Goal: Task Accomplishment & Management: Complete application form

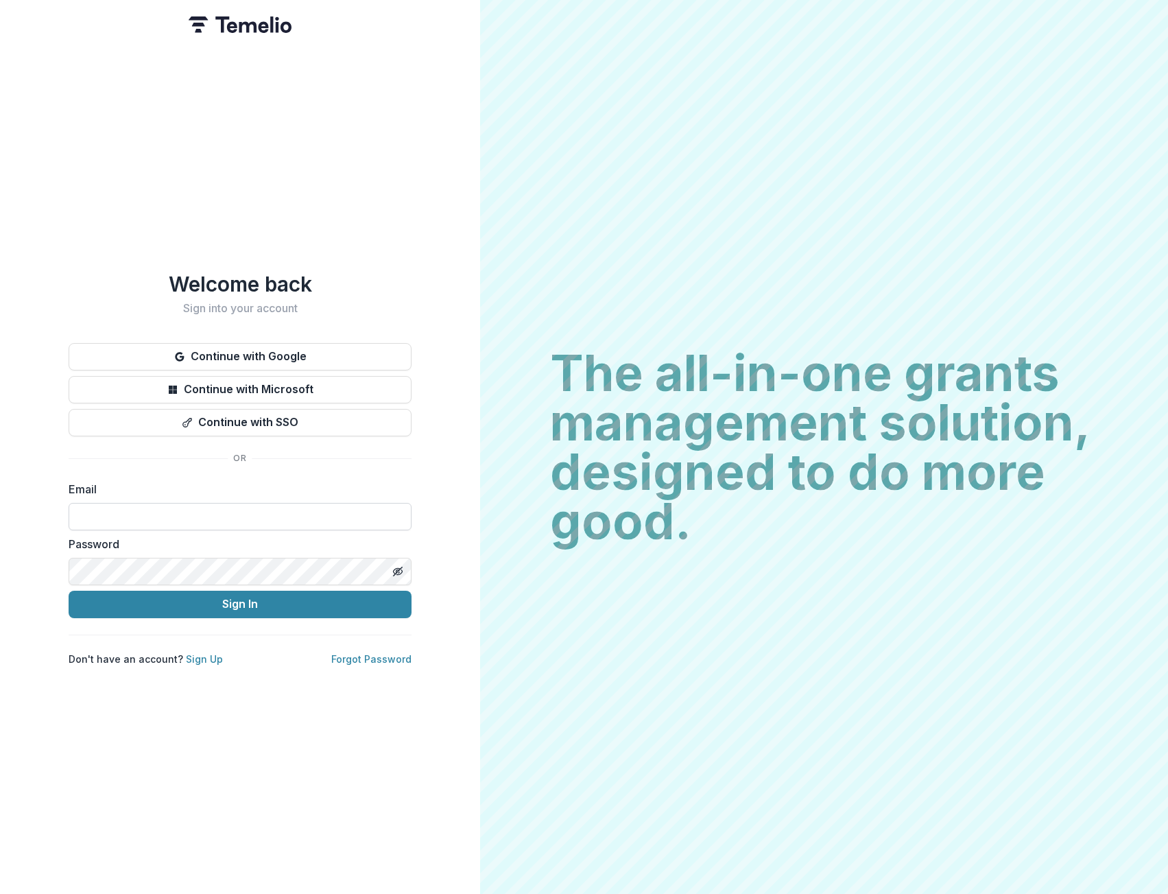
click at [224, 510] on input at bounding box center [240, 516] width 343 height 27
type input "**********"
click at [213, 604] on button "Sign In" at bounding box center [240, 604] width 343 height 27
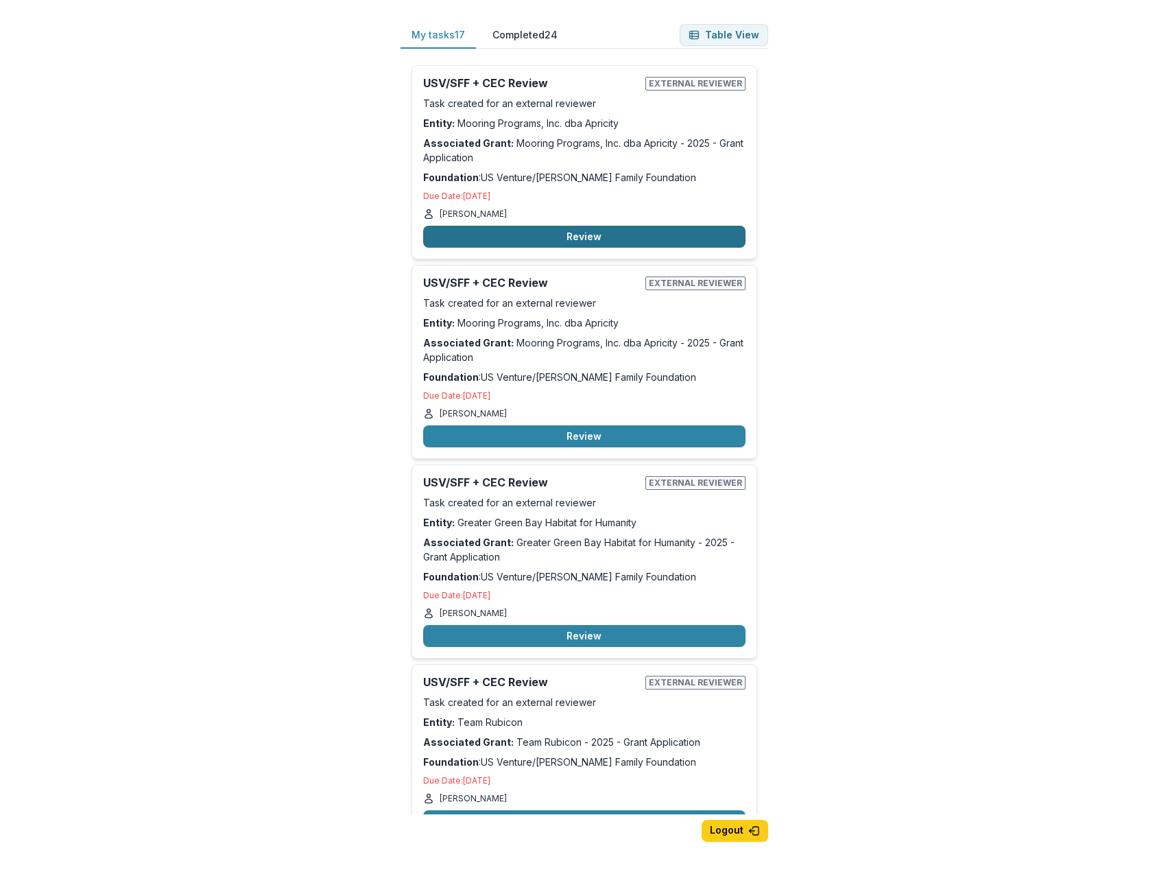
click at [653, 232] on button "Review" at bounding box center [584, 237] width 322 height 22
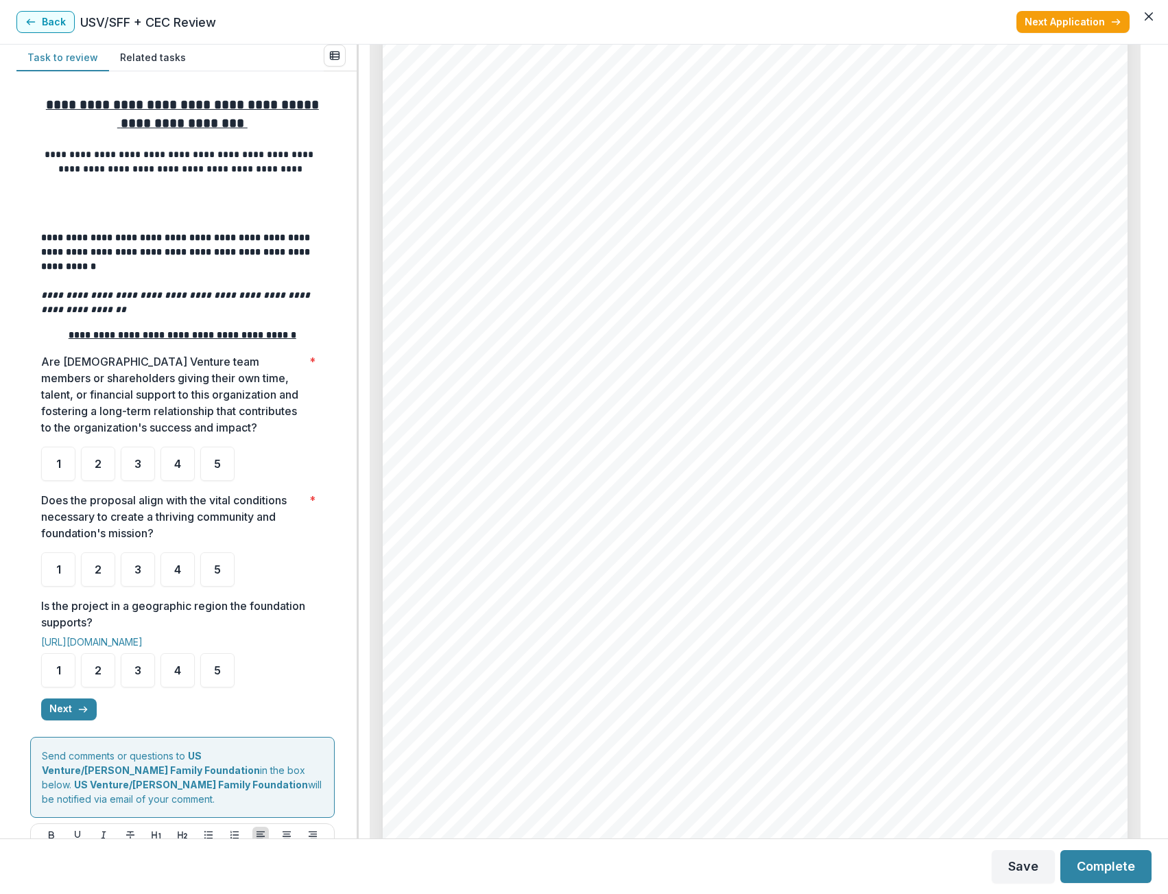
scroll to position [2470, 0]
click at [154, 464] on div "3" at bounding box center [138, 464] width 34 height 34
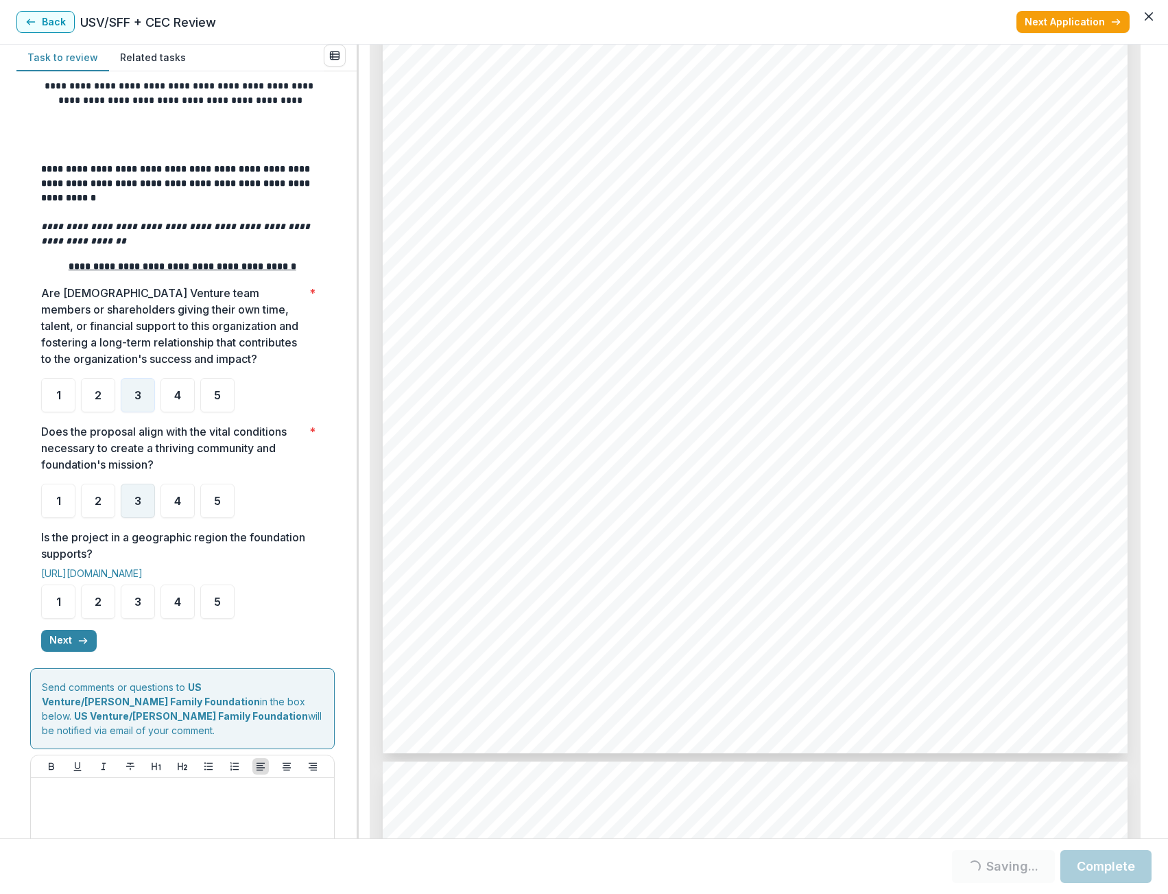
scroll to position [130, 0]
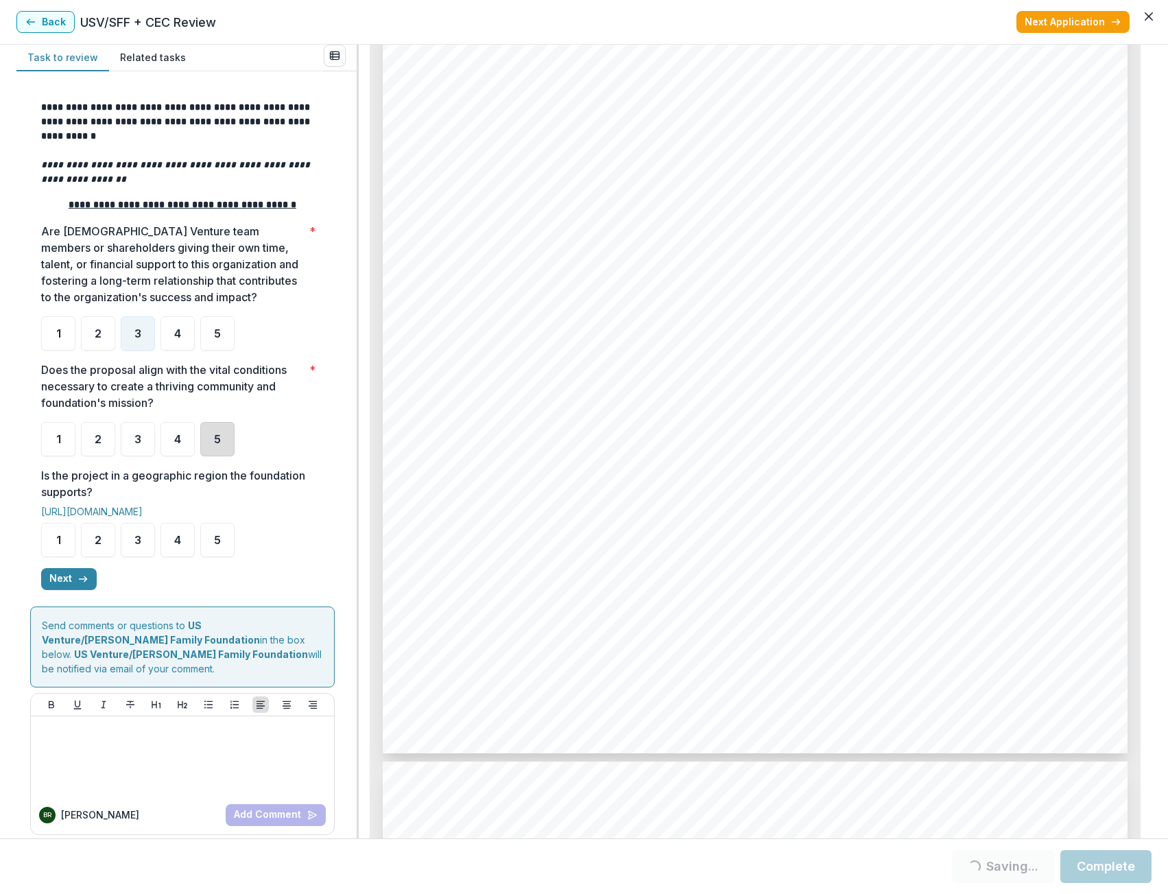
click at [211, 456] on div "5" at bounding box center [217, 439] width 34 height 34
click at [214, 527] on div "5" at bounding box center [217, 540] width 34 height 34
click at [78, 582] on icon "button" at bounding box center [83, 579] width 11 height 11
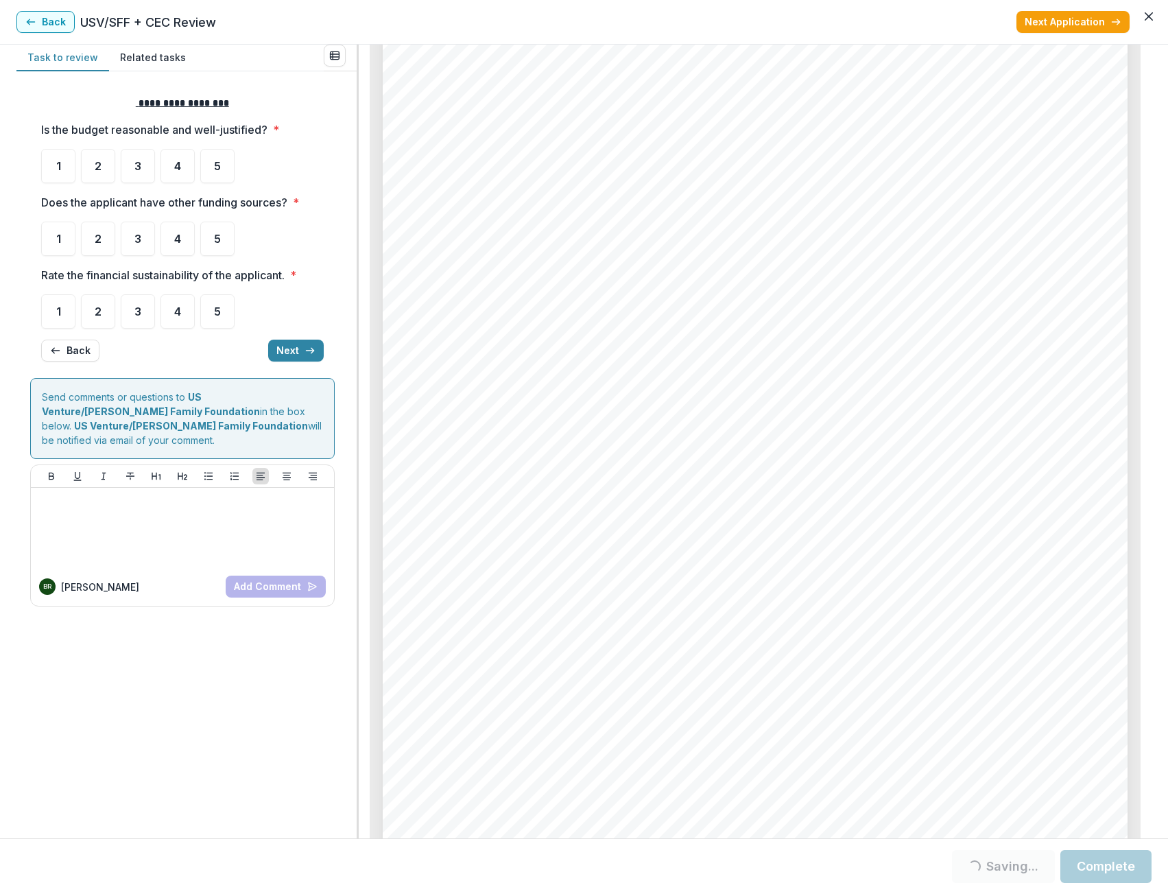
scroll to position [5626, 0]
drag, startPoint x: 758, startPoint y: 506, endPoint x: 515, endPoint y: 635, distance: 275.0
click at [513, 635] on div "Page: 6 Mooring Programs, Inc. dba Apricity - 2025 - Grant Application List com…" at bounding box center [755, 361] width 745 height 1055
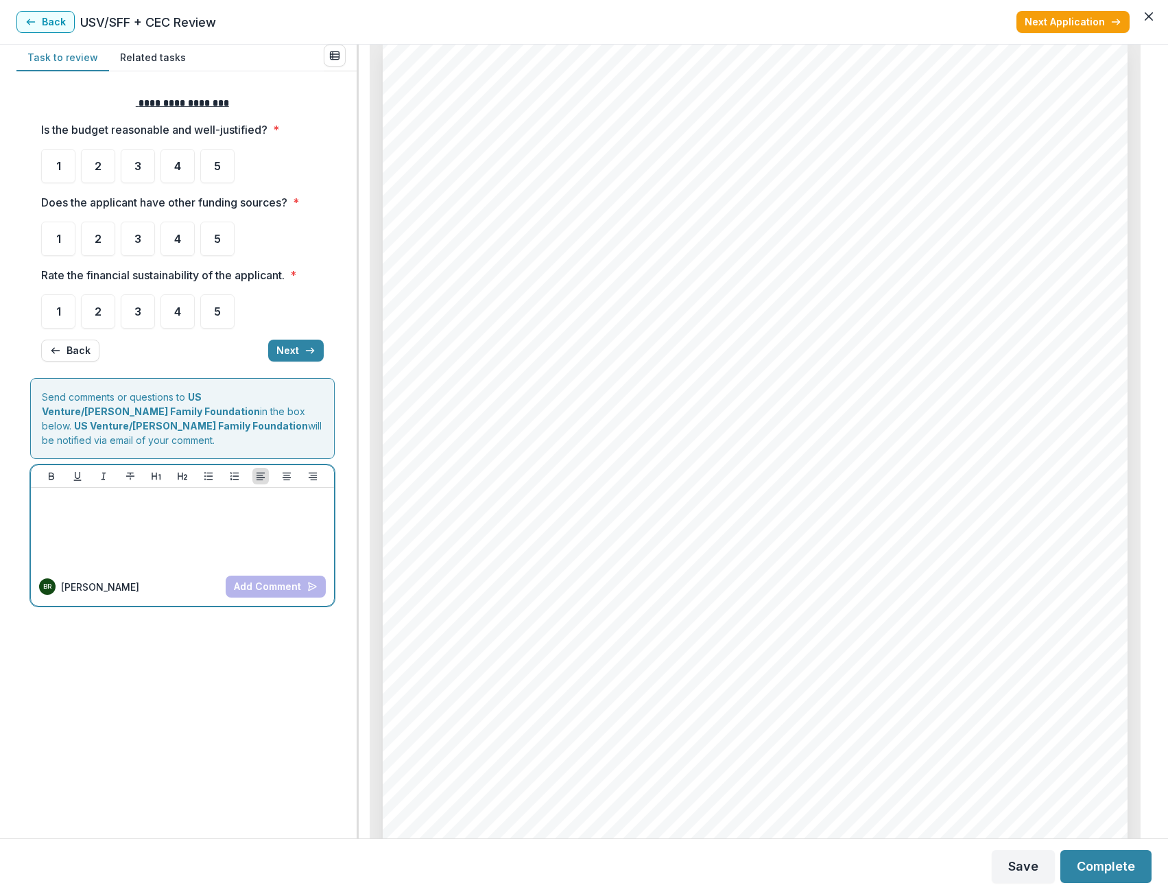
click at [187, 517] on div at bounding box center [182, 527] width 292 height 69
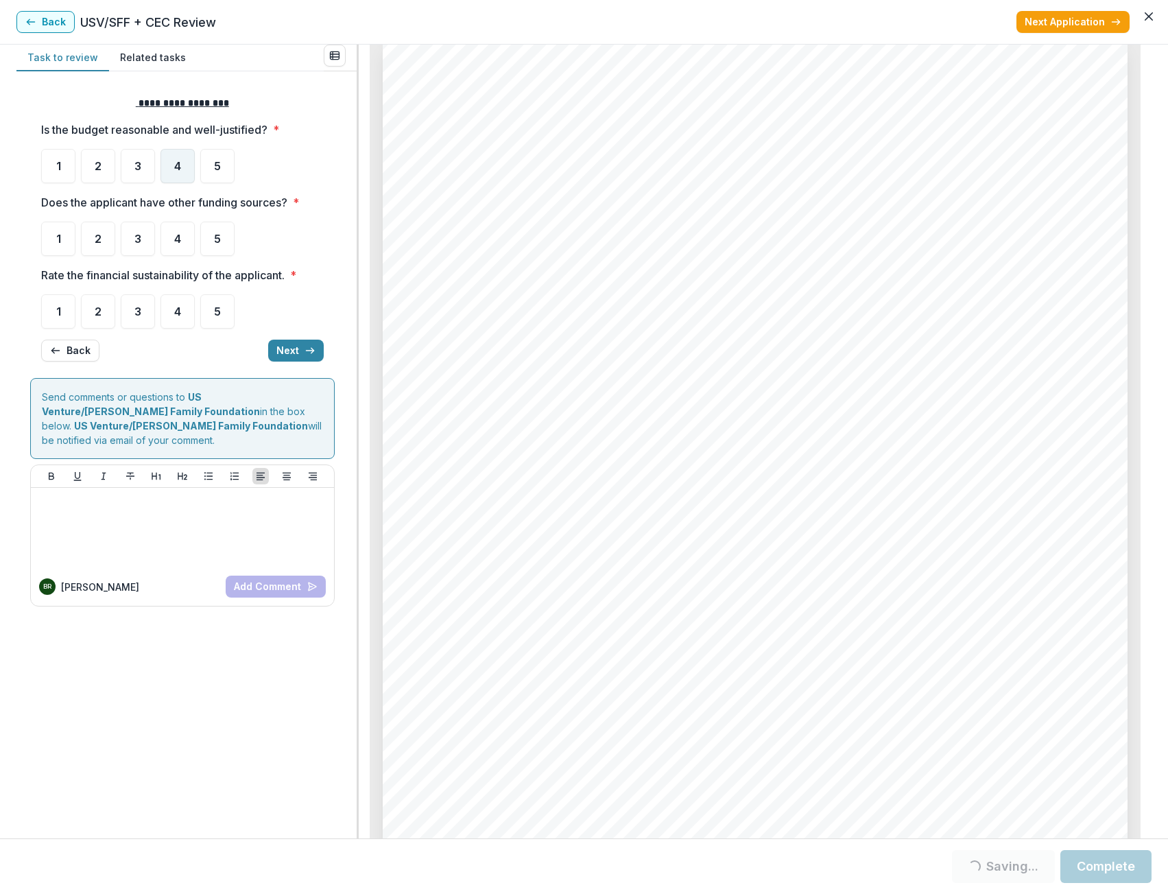
click at [183, 170] on div "4" at bounding box center [178, 166] width 34 height 34
click at [195, 244] on ul "1 2 3 4 5" at bounding box center [182, 239] width 283 height 34
click at [178, 239] on span "4" at bounding box center [177, 238] width 7 height 11
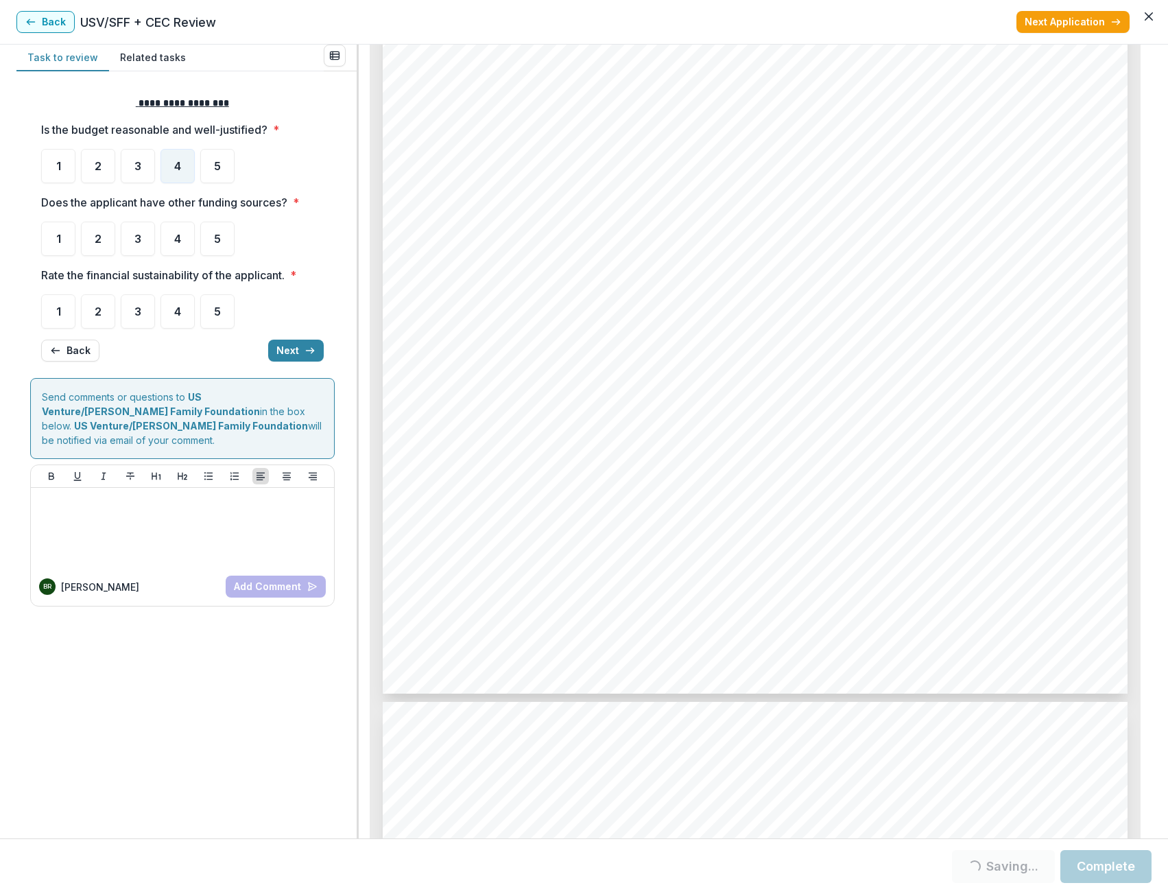
scroll to position [10223, 0]
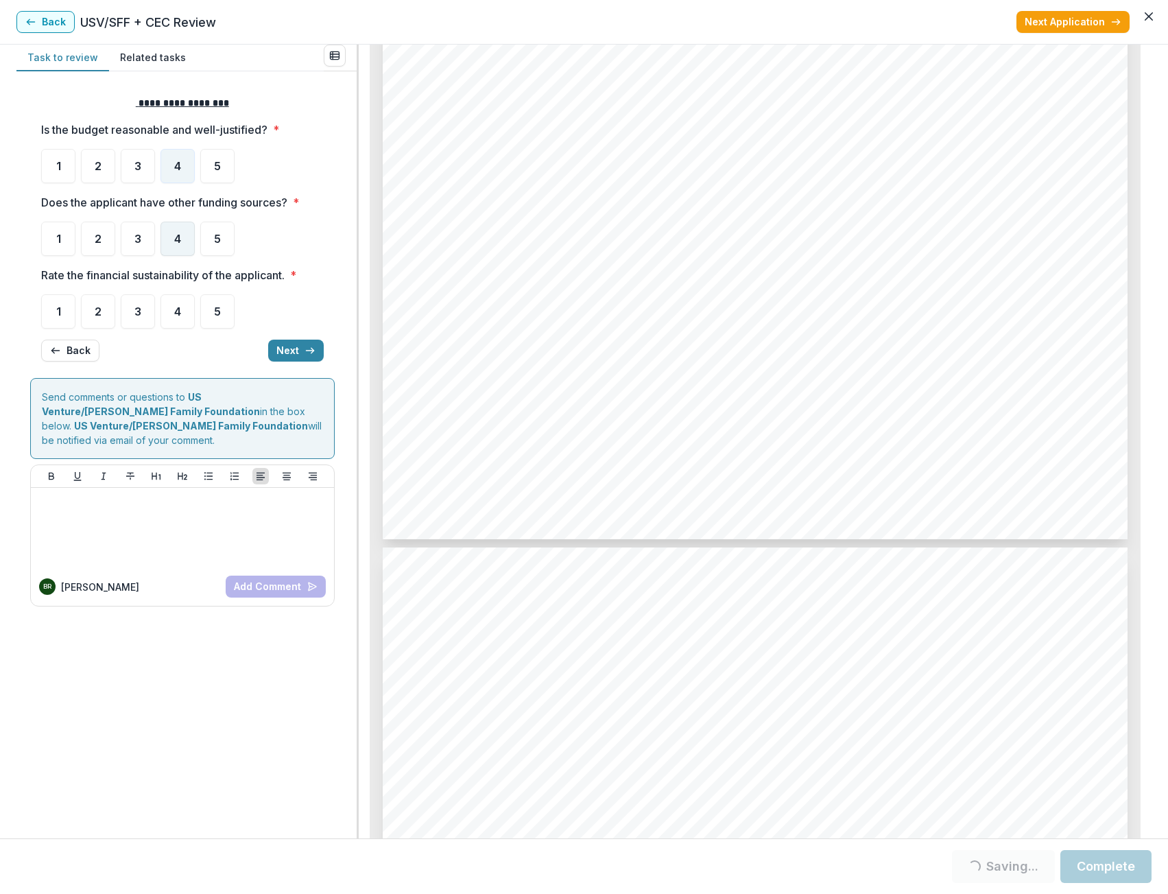
click at [189, 246] on div "4" at bounding box center [178, 239] width 34 height 34
click at [224, 241] on div "5" at bounding box center [217, 239] width 34 height 34
click at [219, 316] on span "5" at bounding box center [217, 311] width 7 height 11
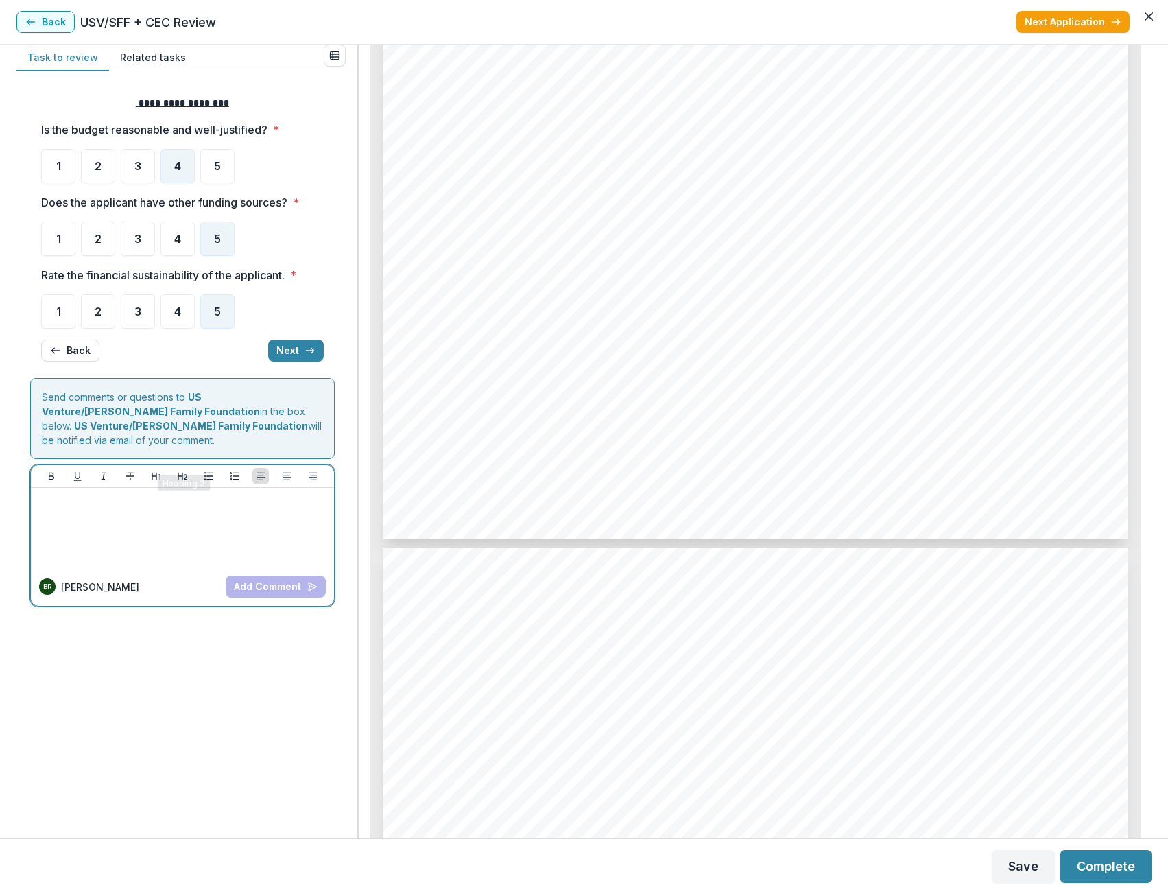
click at [167, 528] on div at bounding box center [182, 527] width 292 height 69
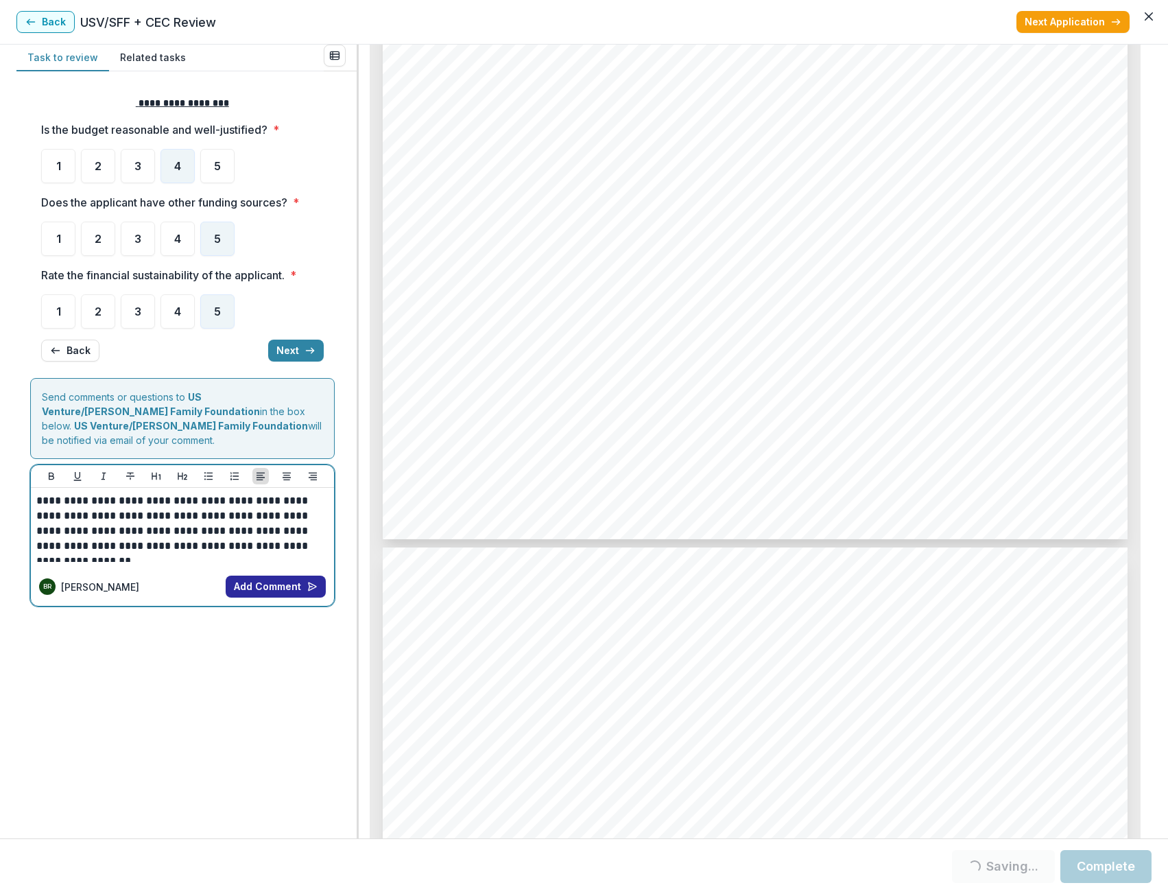
click at [277, 578] on button "Add Comment" at bounding box center [276, 587] width 100 height 22
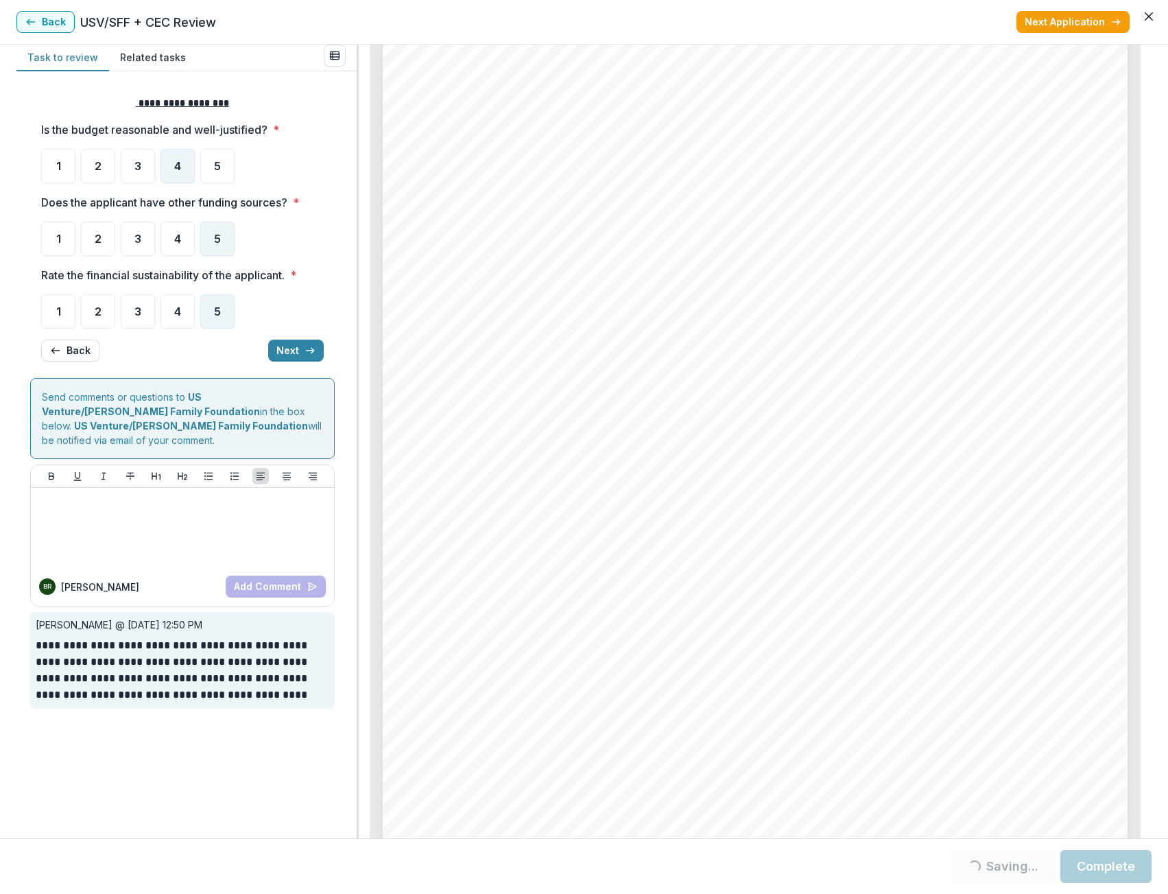
scroll to position [15240, 0]
click at [1105, 851] on button "Complete" at bounding box center [1106, 866] width 91 height 33
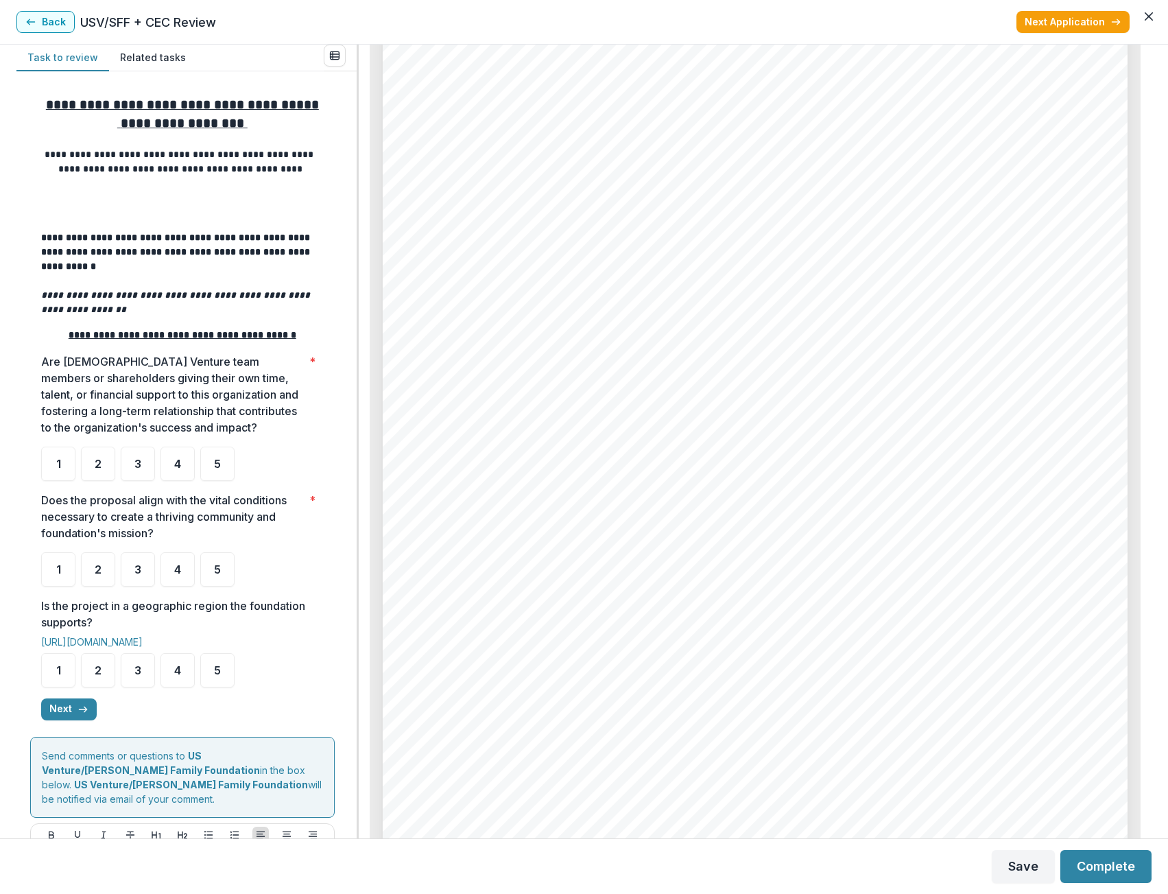
scroll to position [69, 0]
click at [56, 23] on button "Back" at bounding box center [45, 22] width 58 height 22
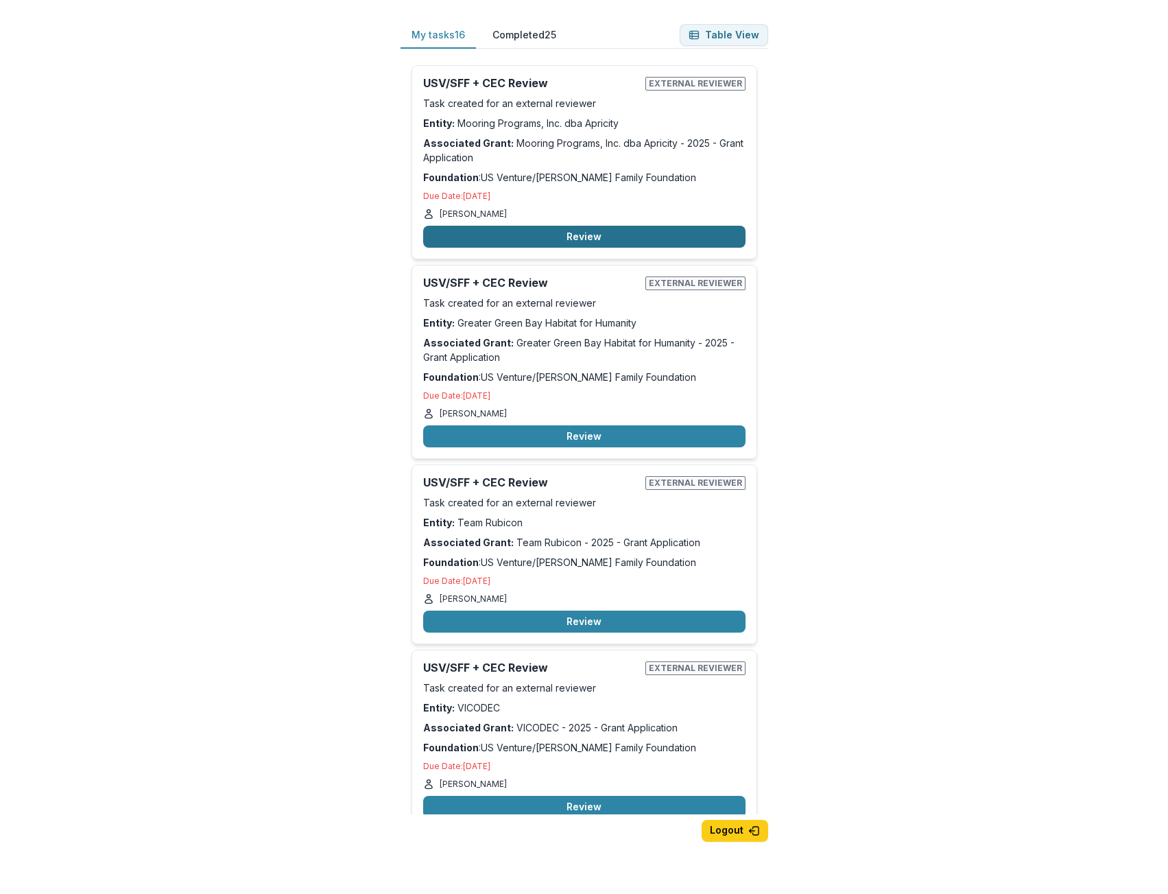
click at [579, 241] on button "Review" at bounding box center [584, 237] width 322 height 22
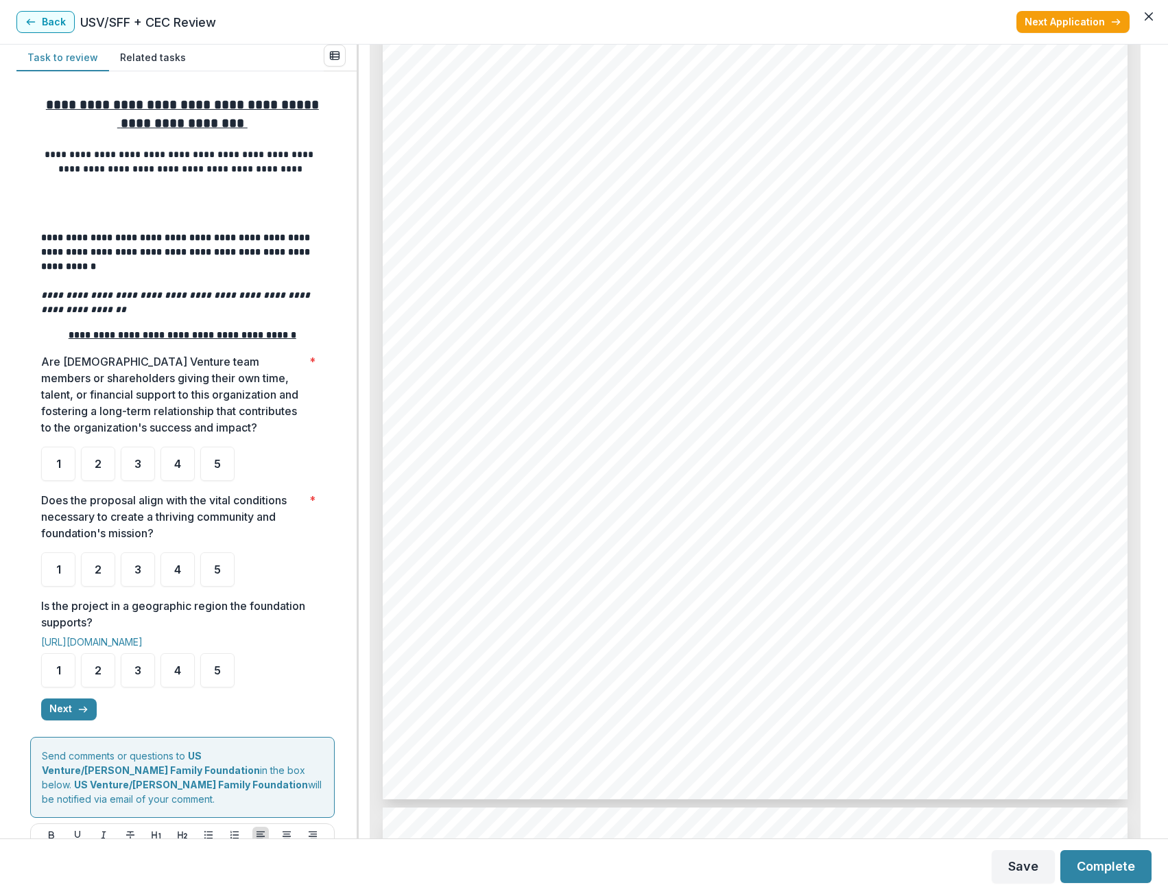
scroll to position [480, 0]
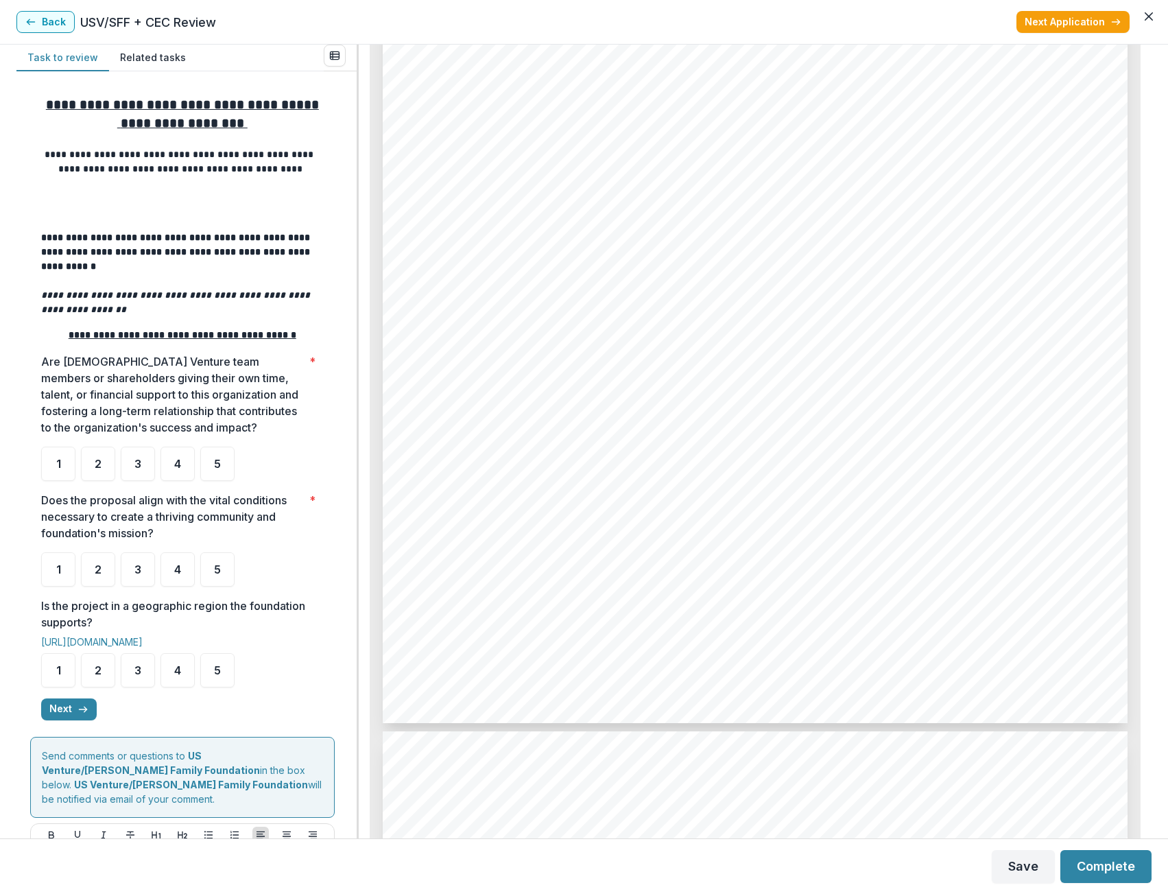
drag, startPoint x: 1152, startPoint y: 110, endPoint x: 1155, endPoint y: 149, distance: 39.2
click at [1155, 149] on div "**********" at bounding box center [584, 442] width 1168 height 794
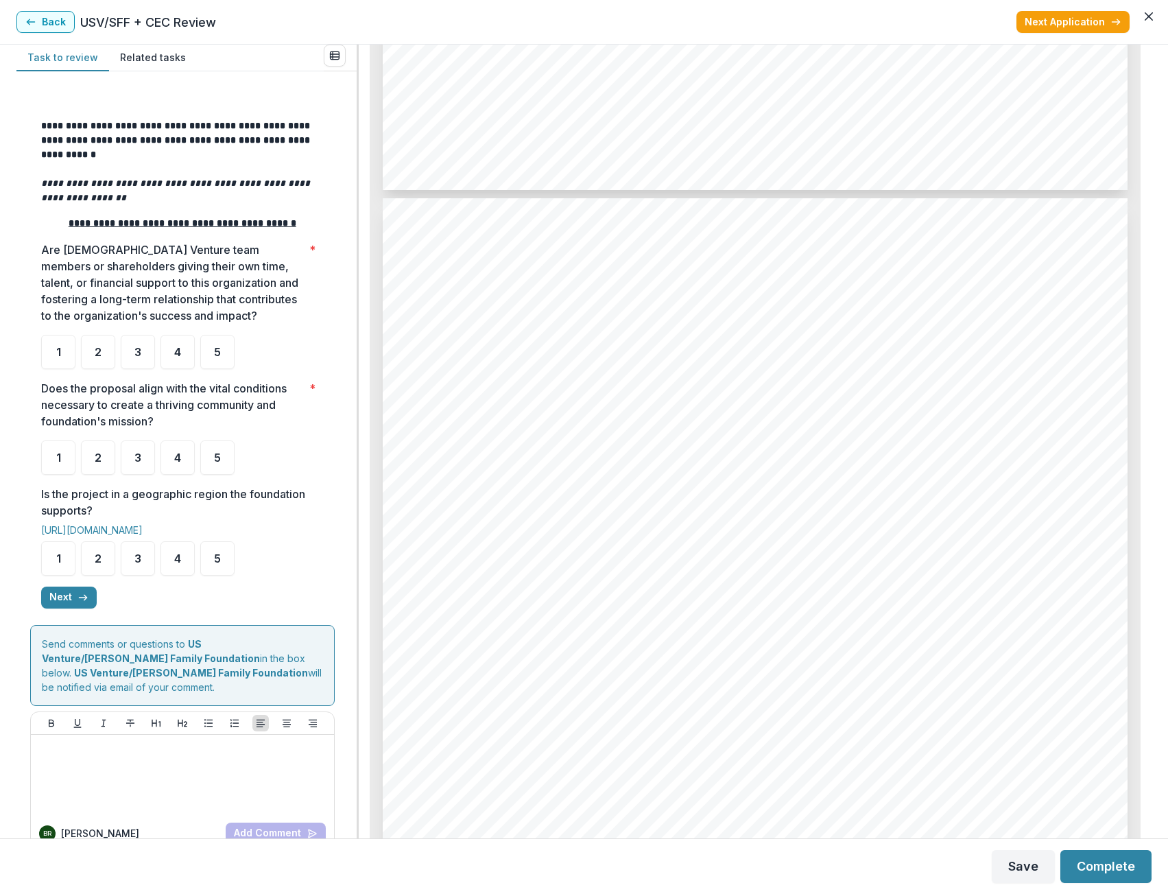
scroll to position [130, 0]
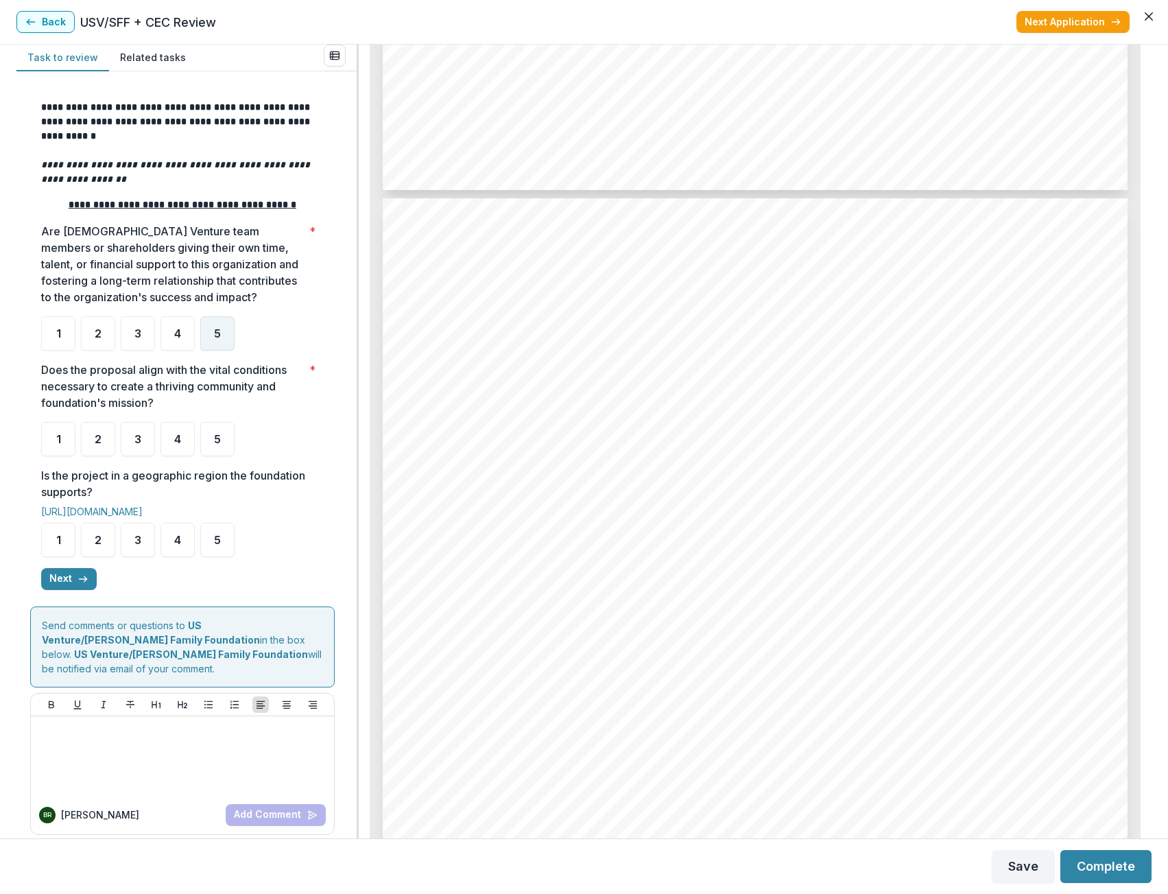
click at [206, 331] on div "5" at bounding box center [217, 333] width 34 height 34
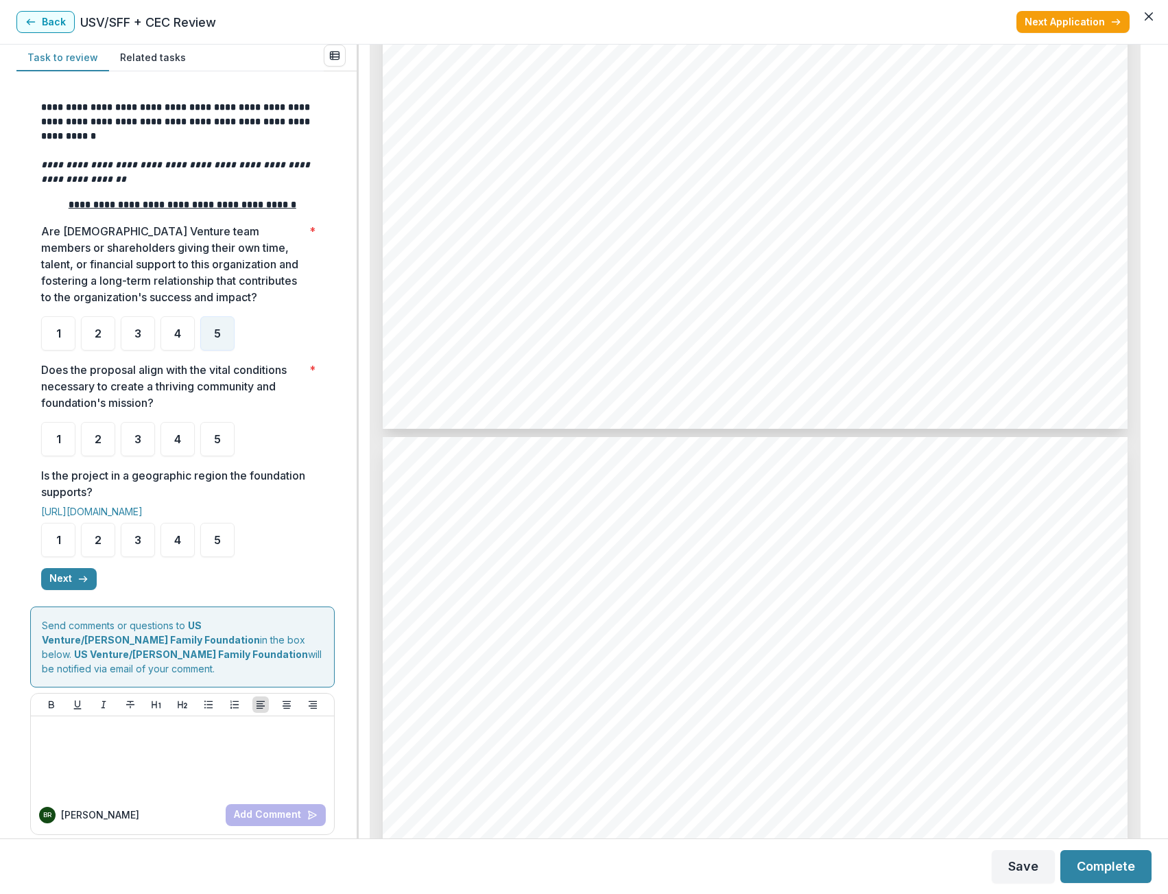
scroll to position [4304, 0]
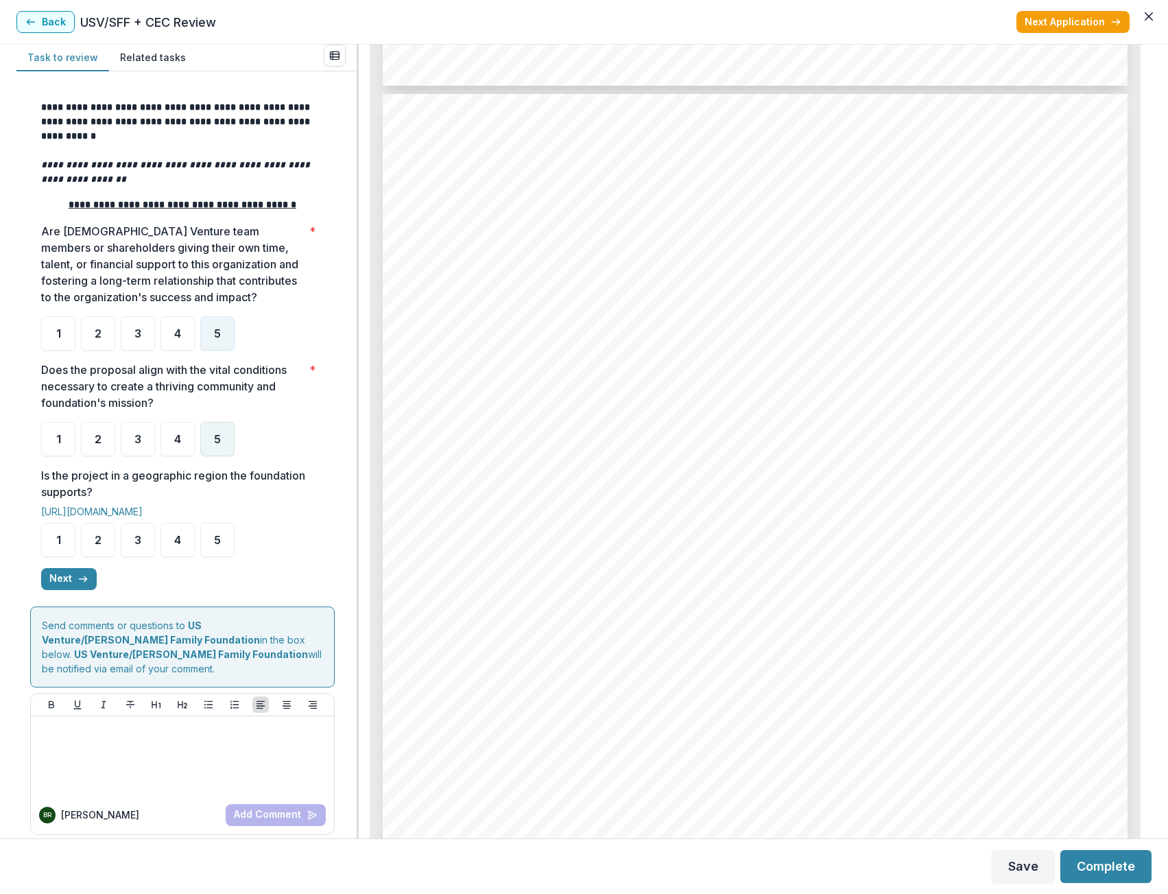
click at [226, 440] on div "5" at bounding box center [217, 439] width 34 height 34
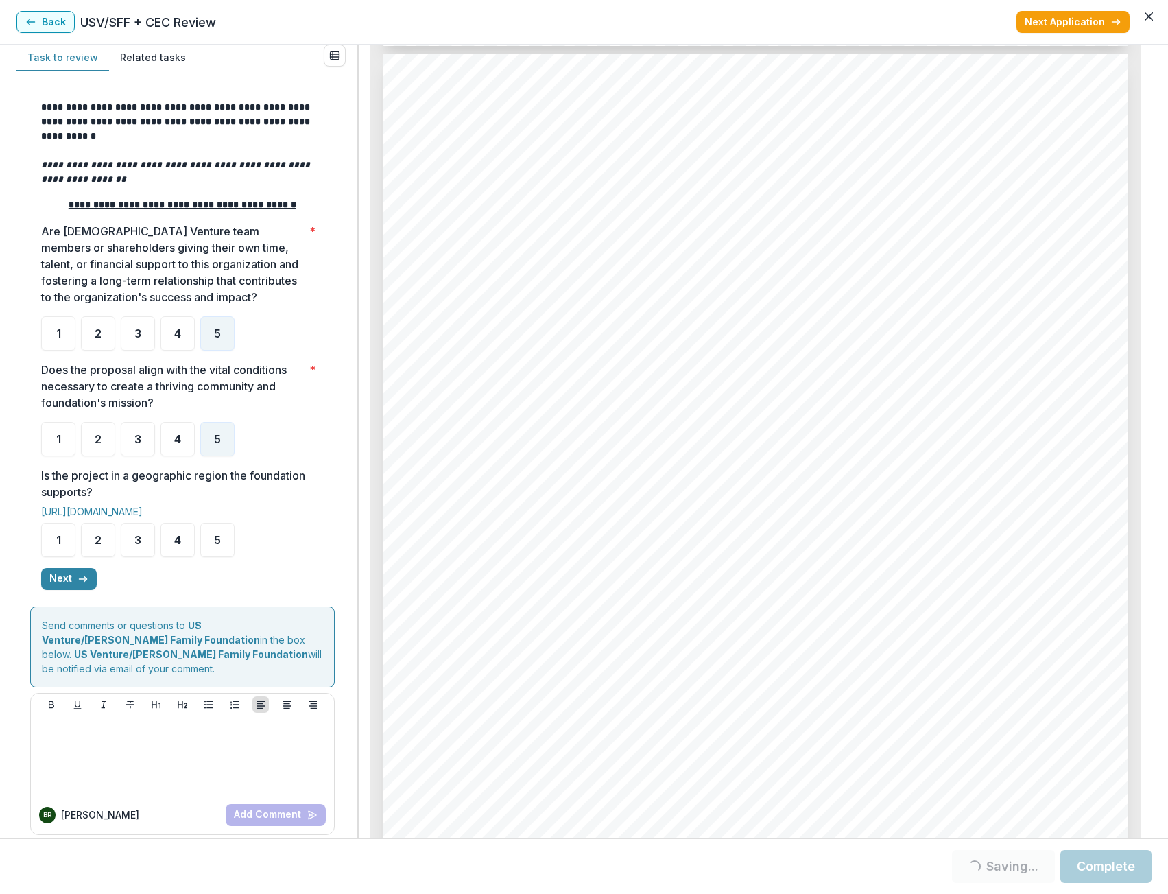
scroll to position [5470, 0]
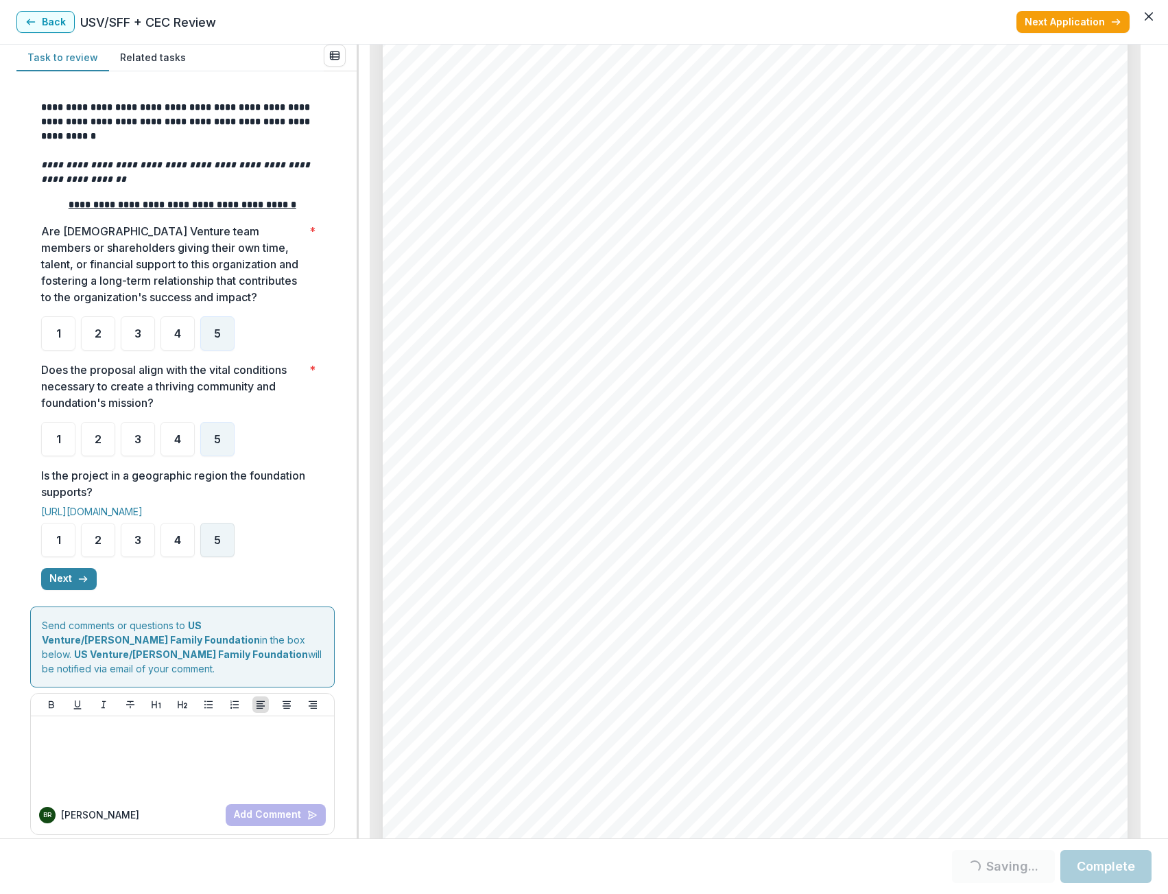
drag, startPoint x: 215, startPoint y: 543, endPoint x: 213, endPoint y: 560, distance: 17.3
click at [215, 543] on span "5" at bounding box center [217, 539] width 7 height 11
click at [64, 586] on button "Next" at bounding box center [69, 579] width 56 height 22
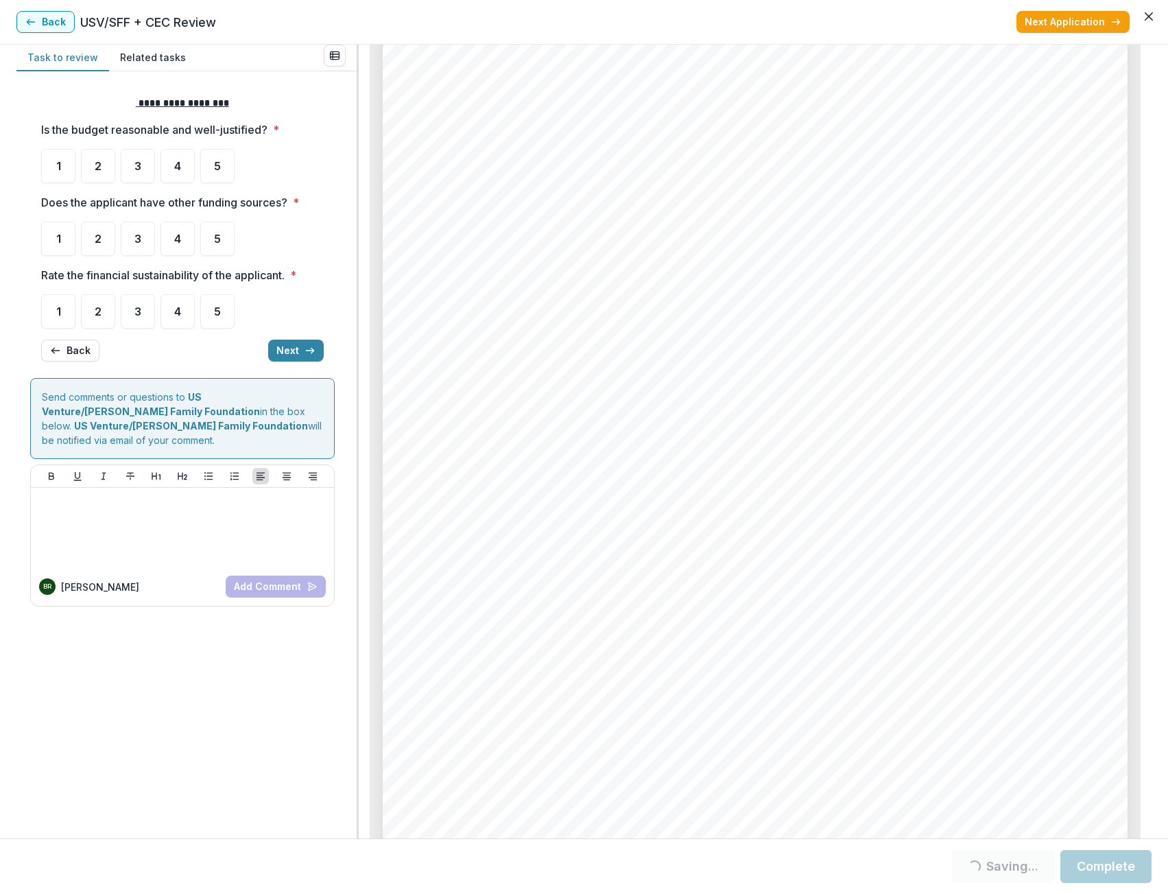
scroll to position [0, 0]
click at [183, 177] on div "4" at bounding box center [178, 166] width 34 height 34
click at [228, 248] on div "5" at bounding box center [217, 239] width 34 height 34
click at [216, 309] on span "5" at bounding box center [217, 311] width 7 height 11
click at [210, 495] on div at bounding box center [182, 527] width 292 height 69
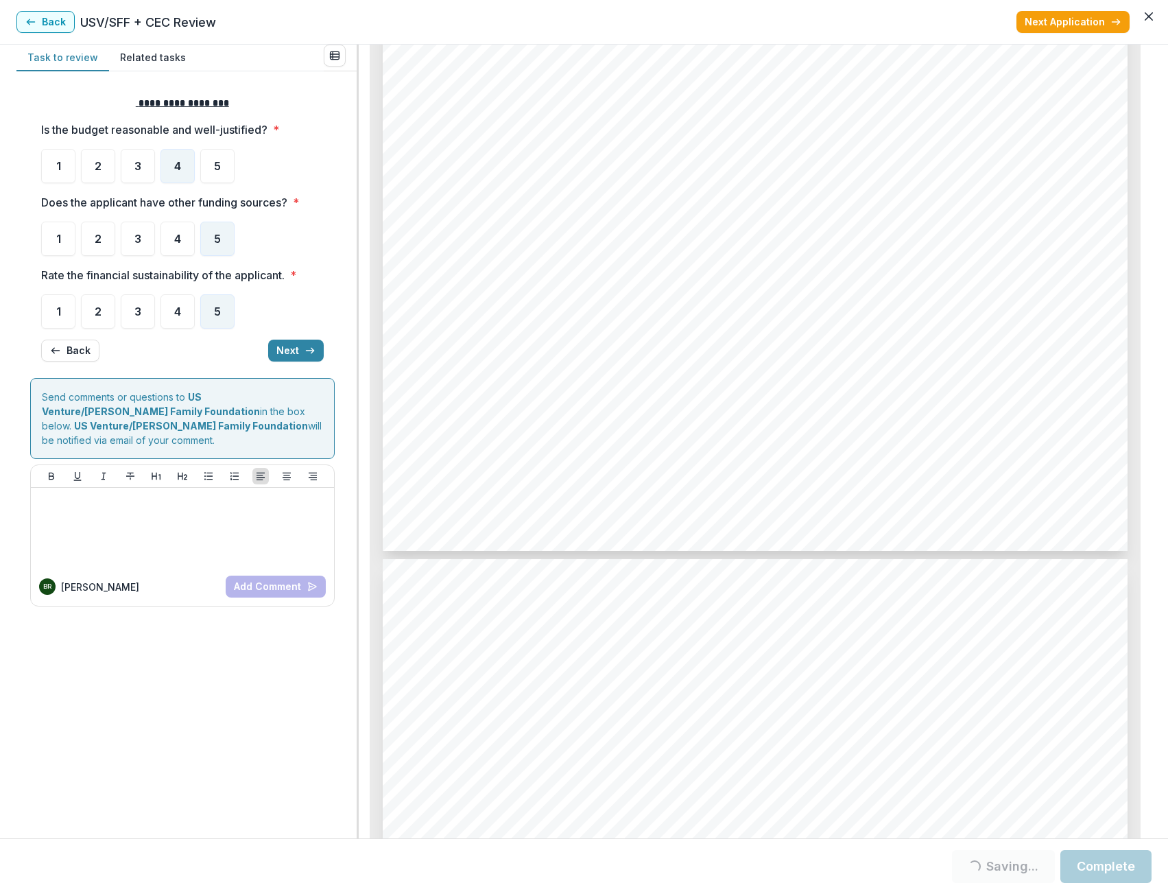
scroll to position [2729, 0]
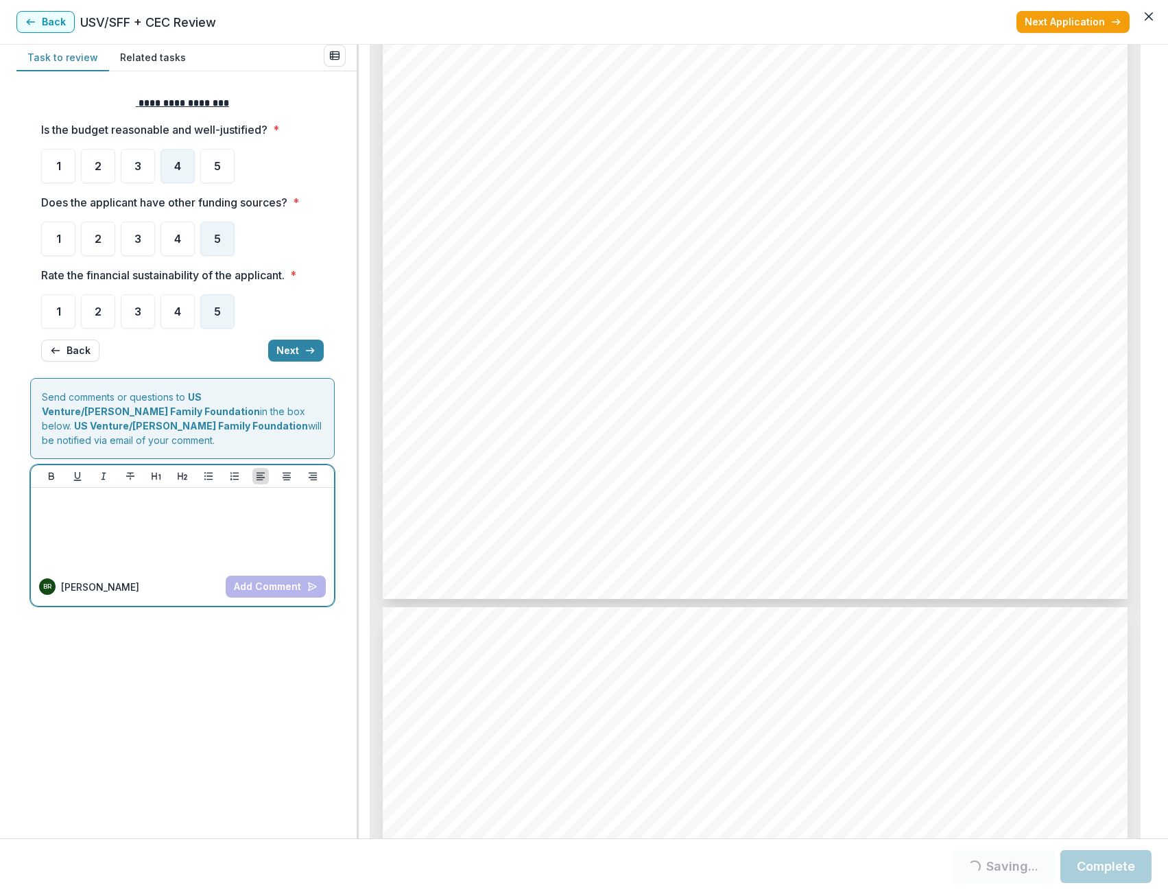
click at [192, 502] on div at bounding box center [182, 527] width 292 height 69
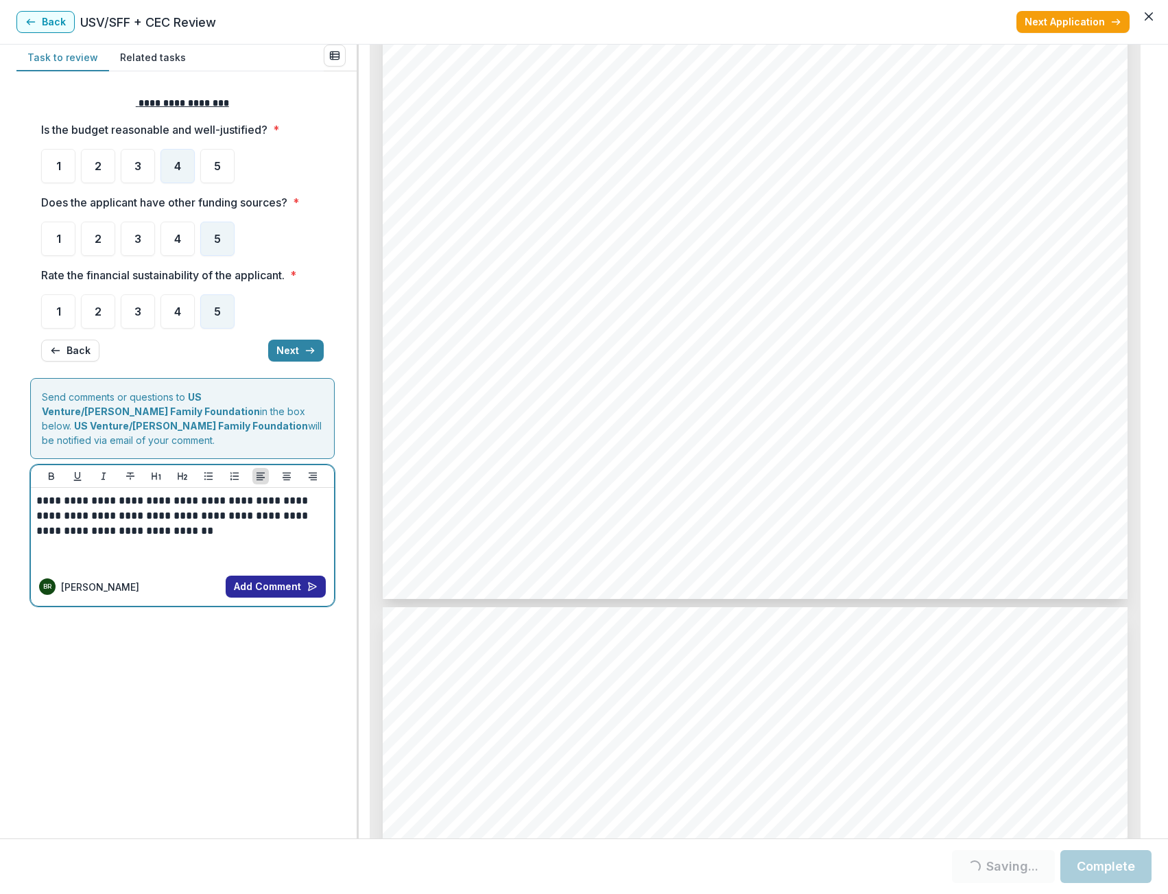
click at [248, 576] on button "Add Comment" at bounding box center [276, 587] width 100 height 22
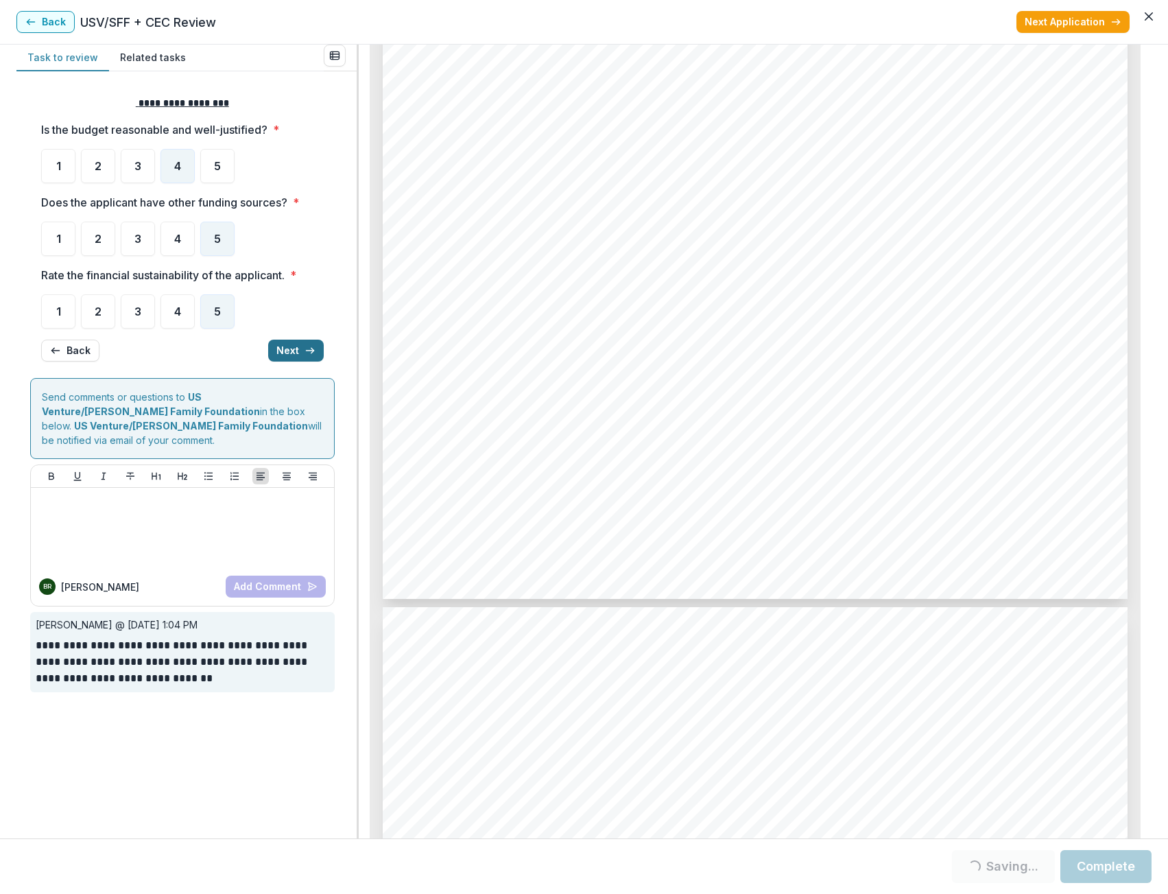
click at [298, 348] on button "Next" at bounding box center [296, 351] width 56 height 22
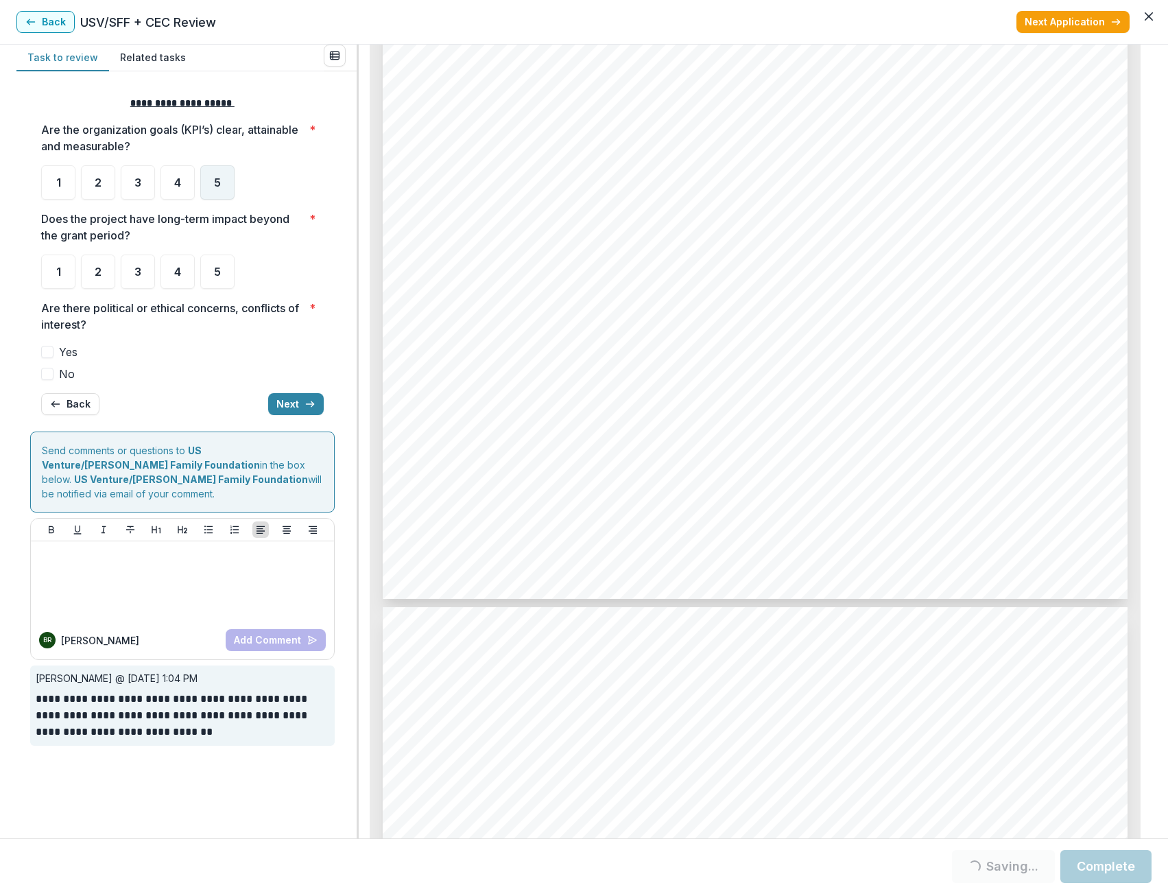
click at [209, 192] on div "5" at bounding box center [217, 182] width 34 height 34
click at [209, 266] on div "5" at bounding box center [217, 272] width 34 height 34
click at [51, 377] on span at bounding box center [47, 374] width 12 height 12
click at [305, 417] on div "**********" at bounding box center [182, 255] width 283 height 341
click at [305, 409] on icon "button" at bounding box center [310, 404] width 11 height 11
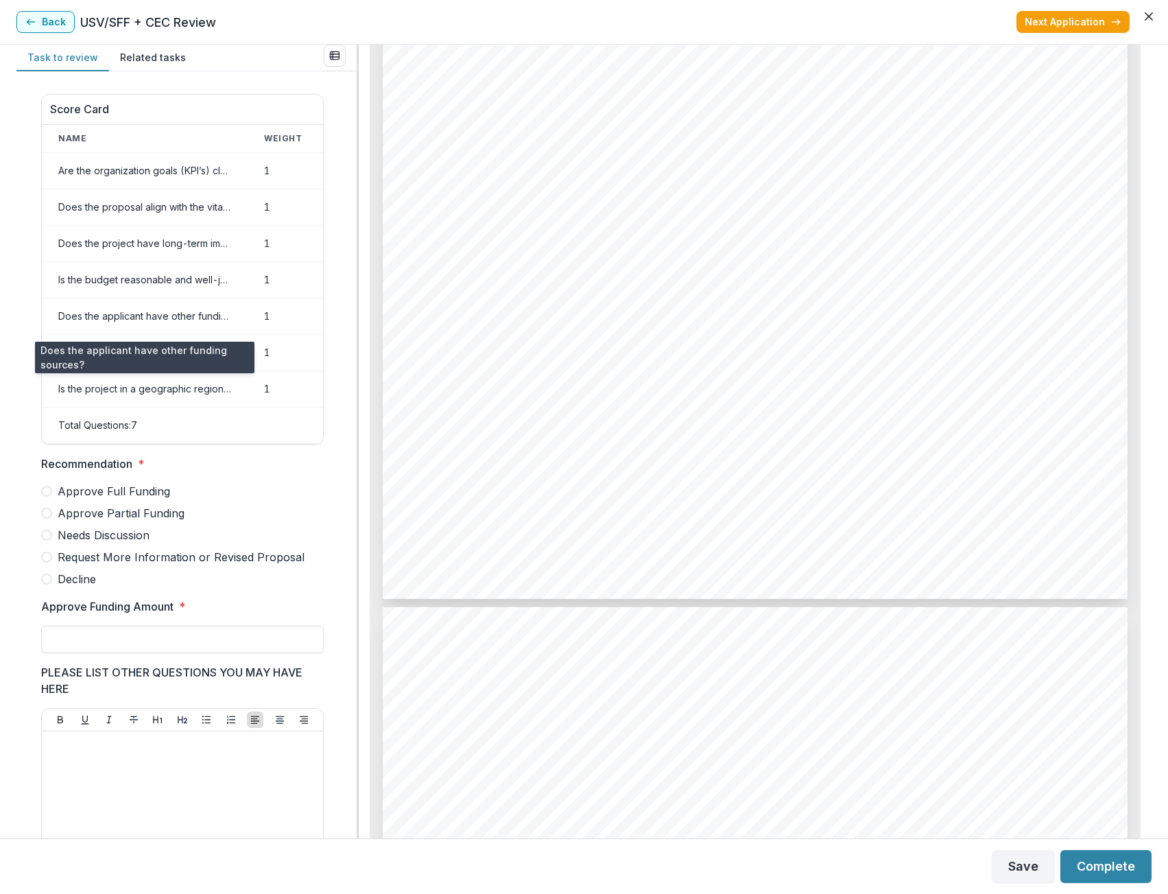
scroll to position [0, 0]
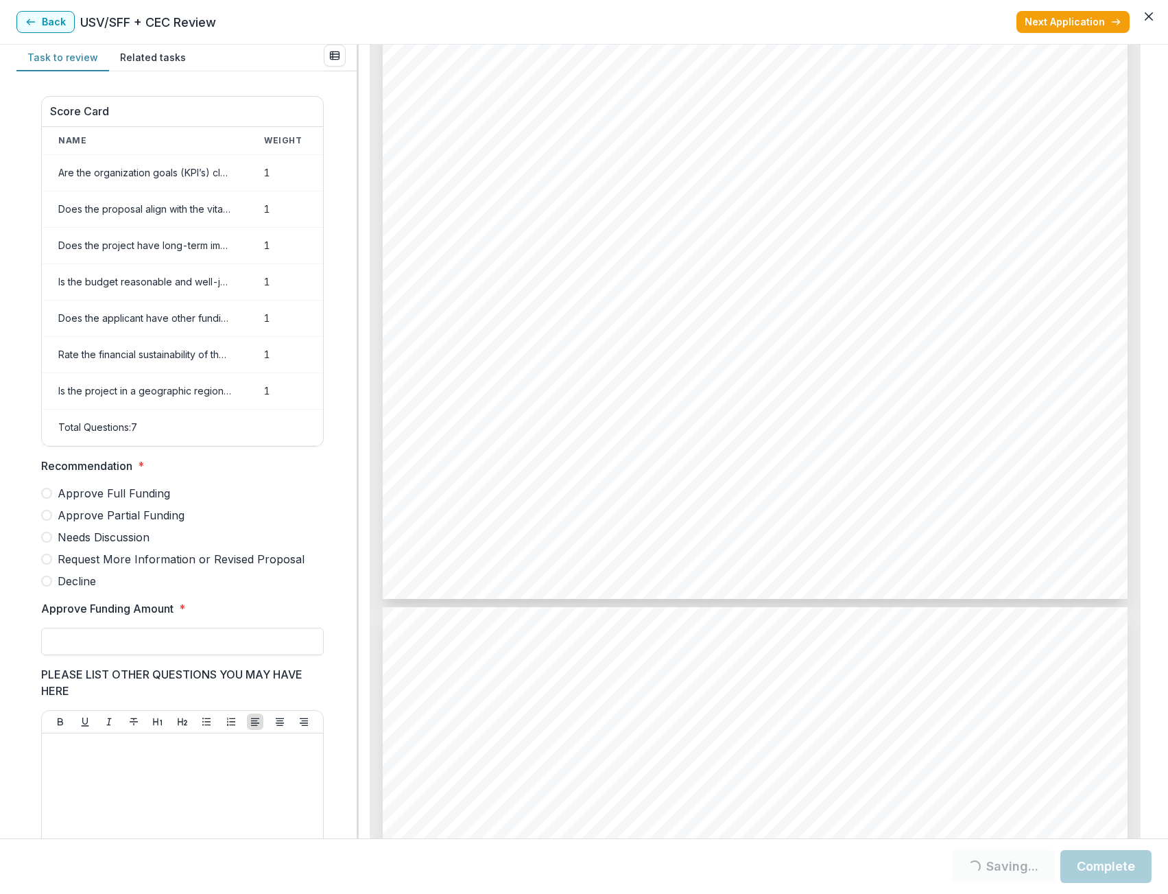
click at [50, 543] on span at bounding box center [46, 537] width 11 height 11
click at [95, 646] on input "Approve Funding Amount *" at bounding box center [182, 641] width 283 height 27
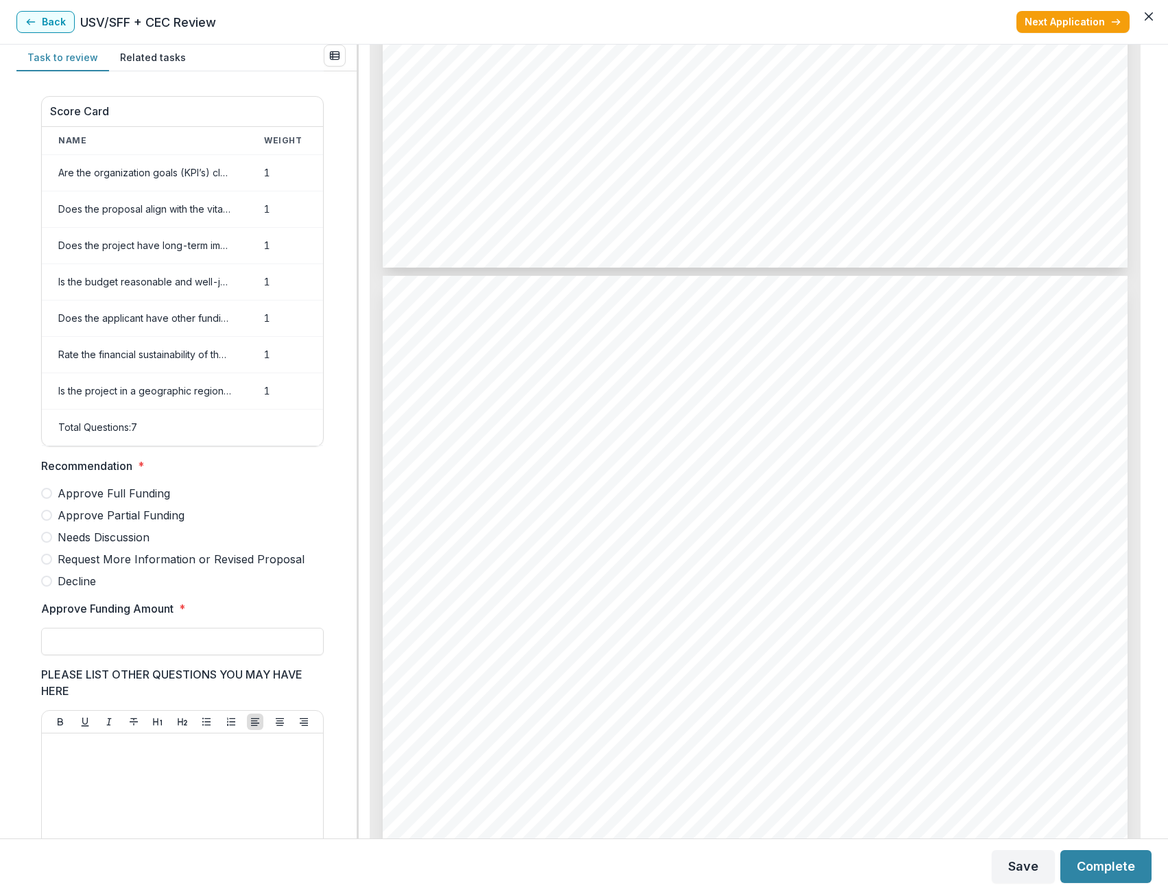
scroll to position [3072, 0]
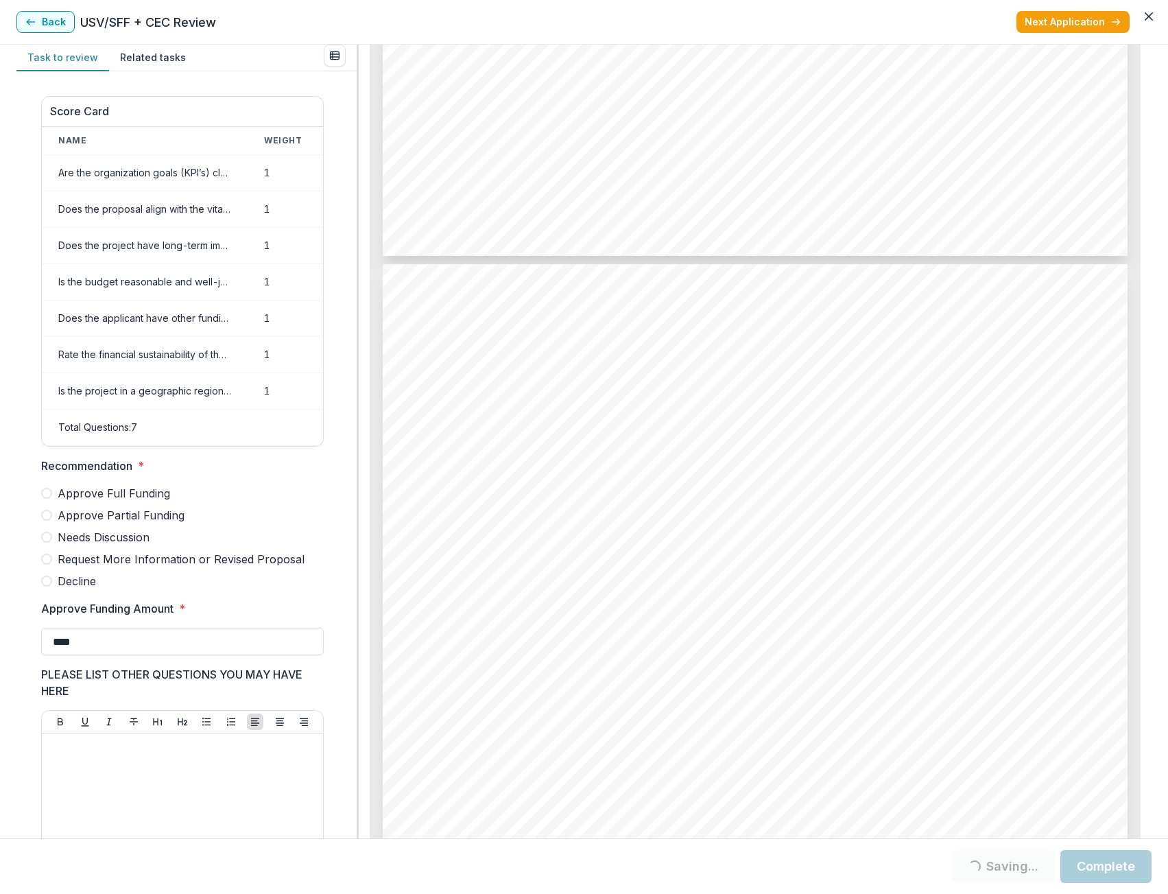
click at [214, 567] on span "Request More Information or Revised Proposal" at bounding box center [181, 559] width 247 height 16
click at [138, 639] on input "****" at bounding box center [182, 641] width 283 height 27
type input "*******"
click at [171, 609] on div "Score Card Name Weight Score Are the organization goals (KPI’s) clear, attainab…" at bounding box center [182, 542] width 283 height 915
click at [1131, 867] on button "Complete" at bounding box center [1106, 866] width 91 height 33
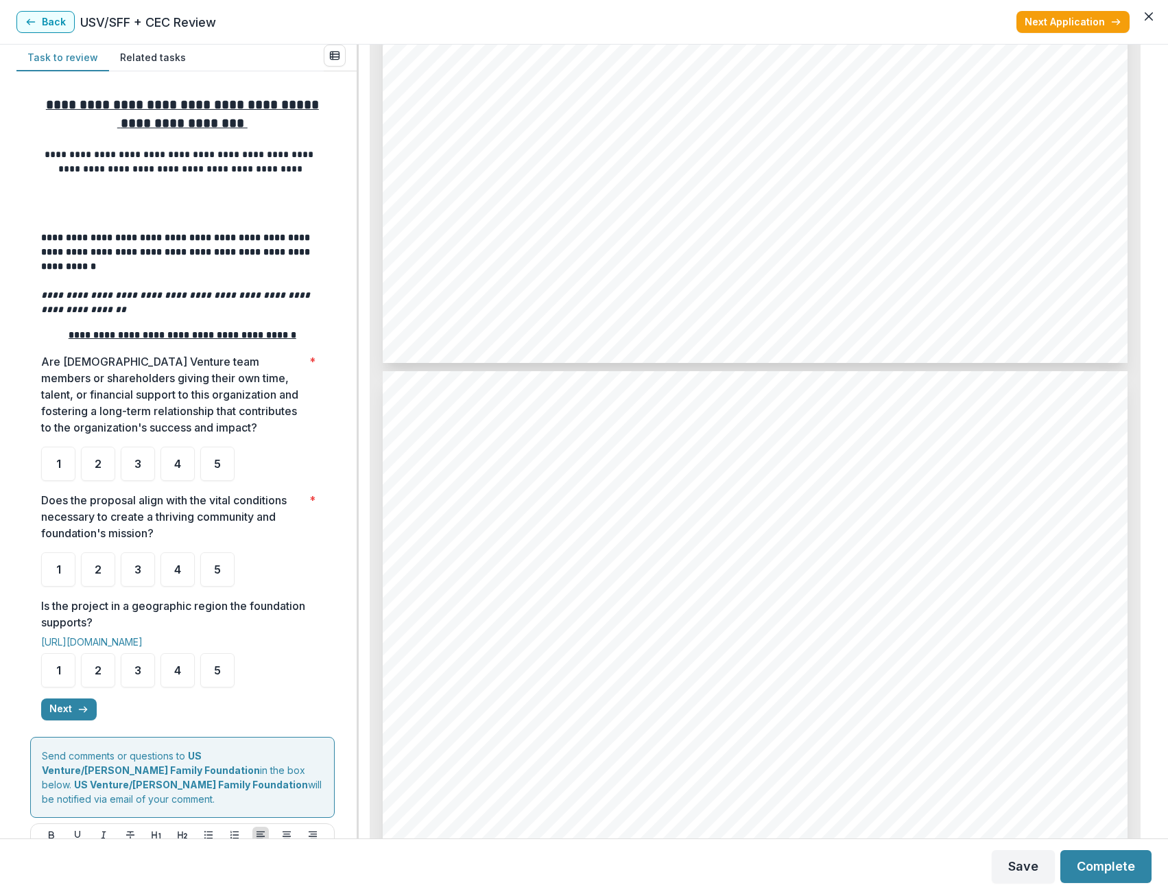
scroll to position [1921, 0]
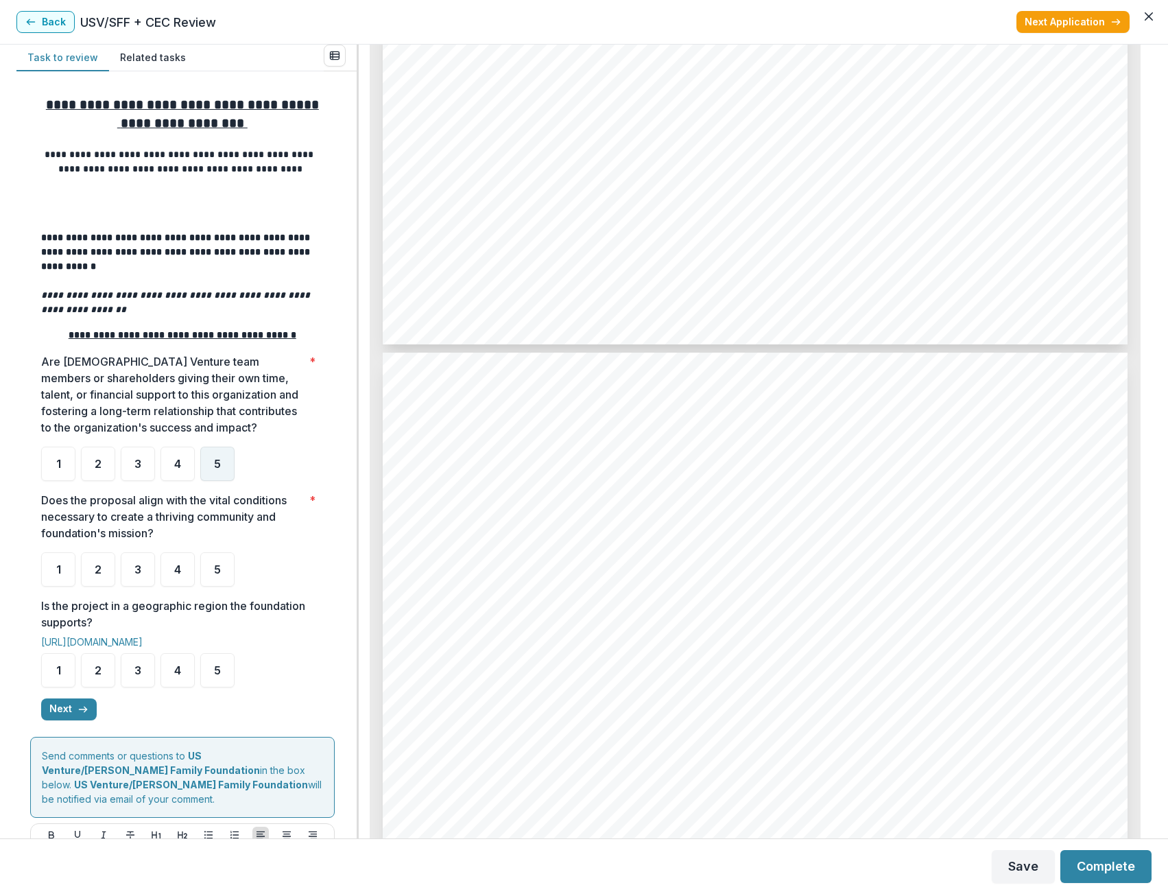
click at [215, 481] on div "5" at bounding box center [217, 464] width 34 height 34
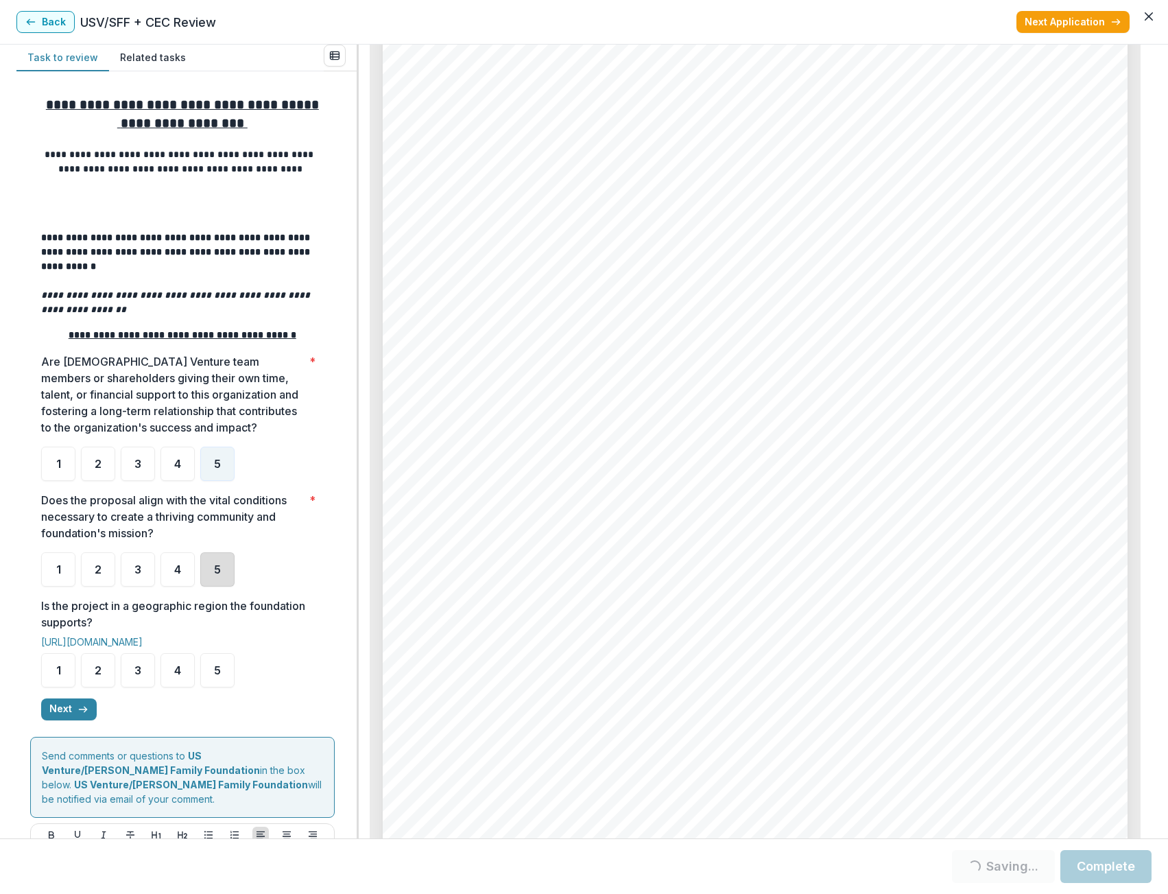
click at [224, 574] on div "5" at bounding box center [217, 569] width 34 height 34
click at [220, 669] on span "5" at bounding box center [217, 670] width 7 height 11
click at [58, 713] on button "Next" at bounding box center [69, 709] width 56 height 22
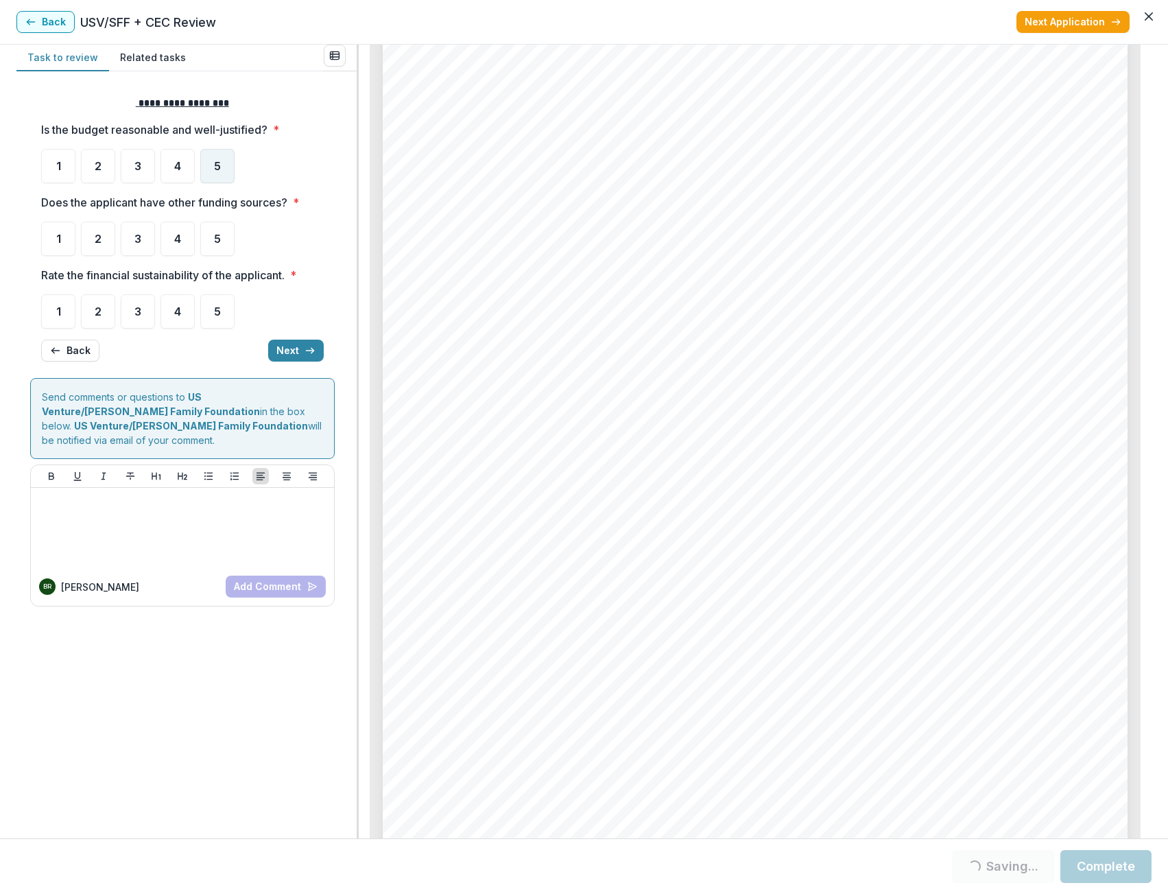
click at [218, 162] on span "5" at bounding box center [217, 166] width 7 height 11
click at [222, 162] on div "5" at bounding box center [217, 166] width 34 height 34
click at [221, 242] on div "5" at bounding box center [217, 239] width 34 height 34
click at [224, 169] on div "5" at bounding box center [217, 166] width 34 height 34
click at [217, 226] on div "5" at bounding box center [217, 239] width 34 height 34
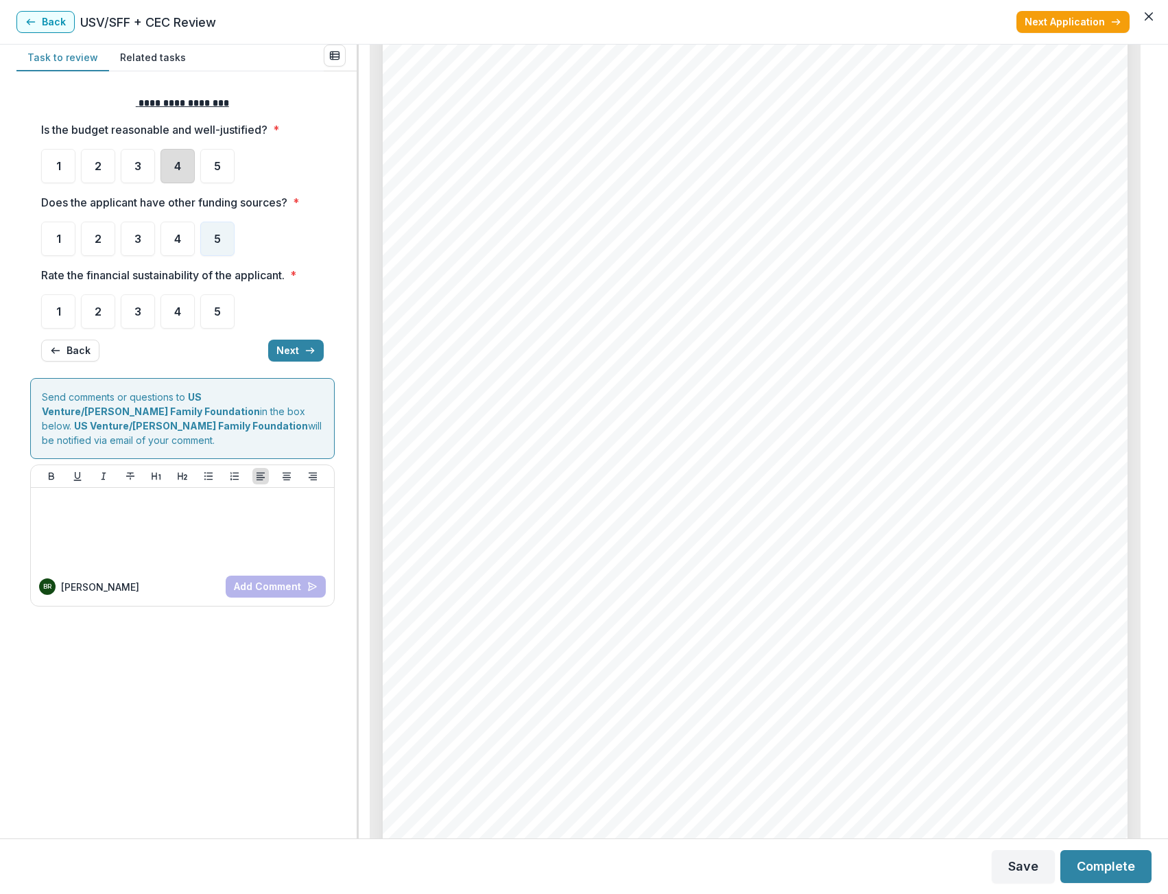
click at [186, 177] on div "4" at bounding box center [178, 166] width 34 height 34
click at [217, 252] on div "5" at bounding box center [217, 239] width 34 height 34
click at [220, 174] on div "5" at bounding box center [217, 166] width 34 height 34
click at [224, 317] on div "5" at bounding box center [217, 311] width 34 height 34
click at [293, 357] on button "Next" at bounding box center [296, 351] width 56 height 22
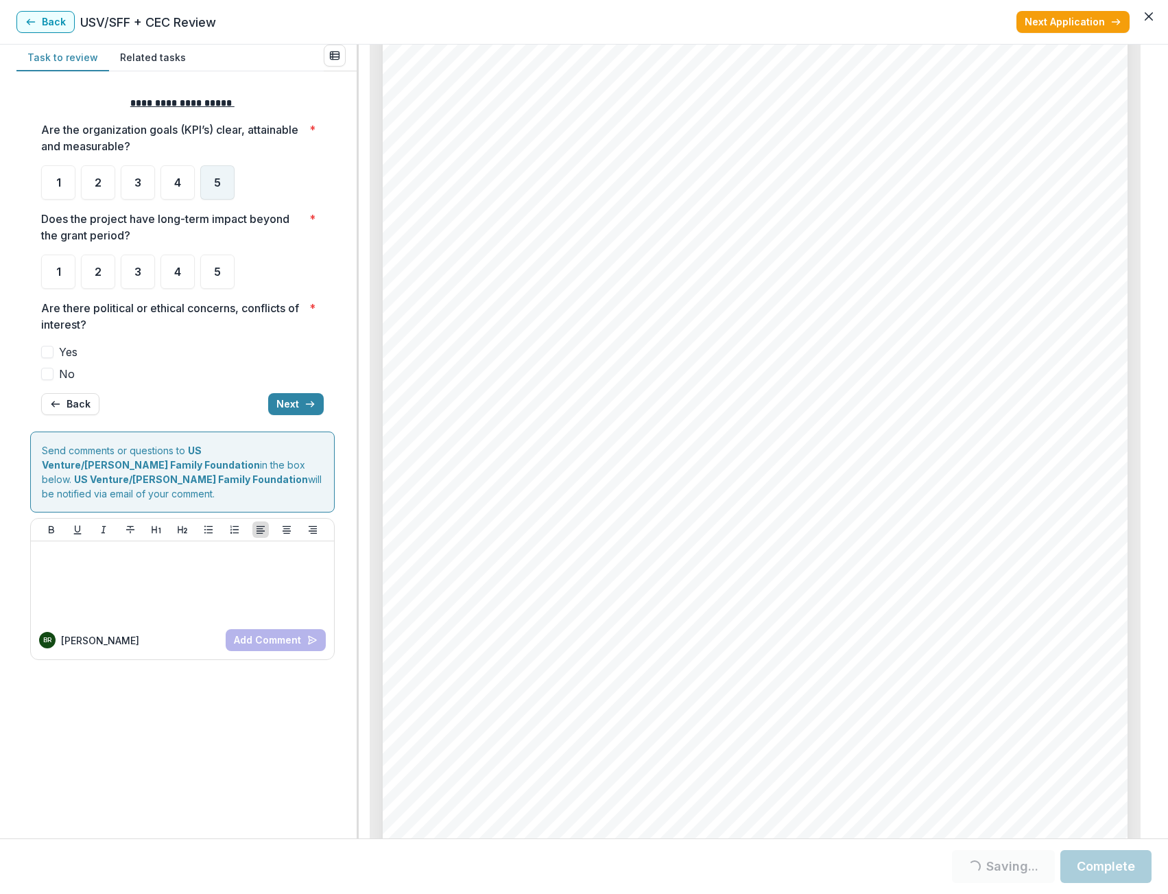
click at [217, 183] on span "5" at bounding box center [217, 182] width 7 height 11
click at [220, 279] on div "5" at bounding box center [217, 272] width 34 height 34
click at [53, 350] on span at bounding box center [47, 352] width 12 height 12
drag, startPoint x: 40, startPoint y: 370, endPoint x: 49, endPoint y: 372, distance: 9.0
click at [40, 371] on div "**********" at bounding box center [182, 255] width 305 height 341
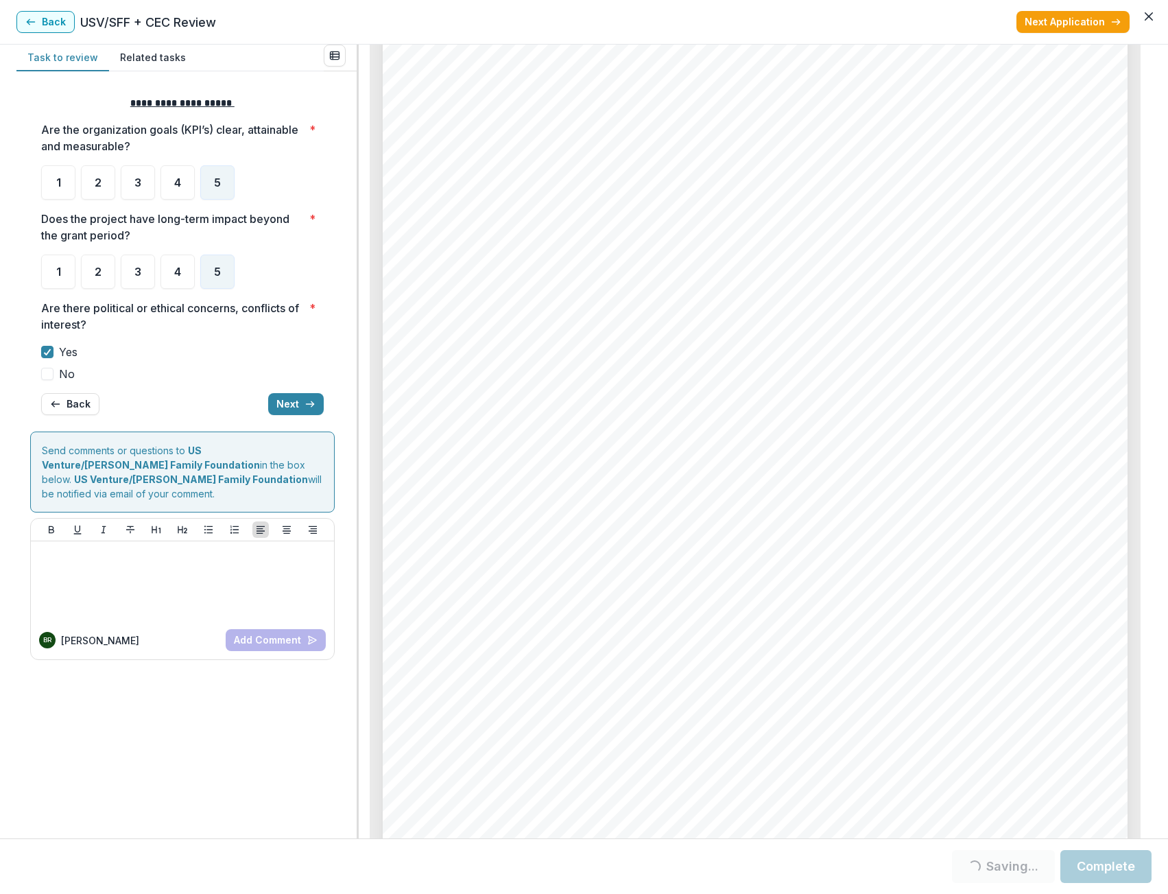
click at [57, 373] on label "No" at bounding box center [182, 374] width 283 height 16
click at [51, 353] on icon at bounding box center [47, 352] width 8 height 7
click at [287, 401] on button "Next" at bounding box center [296, 404] width 56 height 22
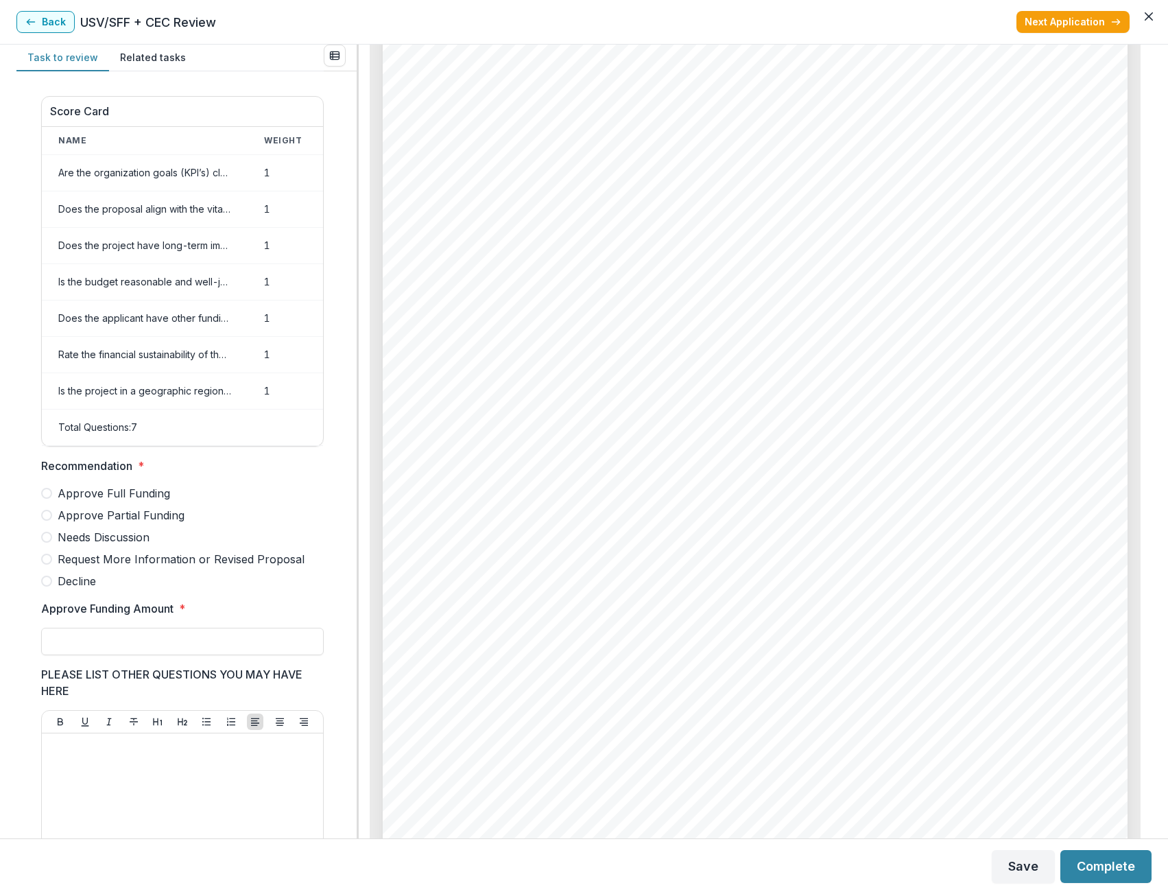
scroll to position [405, 0]
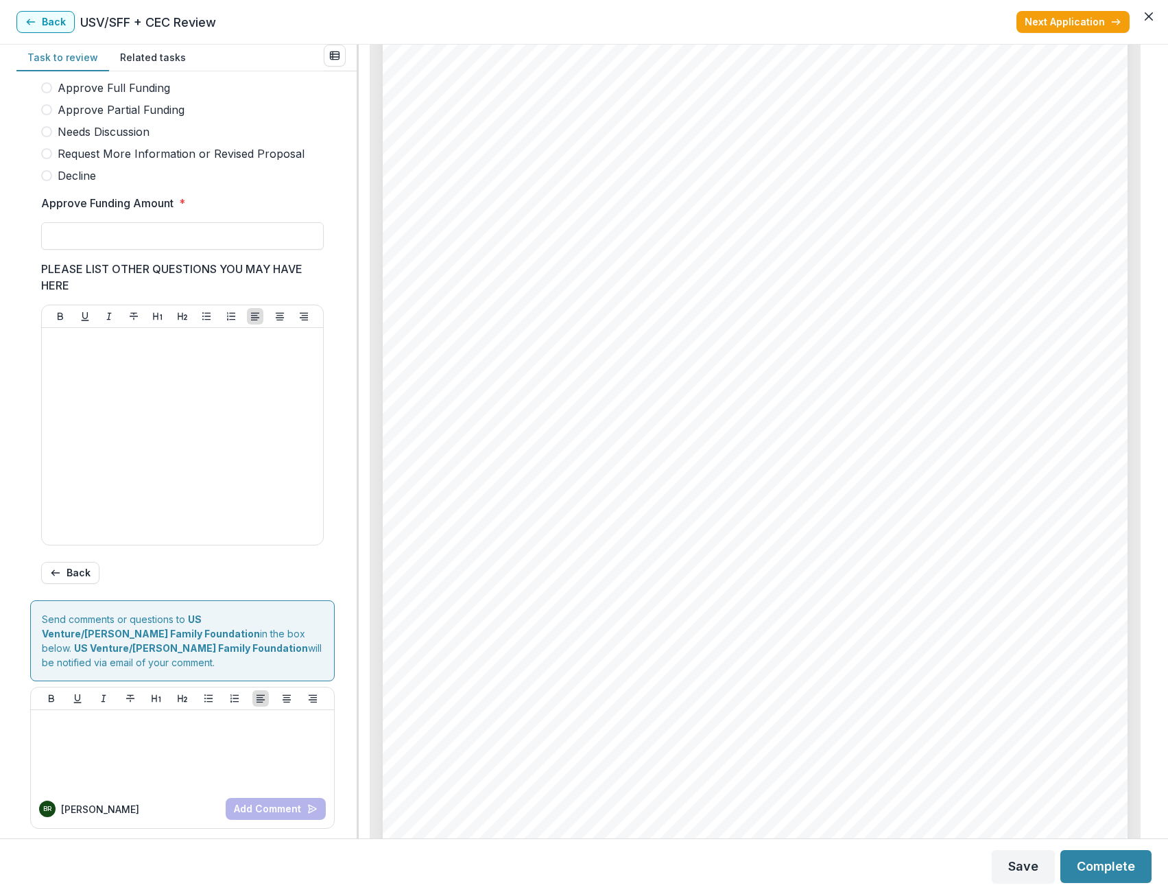
click at [55, 118] on label "Approve Partial Funding" at bounding box center [182, 110] width 283 height 16
click at [115, 245] on input "Approve Funding Amount *" at bounding box center [182, 235] width 283 height 27
type input "*******"
click at [185, 414] on div at bounding box center [182, 436] width 270 height 206
click at [1107, 872] on button "Complete" at bounding box center [1106, 866] width 91 height 33
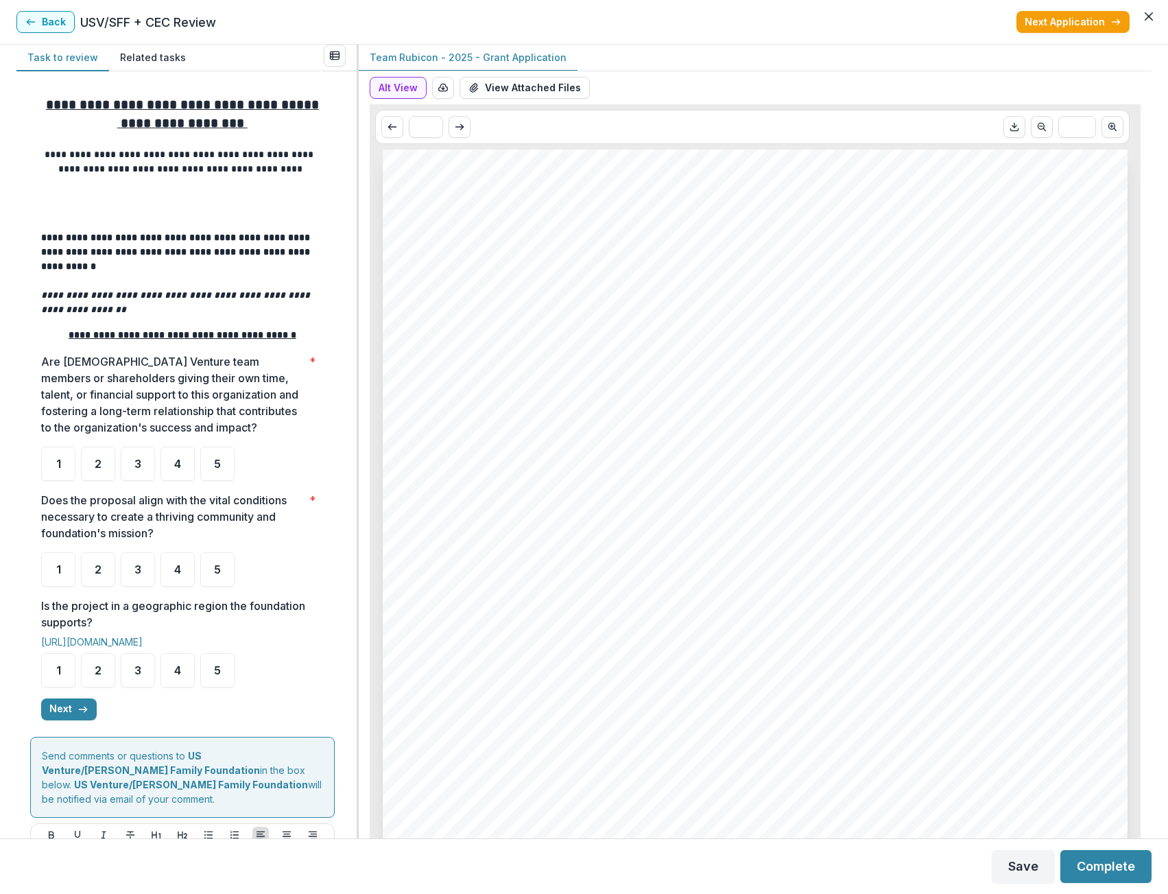
click at [685, 626] on div "Team Rubicon Team Rubicon - 2025 - Grant Application Nonprofit DBA: Team Rubico…" at bounding box center [755, 677] width 745 height 1055
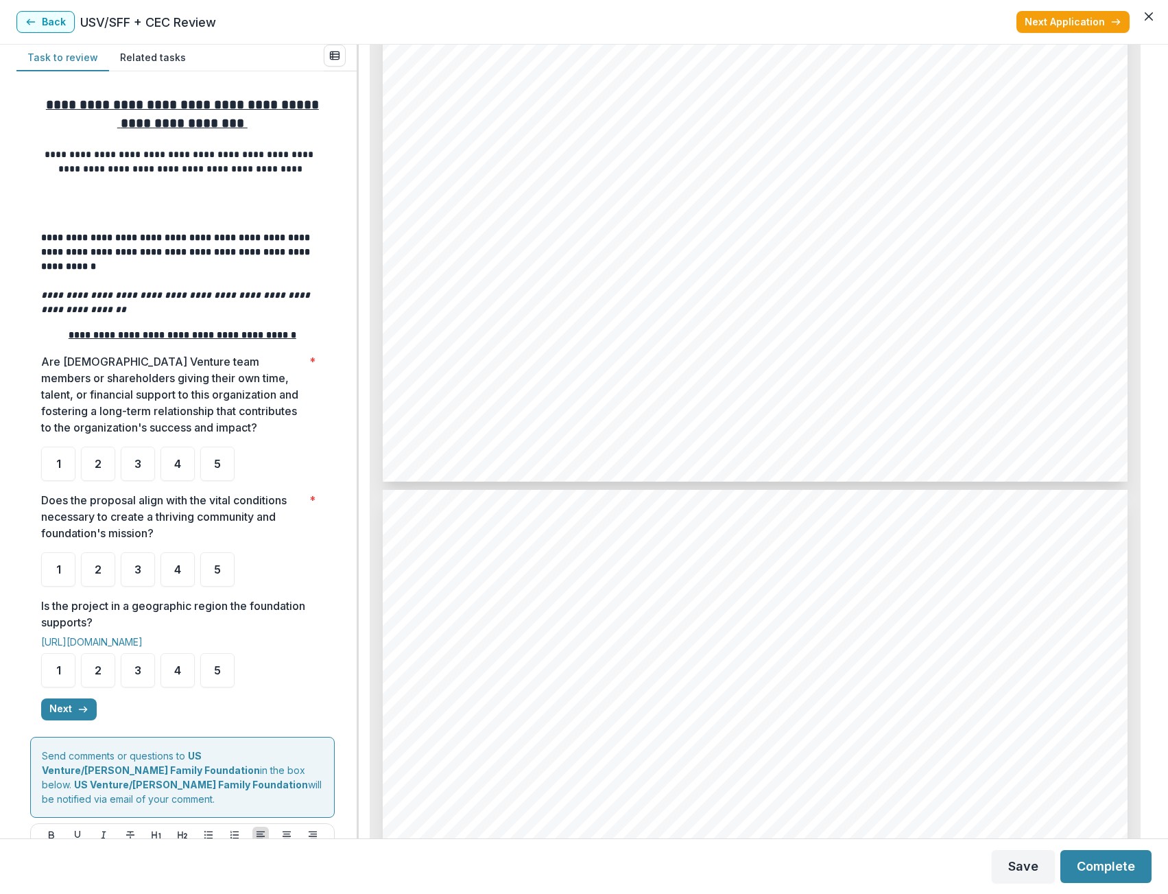
scroll to position [2058, 0]
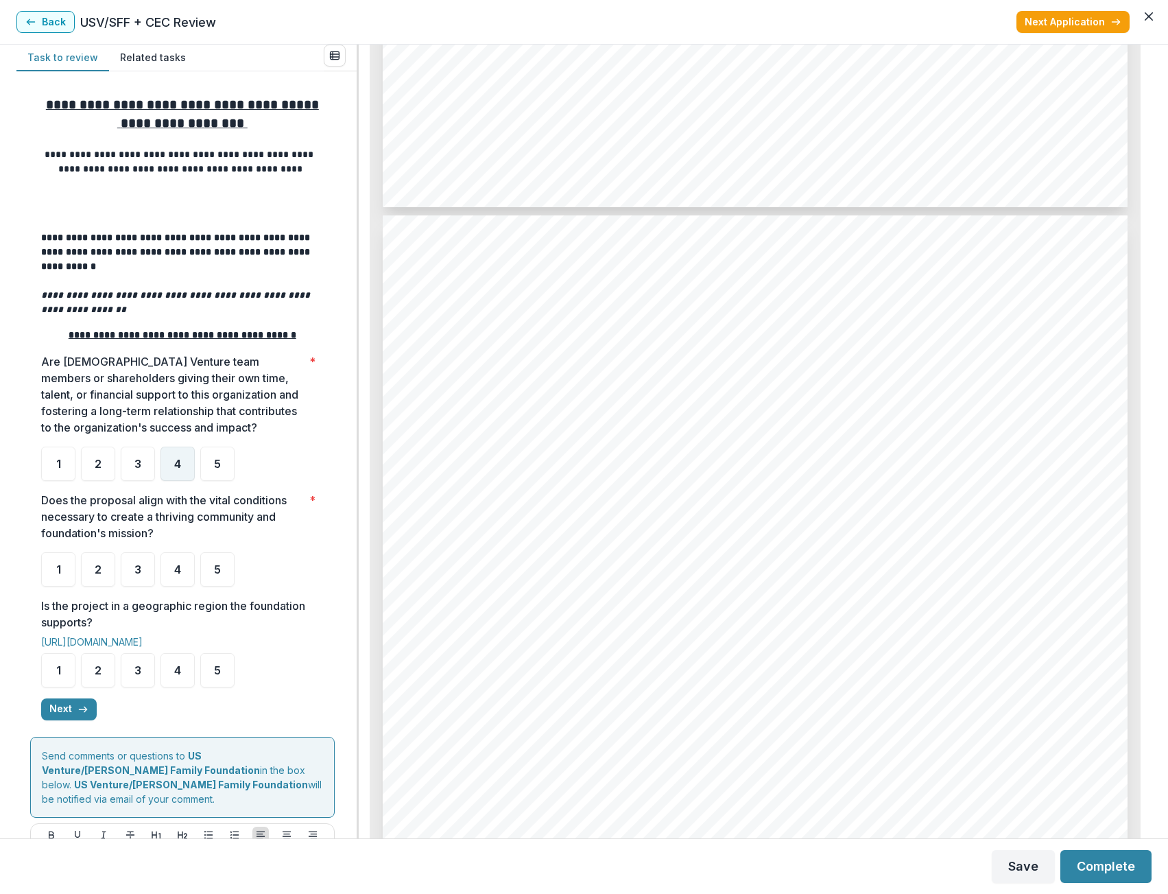
click at [171, 478] on div "4" at bounding box center [178, 464] width 34 height 34
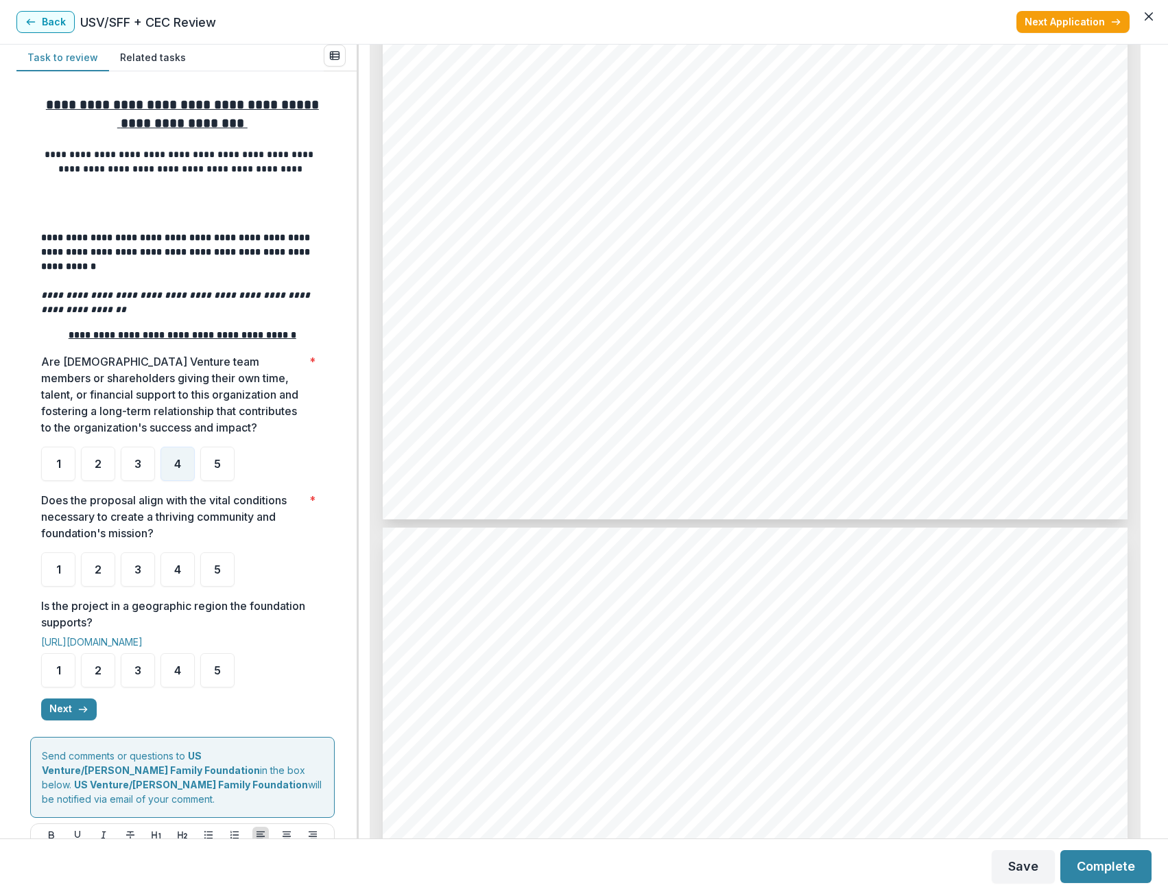
scroll to position [4940, 0]
click at [217, 566] on div "5" at bounding box center [217, 569] width 34 height 34
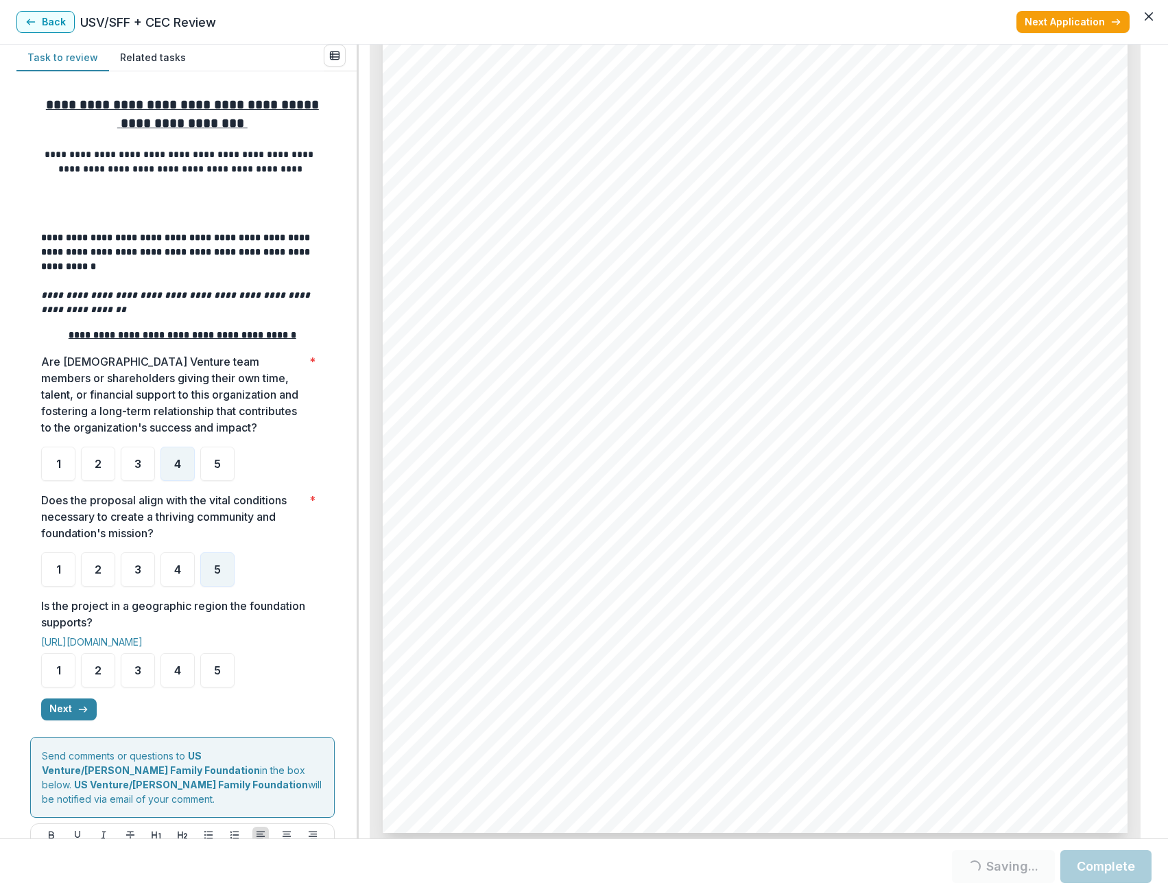
click at [236, 683] on ul "1 2 3 4 5" at bounding box center [182, 670] width 283 height 34
click at [226, 687] on div "5" at bounding box center [217, 670] width 34 height 34
click at [69, 709] on button "Next" at bounding box center [69, 709] width 56 height 22
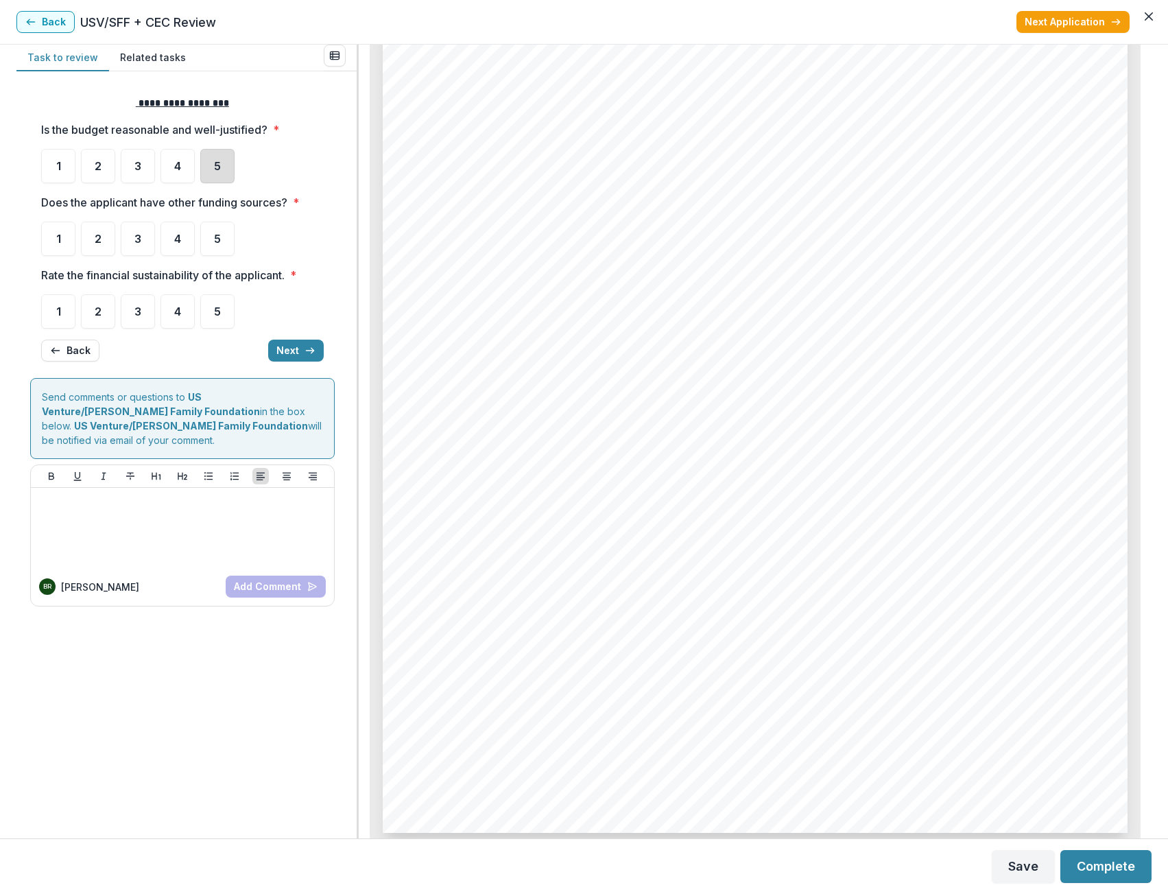
click at [210, 164] on div "5" at bounding box center [217, 166] width 34 height 34
click at [217, 233] on span "5" at bounding box center [217, 238] width 7 height 11
click at [209, 303] on div "5" at bounding box center [217, 311] width 34 height 34
click at [218, 303] on div "5" at bounding box center [217, 311] width 34 height 34
click at [170, 329] on div "**********" at bounding box center [182, 228] width 283 height 287
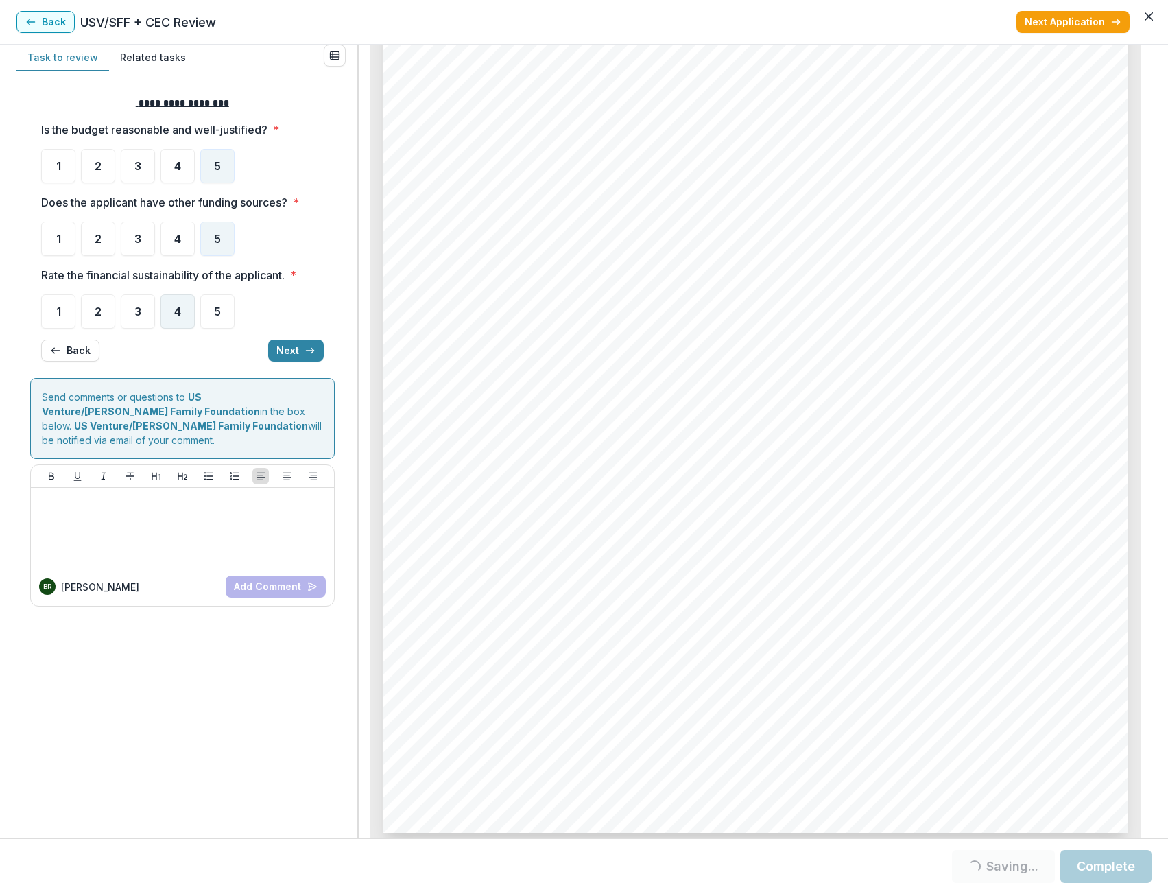
click at [177, 320] on div "4" at bounding box center [178, 311] width 34 height 34
click at [183, 313] on div "4" at bounding box center [178, 311] width 34 height 34
click at [220, 314] on span "5" at bounding box center [217, 311] width 7 height 11
click at [289, 343] on button "Next" at bounding box center [296, 351] width 56 height 22
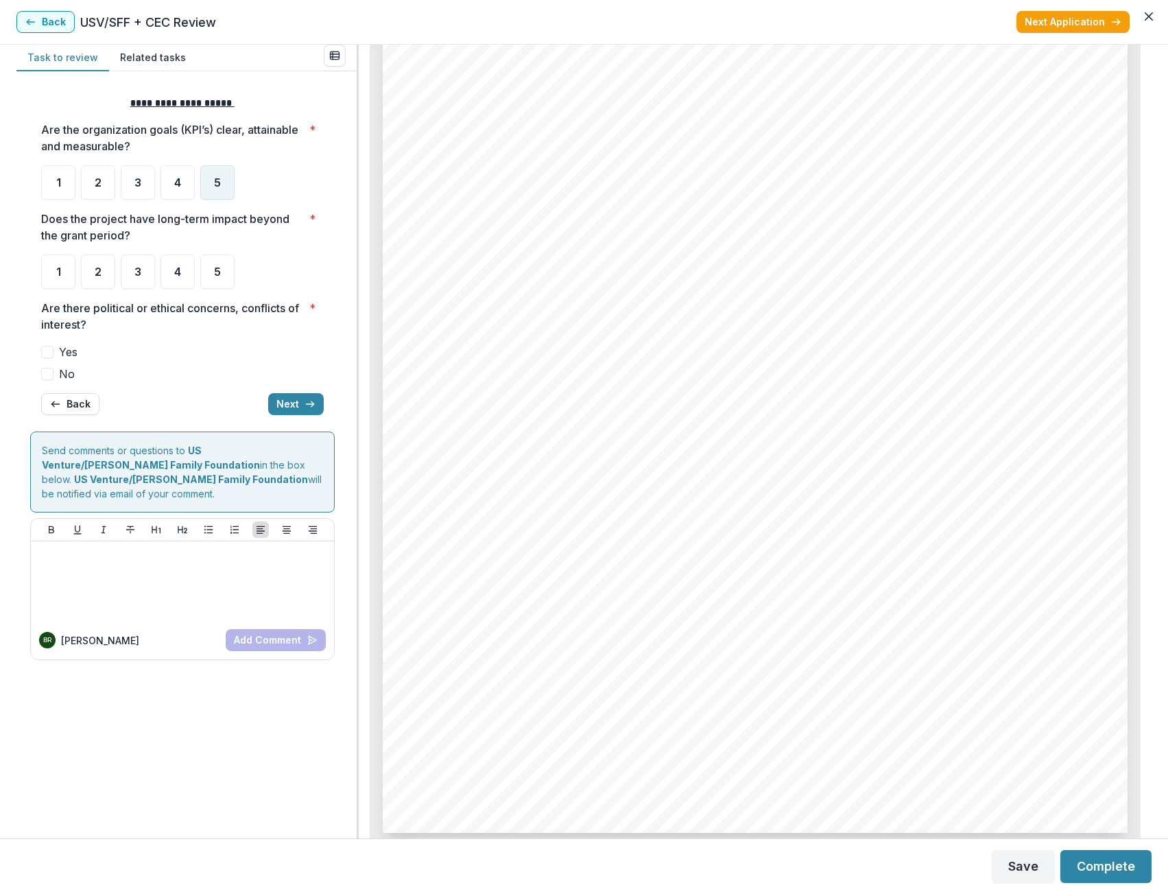
drag, startPoint x: 208, startPoint y: 178, endPoint x: 207, endPoint y: 185, distance: 7.7
click at [208, 178] on div "5" at bounding box center [217, 182] width 34 height 34
click at [209, 271] on div "5" at bounding box center [217, 272] width 34 height 34
click at [57, 376] on label "No" at bounding box center [182, 374] width 283 height 16
click at [311, 406] on icon "button" at bounding box center [310, 404] width 11 height 11
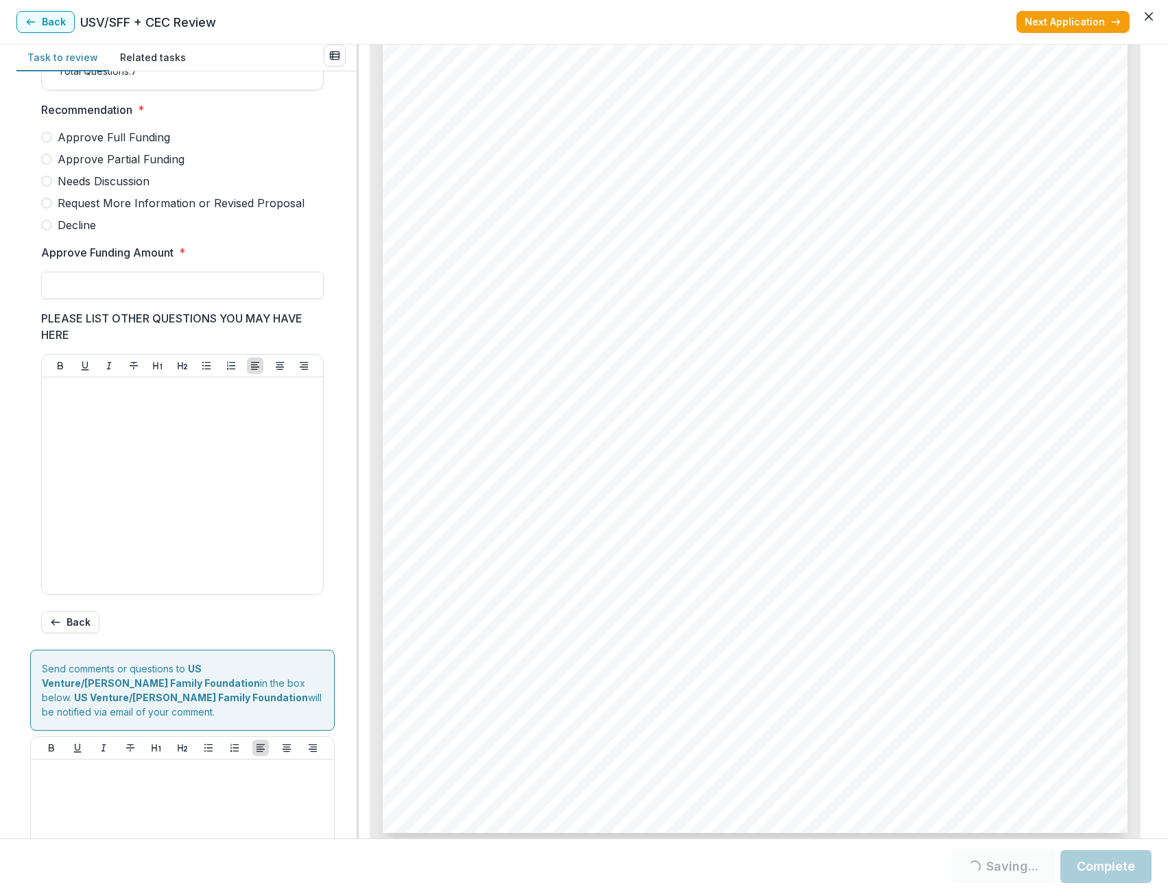
scroll to position [337, 0]
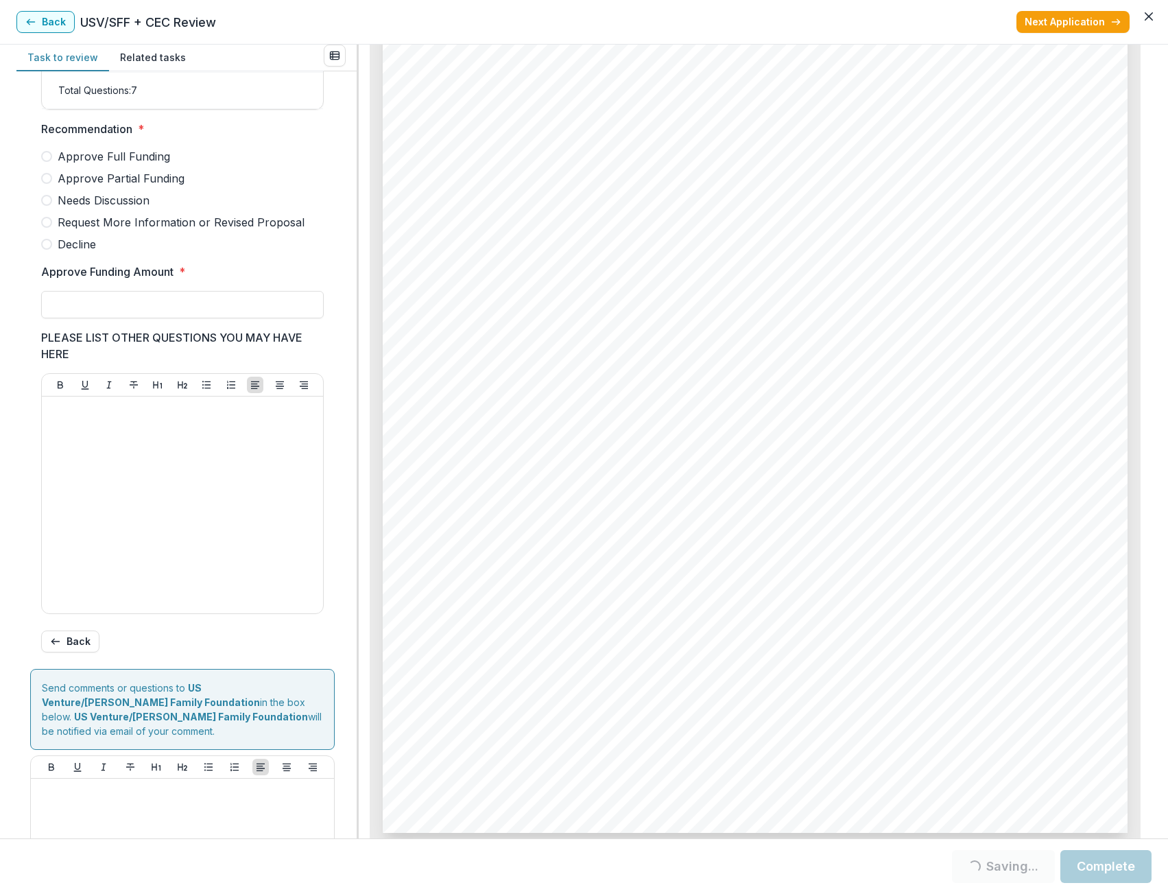
click at [51, 206] on span at bounding box center [46, 200] width 11 height 11
click at [47, 206] on span at bounding box center [46, 200] width 11 height 11
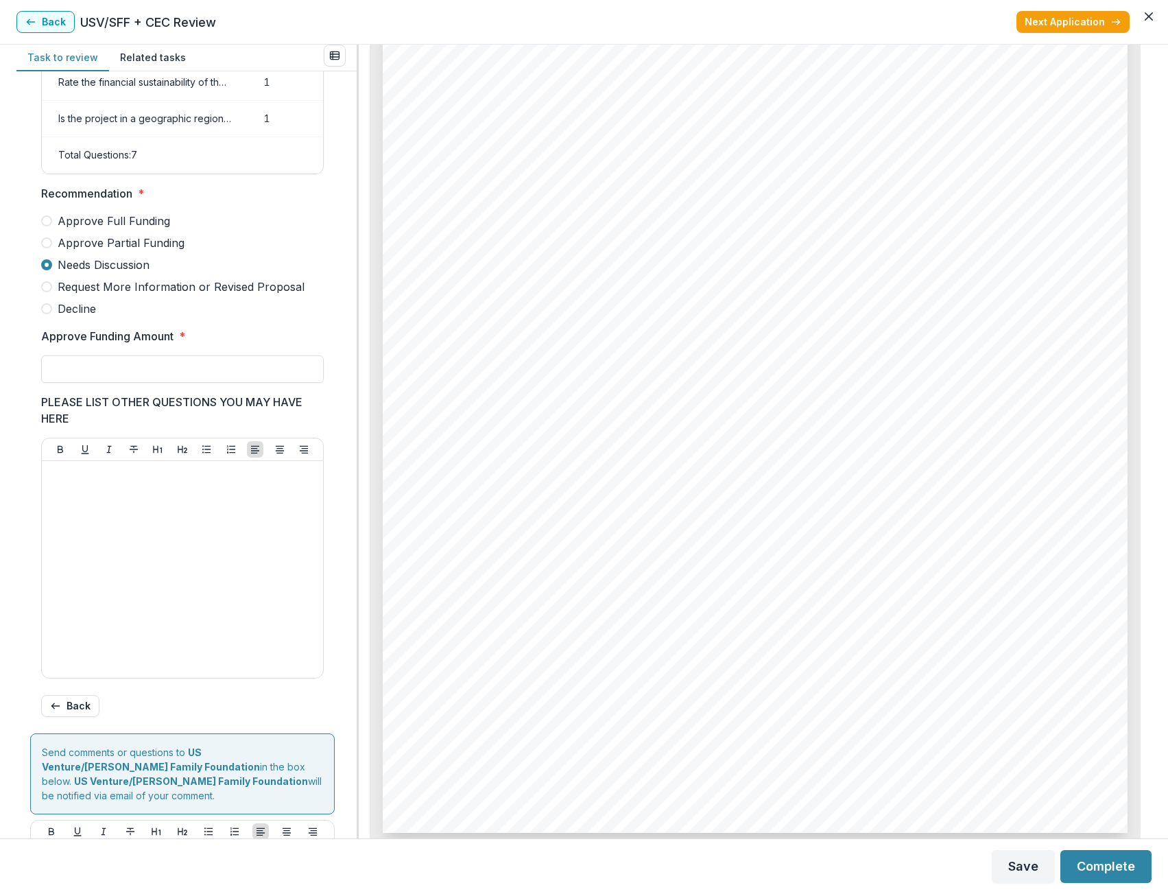
scroll to position [274, 0]
click at [112, 381] on input "Approve Funding Amount *" at bounding box center [182, 366] width 283 height 27
type input "*******"
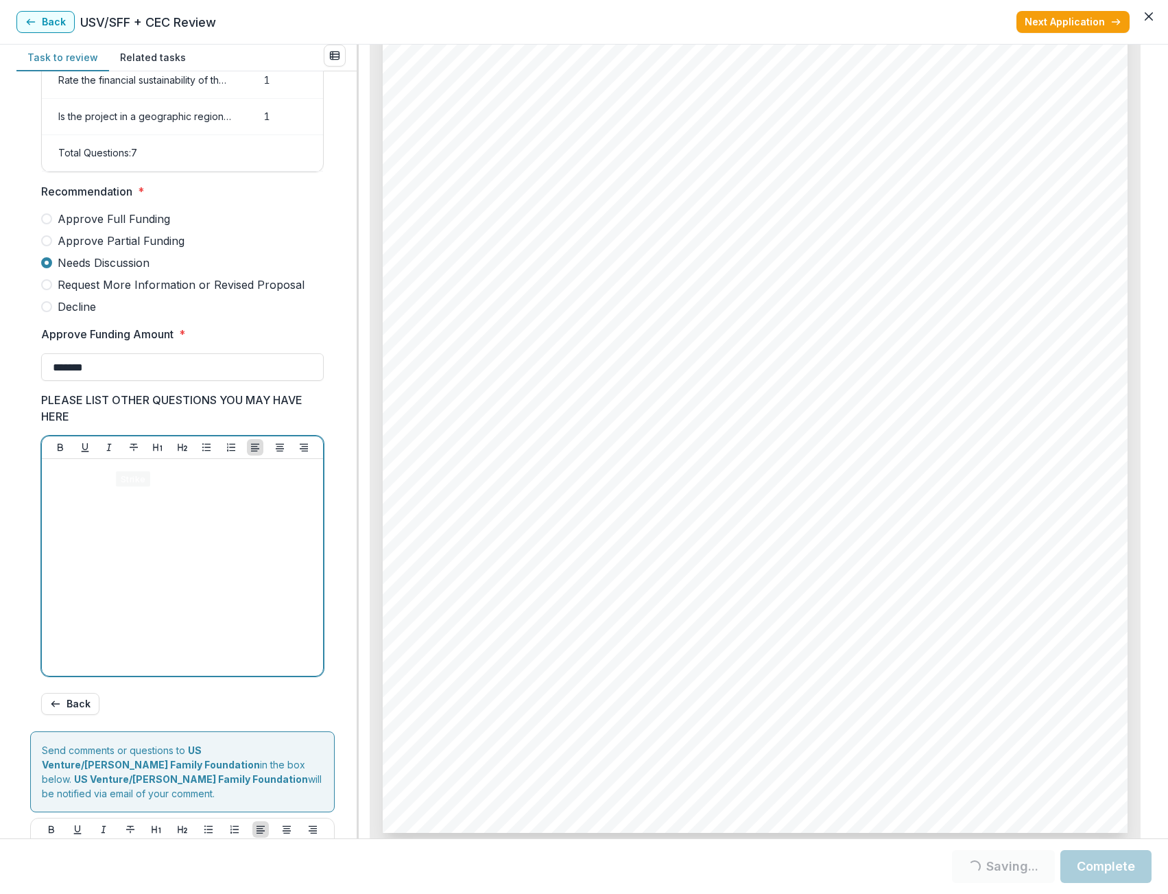
click at [136, 480] on p at bounding box center [182, 471] width 270 height 15
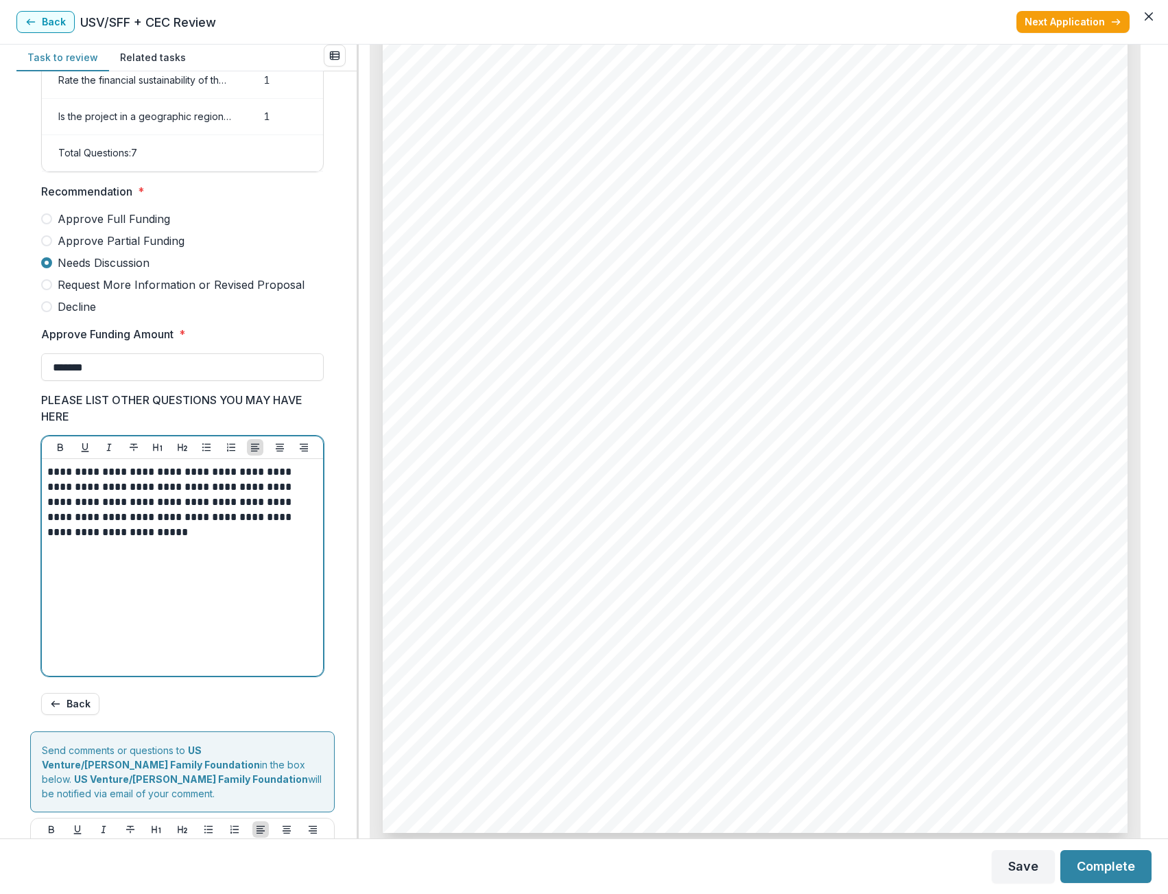
click at [284, 480] on p "**********" at bounding box center [180, 501] width 266 height 75
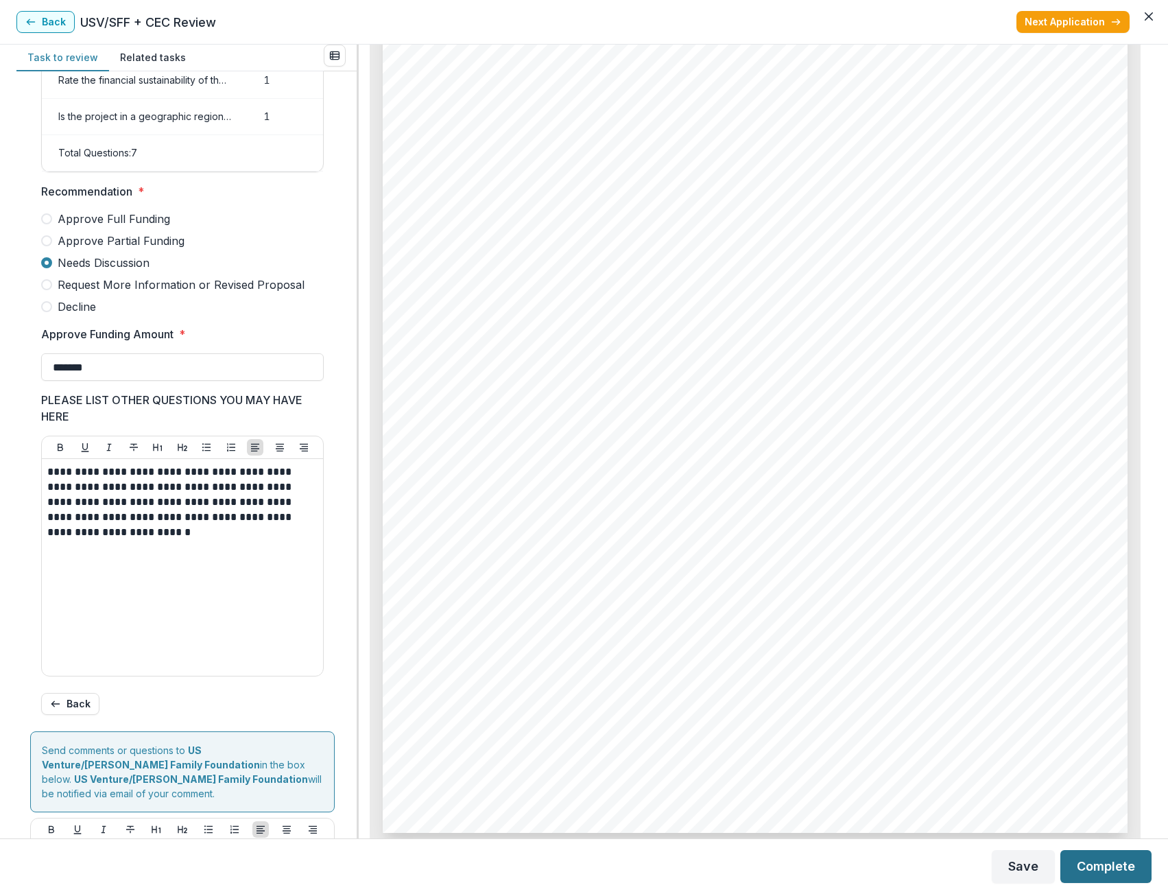
click at [1090, 857] on button "Complete" at bounding box center [1106, 866] width 91 height 33
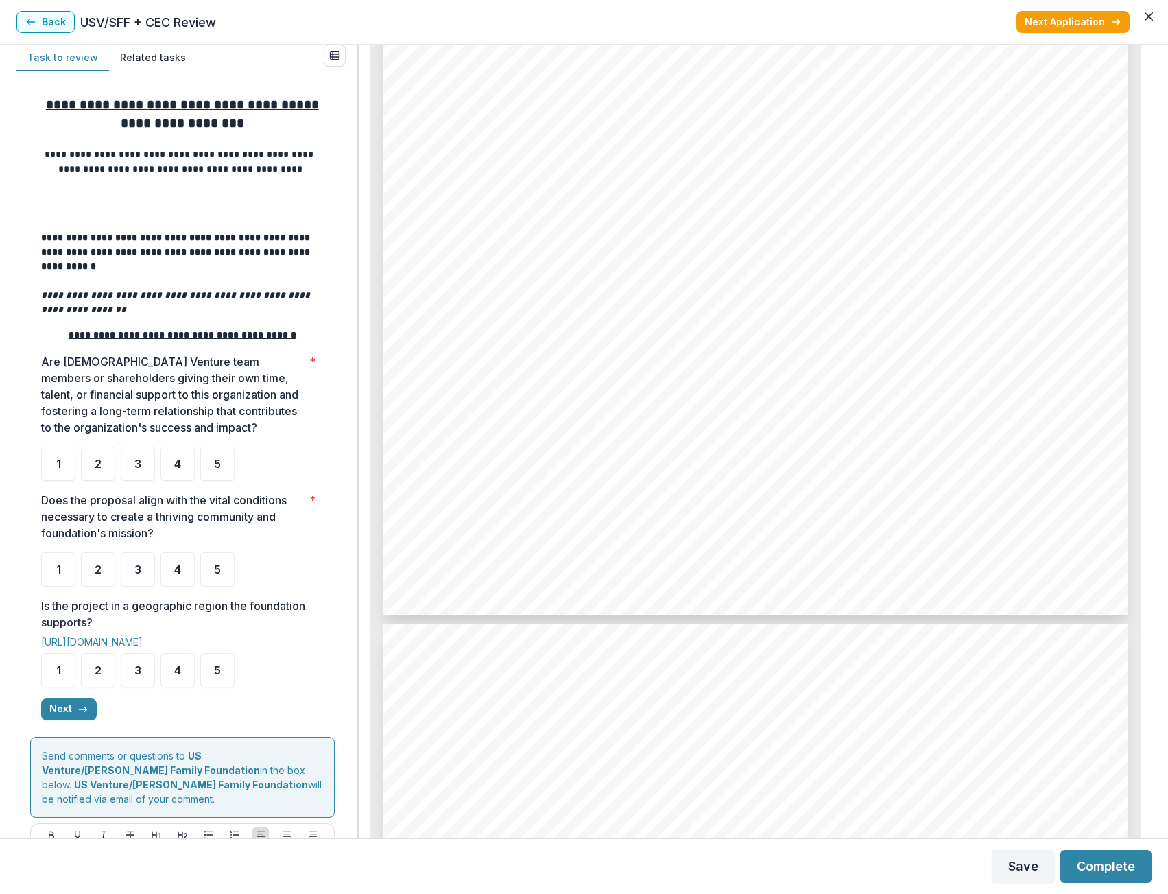
scroll to position [4871, 0]
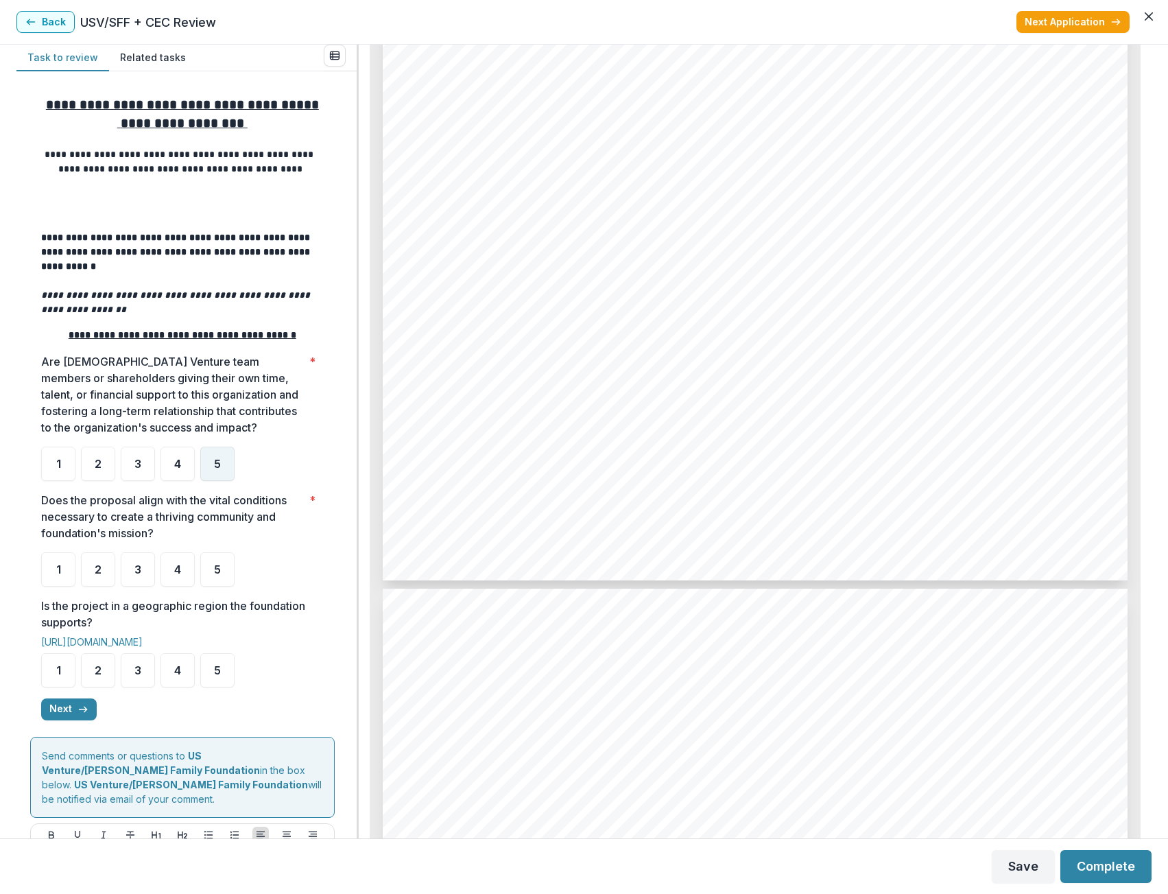
click at [218, 469] on span "5" at bounding box center [217, 463] width 7 height 11
click at [215, 567] on span "5" at bounding box center [217, 569] width 7 height 11
click at [217, 674] on span "5" at bounding box center [217, 670] width 7 height 11
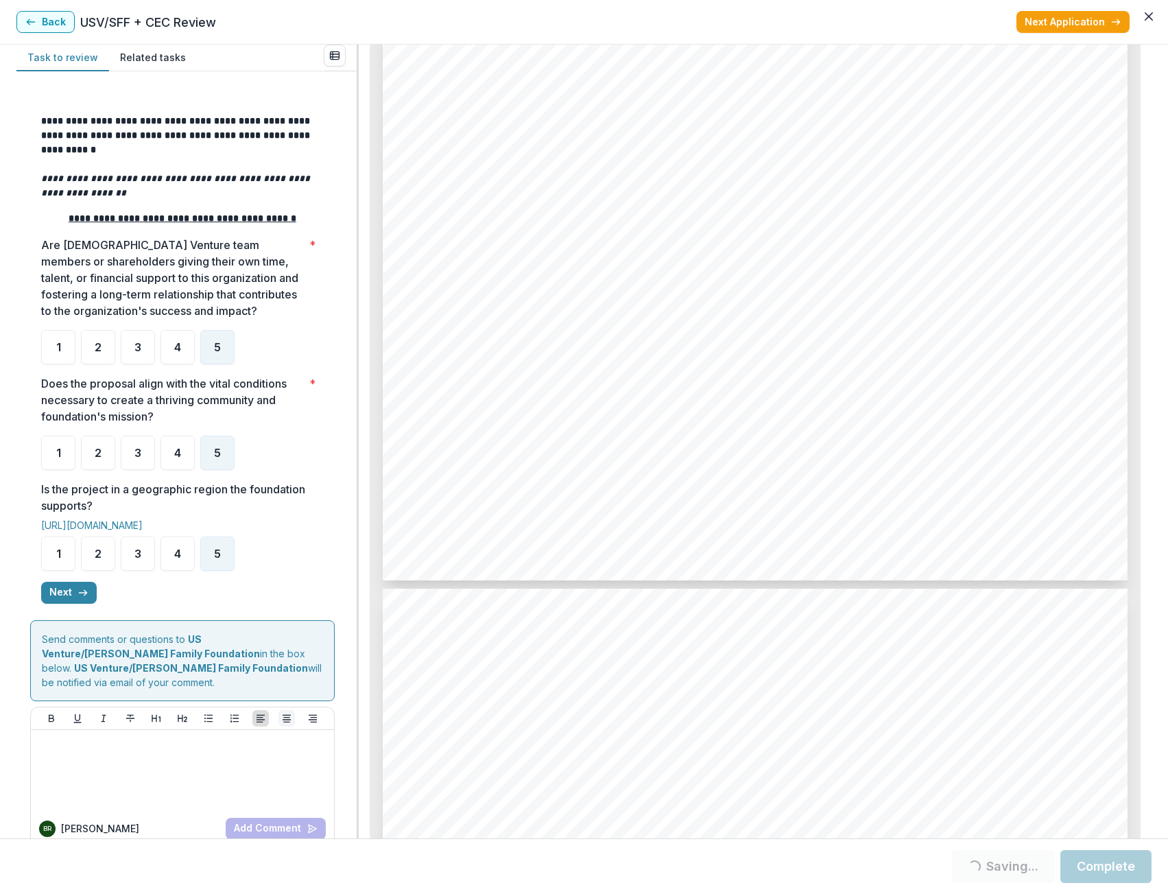
scroll to position [130, 0]
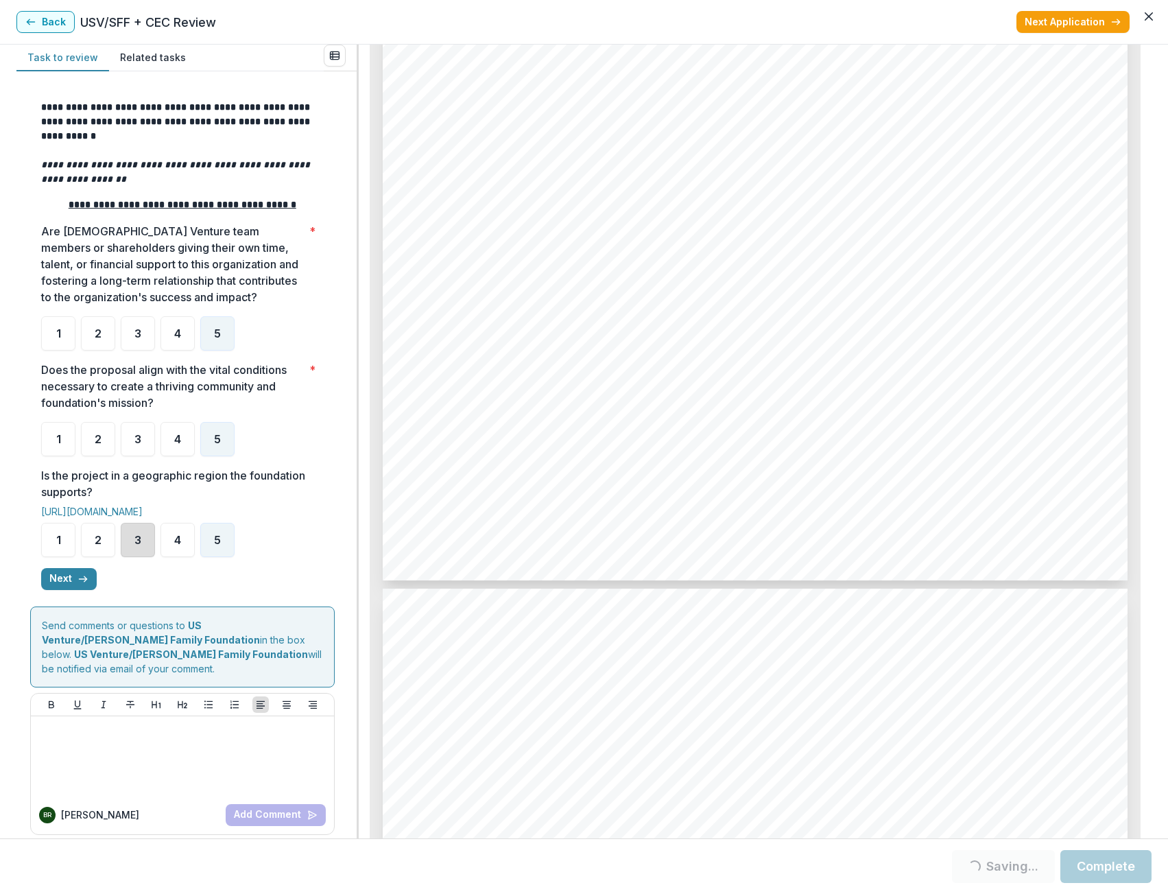
click at [146, 548] on div "3" at bounding box center [138, 540] width 34 height 34
click at [226, 557] on div "5" at bounding box center [217, 540] width 34 height 34
click at [68, 585] on button "Next" at bounding box center [69, 579] width 56 height 22
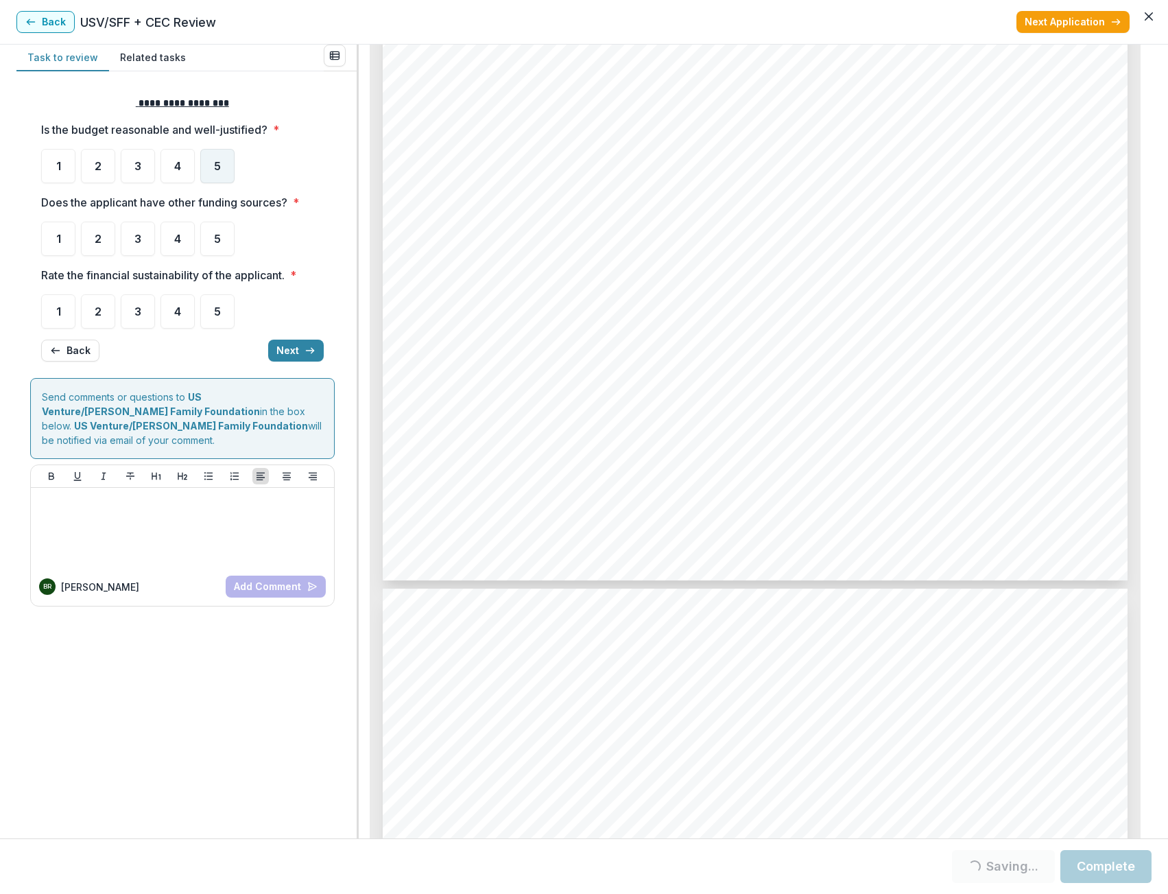
click at [217, 165] on span "5" at bounding box center [217, 166] width 7 height 11
click at [222, 168] on div "5" at bounding box center [217, 166] width 34 height 34
click at [212, 226] on div "5" at bounding box center [217, 239] width 34 height 34
click at [217, 314] on span "5" at bounding box center [217, 311] width 7 height 11
click at [175, 240] on span "4" at bounding box center [177, 238] width 7 height 11
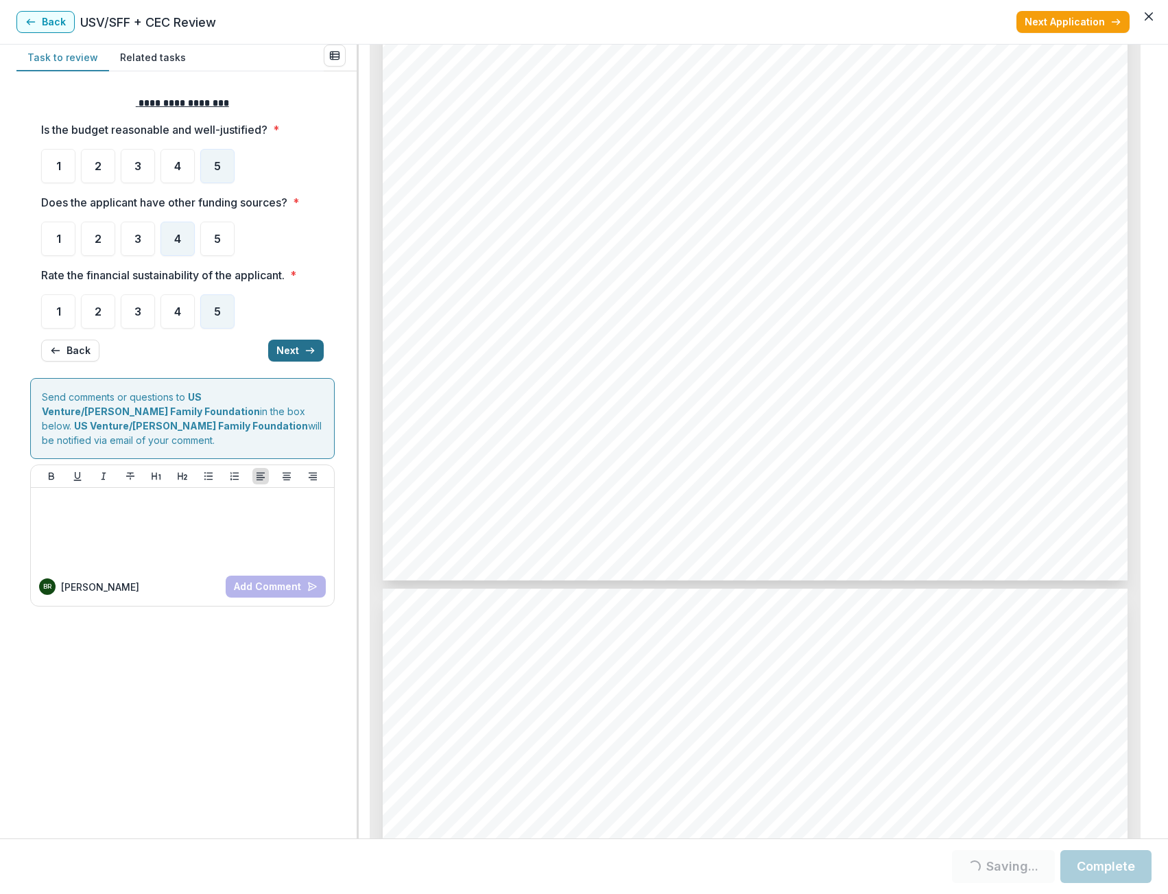
click at [289, 348] on button "Next" at bounding box center [296, 351] width 56 height 22
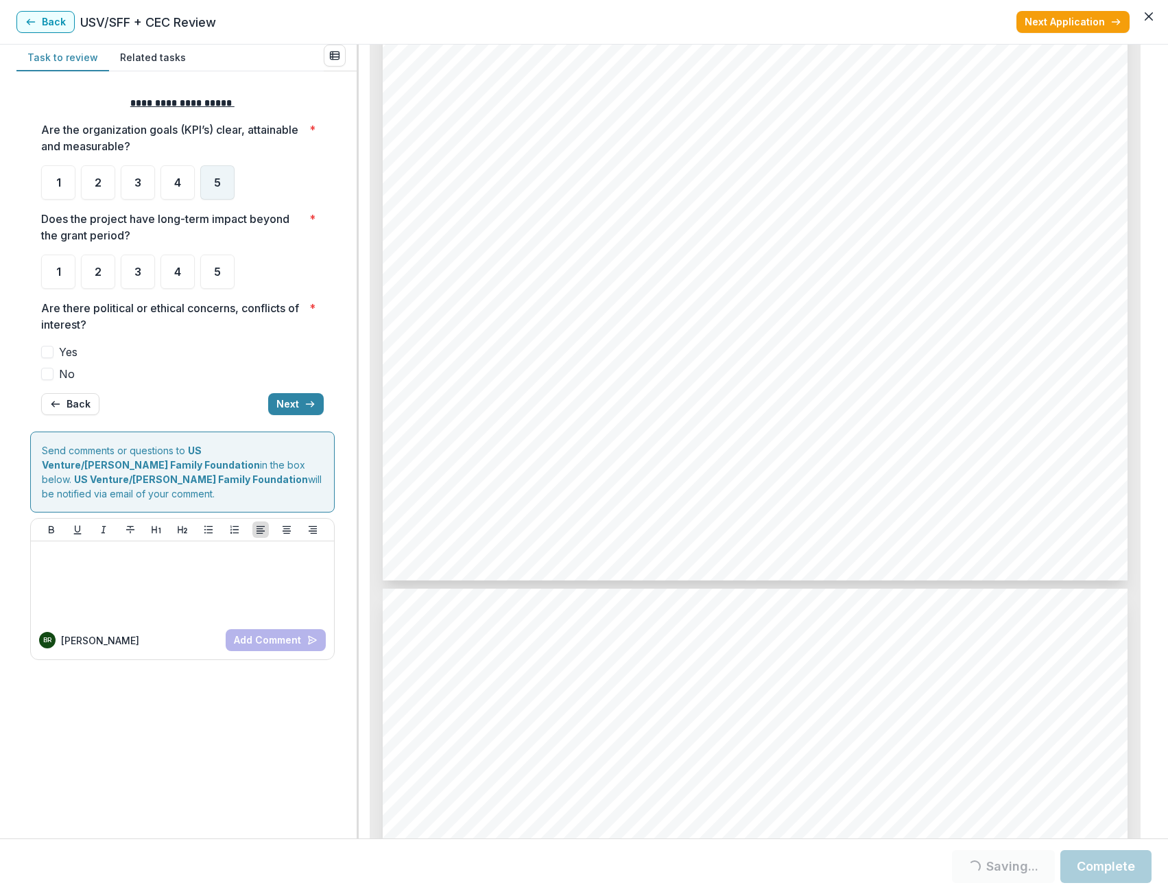
click at [226, 166] on div "5" at bounding box center [217, 182] width 34 height 34
click at [222, 270] on div "5" at bounding box center [217, 272] width 34 height 34
click at [217, 268] on span "5" at bounding box center [217, 271] width 7 height 11
click at [58, 373] on label "No" at bounding box center [182, 374] width 283 height 16
click at [305, 403] on icon "button" at bounding box center [310, 404] width 11 height 11
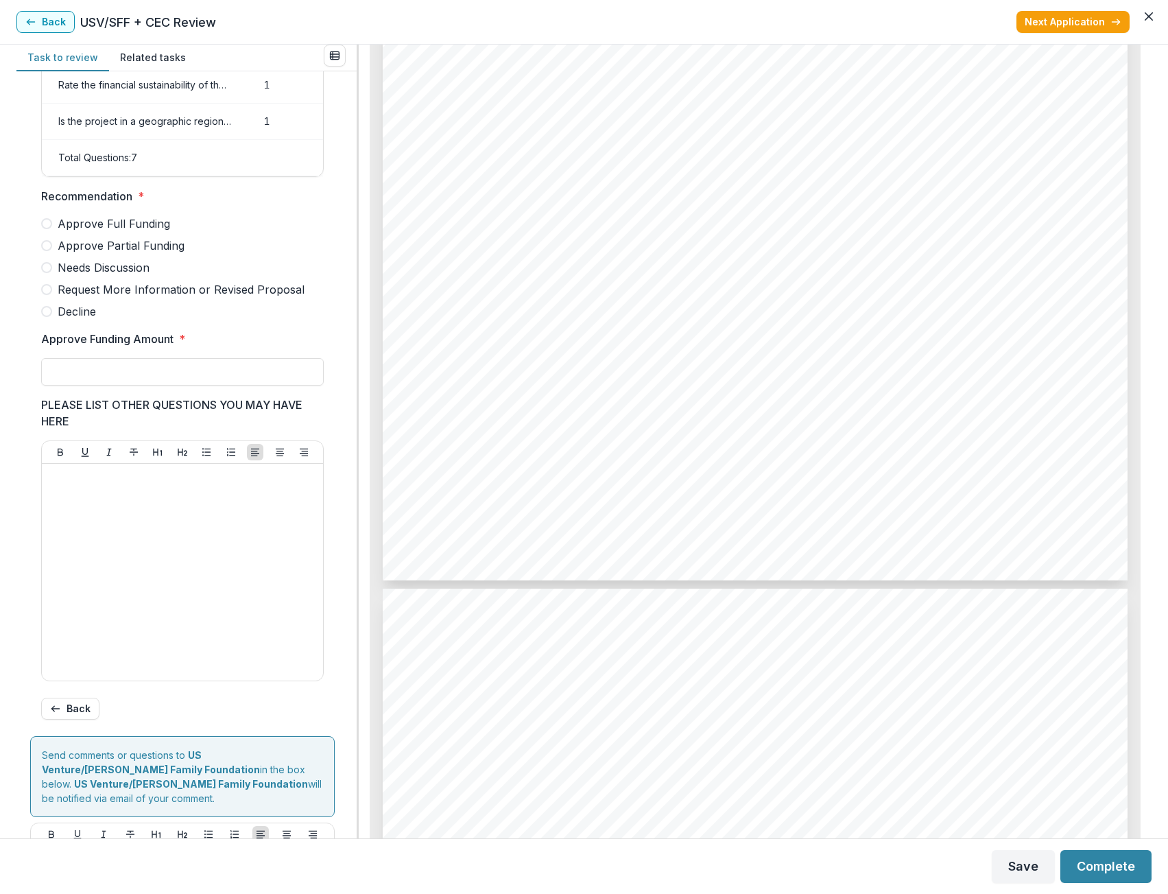
scroll to position [268, 0]
click at [60, 250] on span "Approve Partial Funding" at bounding box center [121, 247] width 127 height 16
click at [113, 385] on input "Approve Funding Amount *" at bounding box center [182, 373] width 283 height 27
type input "********"
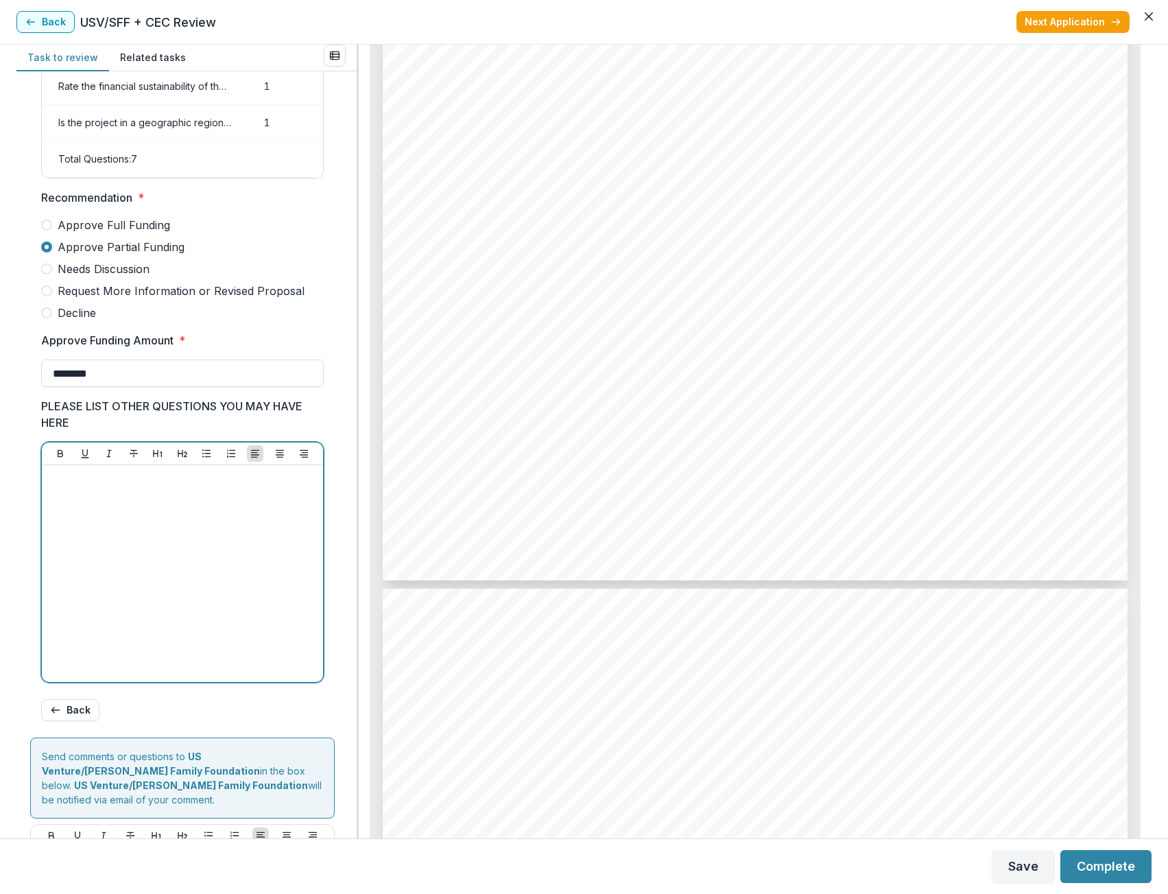
click at [179, 540] on div at bounding box center [182, 574] width 270 height 206
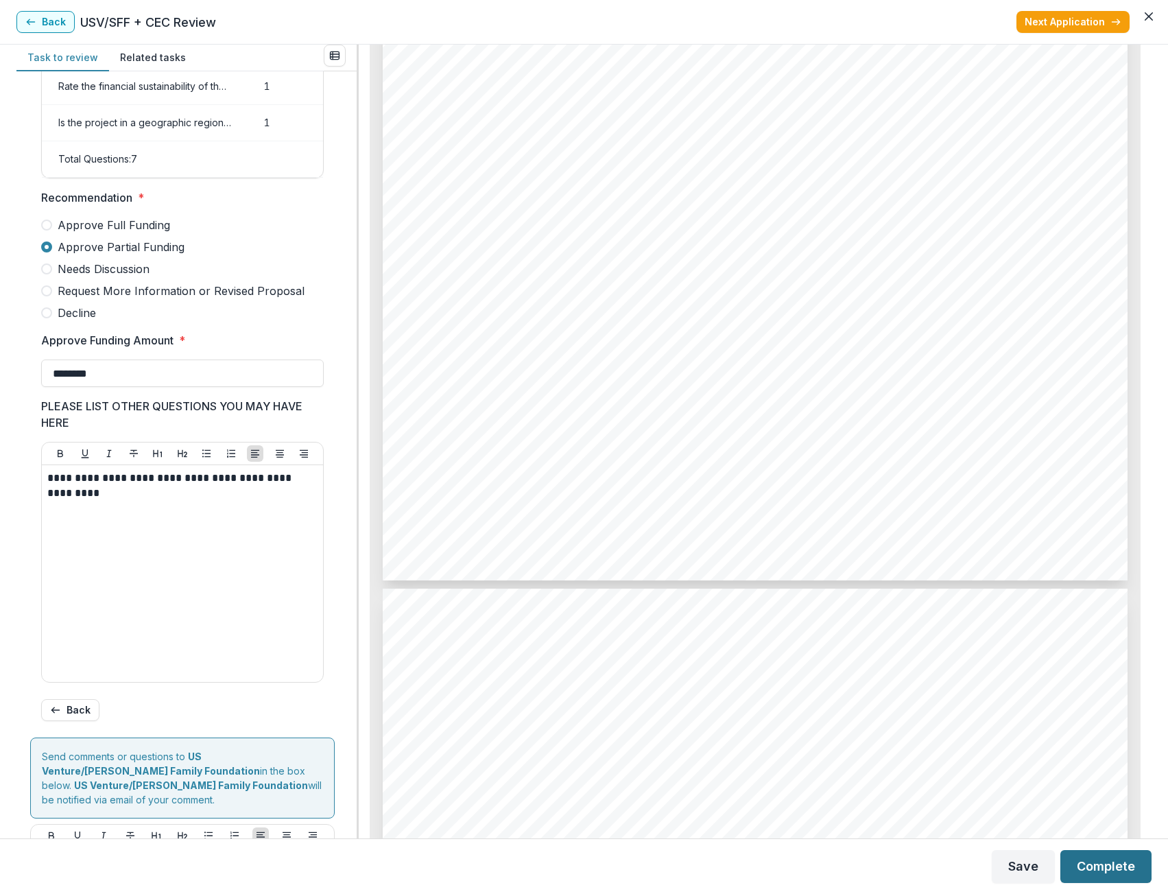
click at [1109, 867] on button "Complete" at bounding box center [1106, 866] width 91 height 33
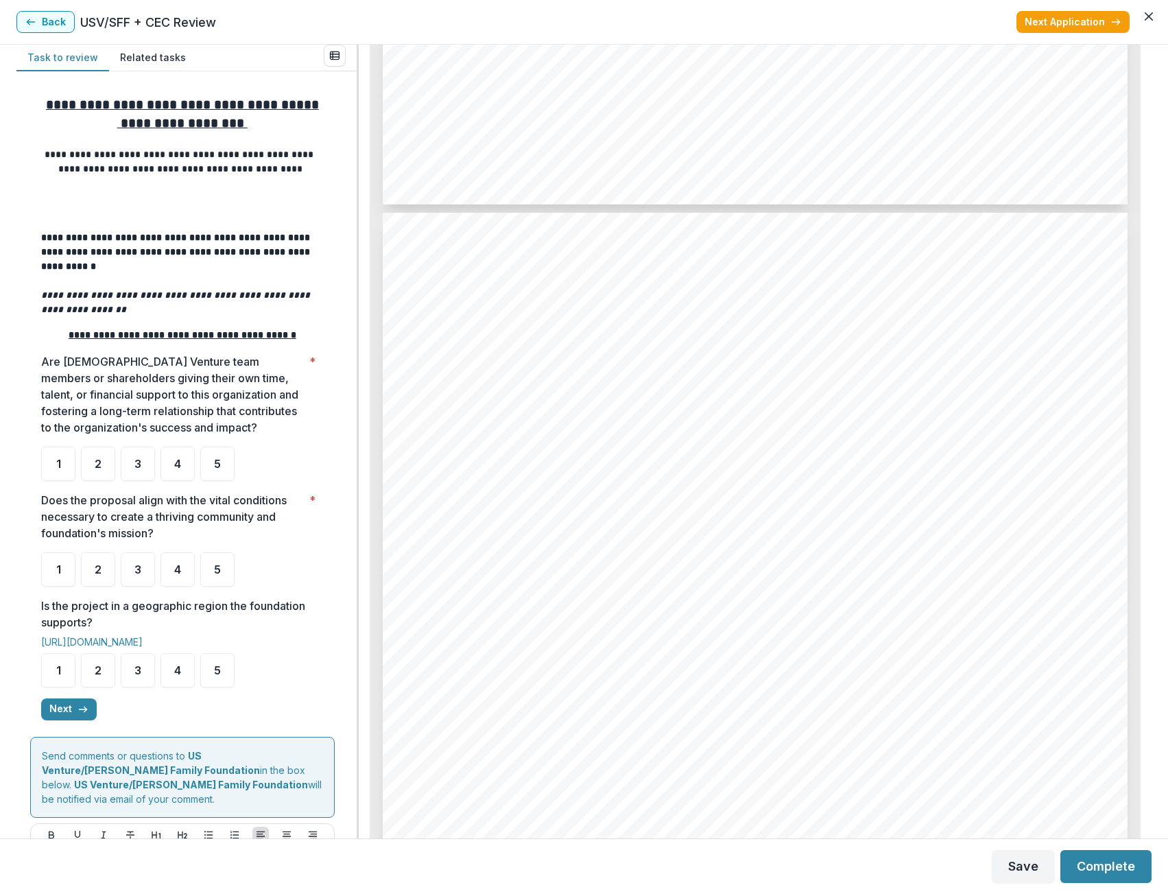
scroll to position [4254, 0]
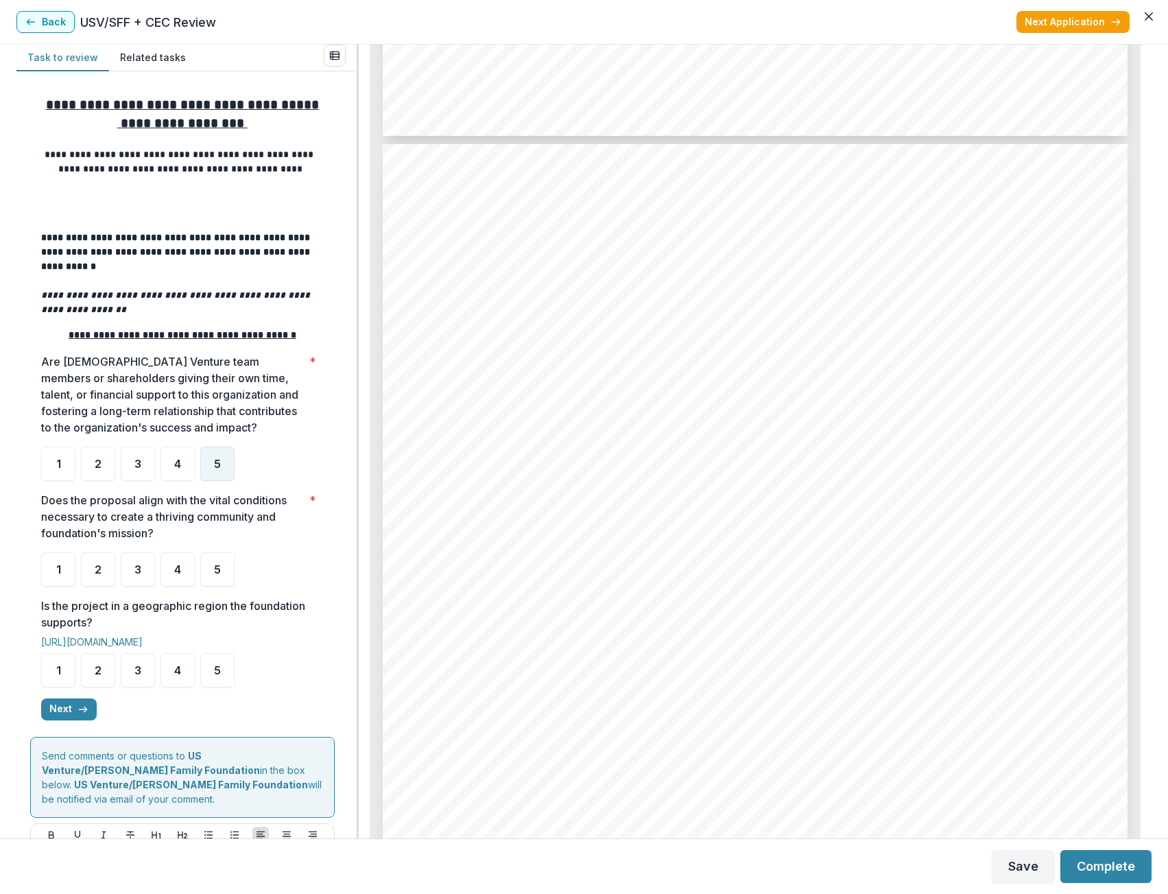
click at [223, 461] on div "5" at bounding box center [217, 464] width 34 height 34
click at [212, 576] on div "5" at bounding box center [217, 569] width 34 height 34
click at [222, 671] on div "5" at bounding box center [217, 670] width 34 height 34
click at [74, 720] on button "Next" at bounding box center [69, 709] width 56 height 22
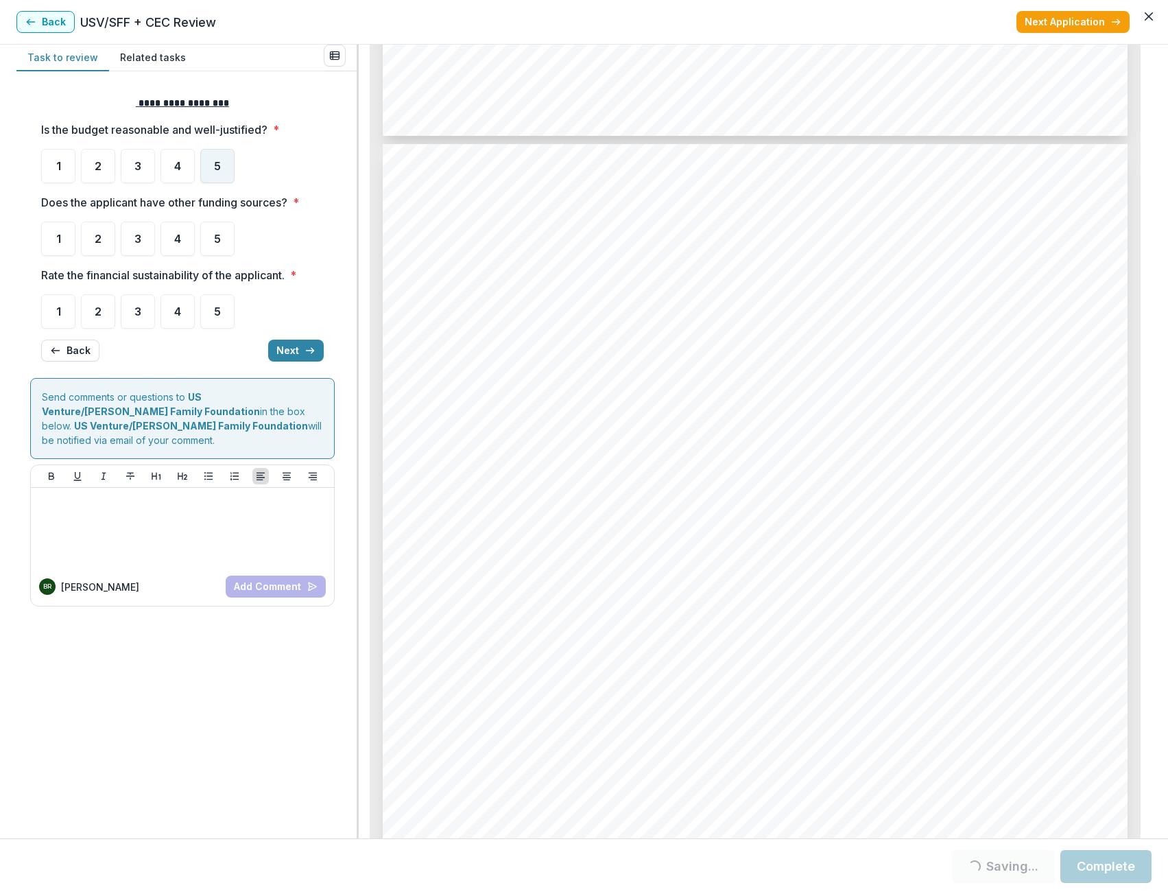
click at [218, 178] on div "5" at bounding box center [217, 166] width 34 height 34
click at [213, 235] on div "5" at bounding box center [217, 239] width 34 height 34
click at [189, 169] on div "4" at bounding box center [178, 166] width 34 height 34
click at [215, 239] on span "5" at bounding box center [217, 238] width 7 height 11
click at [180, 235] on span "4" at bounding box center [177, 238] width 7 height 11
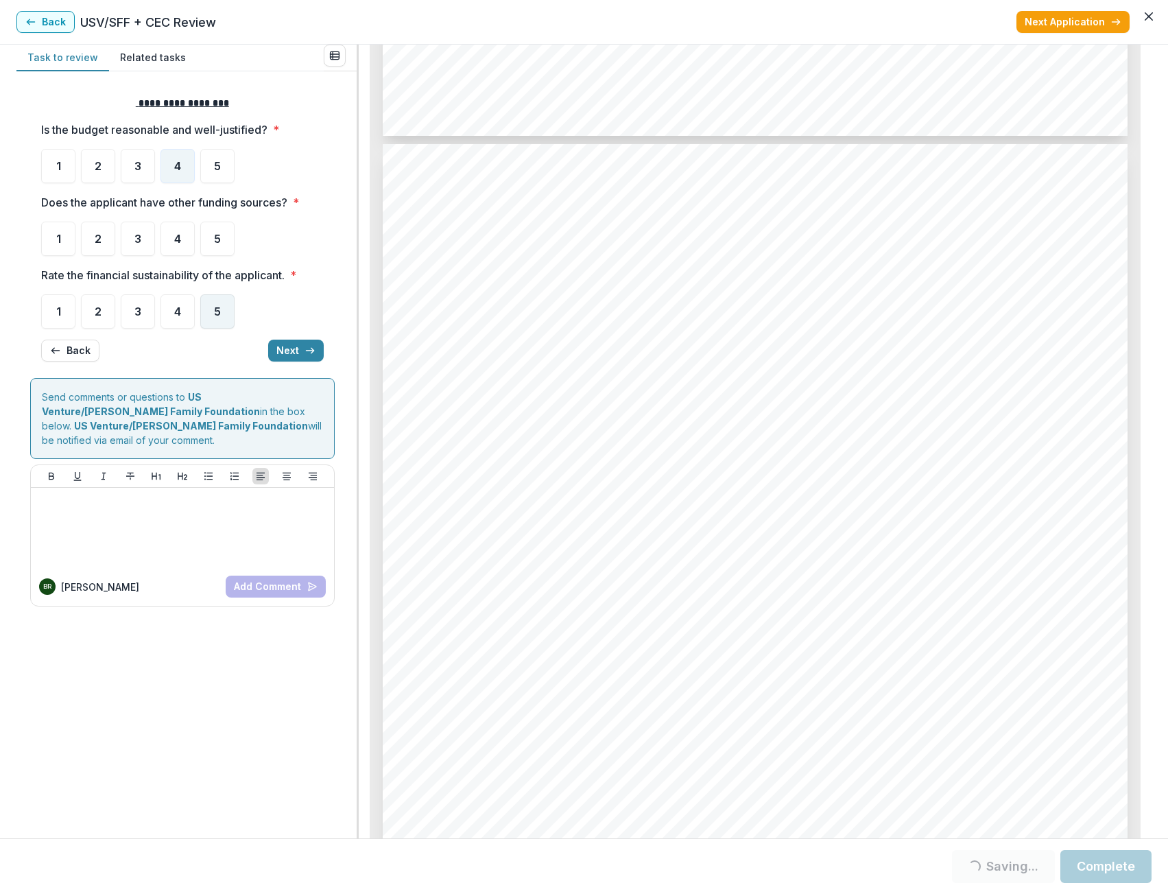
click at [214, 316] on span "5" at bounding box center [217, 311] width 7 height 11
click at [204, 235] on div "5" at bounding box center [217, 239] width 34 height 34
click at [295, 349] on button "Next" at bounding box center [296, 351] width 56 height 22
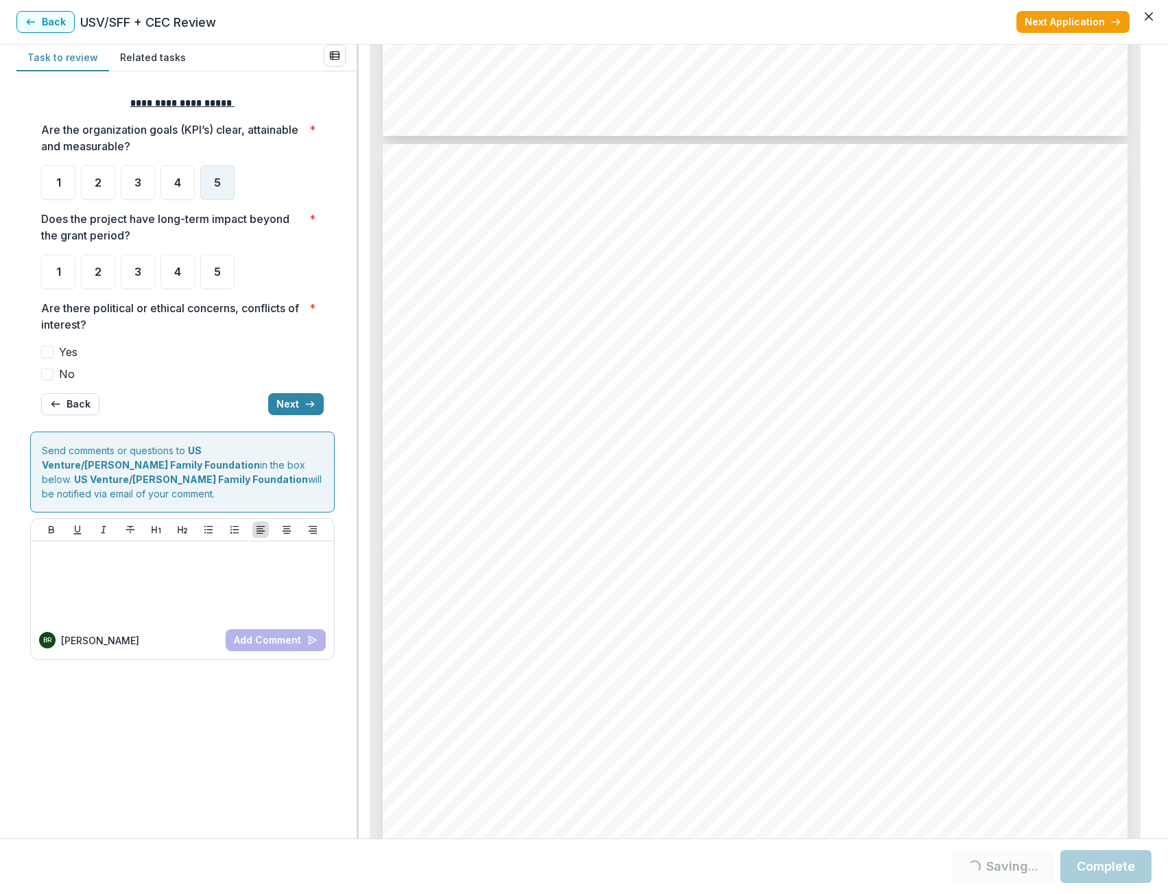
click at [215, 177] on span "5" at bounding box center [217, 182] width 7 height 11
click at [213, 270] on div "5" at bounding box center [217, 272] width 34 height 34
click at [211, 193] on div "5" at bounding box center [217, 182] width 34 height 34
click at [207, 276] on div "5" at bounding box center [217, 272] width 34 height 34
click at [185, 274] on div "4" at bounding box center [178, 272] width 34 height 34
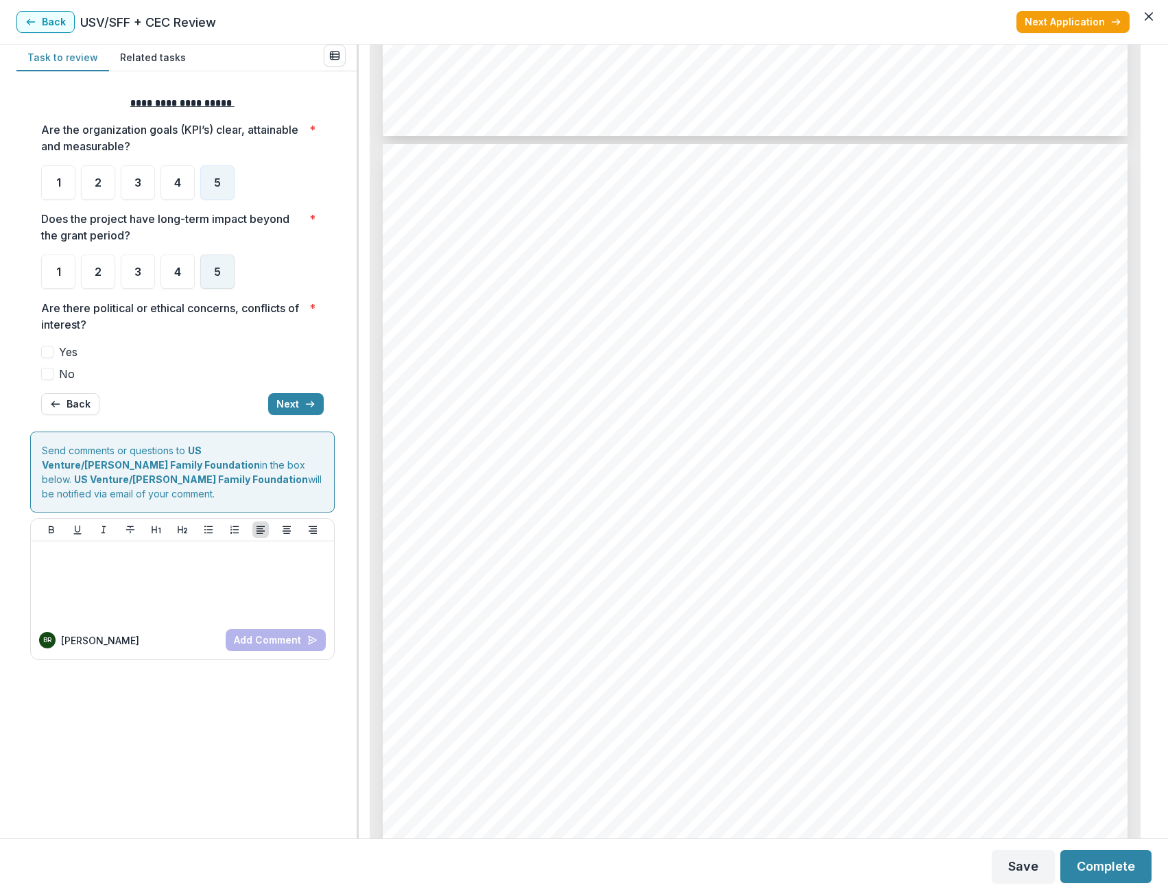
click at [207, 262] on div "5" at bounding box center [217, 272] width 34 height 34
click at [52, 376] on span at bounding box center [47, 374] width 12 height 12
click at [279, 403] on button "Next" at bounding box center [296, 404] width 56 height 22
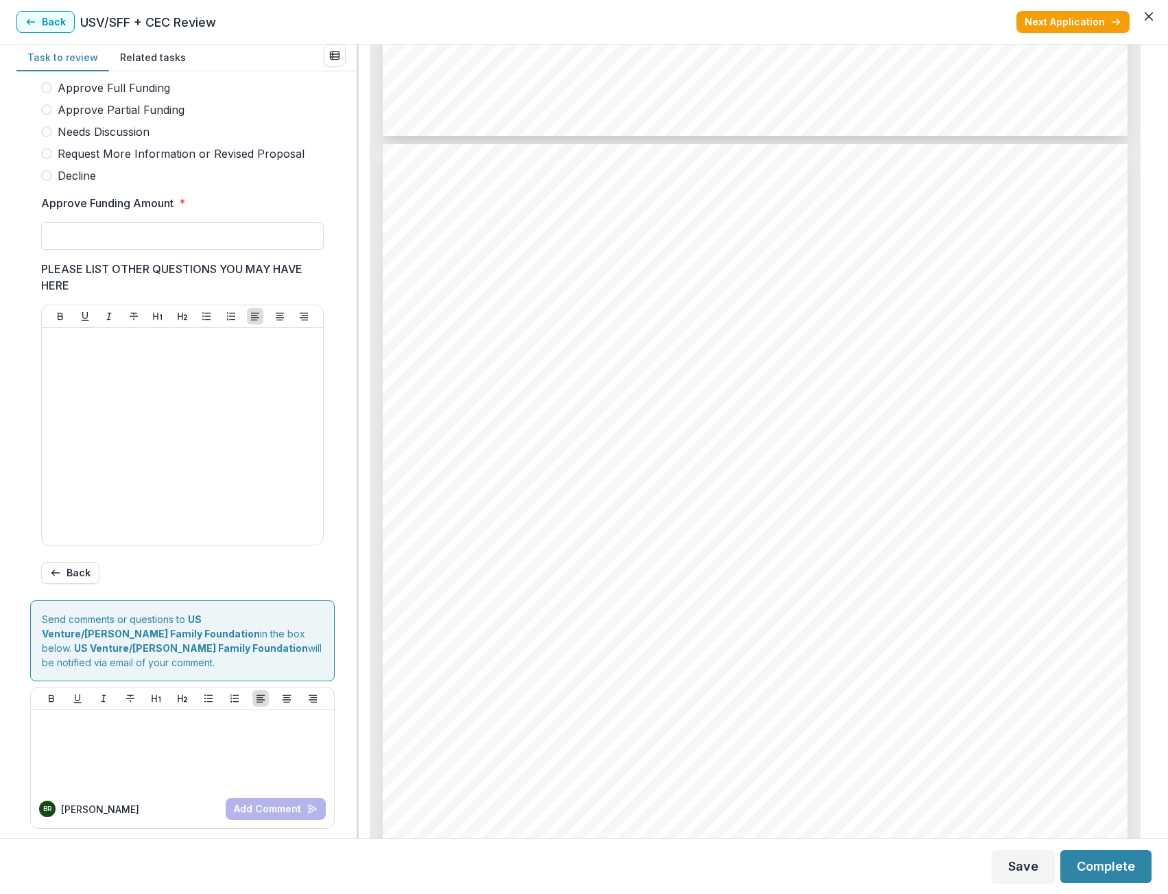
click at [49, 115] on span at bounding box center [46, 109] width 11 height 11
click at [143, 242] on input "Approve Funding Amount *" at bounding box center [182, 235] width 283 height 27
type input "********"
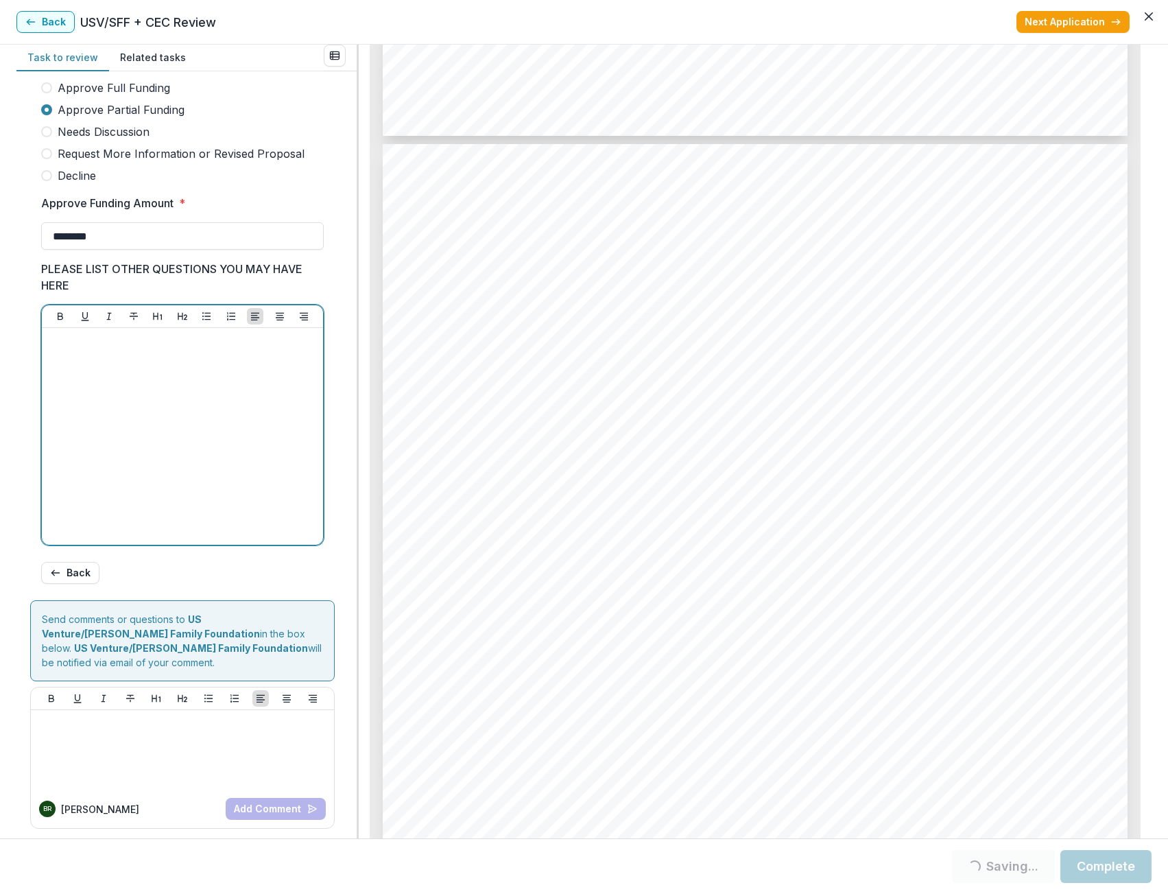
click at [100, 362] on div at bounding box center [182, 436] width 270 height 206
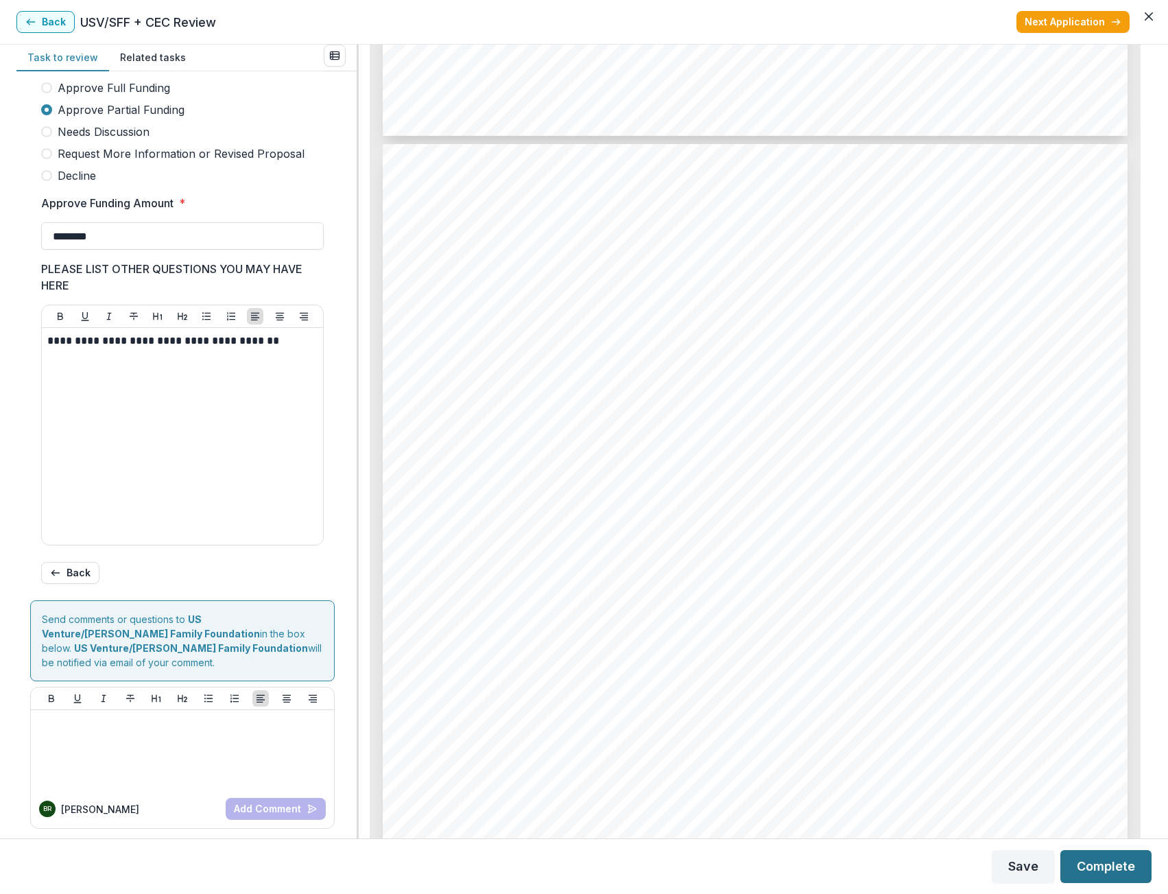
click at [1111, 860] on button "Complete" at bounding box center [1106, 866] width 91 height 33
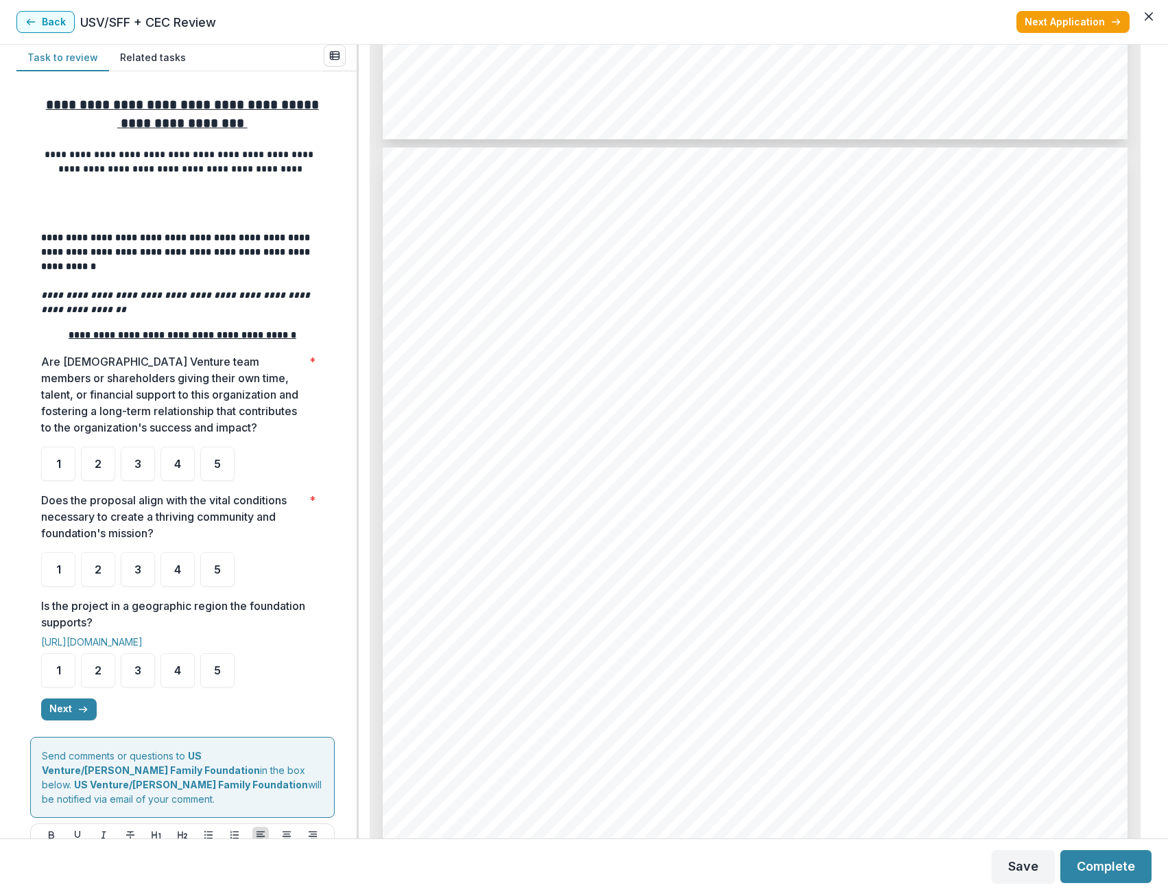
scroll to position [2127, 0]
click at [148, 467] on div "3" at bounding box center [138, 464] width 34 height 34
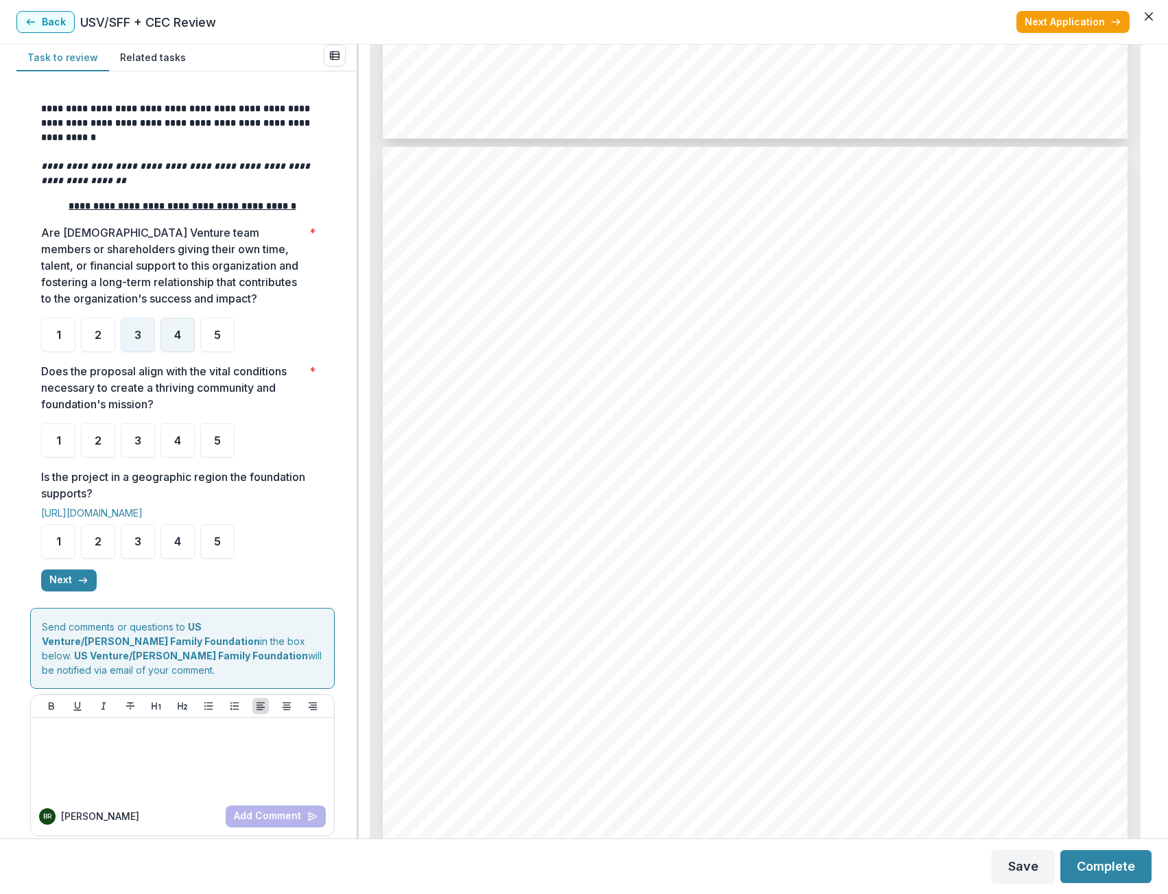
scroll to position [130, 0]
click at [166, 328] on div "4" at bounding box center [178, 333] width 34 height 34
click at [180, 357] on div "**********" at bounding box center [182, 278] width 283 height 646
click at [180, 351] on div "4" at bounding box center [178, 333] width 34 height 34
click at [245, 445] on ul "1 2 3 4 5" at bounding box center [182, 439] width 283 height 34
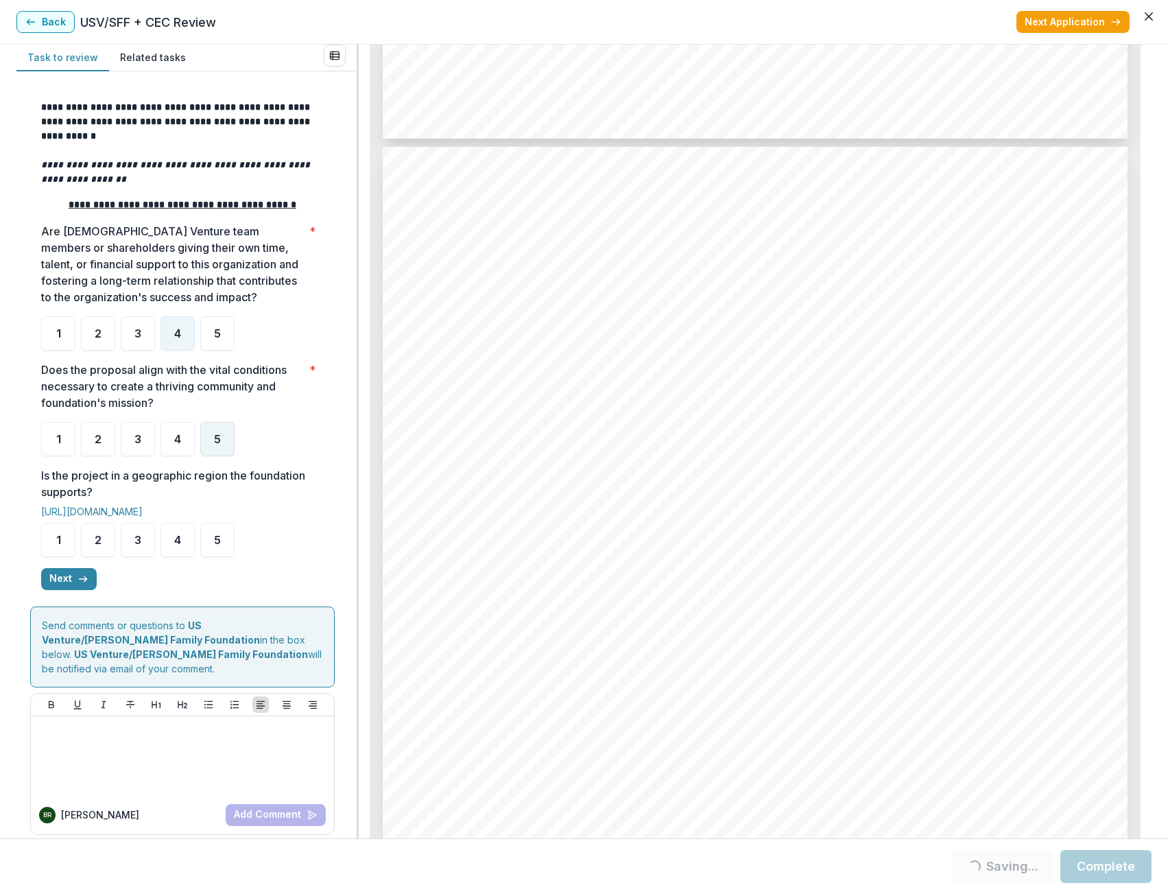
click at [217, 445] on span "5" at bounding box center [217, 439] width 7 height 11
click at [227, 547] on div "5" at bounding box center [217, 540] width 34 height 34
click at [68, 568] on div "**********" at bounding box center [182, 278] width 283 height 646
click at [67, 581] on button "Next" at bounding box center [69, 579] width 56 height 22
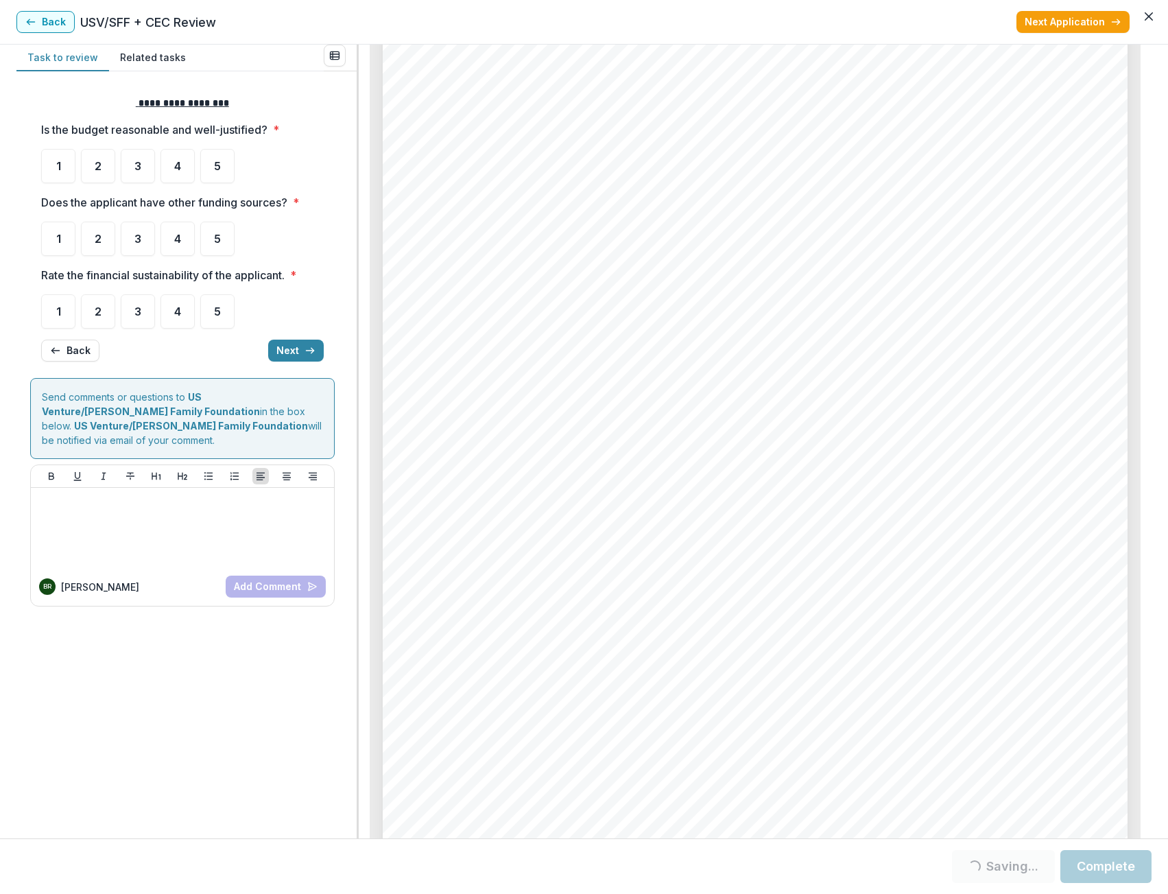
scroll to position [4597, 0]
click at [224, 174] on div "5" at bounding box center [217, 166] width 34 height 34
click at [218, 237] on span "5" at bounding box center [217, 238] width 7 height 11
click at [219, 304] on div "5" at bounding box center [217, 311] width 34 height 34
click at [179, 237] on span "4" at bounding box center [177, 238] width 7 height 11
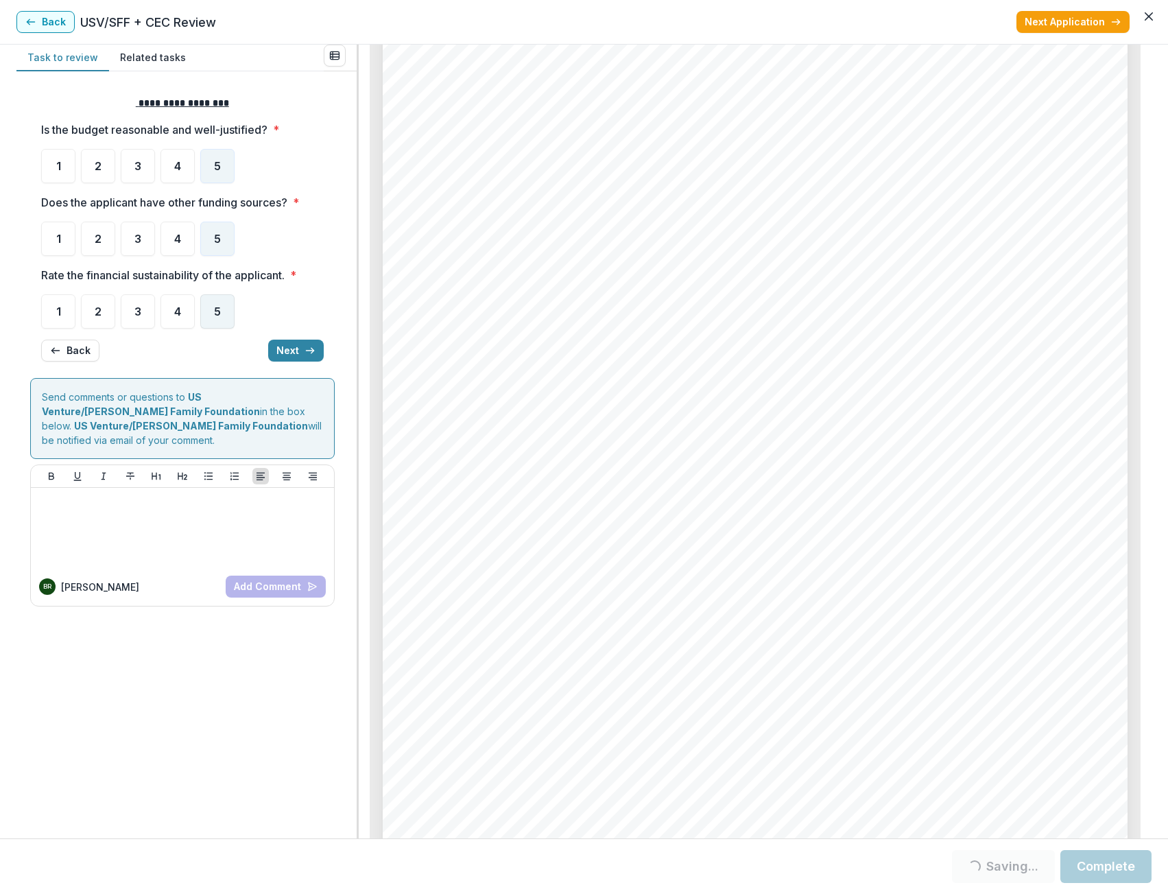
click at [213, 320] on div "5" at bounding box center [217, 311] width 34 height 34
click at [293, 360] on button "Next" at bounding box center [296, 351] width 56 height 22
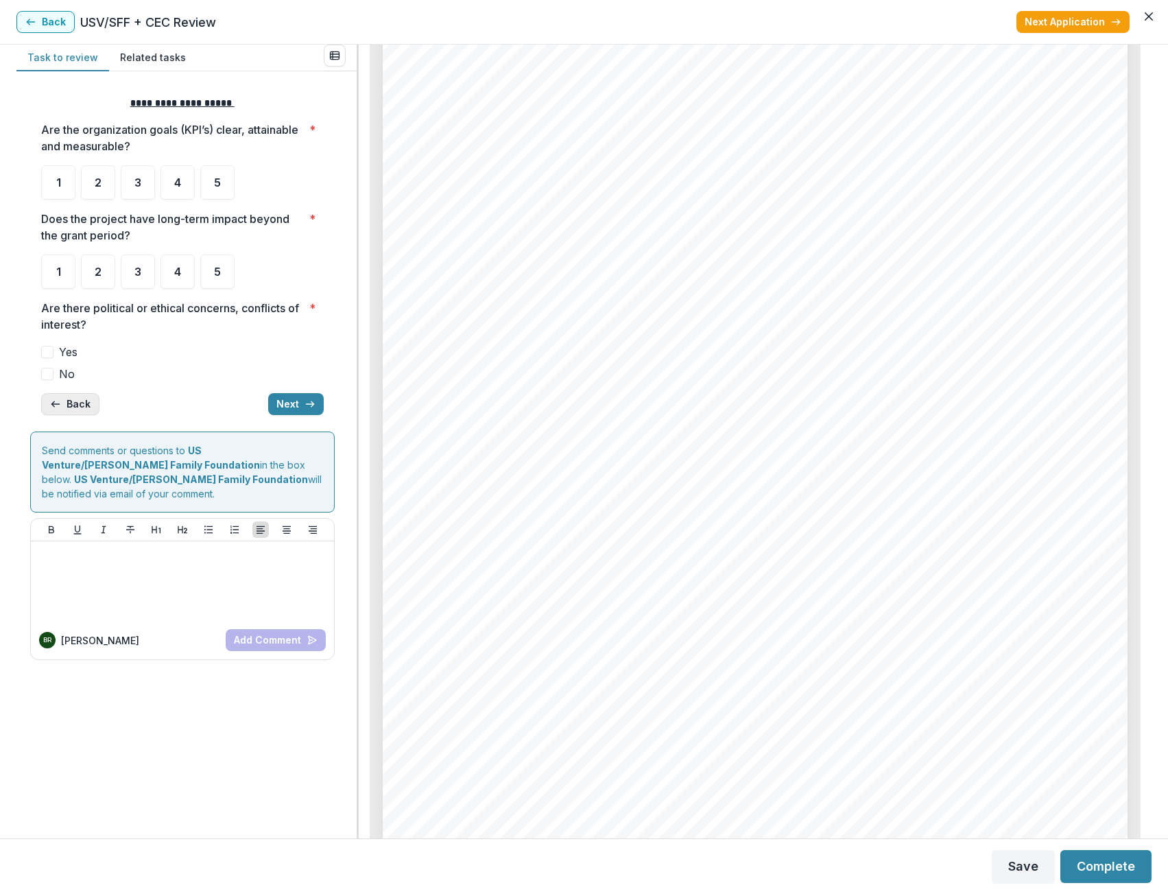
click at [80, 407] on button "Back" at bounding box center [70, 404] width 58 height 22
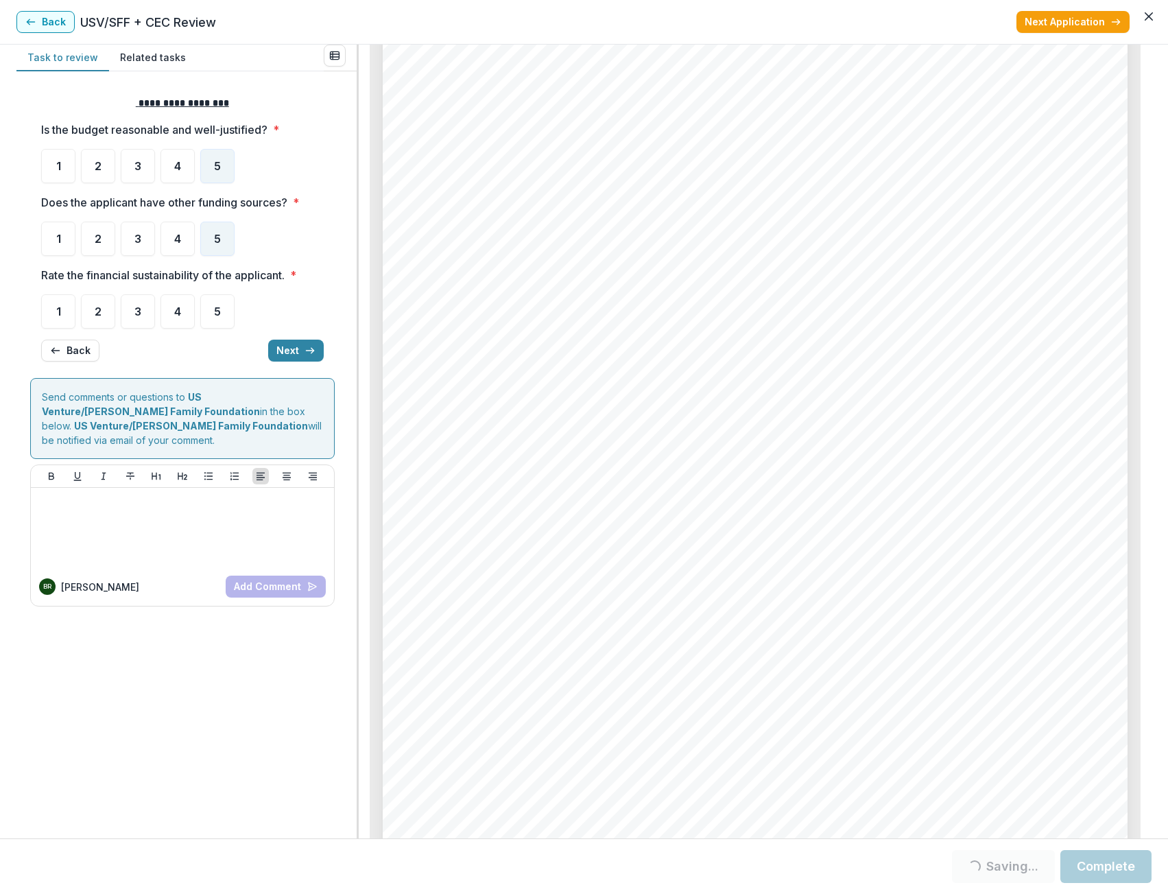
click at [198, 321] on ul "1 2 3 4 5" at bounding box center [182, 311] width 283 height 34
click at [211, 316] on div "5" at bounding box center [217, 311] width 34 height 34
click at [169, 248] on div "4" at bounding box center [178, 239] width 34 height 34
click at [209, 308] on div "5" at bounding box center [217, 311] width 34 height 34
click at [283, 346] on button "Next" at bounding box center [296, 351] width 56 height 22
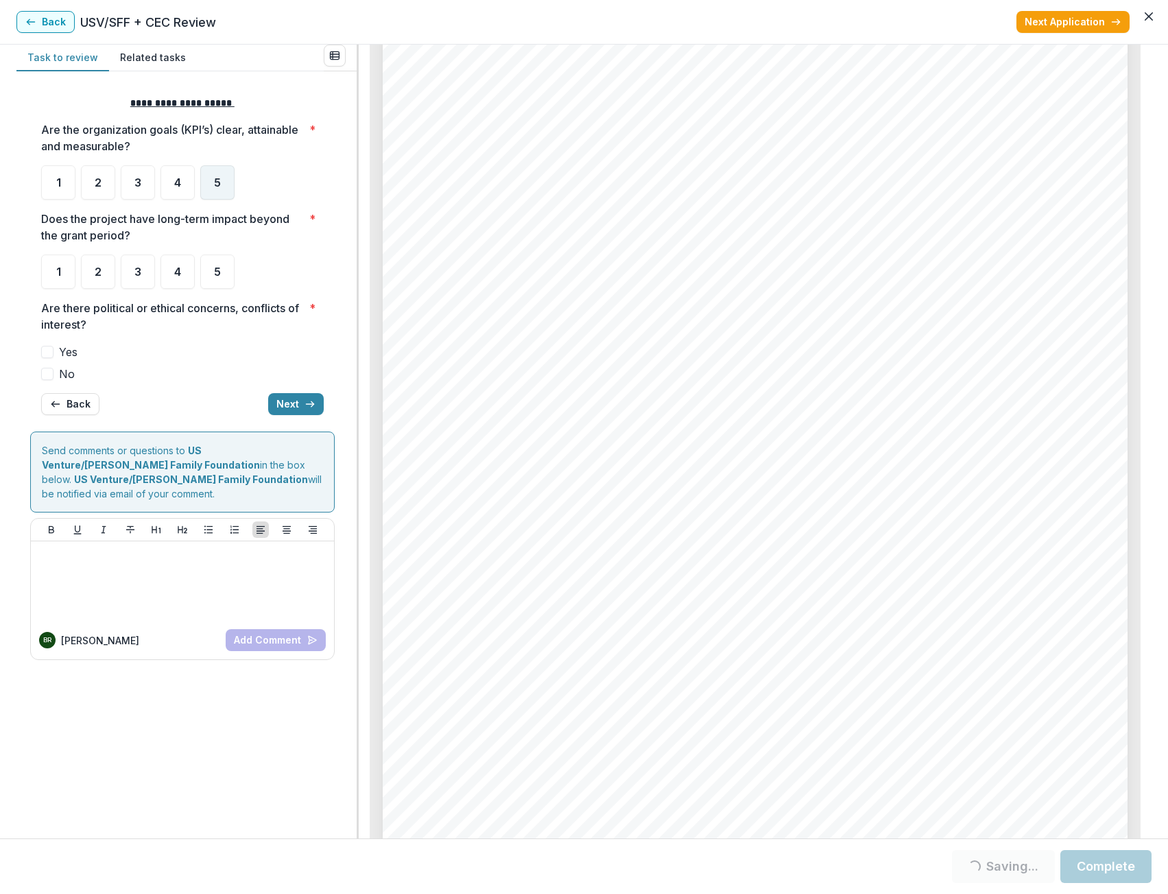
click at [224, 168] on div "5" at bounding box center [217, 182] width 34 height 34
drag, startPoint x: 211, startPoint y: 270, endPoint x: 206, endPoint y: 283, distance: 13.9
click at [211, 270] on div "5" at bounding box center [217, 272] width 34 height 34
click at [55, 358] on label "Yes" at bounding box center [182, 352] width 283 height 16
click at [56, 371] on label "No" at bounding box center [182, 374] width 283 height 16
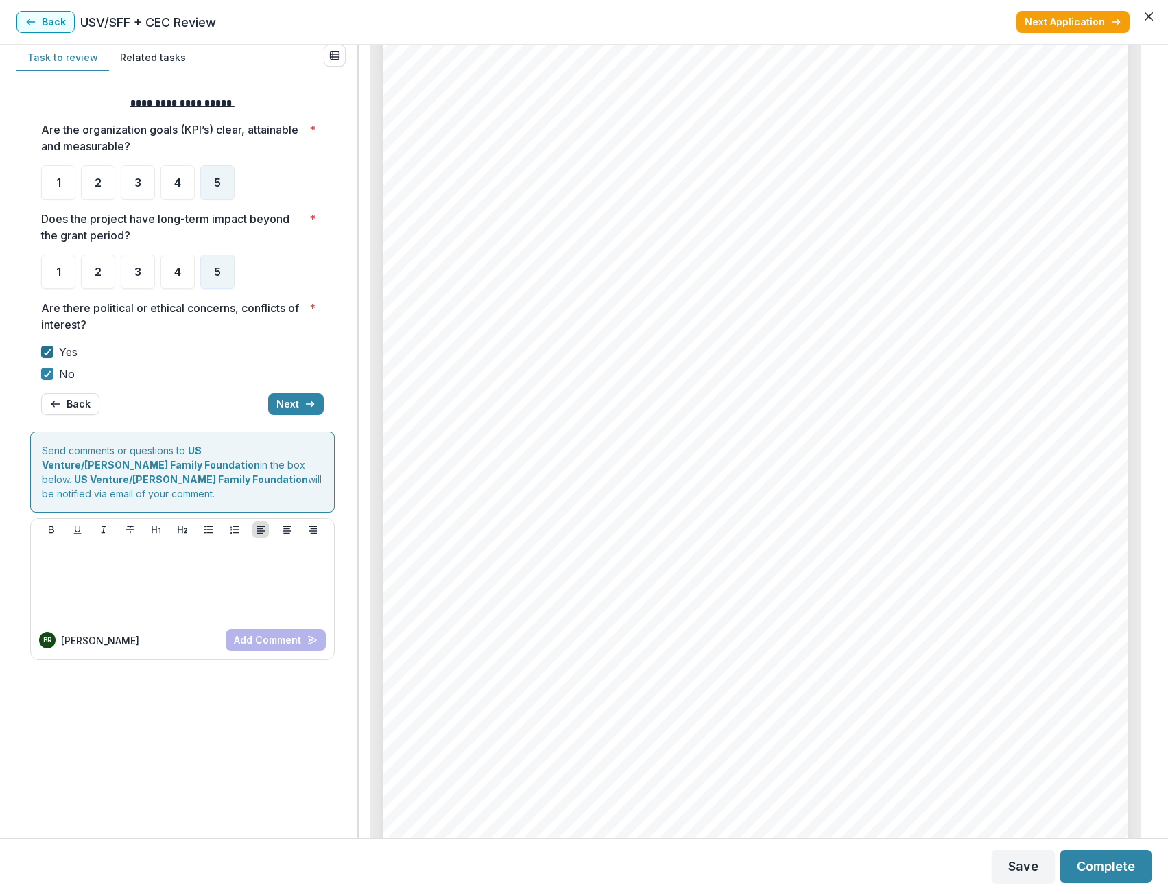
click at [51, 354] on icon at bounding box center [47, 352] width 8 height 7
click at [281, 397] on button "Next" at bounding box center [296, 404] width 56 height 22
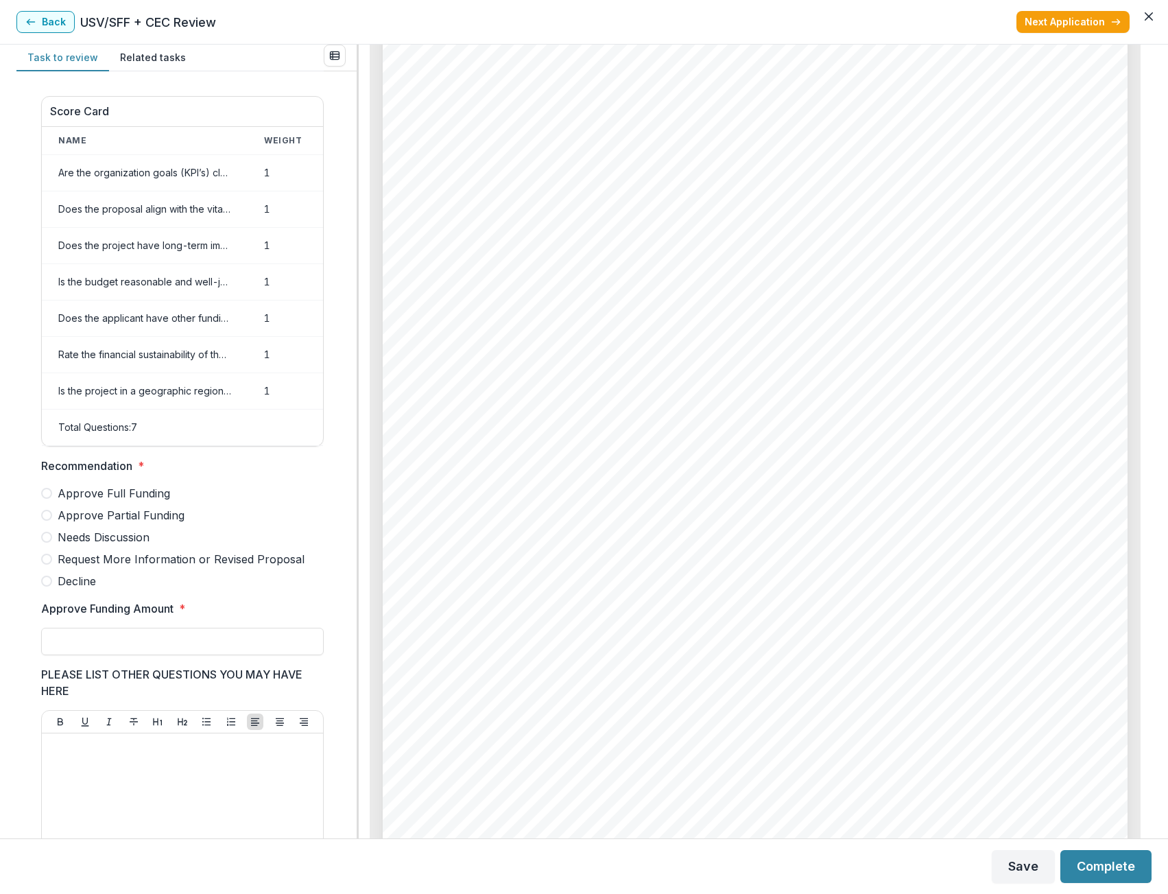
scroll to position [405, 0]
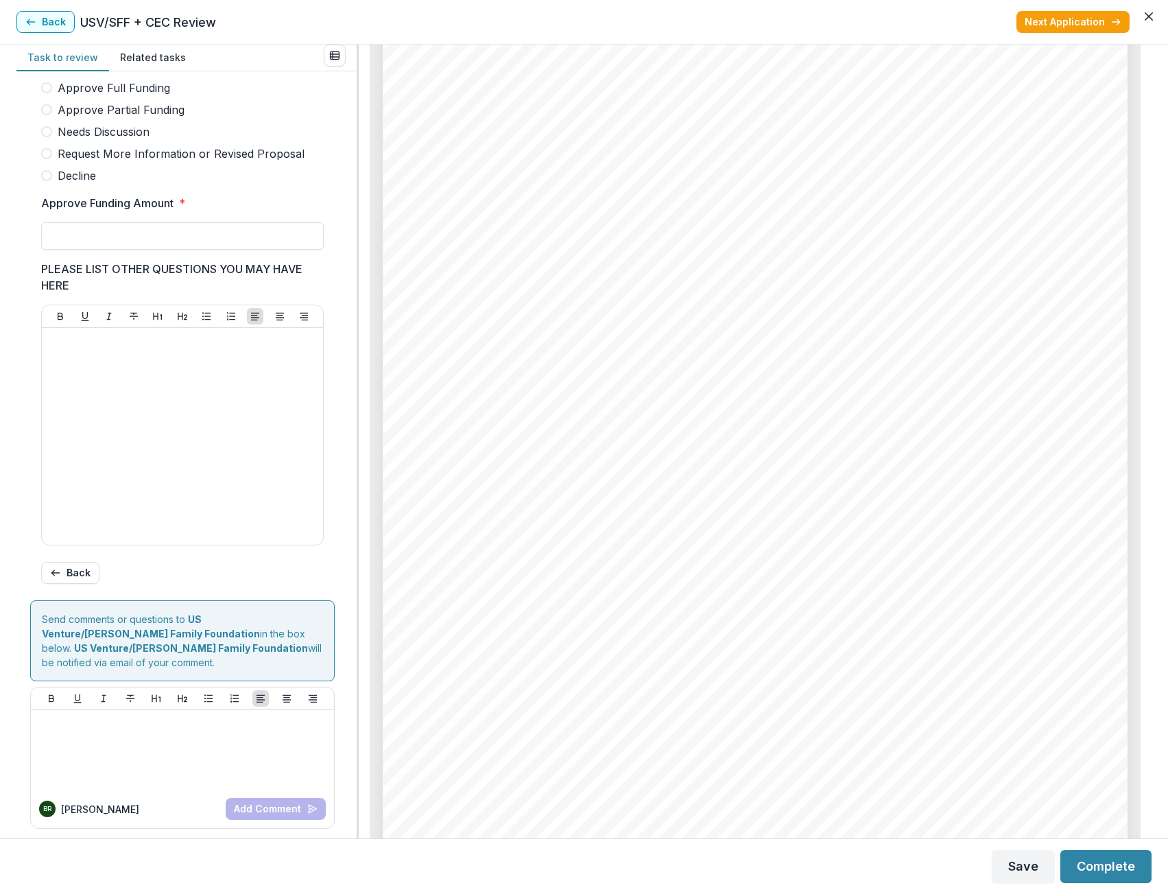
click at [49, 93] on span at bounding box center [46, 87] width 11 height 11
click at [91, 239] on input "Approve Funding Amount *" at bounding box center [182, 235] width 283 height 27
type input "*******"
click at [110, 376] on div at bounding box center [182, 436] width 270 height 206
click at [199, 469] on div at bounding box center [182, 436] width 270 height 206
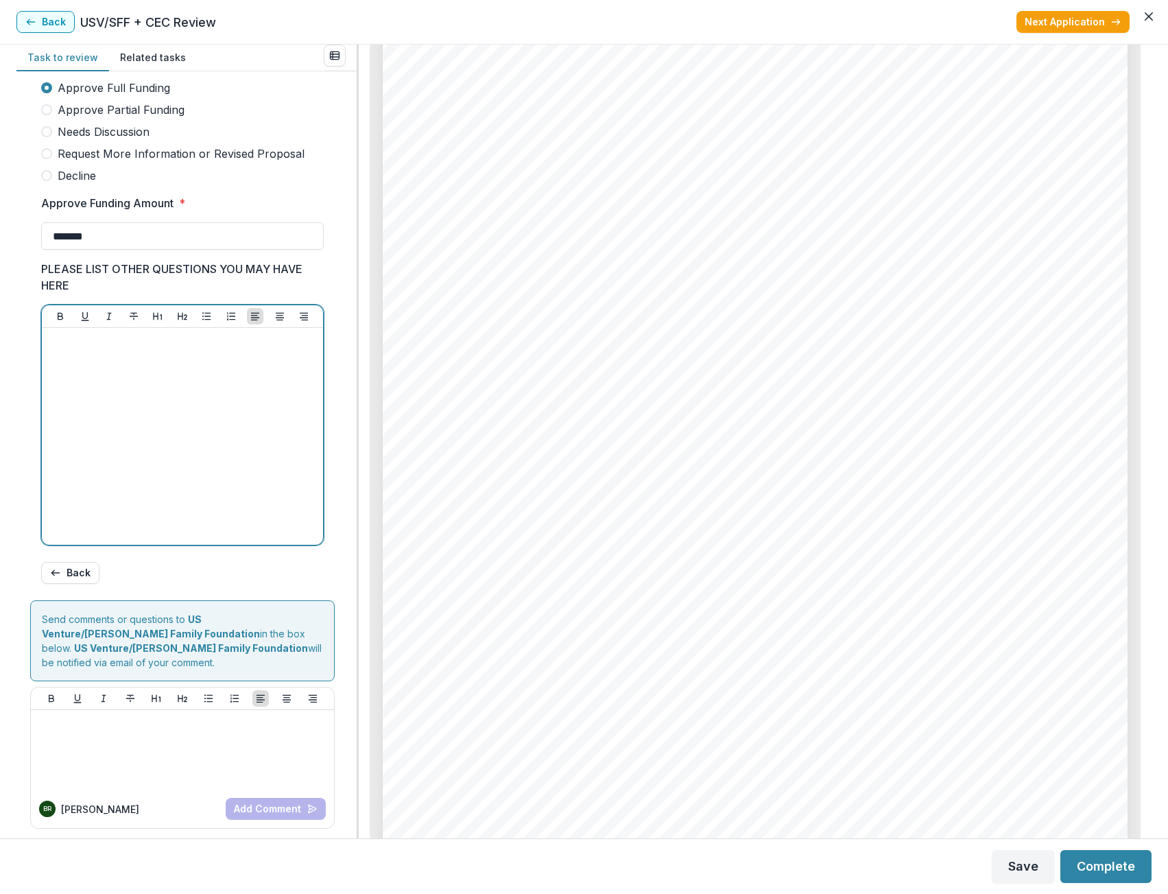
click at [154, 485] on div at bounding box center [182, 436] width 270 height 206
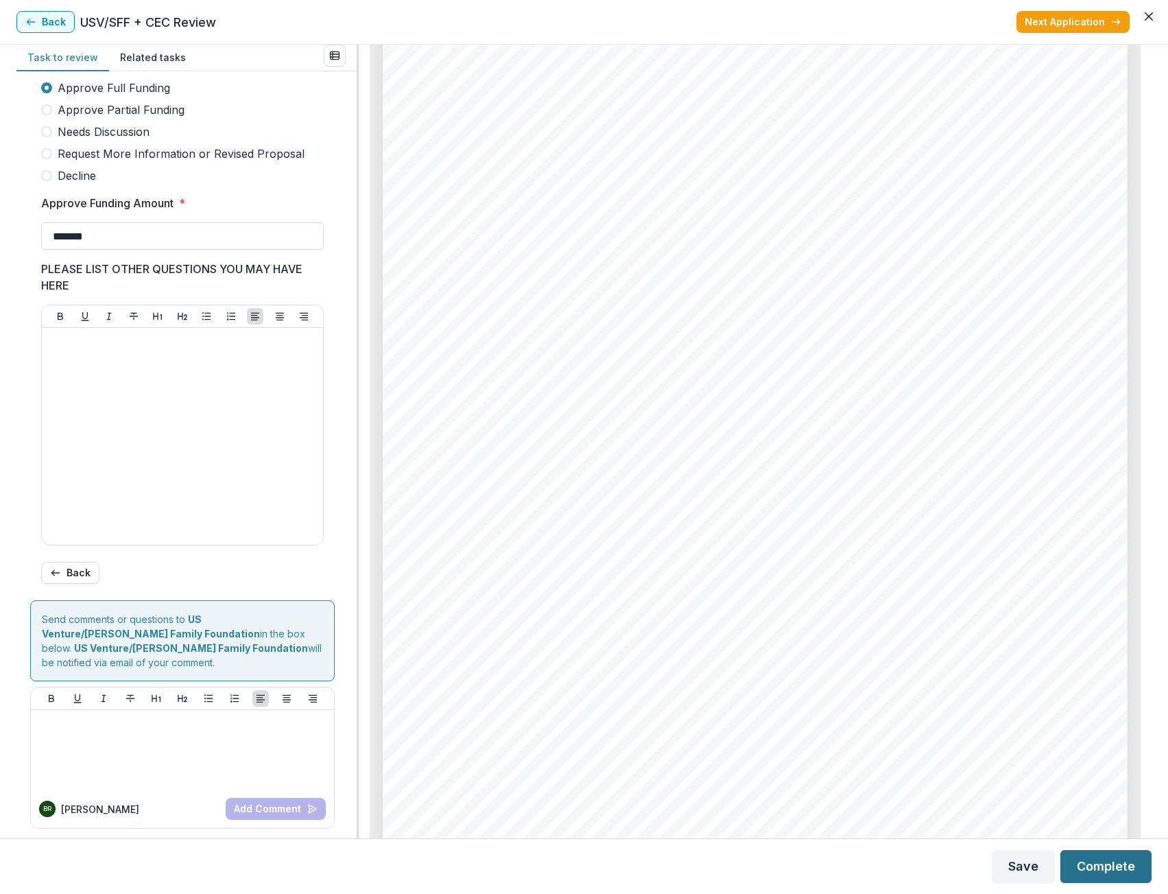
click at [1075, 868] on button "Complete" at bounding box center [1106, 866] width 91 height 33
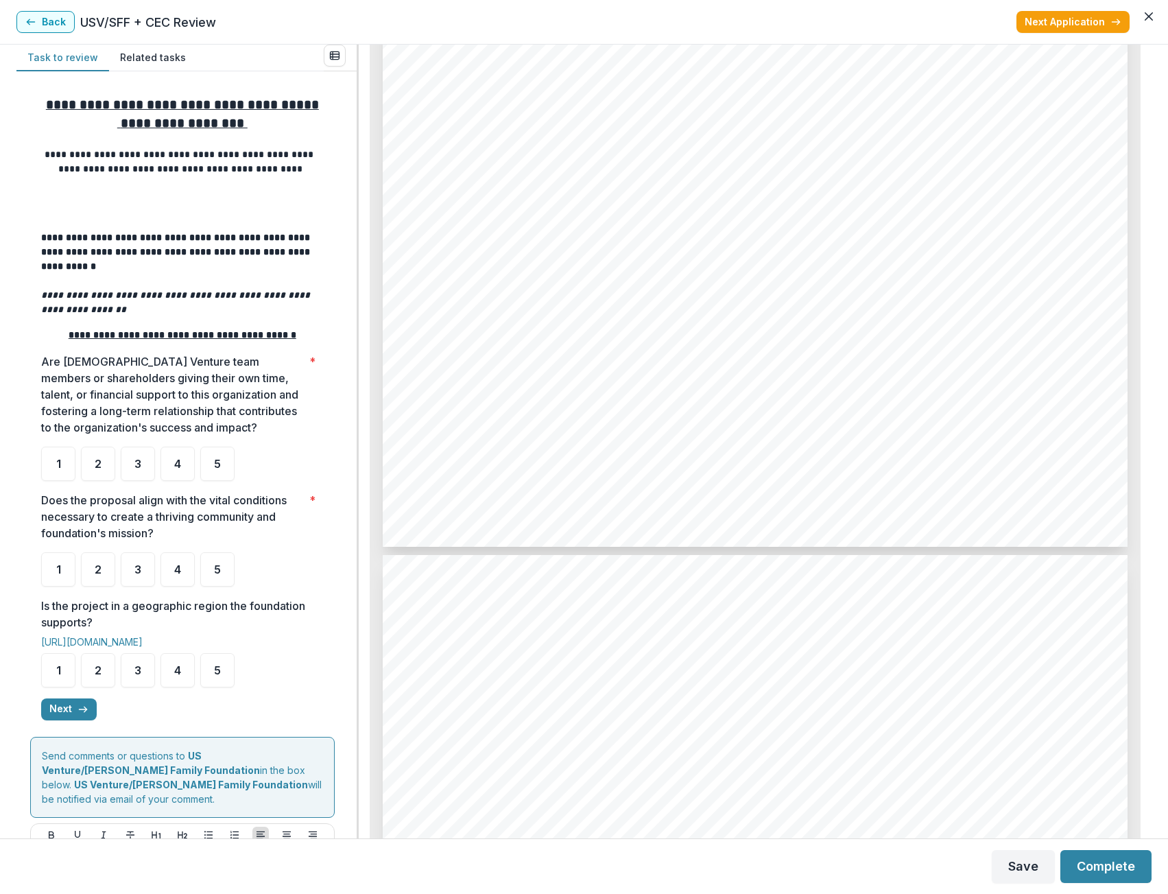
scroll to position [1852, 0]
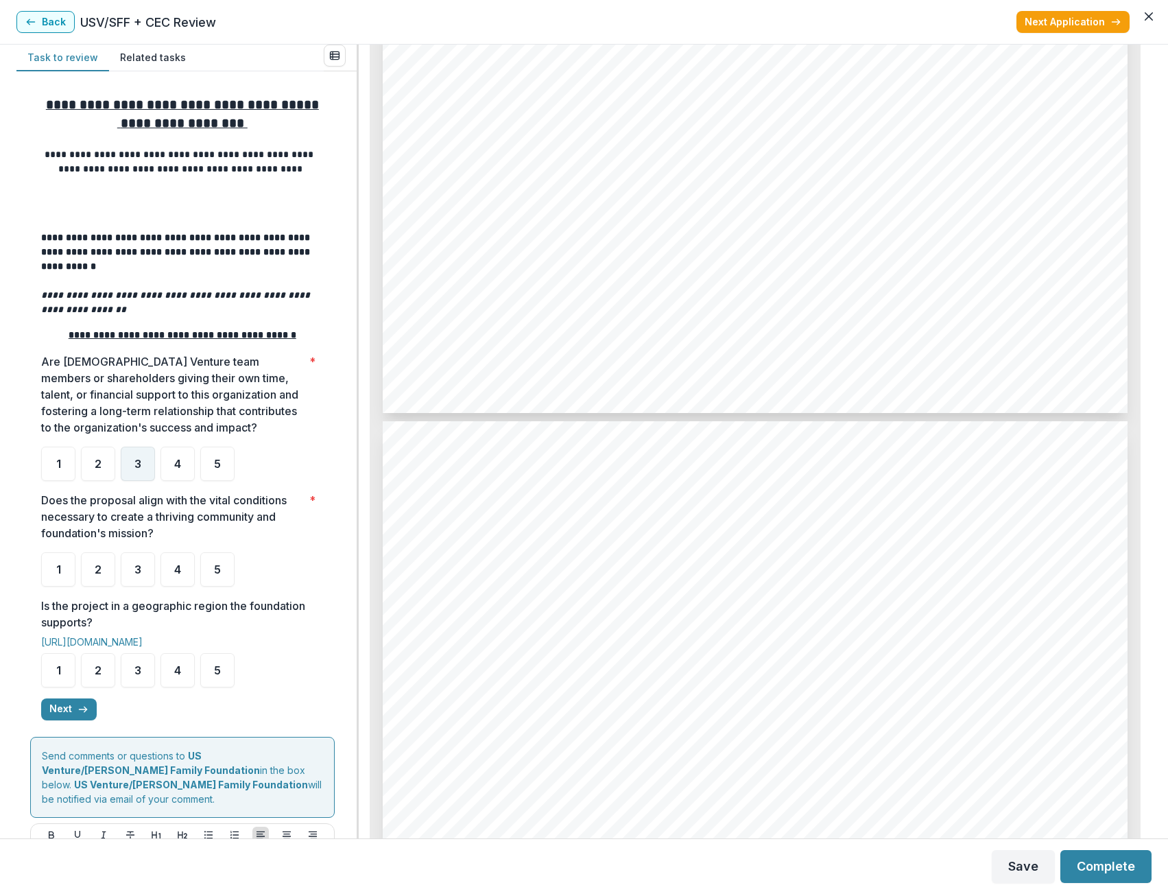
click at [145, 477] on div "3" at bounding box center [138, 464] width 34 height 34
click at [217, 572] on span "5" at bounding box center [217, 569] width 7 height 11
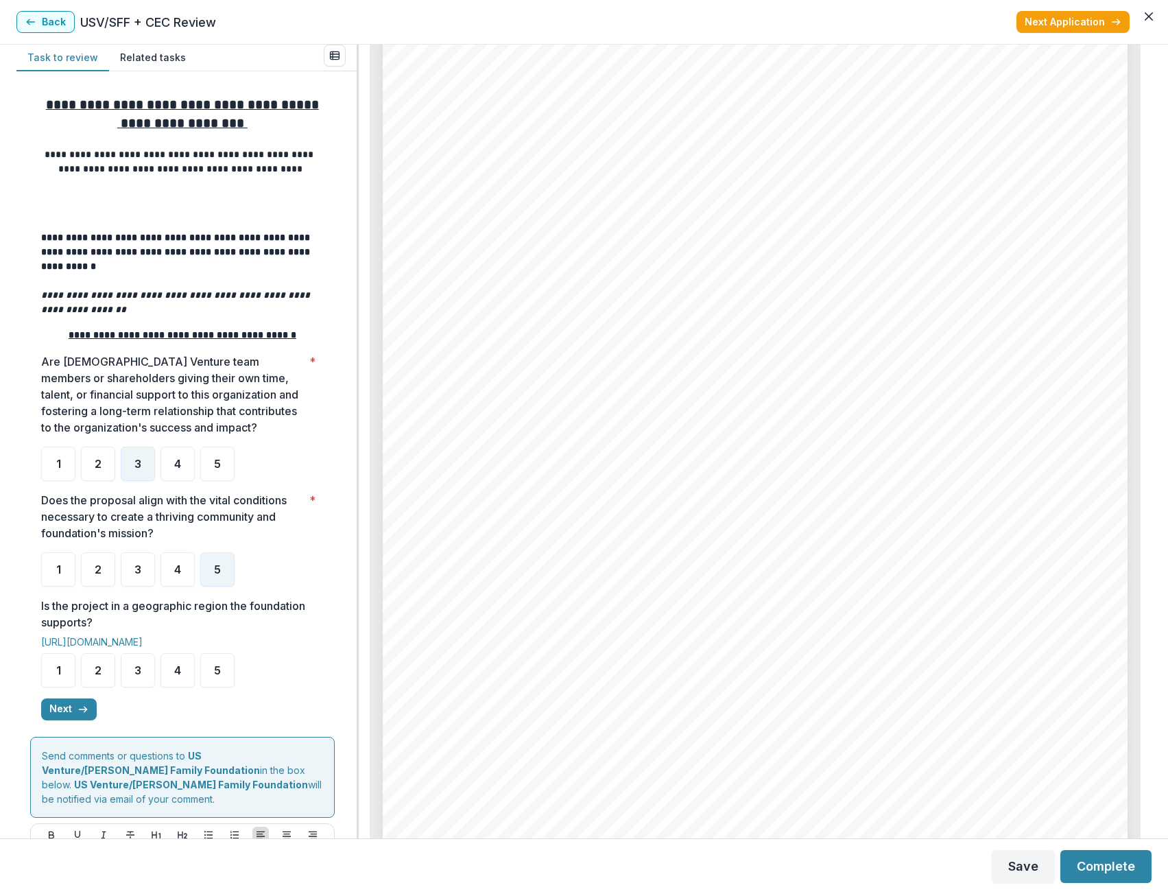
scroll to position [2470, 0]
click at [226, 678] on div "5" at bounding box center [217, 670] width 34 height 34
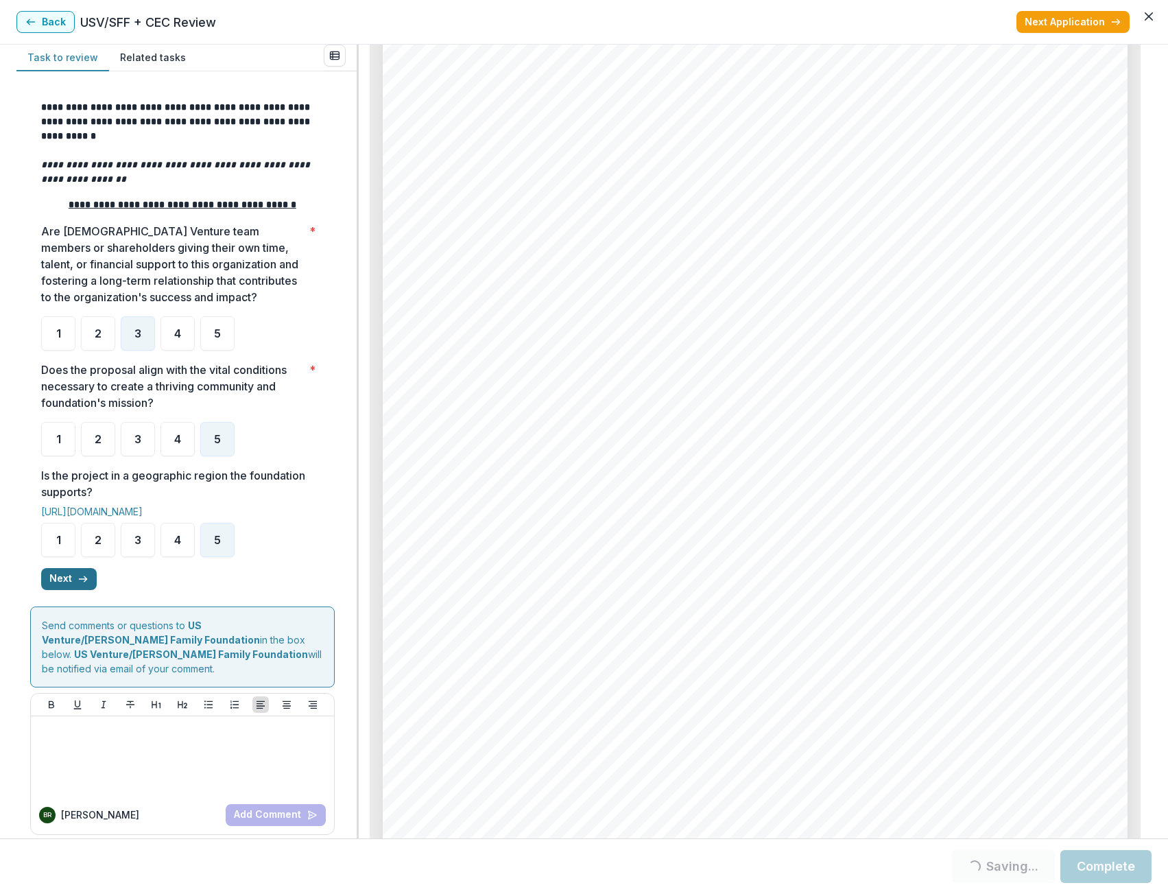
click at [62, 577] on button "Next" at bounding box center [69, 579] width 56 height 22
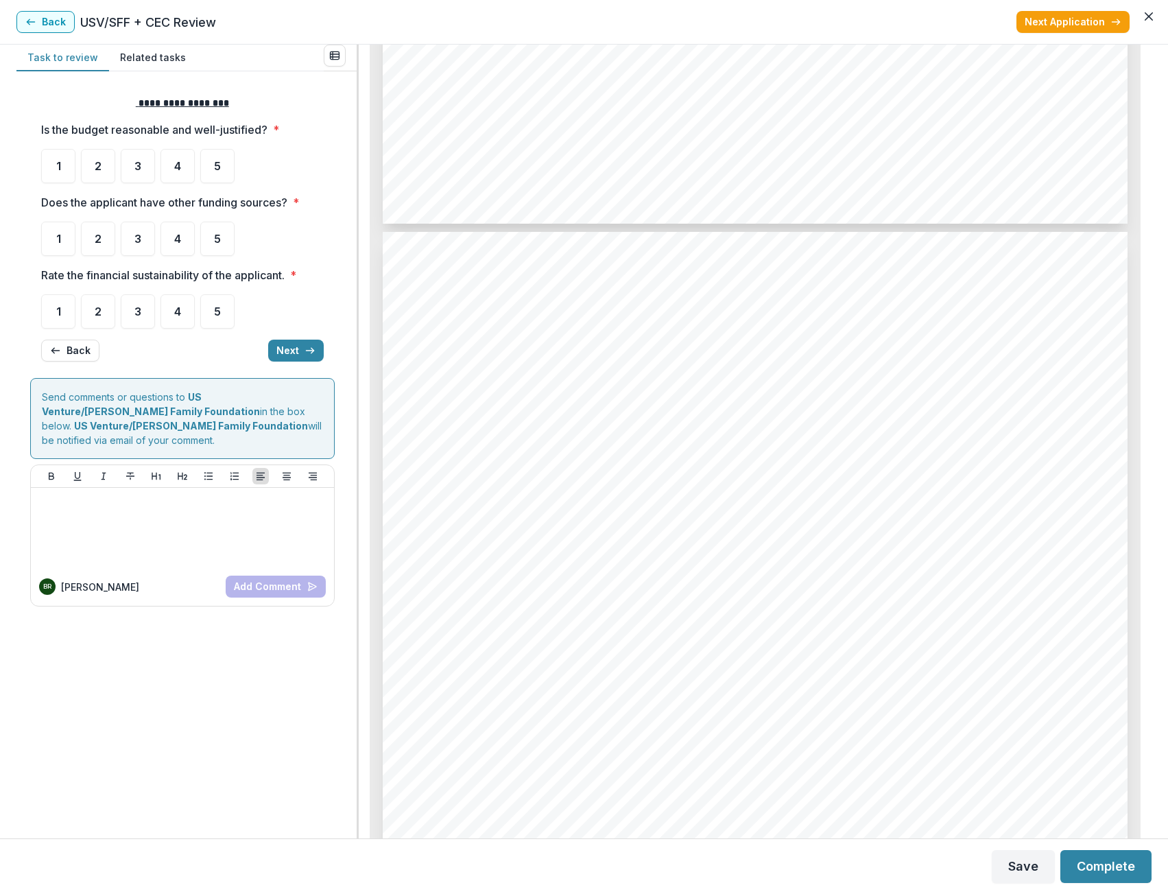
scroll to position [3225, 0]
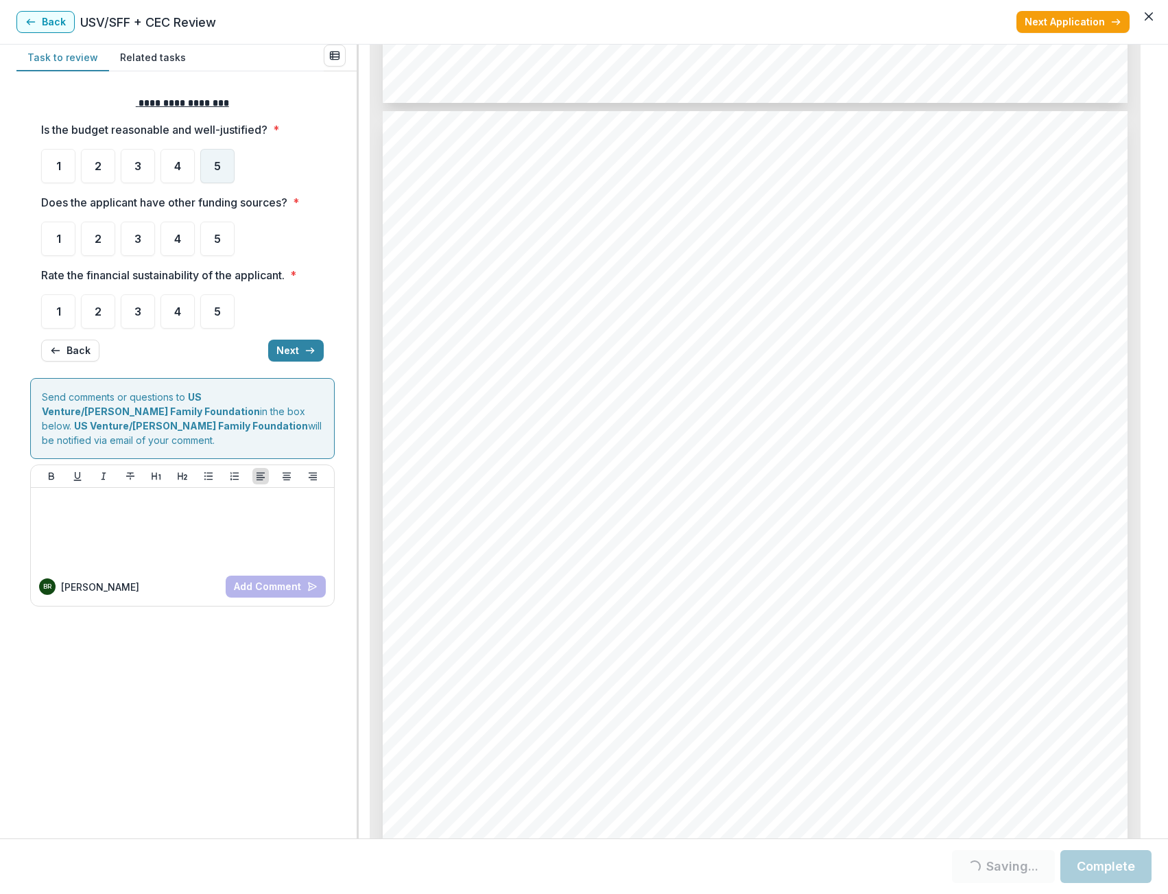
click at [212, 176] on div "5" at bounding box center [217, 166] width 34 height 34
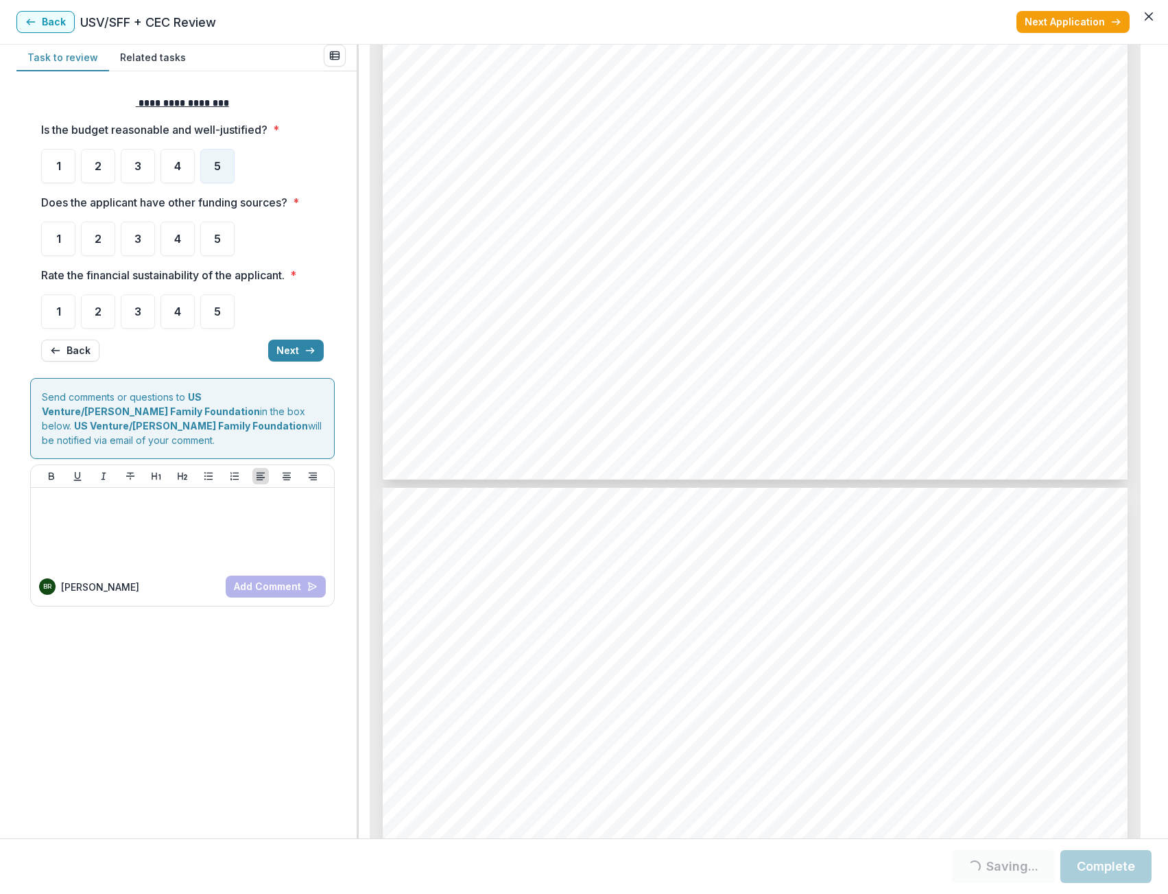
scroll to position [3911, 0]
click at [213, 237] on div "5" at bounding box center [217, 239] width 34 height 34
click at [220, 309] on span "5" at bounding box center [217, 311] width 7 height 11
click at [297, 355] on button "Next" at bounding box center [296, 351] width 56 height 22
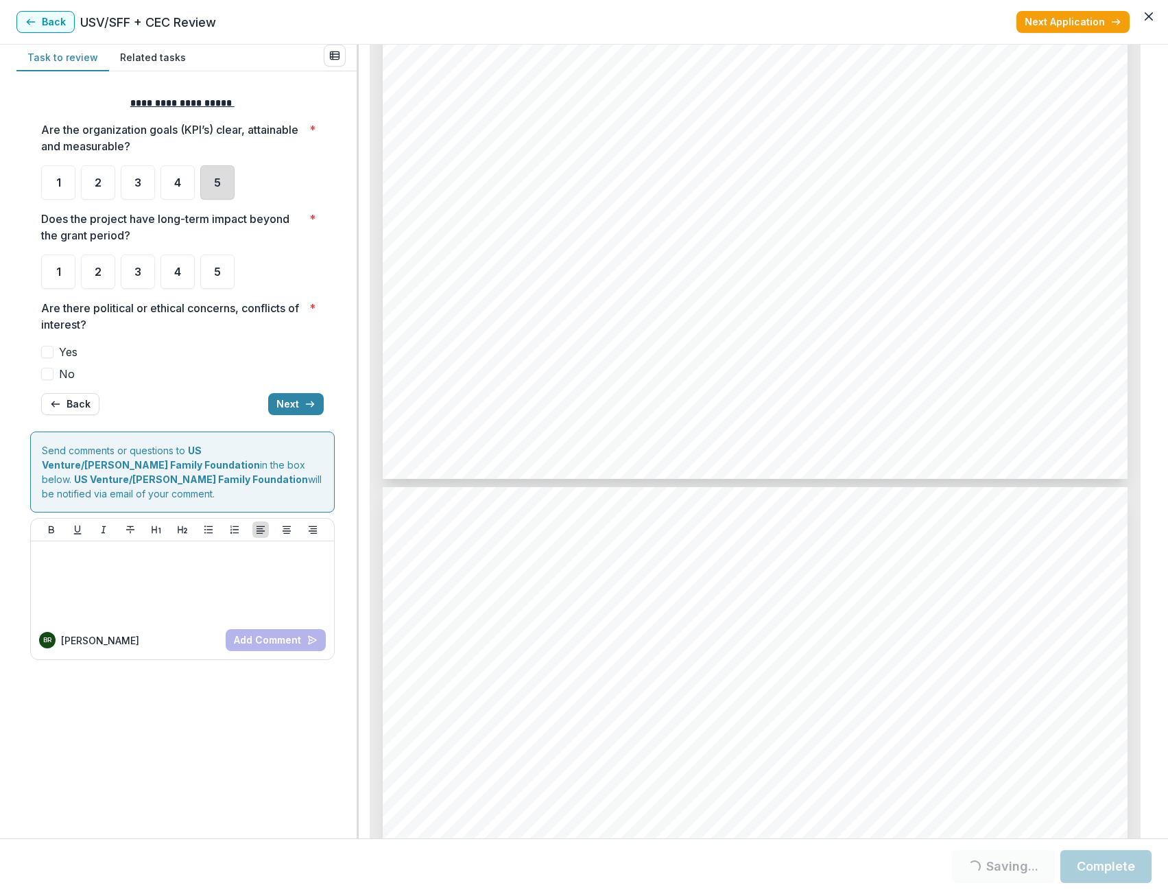
click at [221, 183] on div "5" at bounding box center [217, 182] width 34 height 34
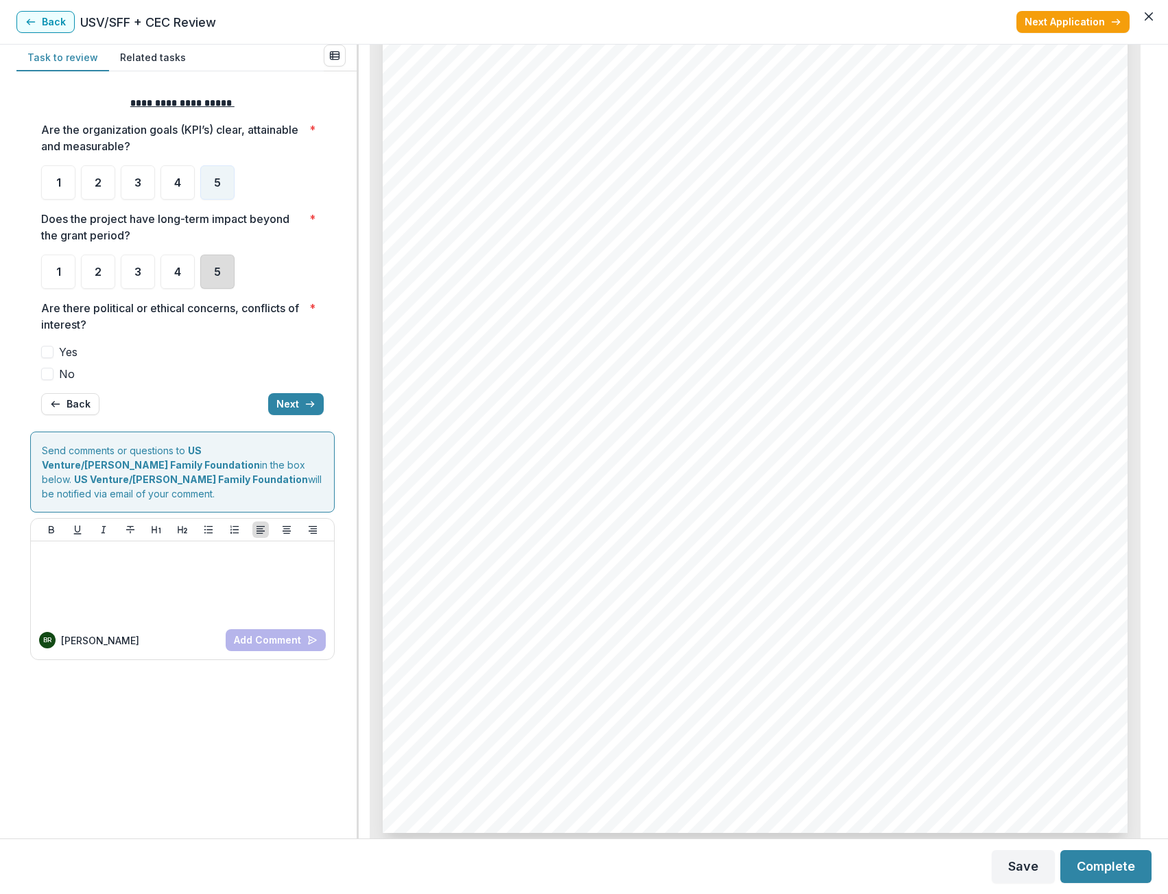
click at [223, 268] on div "5" at bounding box center [217, 272] width 34 height 34
click at [49, 373] on span at bounding box center [47, 374] width 12 height 12
click at [284, 412] on button "Next" at bounding box center [296, 404] width 56 height 22
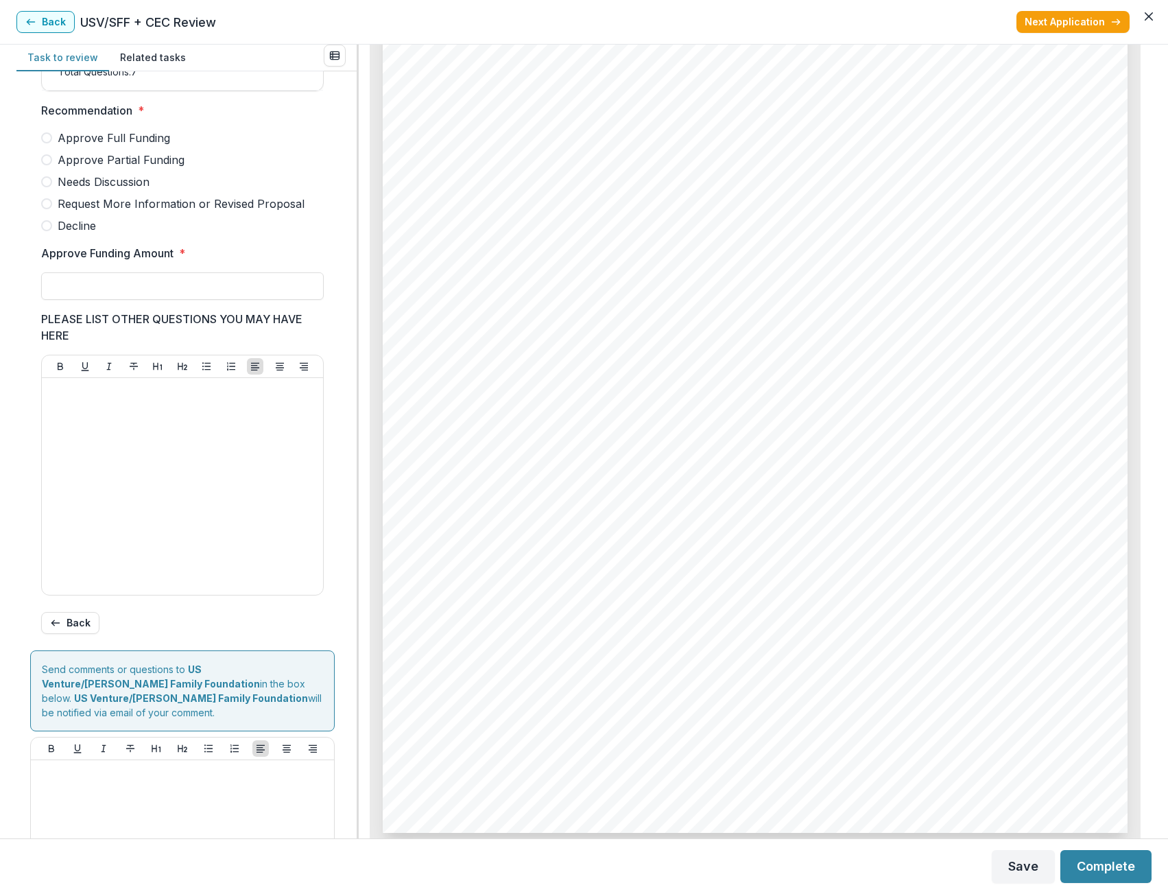
scroll to position [337, 0]
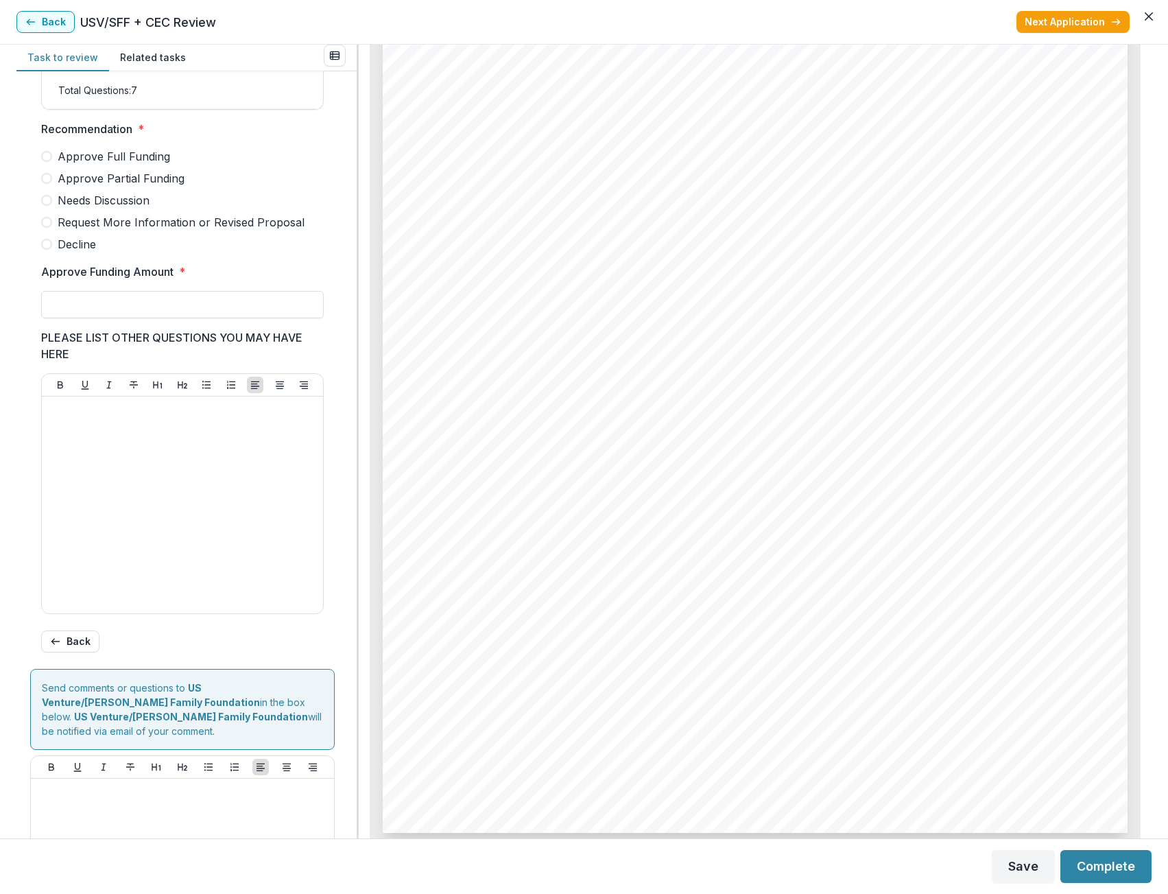
click at [58, 165] on span "Approve Full Funding" at bounding box center [114, 156] width 113 height 16
click at [116, 291] on div at bounding box center [182, 287] width 283 height 5
click at [116, 308] on input "Approve Funding Amount *" at bounding box center [182, 304] width 283 height 27
type input "*******"
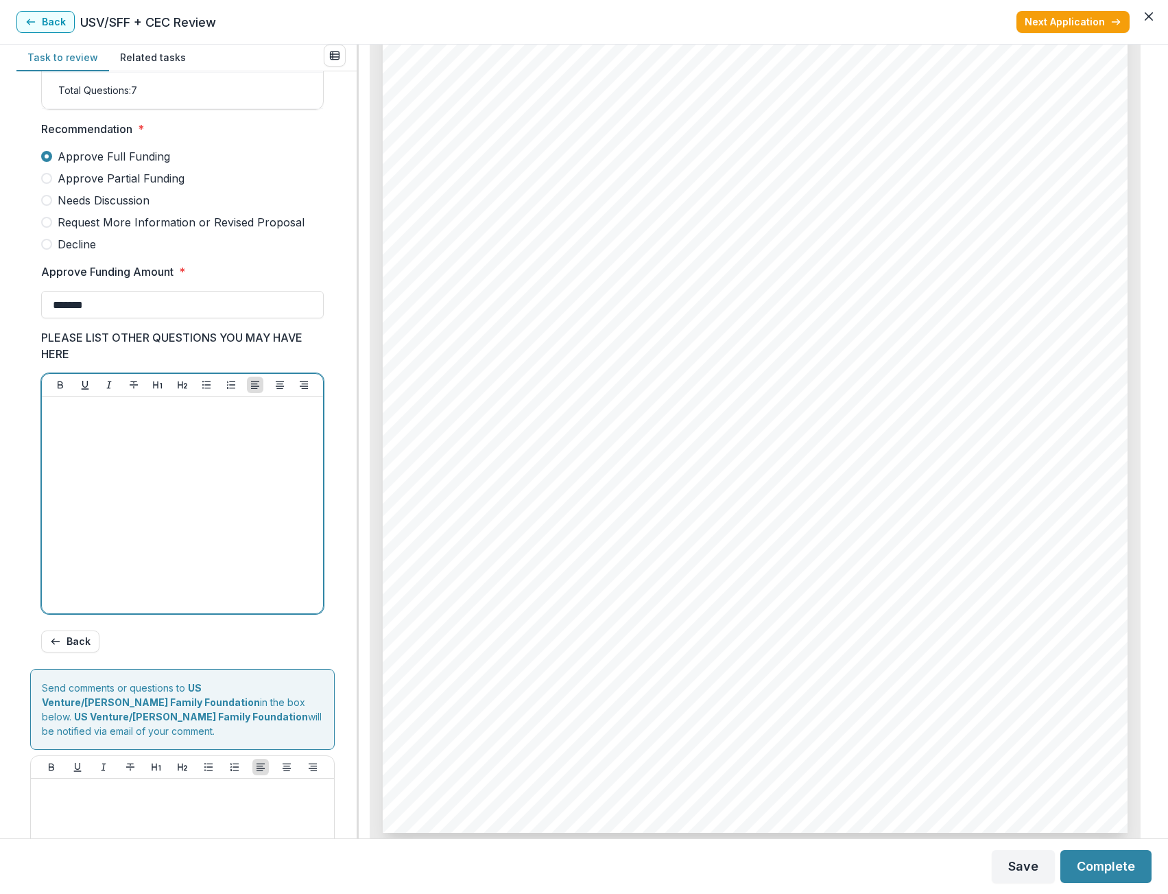
click at [96, 468] on div at bounding box center [182, 505] width 270 height 206
drag, startPoint x: 125, startPoint y: 422, endPoint x: 46, endPoint y: 421, distance: 78.9
click at [46, 421] on div "**********" at bounding box center [182, 505] width 281 height 217
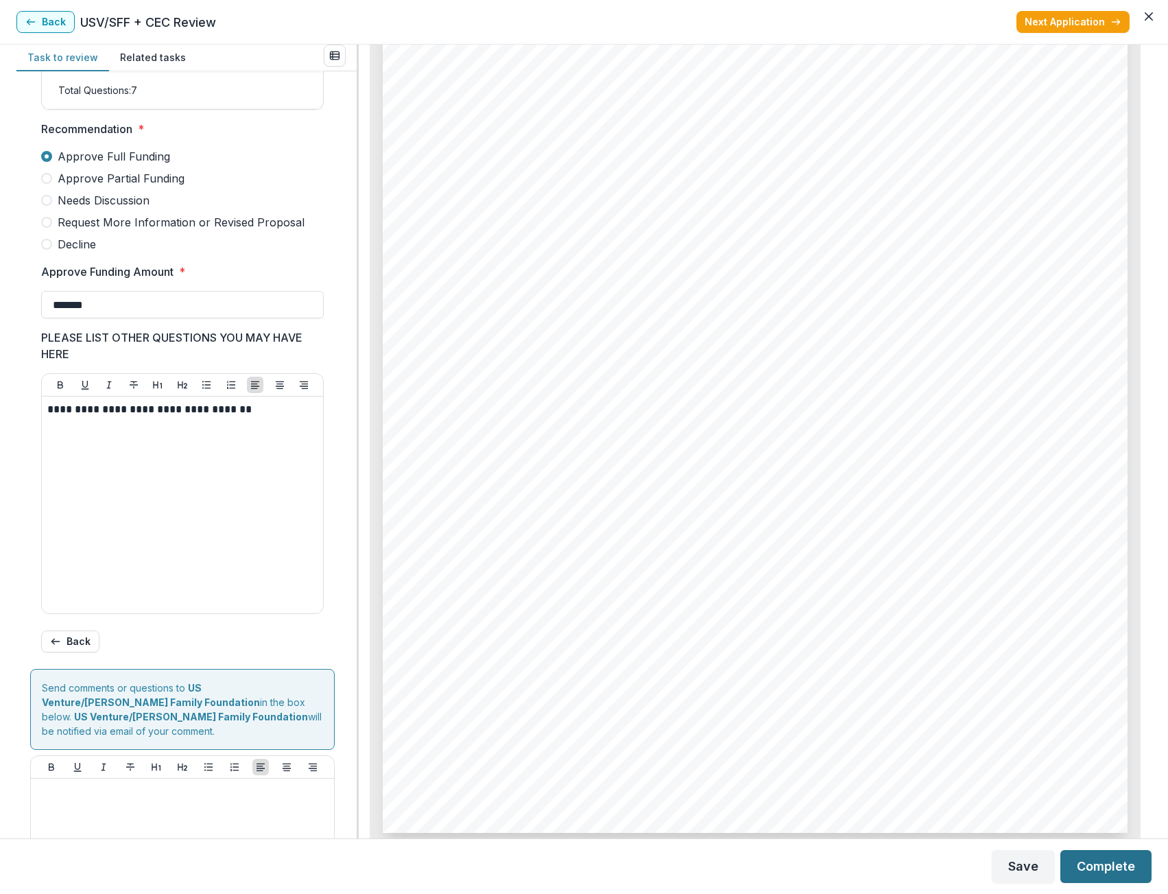
click at [1109, 867] on button "Complete" at bounding box center [1106, 866] width 91 height 33
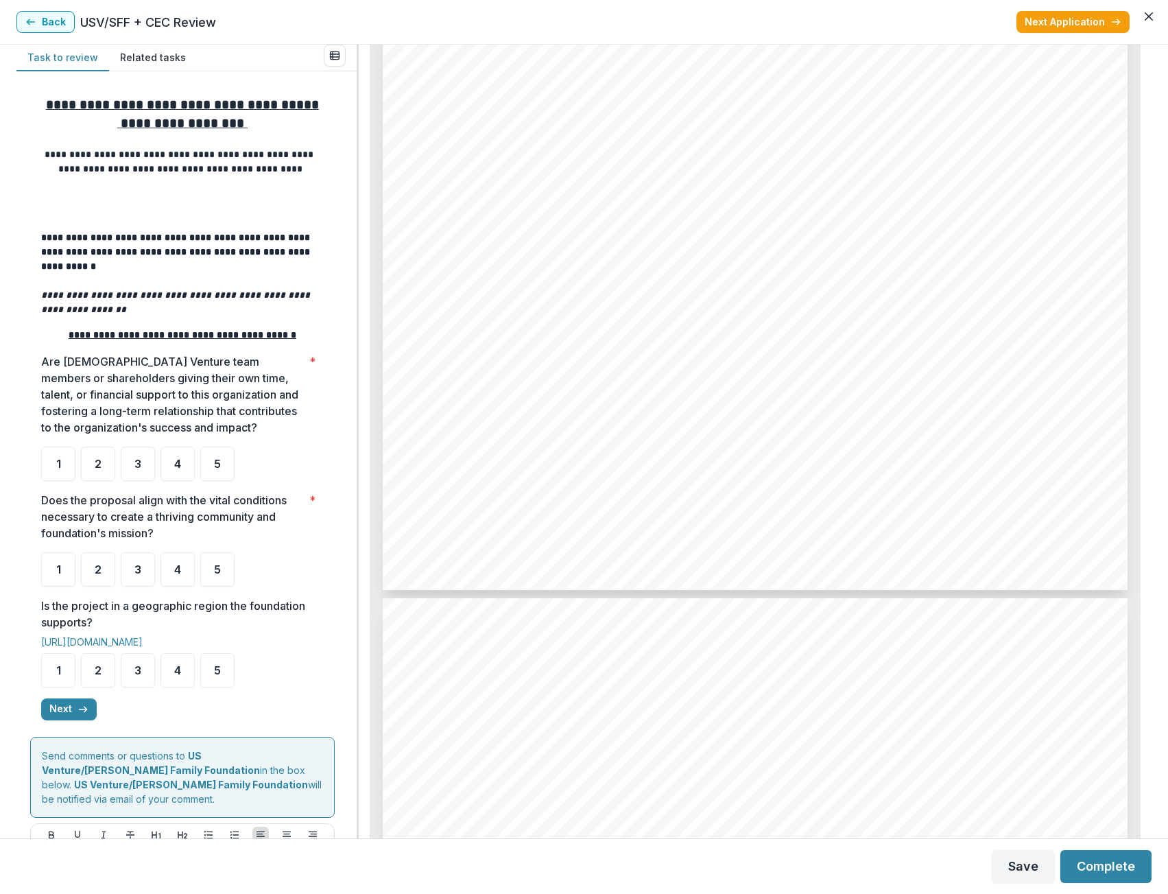
scroll to position [1921, 0]
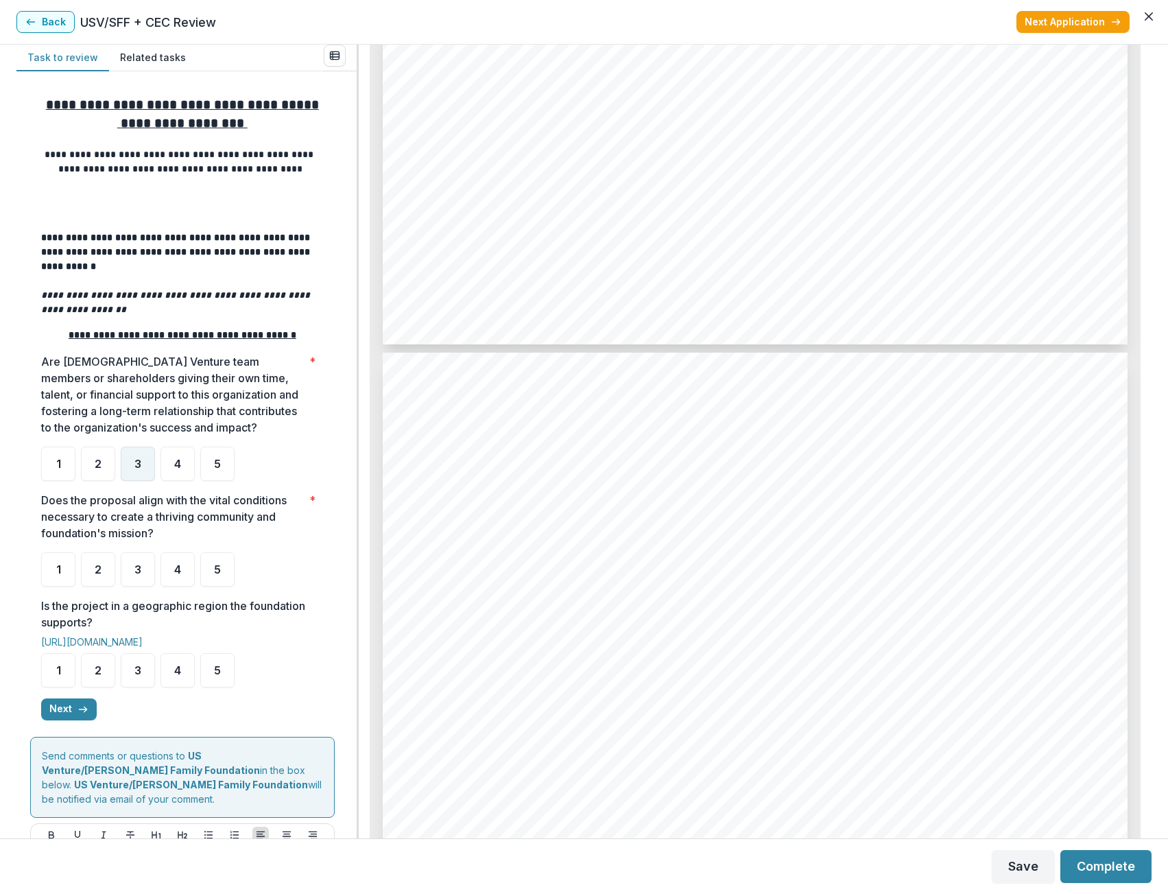
click at [134, 469] on span "3" at bounding box center [137, 463] width 7 height 11
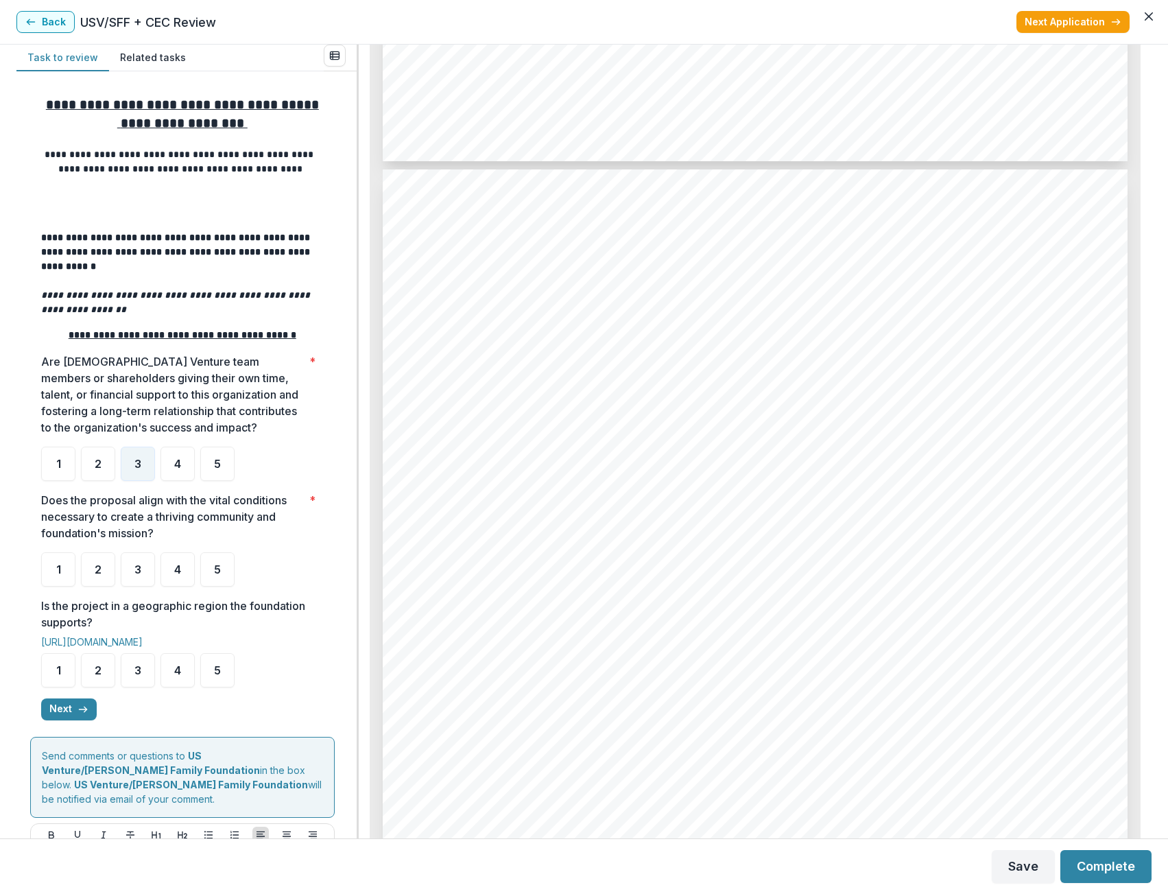
scroll to position [4254, 0]
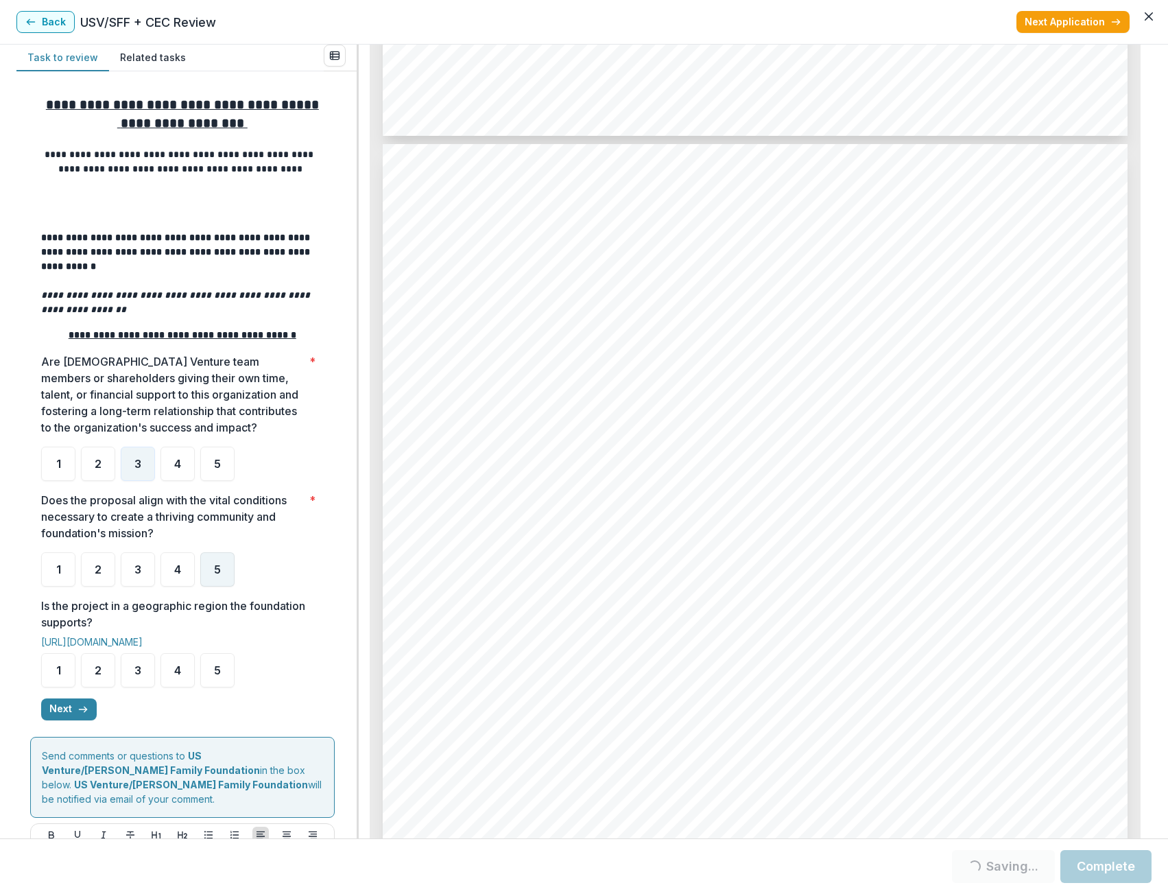
click at [203, 579] on div "5" at bounding box center [217, 569] width 34 height 34
click at [205, 667] on div "5" at bounding box center [217, 670] width 34 height 34
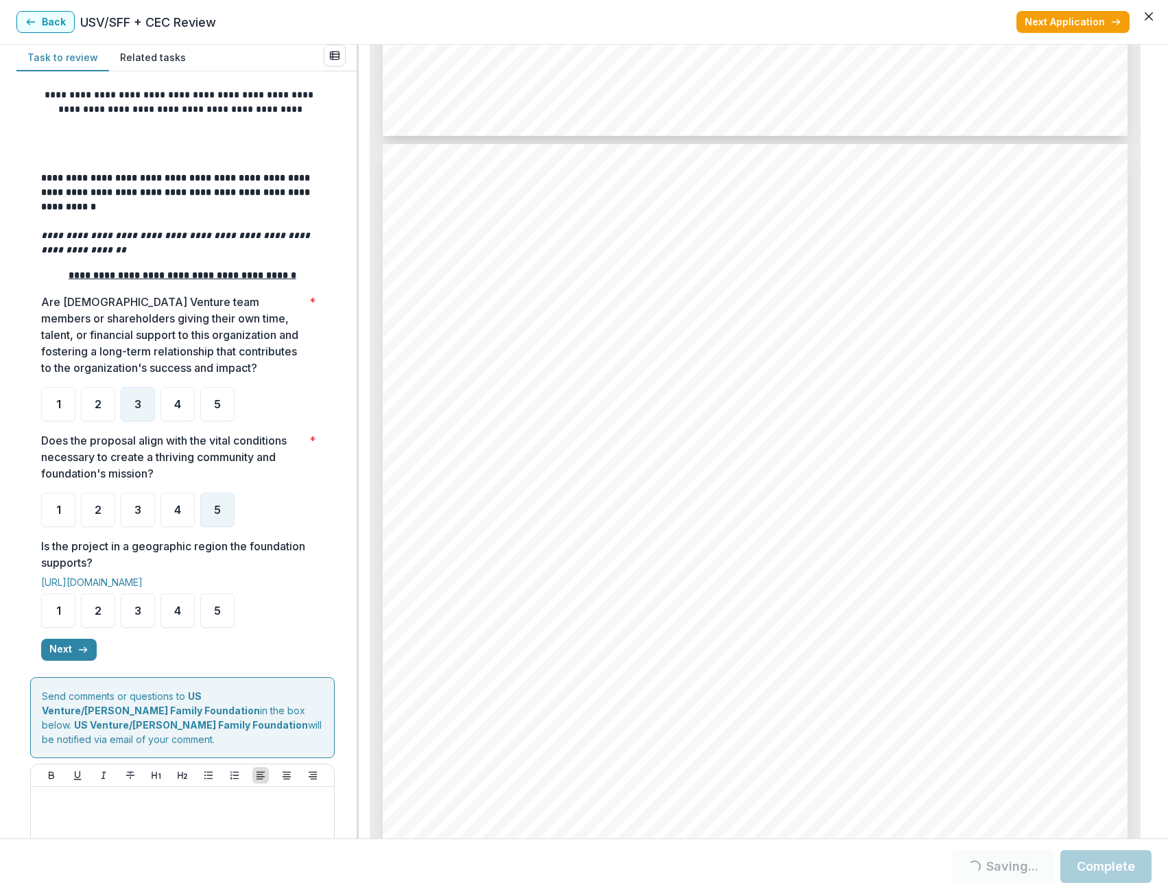
scroll to position [130, 0]
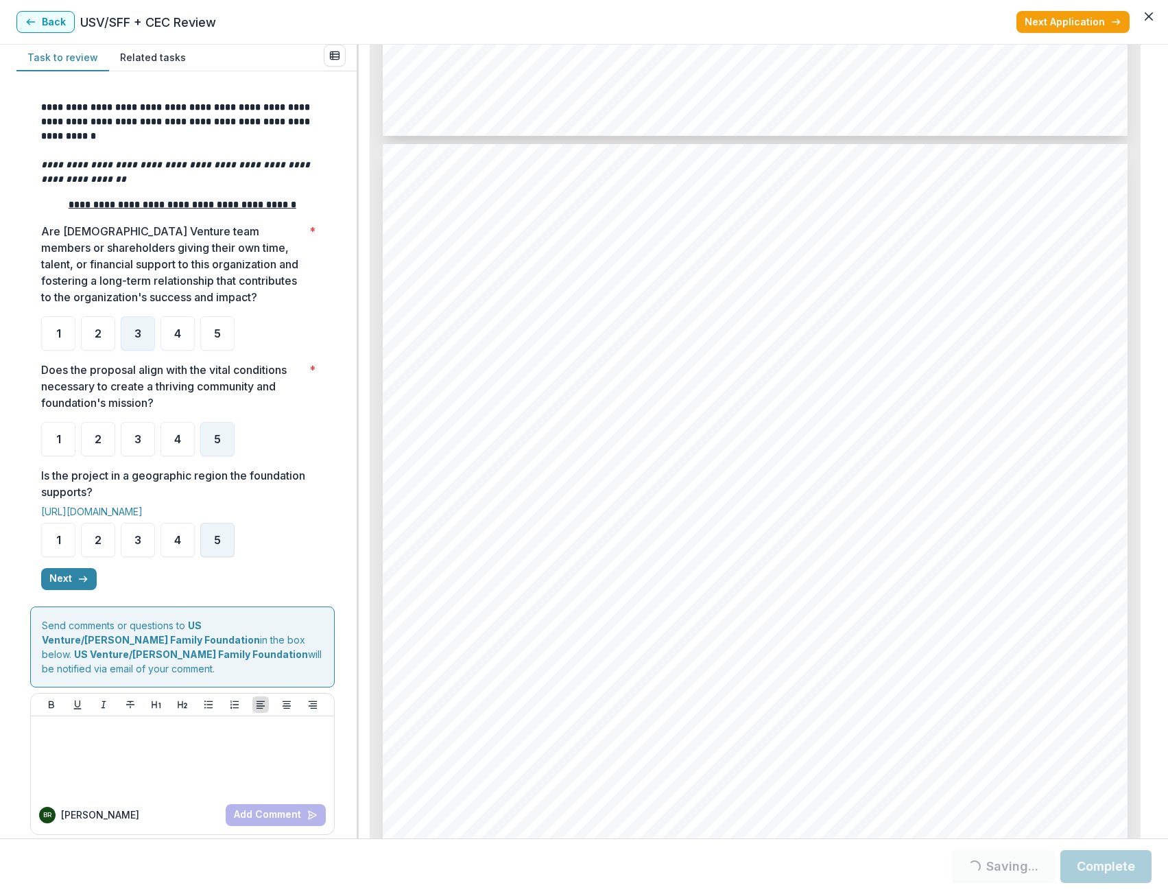
click at [216, 552] on div "5" at bounding box center [217, 540] width 34 height 34
click at [87, 578] on icon "button" at bounding box center [83, 579] width 11 height 11
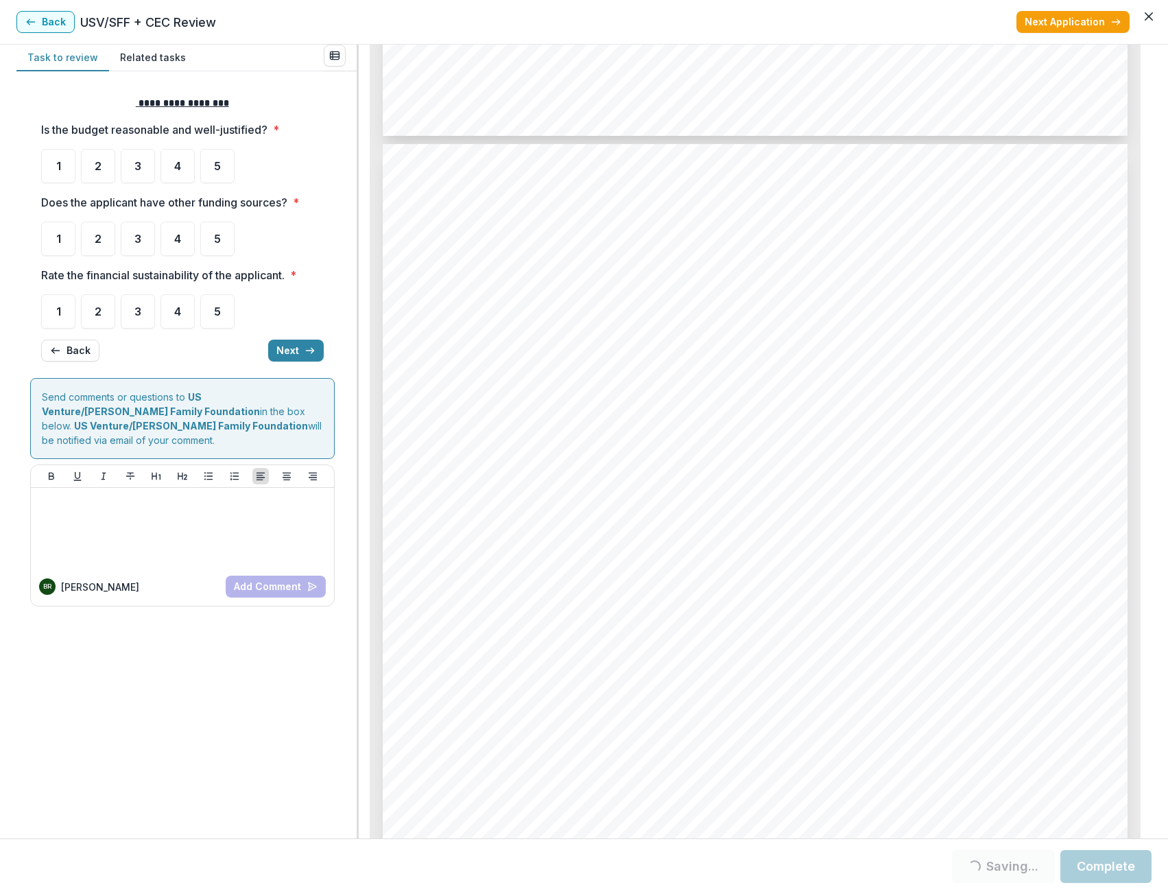
scroll to position [0, 0]
click at [209, 163] on div "5" at bounding box center [217, 166] width 34 height 34
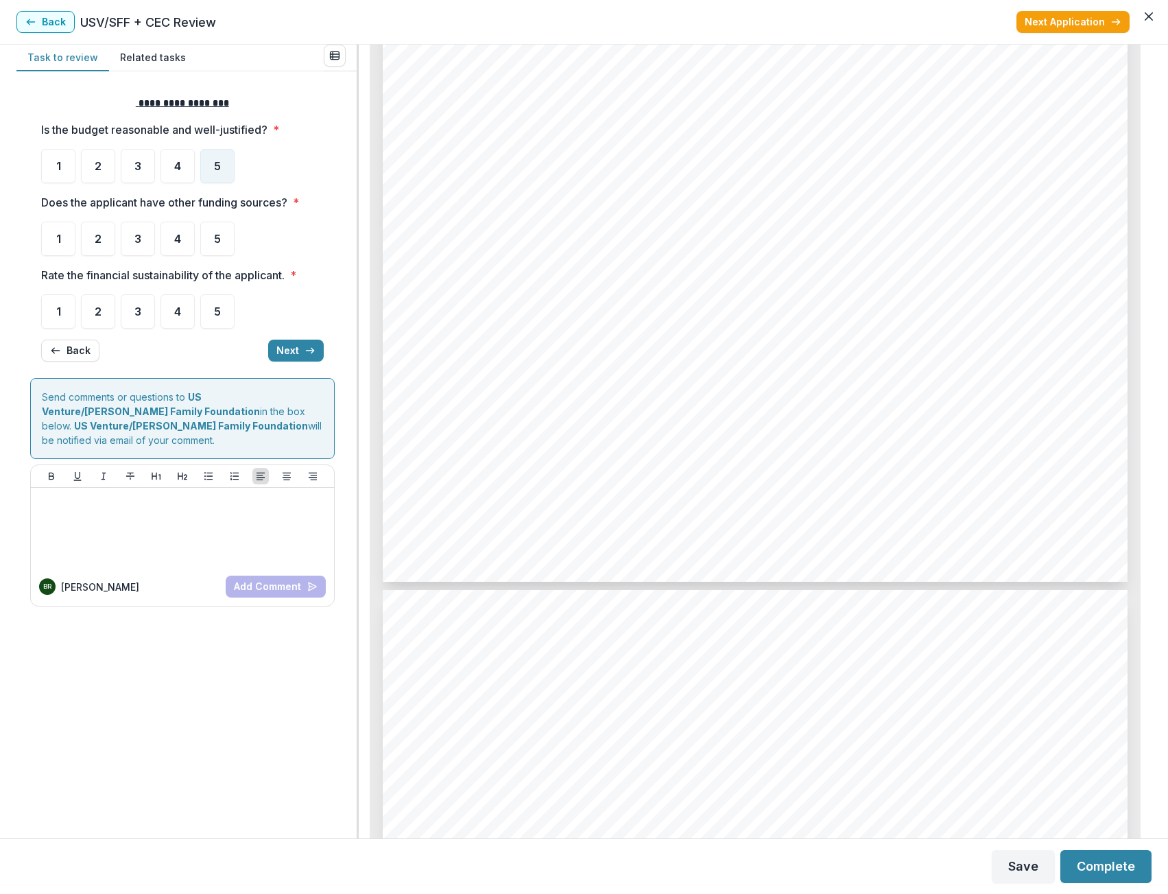
scroll to position [4871, 0]
click at [227, 247] on div "5" at bounding box center [217, 239] width 34 height 34
click at [226, 318] on div "5" at bounding box center [217, 311] width 34 height 34
click at [306, 356] on button "Next" at bounding box center [296, 351] width 56 height 22
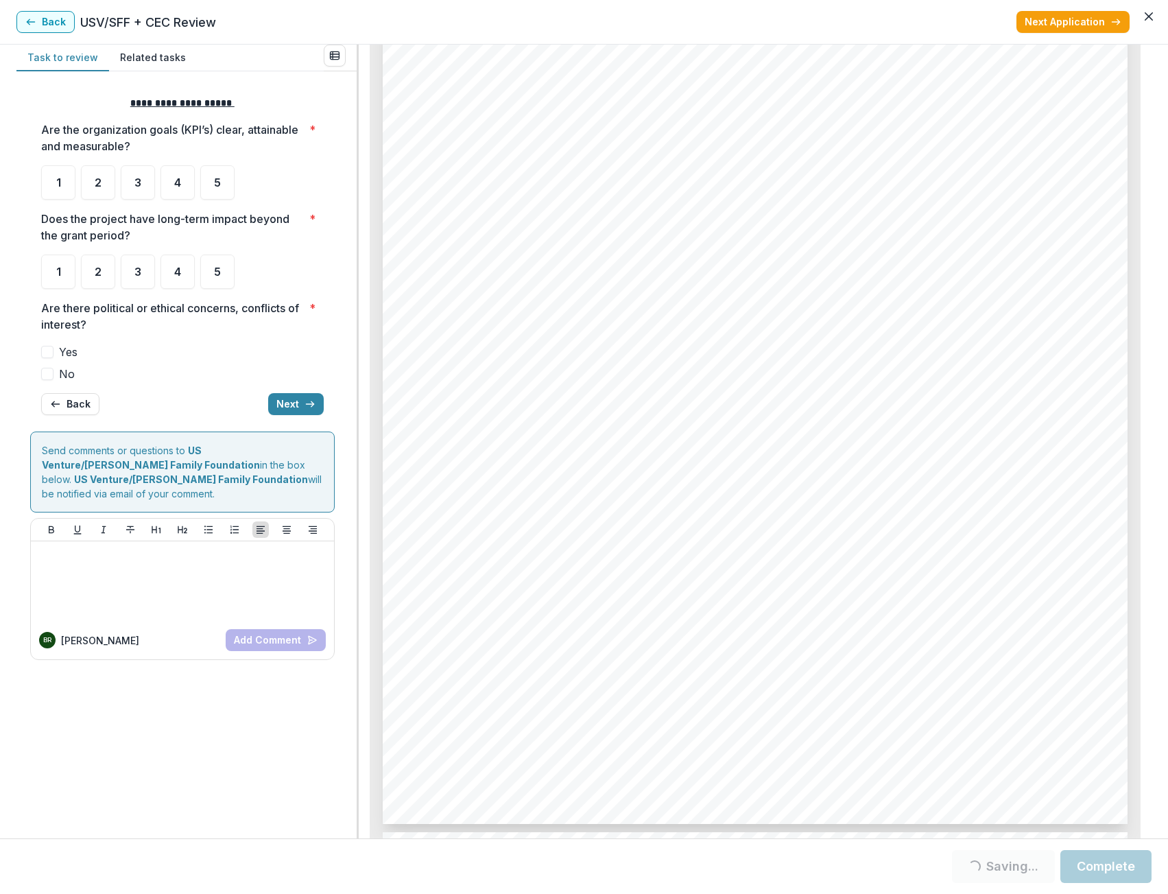
scroll to position [5832, 0]
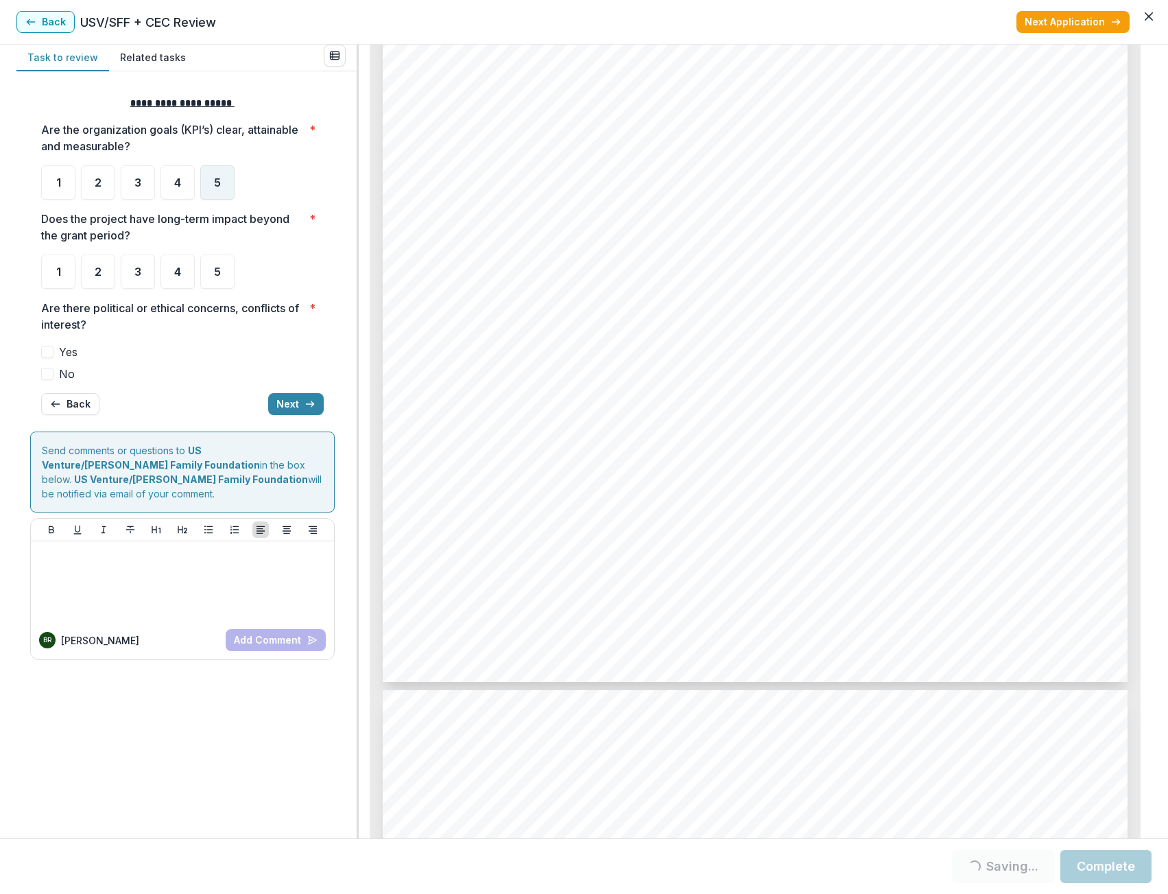
click at [215, 185] on span "5" at bounding box center [217, 182] width 7 height 11
click at [222, 271] on div "5" at bounding box center [217, 272] width 34 height 34
click at [217, 194] on div "5" at bounding box center [217, 182] width 34 height 34
click at [40, 363] on div "**********" at bounding box center [182, 255] width 305 height 341
click at [51, 373] on span at bounding box center [47, 374] width 12 height 12
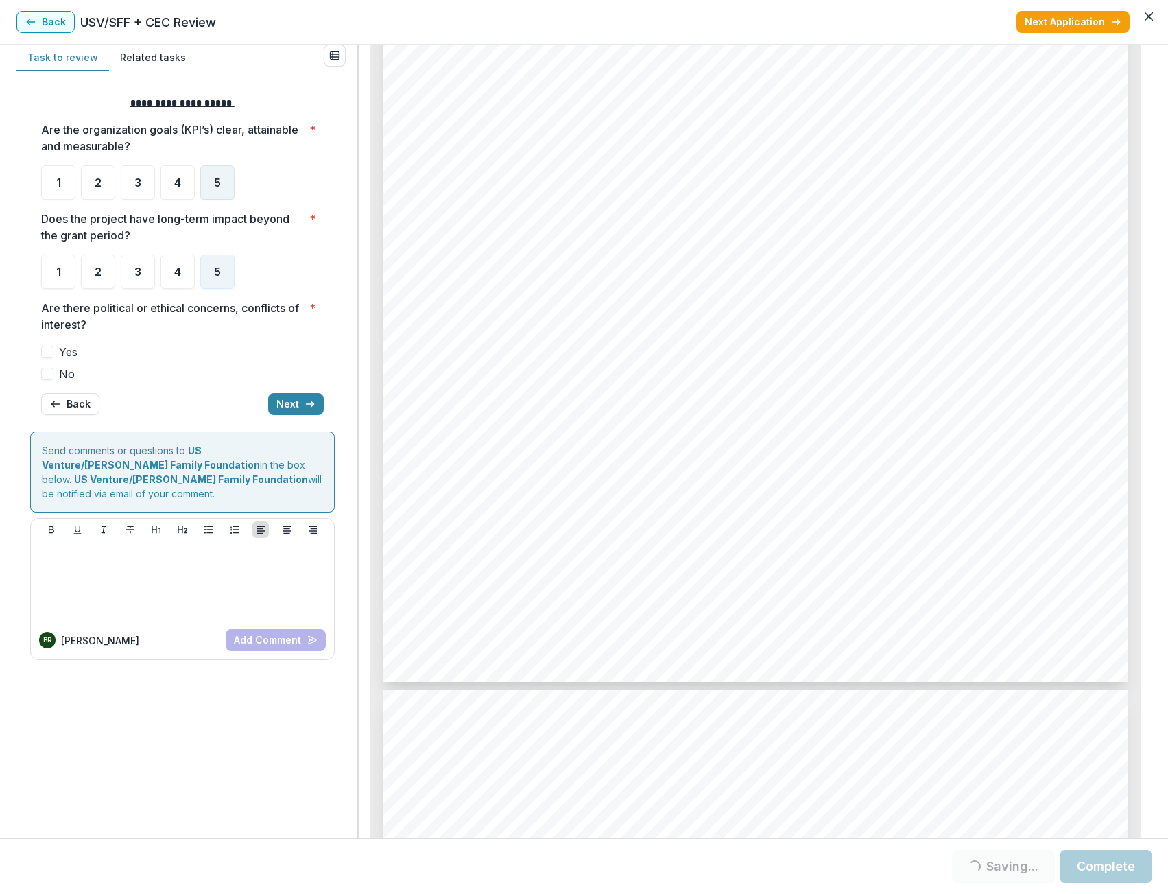
click at [218, 172] on div "5" at bounding box center [217, 182] width 34 height 34
click at [216, 167] on div "5" at bounding box center [217, 182] width 34 height 34
click at [53, 375] on span at bounding box center [47, 374] width 12 height 12
click at [293, 409] on button "Next" at bounding box center [296, 404] width 56 height 22
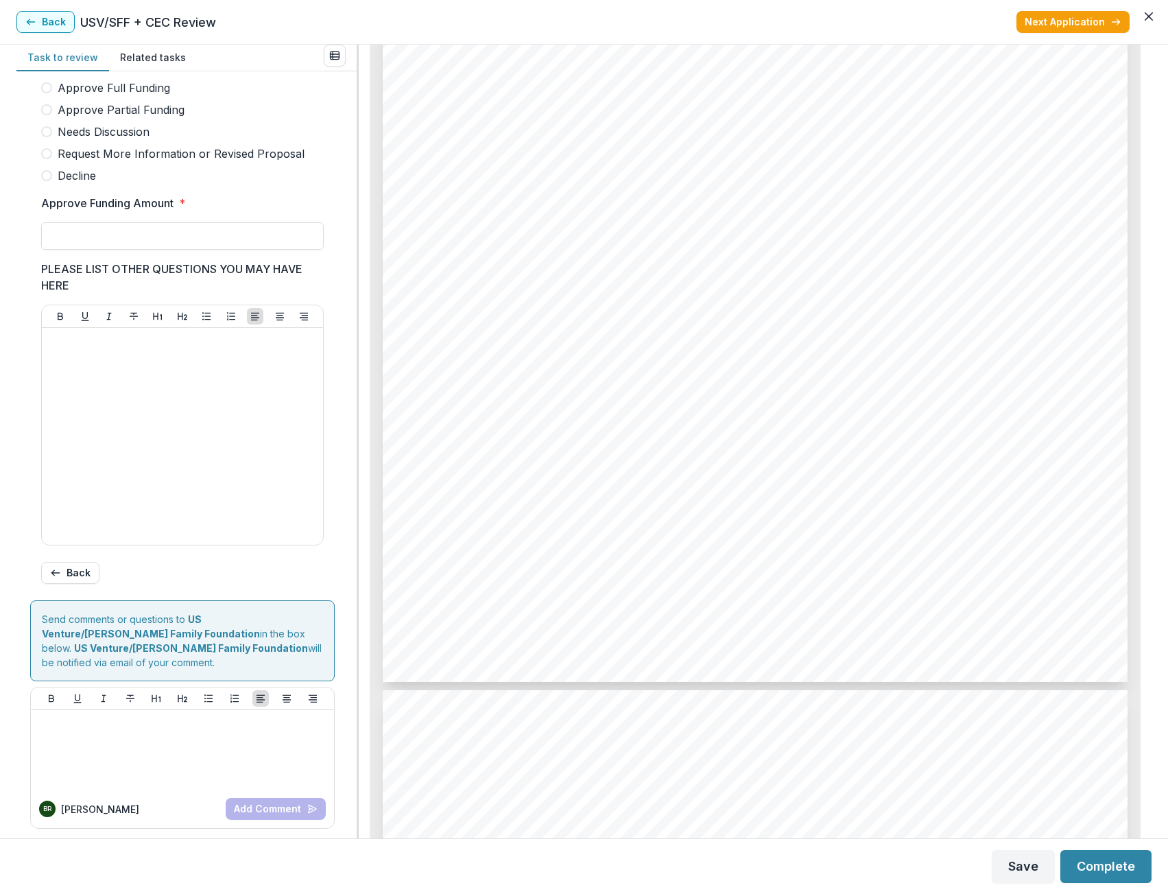
click at [50, 115] on span at bounding box center [46, 109] width 11 height 11
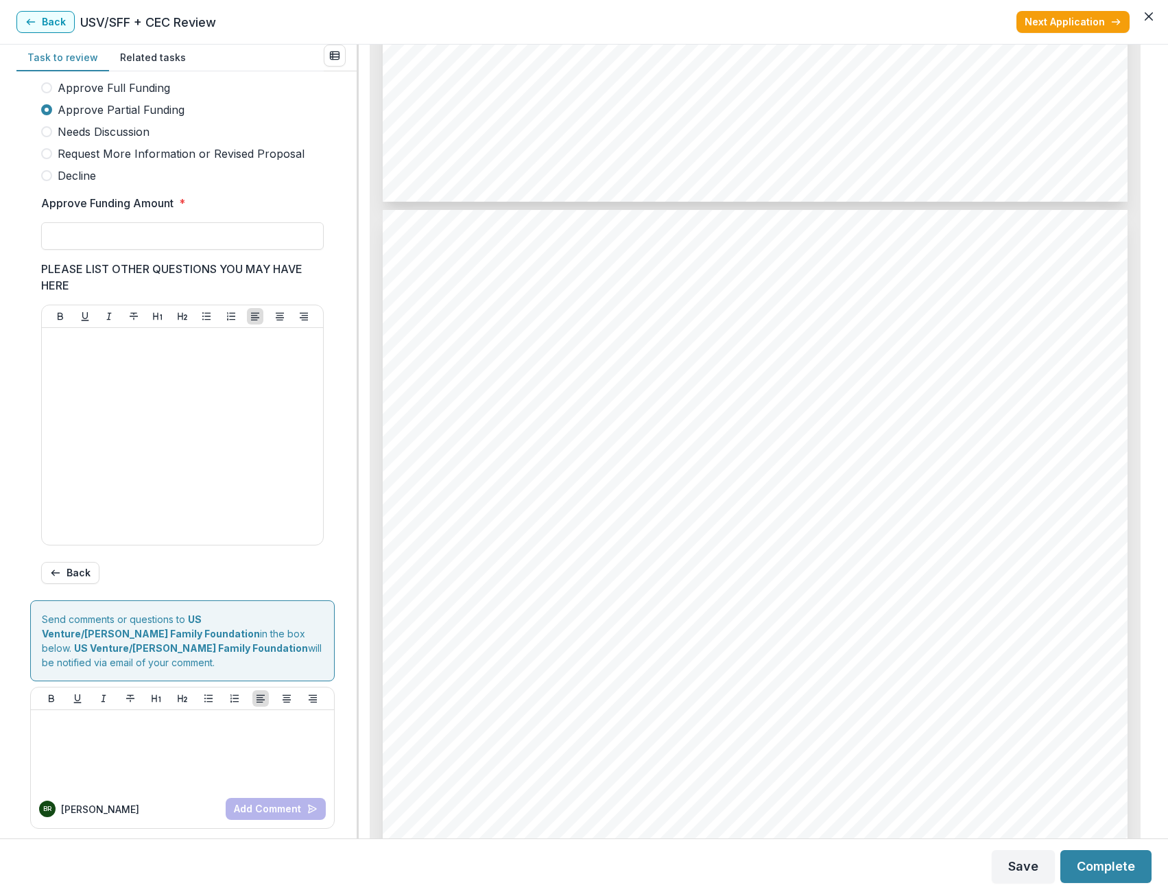
scroll to position [4185, 0]
click at [163, 242] on input "Approve Funding Amount *" at bounding box center [182, 235] width 283 height 27
type input "*******"
click at [137, 378] on div at bounding box center [182, 436] width 270 height 206
click at [1116, 866] on button "Complete" at bounding box center [1106, 866] width 91 height 33
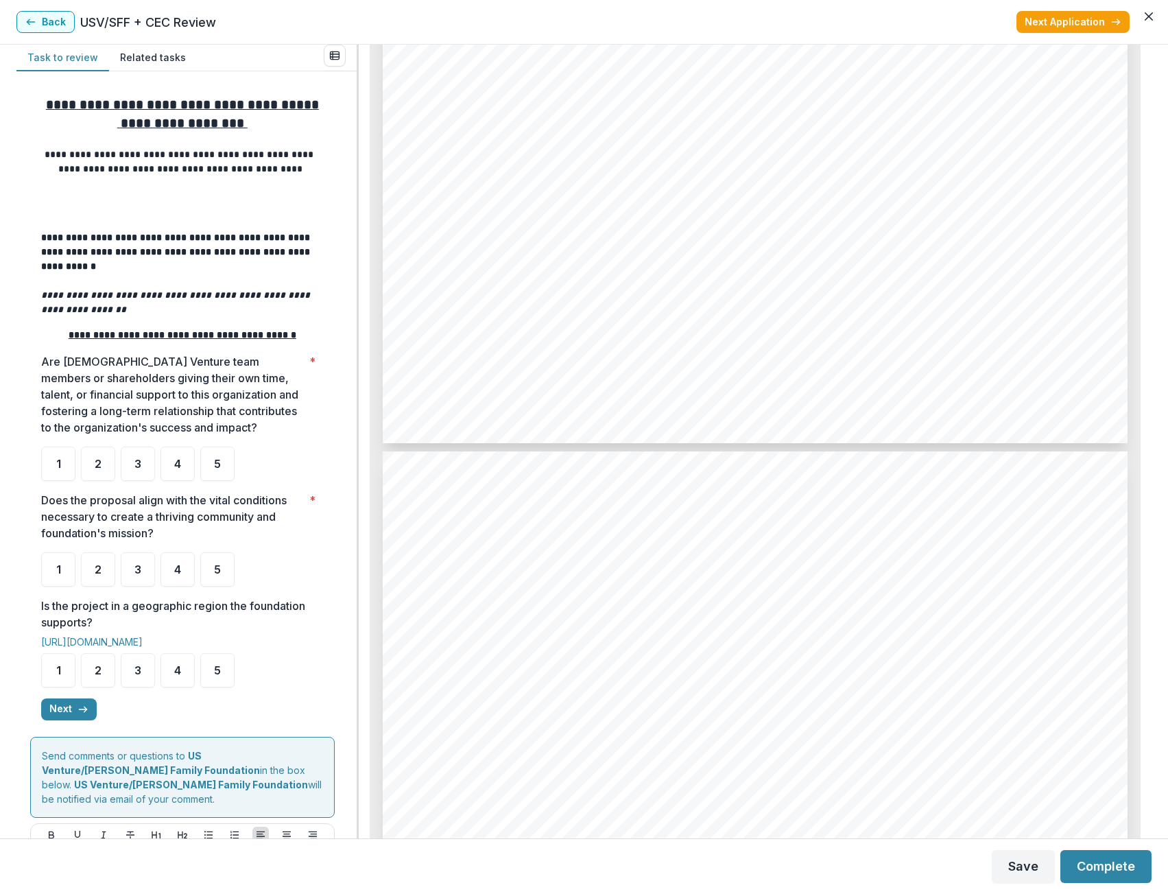
scroll to position [5214, 0]
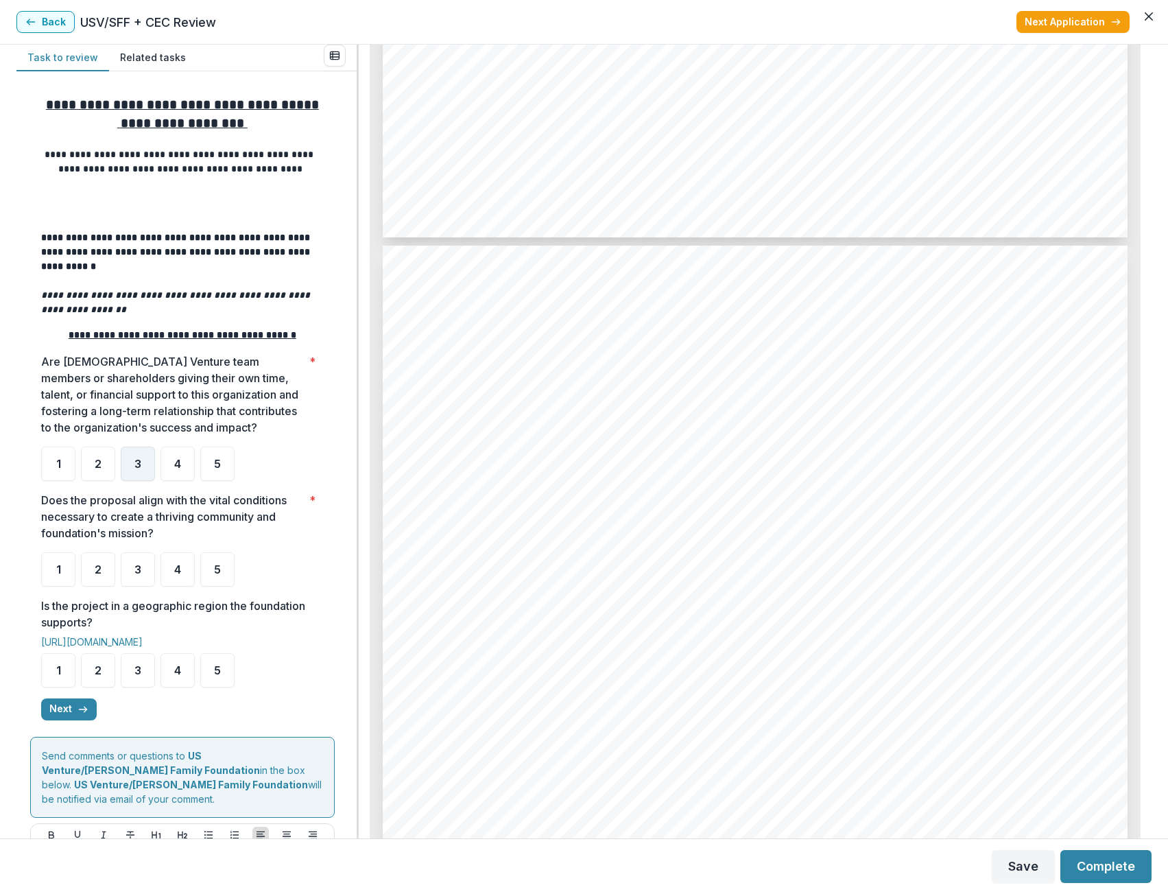
click at [154, 467] on div "3" at bounding box center [138, 464] width 34 height 34
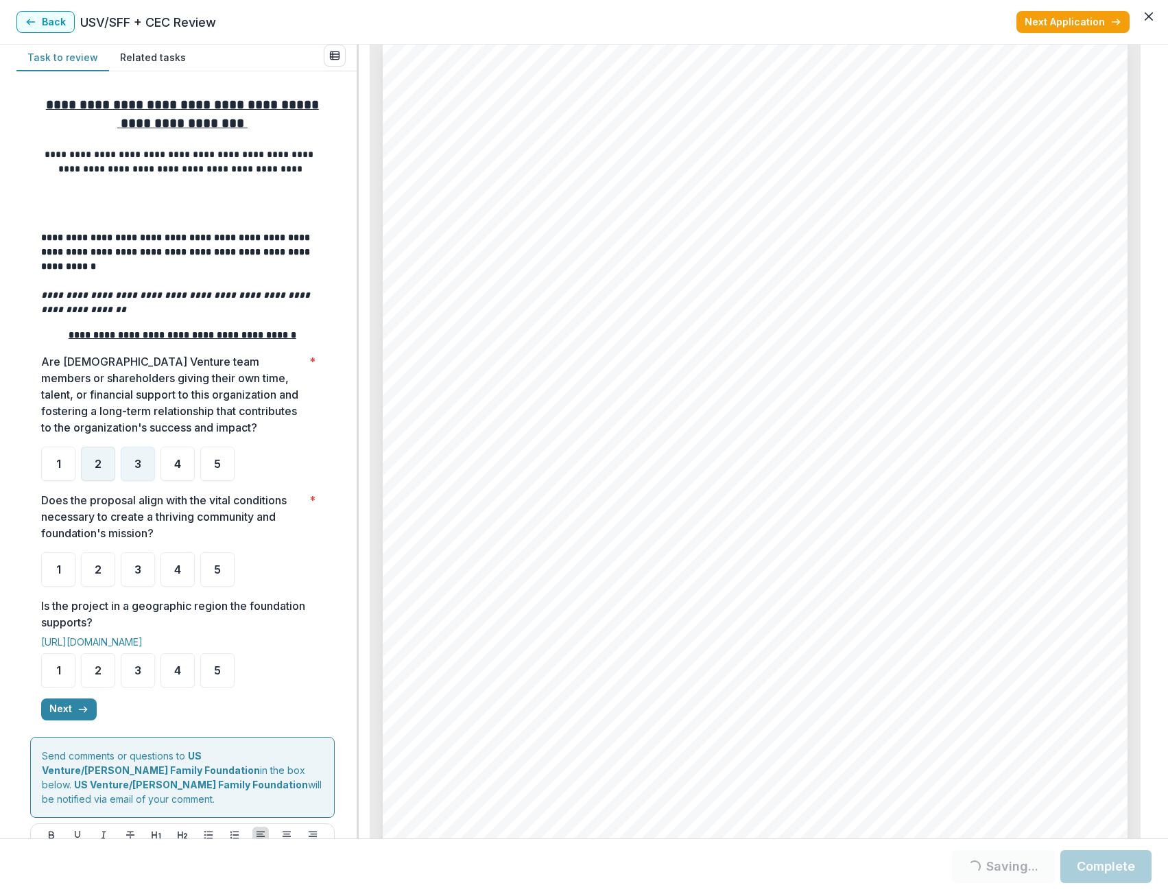
click at [95, 469] on span "2" at bounding box center [98, 463] width 7 height 11
click at [106, 478] on div "2" at bounding box center [98, 464] width 34 height 34
click at [226, 583] on div "5" at bounding box center [217, 569] width 34 height 34
click at [204, 683] on div "5" at bounding box center [217, 670] width 34 height 34
click at [215, 670] on span "5" at bounding box center [217, 670] width 7 height 11
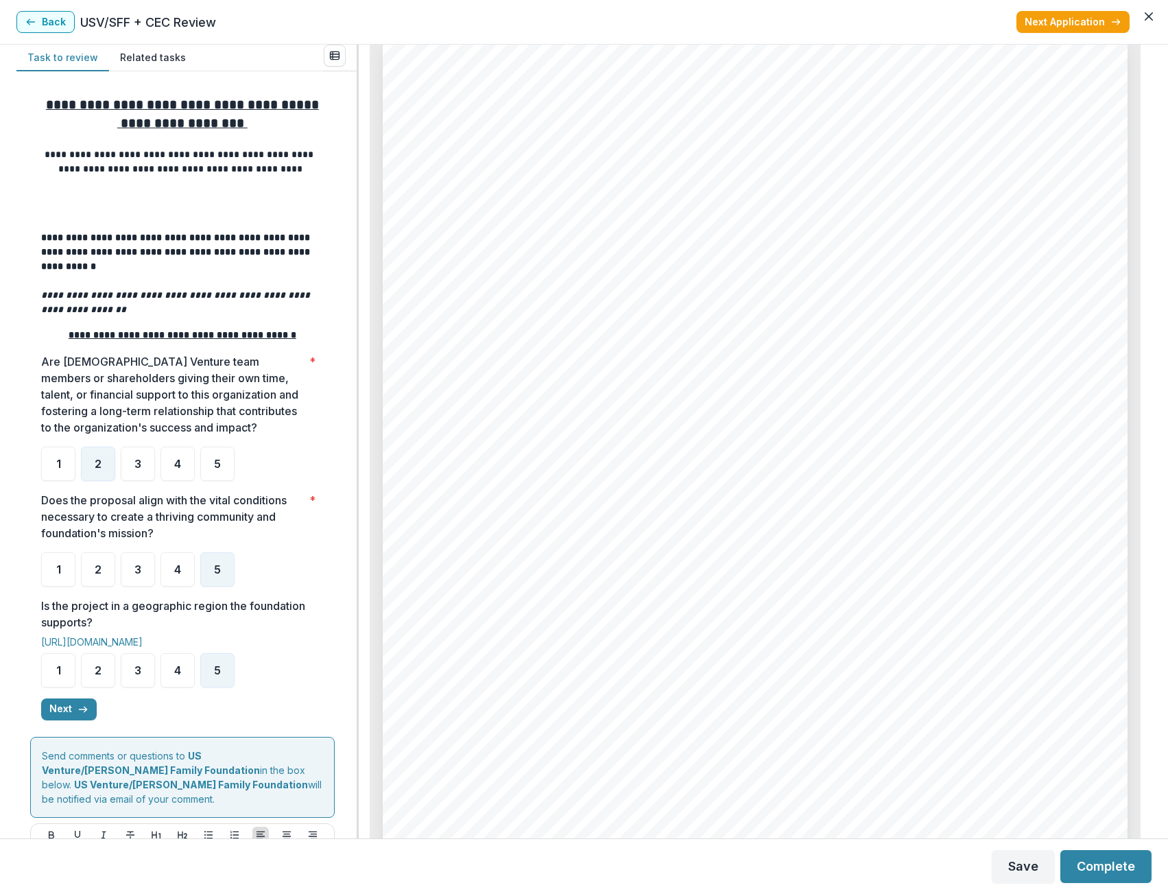
click at [73, 725] on div "**********" at bounding box center [182, 408] width 283 height 646
click at [75, 718] on button "Next" at bounding box center [69, 709] width 56 height 22
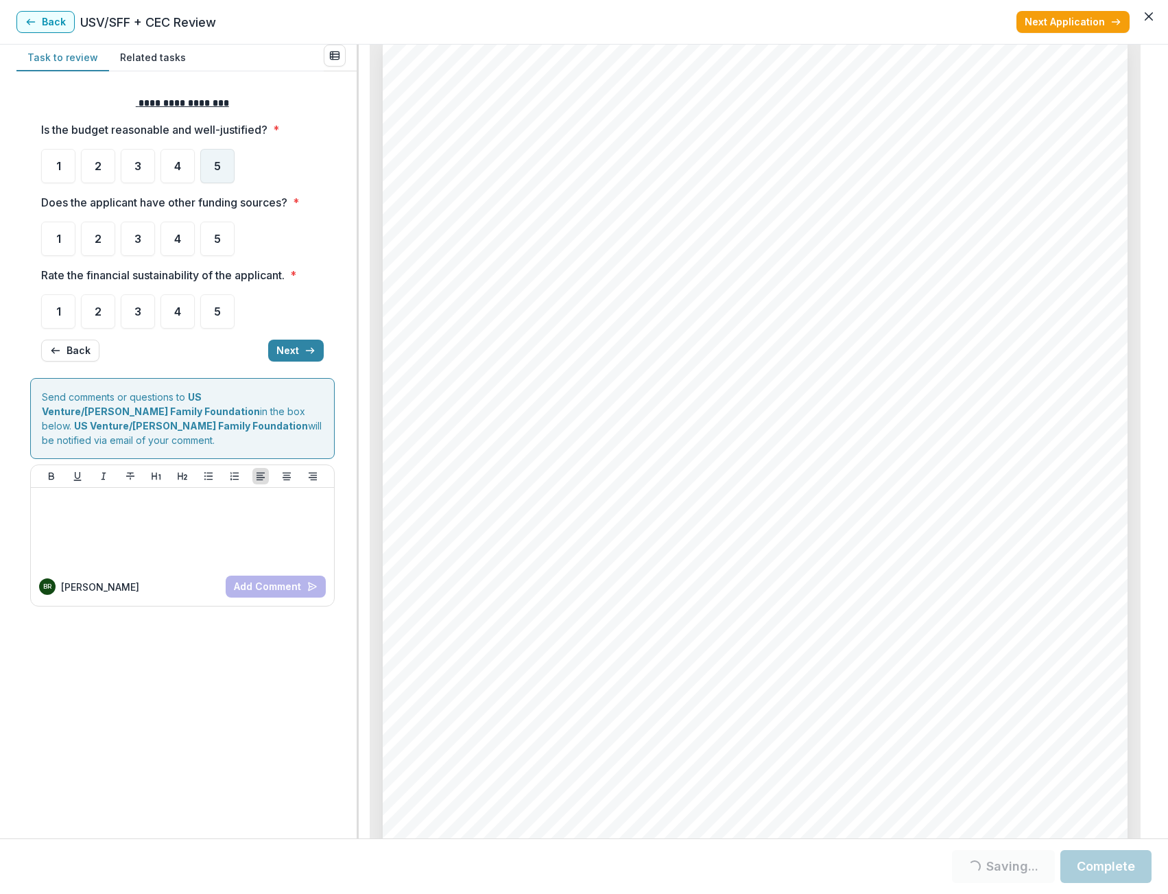
click at [220, 166] on span "5" at bounding box center [217, 166] width 7 height 11
click at [217, 237] on span "5" at bounding box center [217, 238] width 7 height 11
click at [211, 318] on div "5" at bounding box center [217, 311] width 34 height 34
click at [300, 345] on button "Next" at bounding box center [296, 351] width 56 height 22
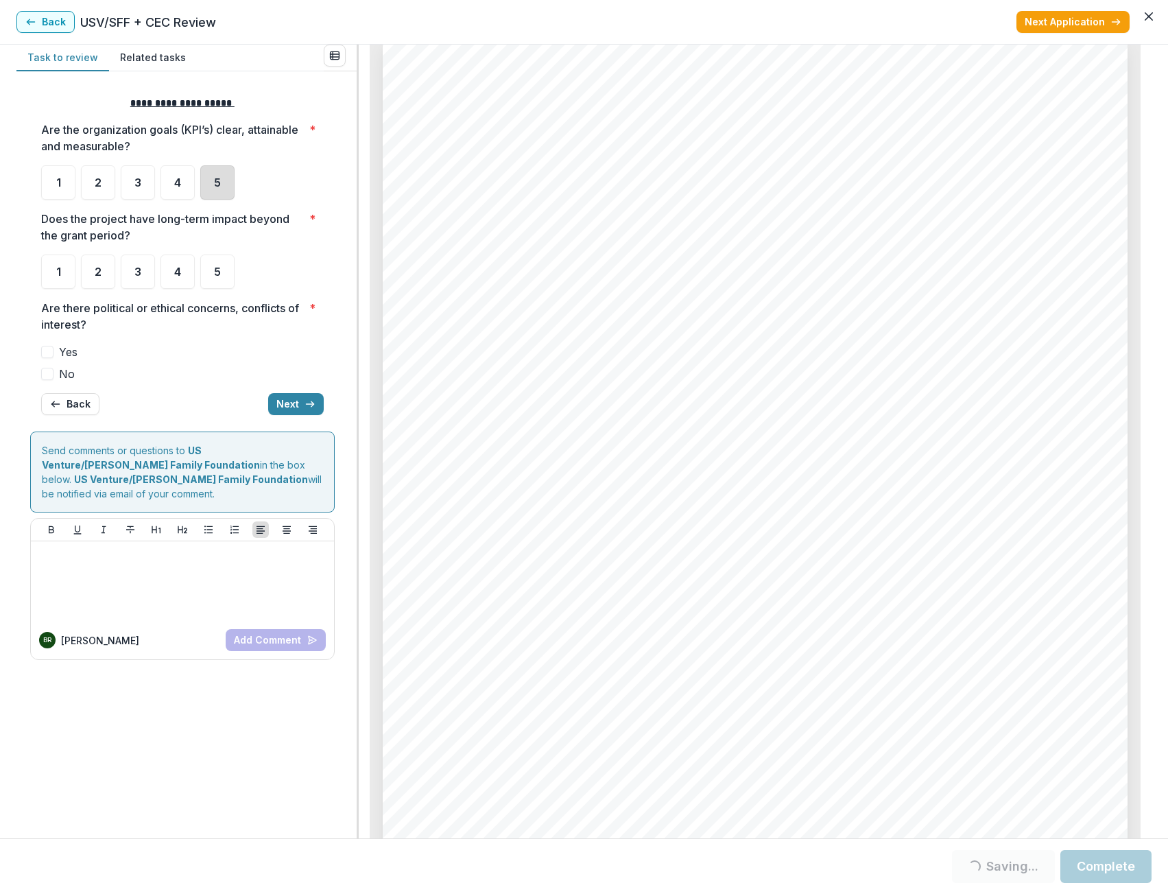
click at [213, 190] on div "5" at bounding box center [217, 182] width 34 height 34
click at [217, 275] on span "5" at bounding box center [217, 271] width 7 height 11
click at [204, 275] on div "5" at bounding box center [217, 272] width 34 height 34
click at [212, 281] on div "5" at bounding box center [217, 272] width 34 height 34
drag, startPoint x: 49, startPoint y: 375, endPoint x: 64, endPoint y: 421, distance: 48.6
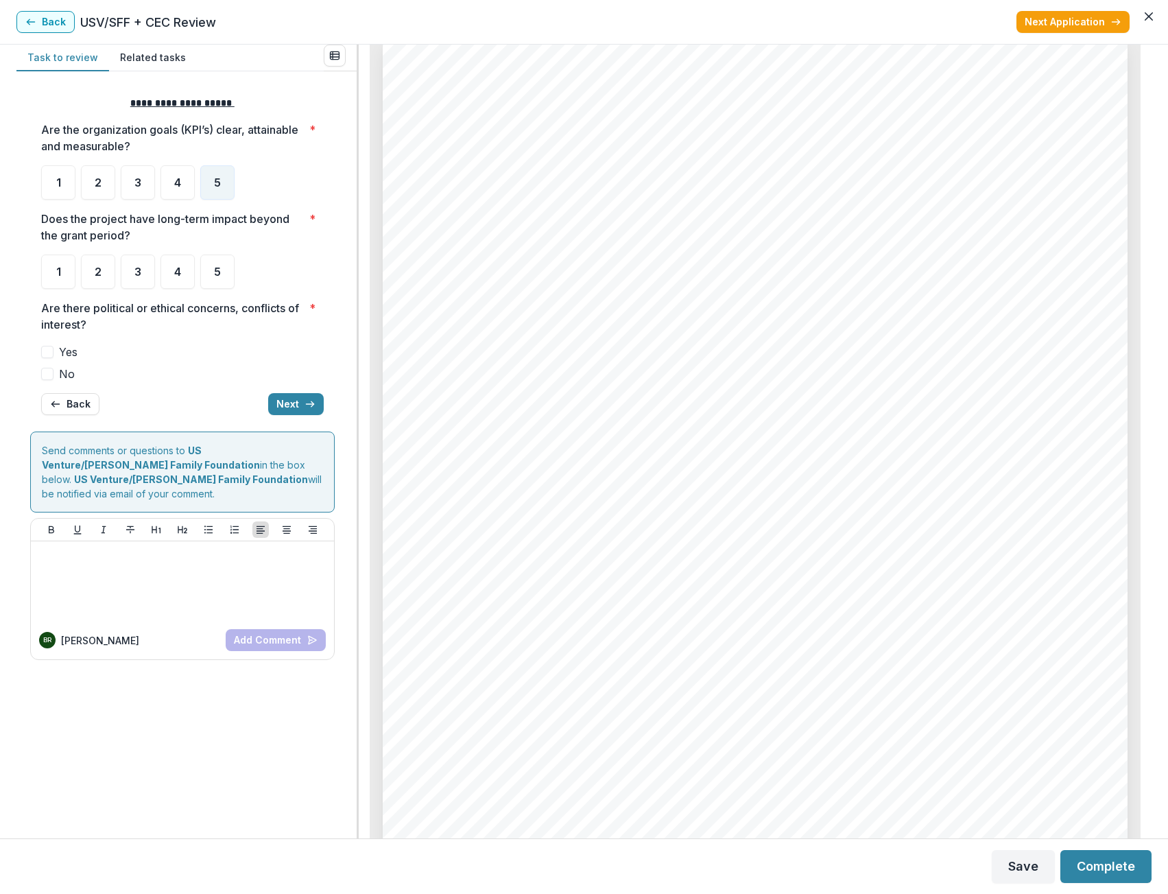
click at [50, 375] on span at bounding box center [47, 374] width 12 height 12
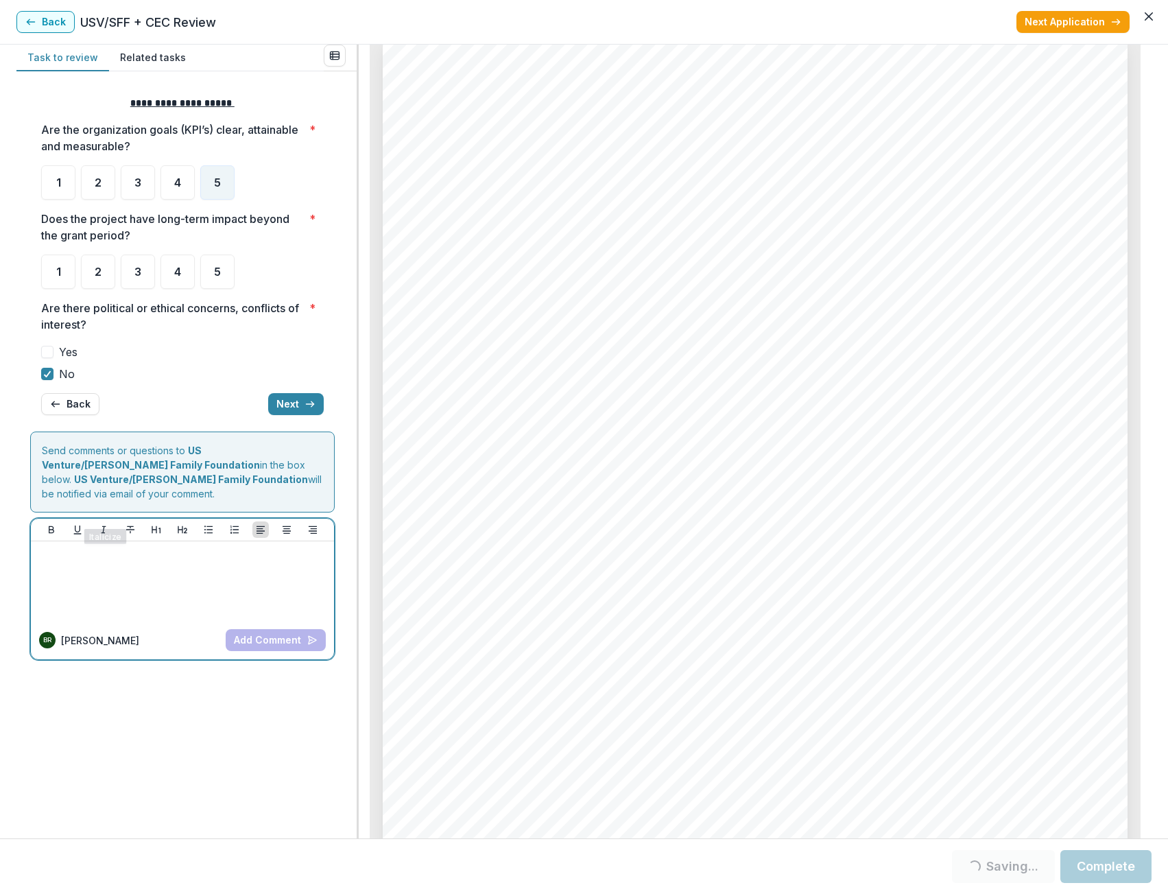
click at [107, 547] on p at bounding box center [182, 554] width 292 height 15
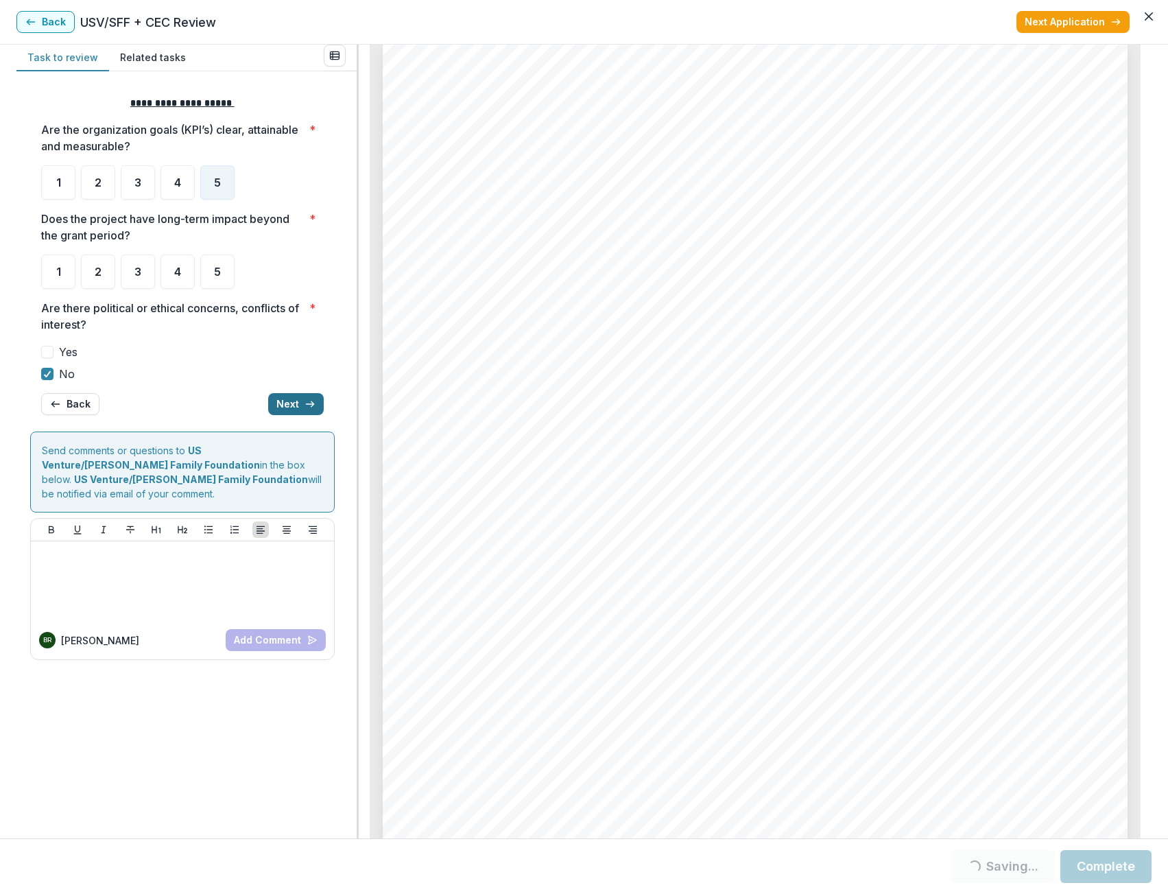
click at [284, 403] on button "Next" at bounding box center [296, 404] width 56 height 22
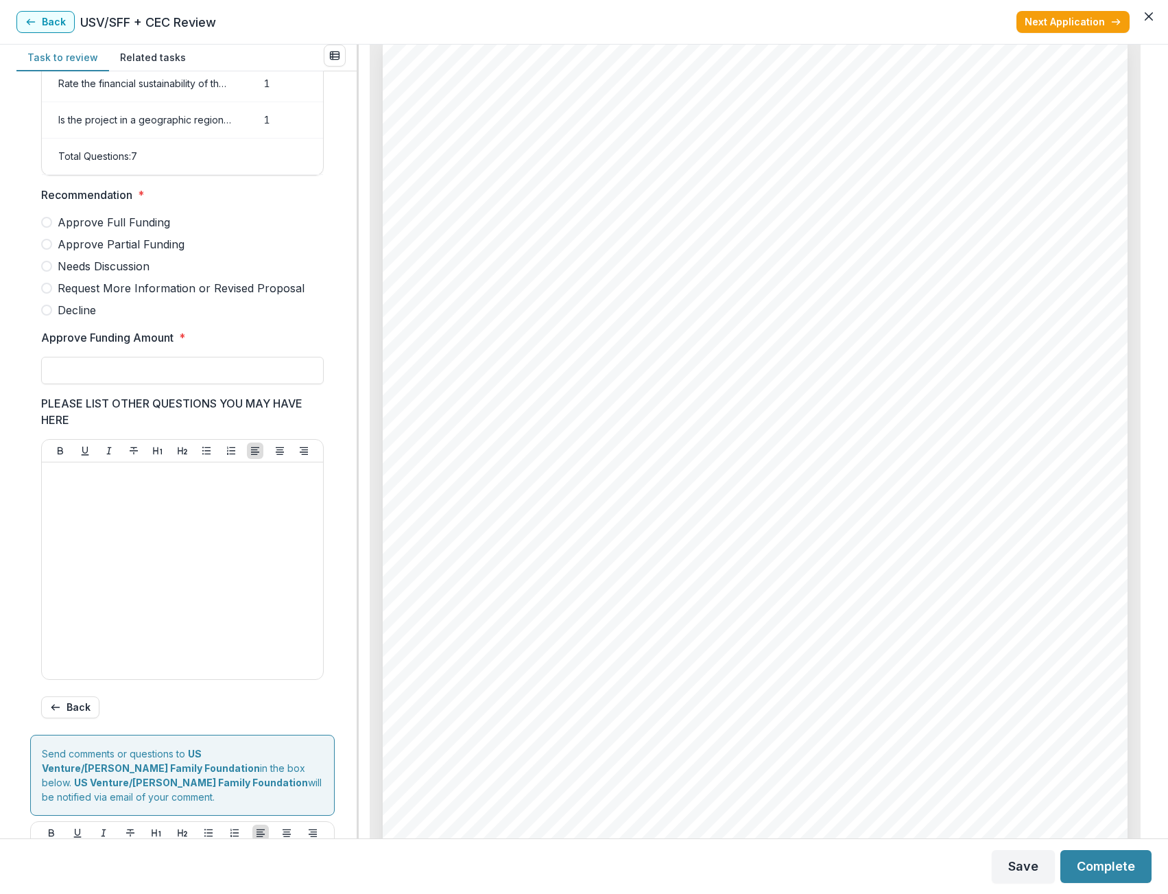
scroll to position [268, 0]
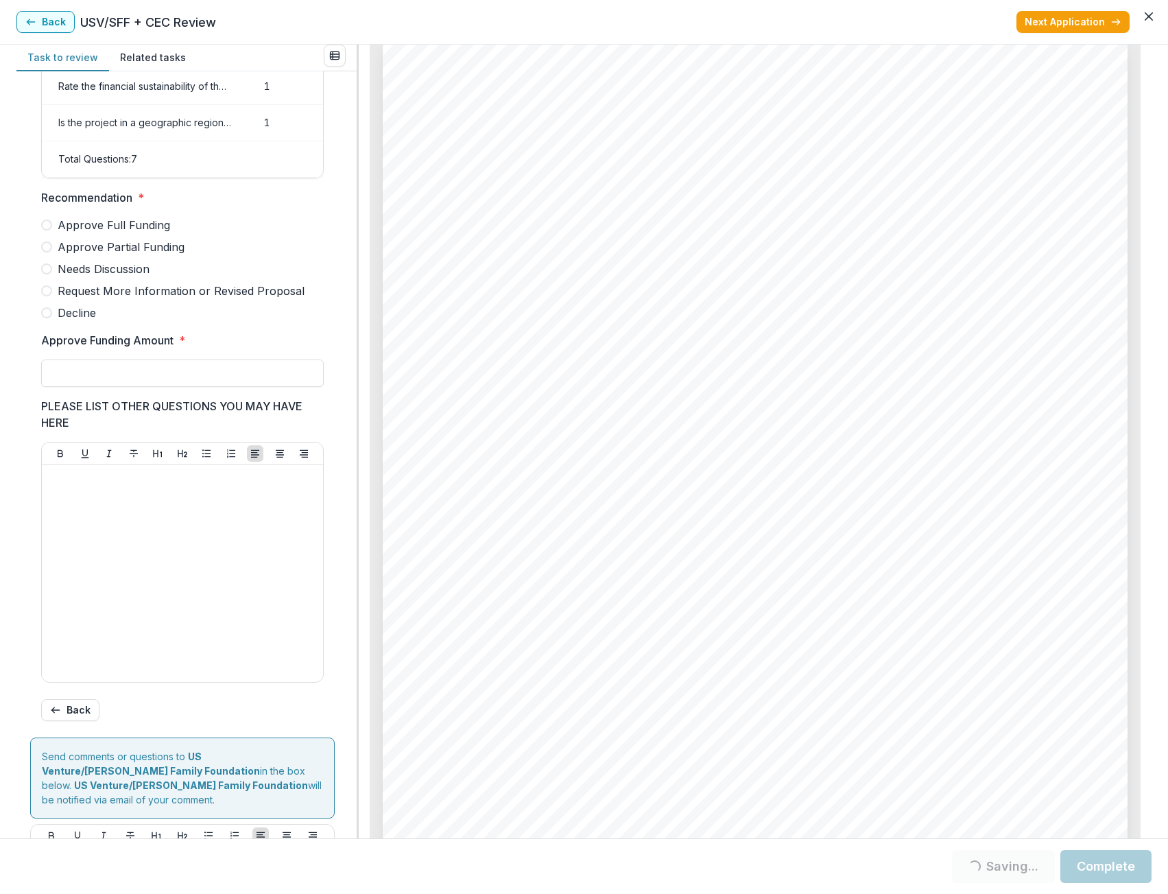
click at [46, 274] on span at bounding box center [46, 268] width 11 height 11
click at [49, 274] on span at bounding box center [46, 268] width 11 height 11
click at [48, 274] on span at bounding box center [46, 268] width 11 height 11
click at [47, 274] on span at bounding box center [46, 268] width 11 height 11
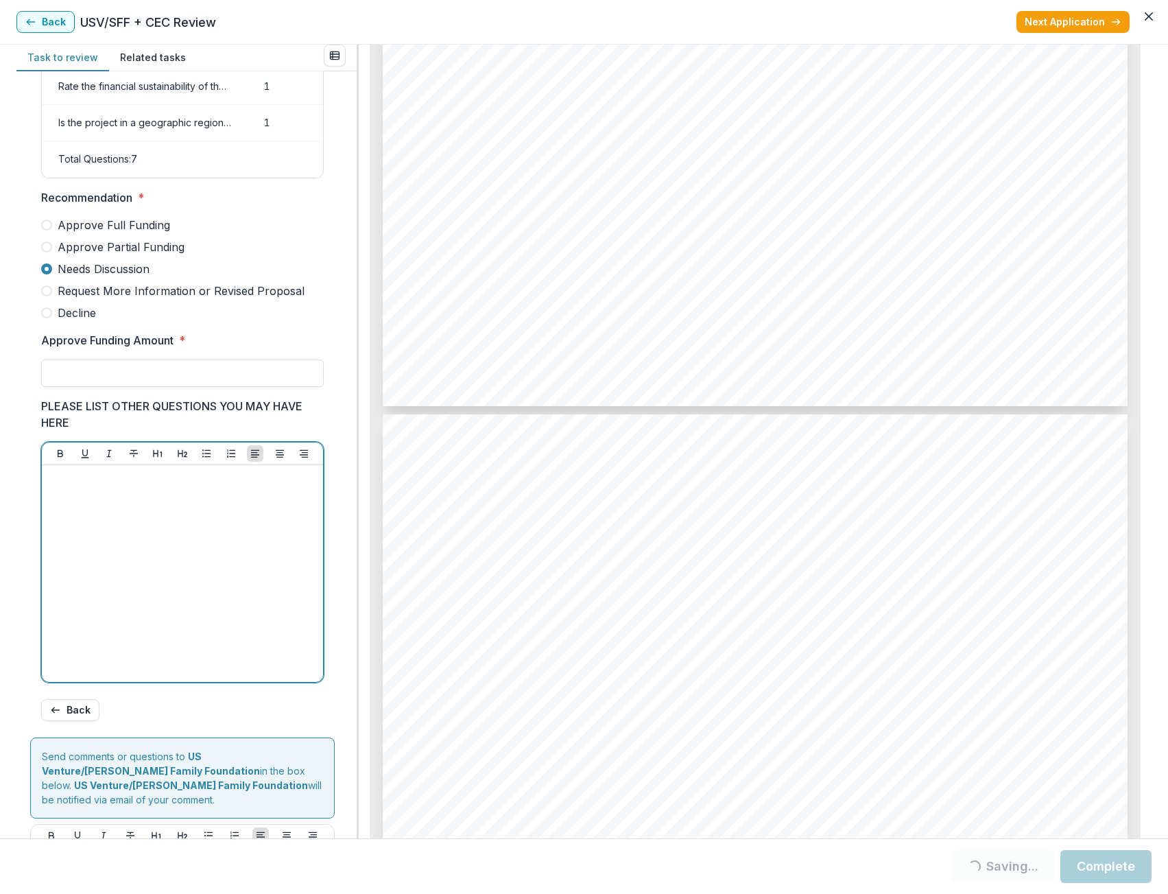
click at [149, 515] on div at bounding box center [182, 574] width 270 height 206
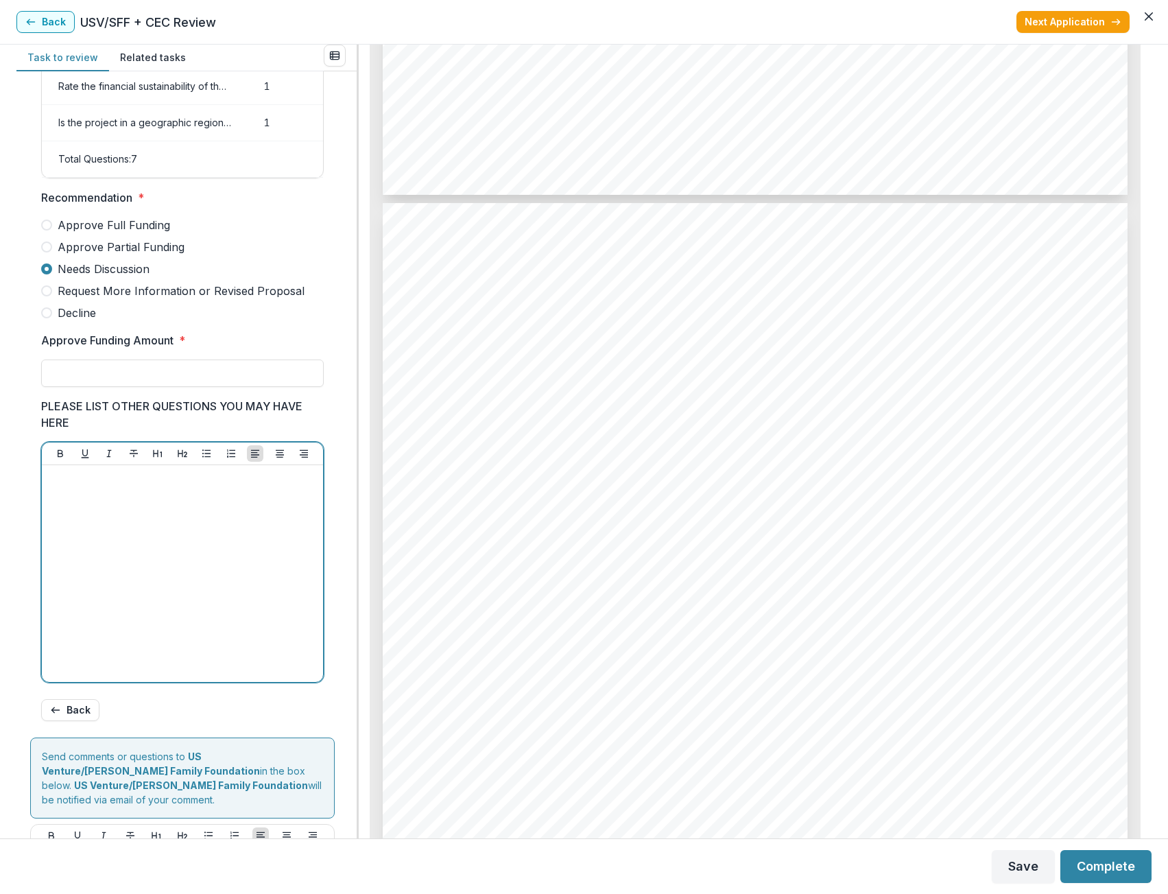
scroll to position [3232, 0]
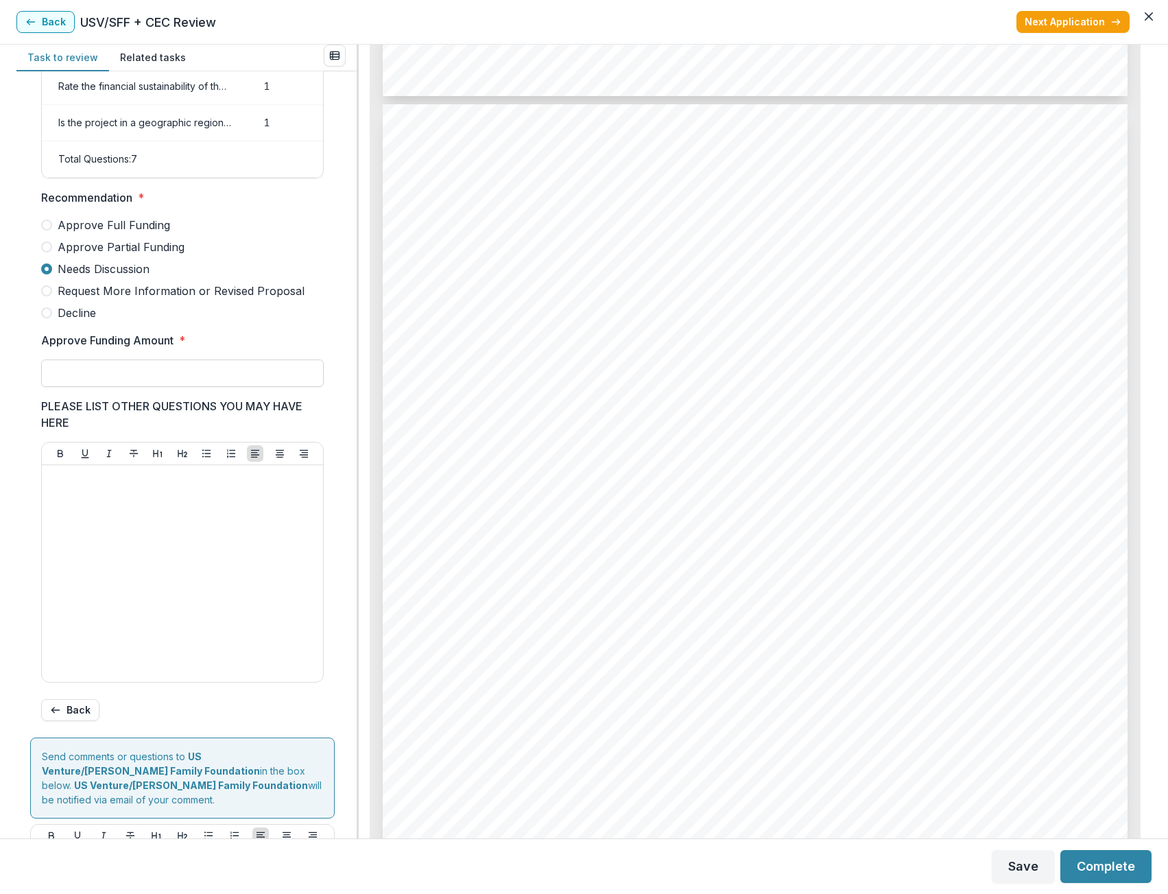
click at [139, 387] on input "Approve Funding Amount *" at bounding box center [182, 373] width 283 height 27
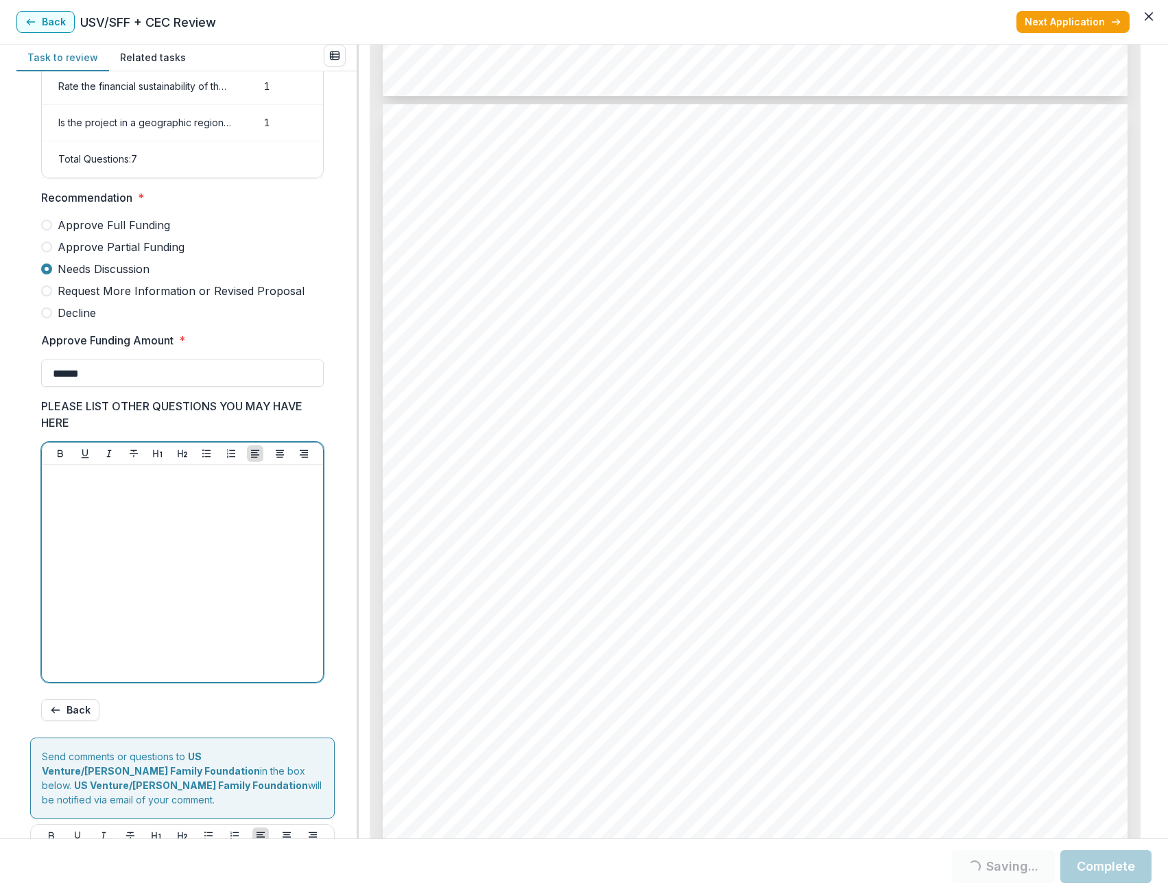
click at [148, 512] on div at bounding box center [182, 574] width 270 height 206
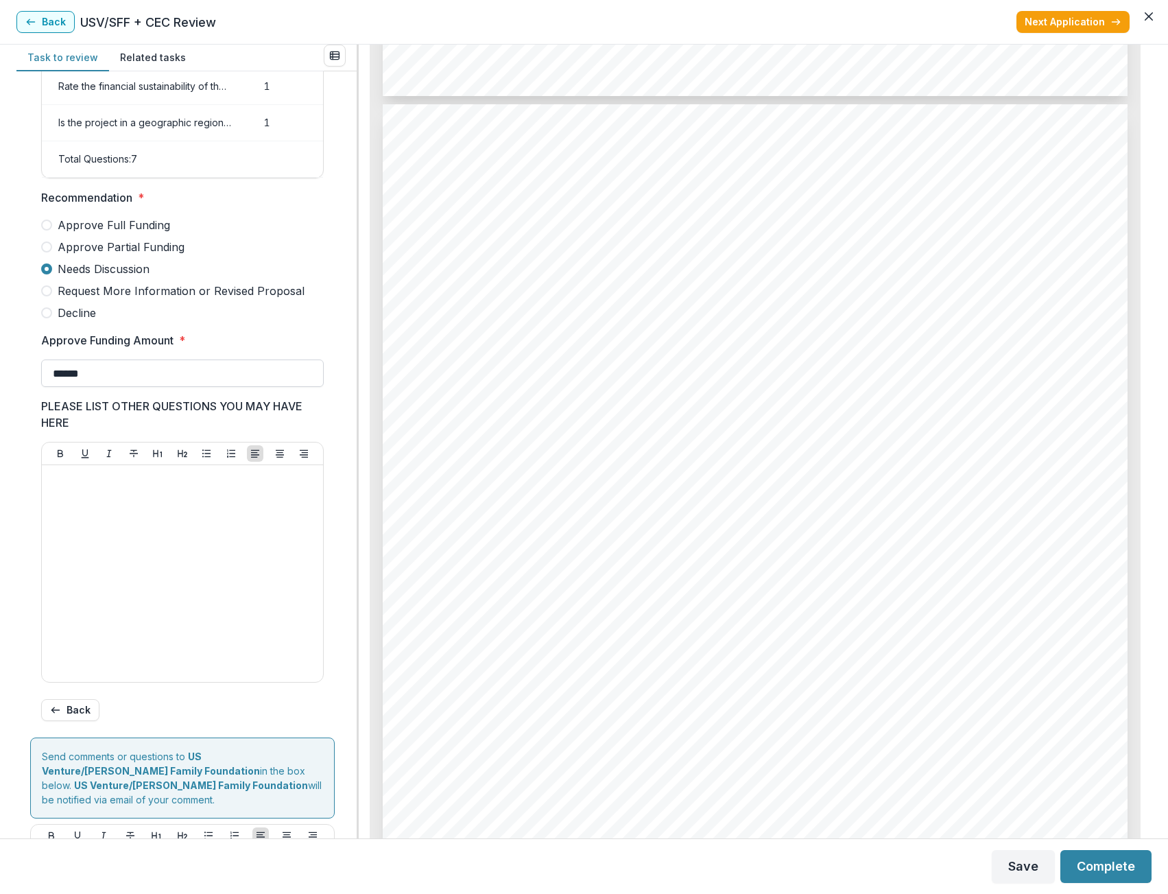
click at [129, 385] on input "******" at bounding box center [182, 373] width 283 height 27
type input "*******"
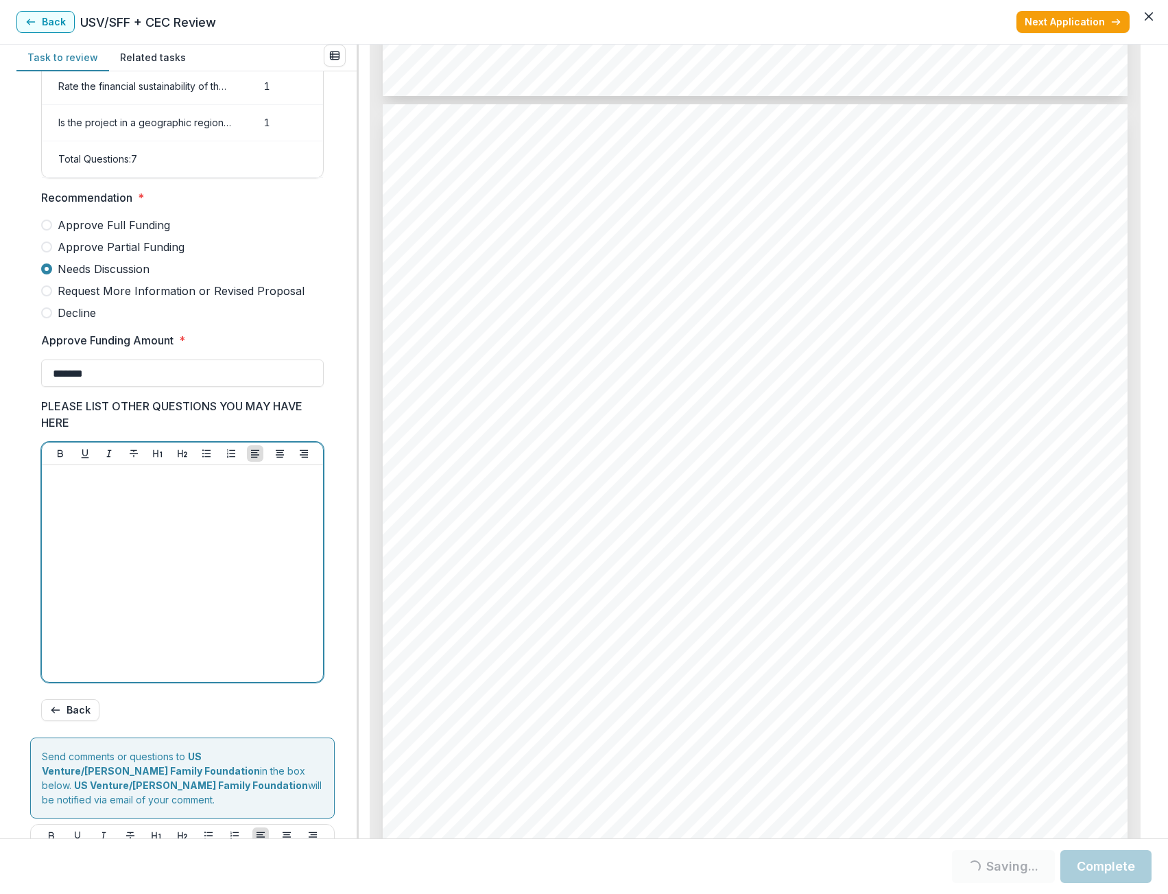
click at [171, 602] on div at bounding box center [182, 574] width 270 height 206
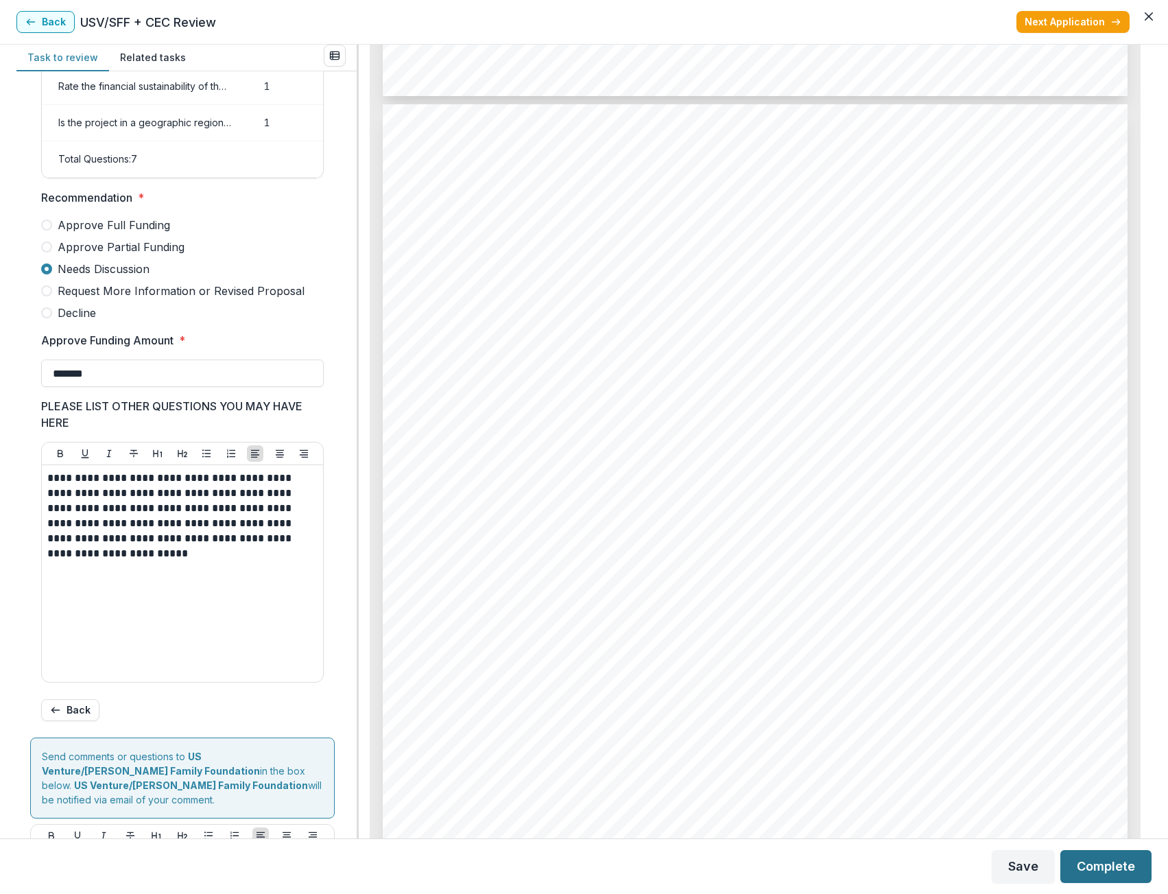
click at [1107, 862] on button "Complete" at bounding box center [1106, 866] width 91 height 33
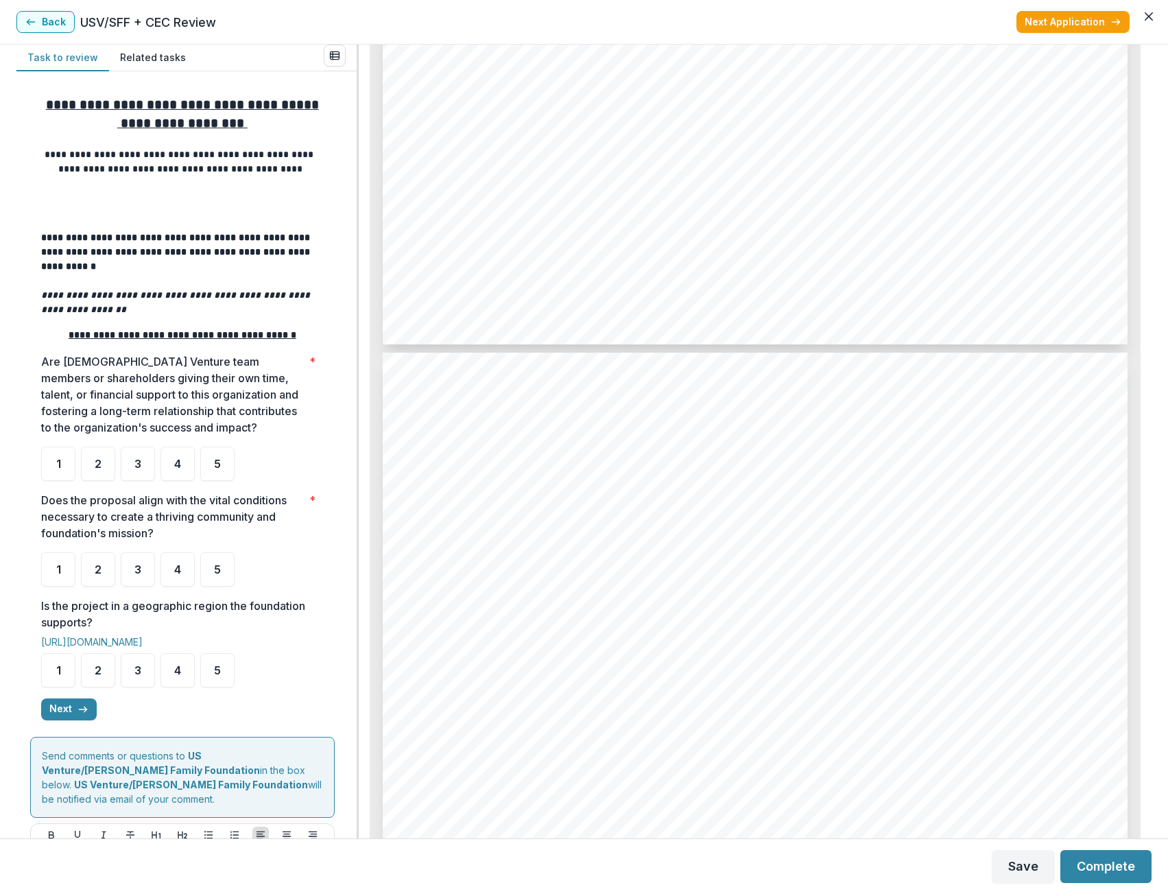
scroll to position [3156, 0]
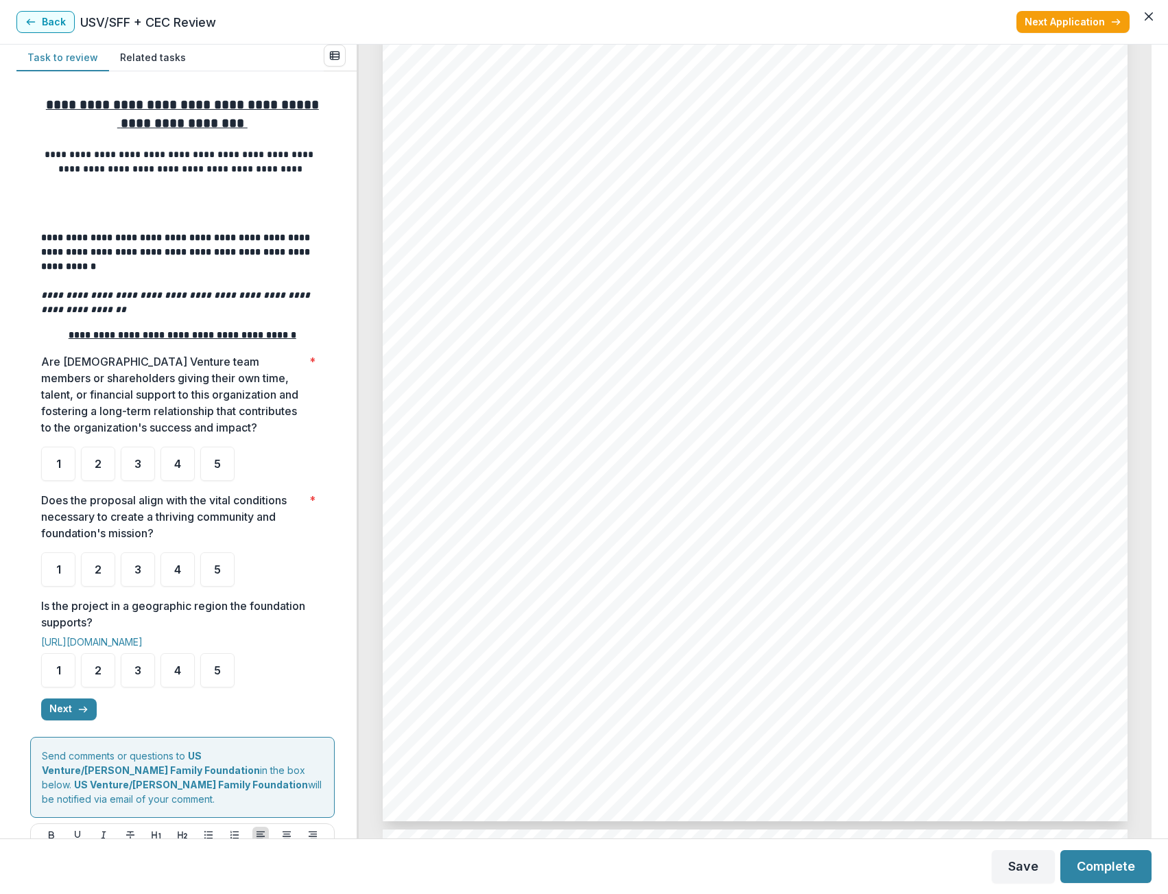
scroll to position [1466, 0]
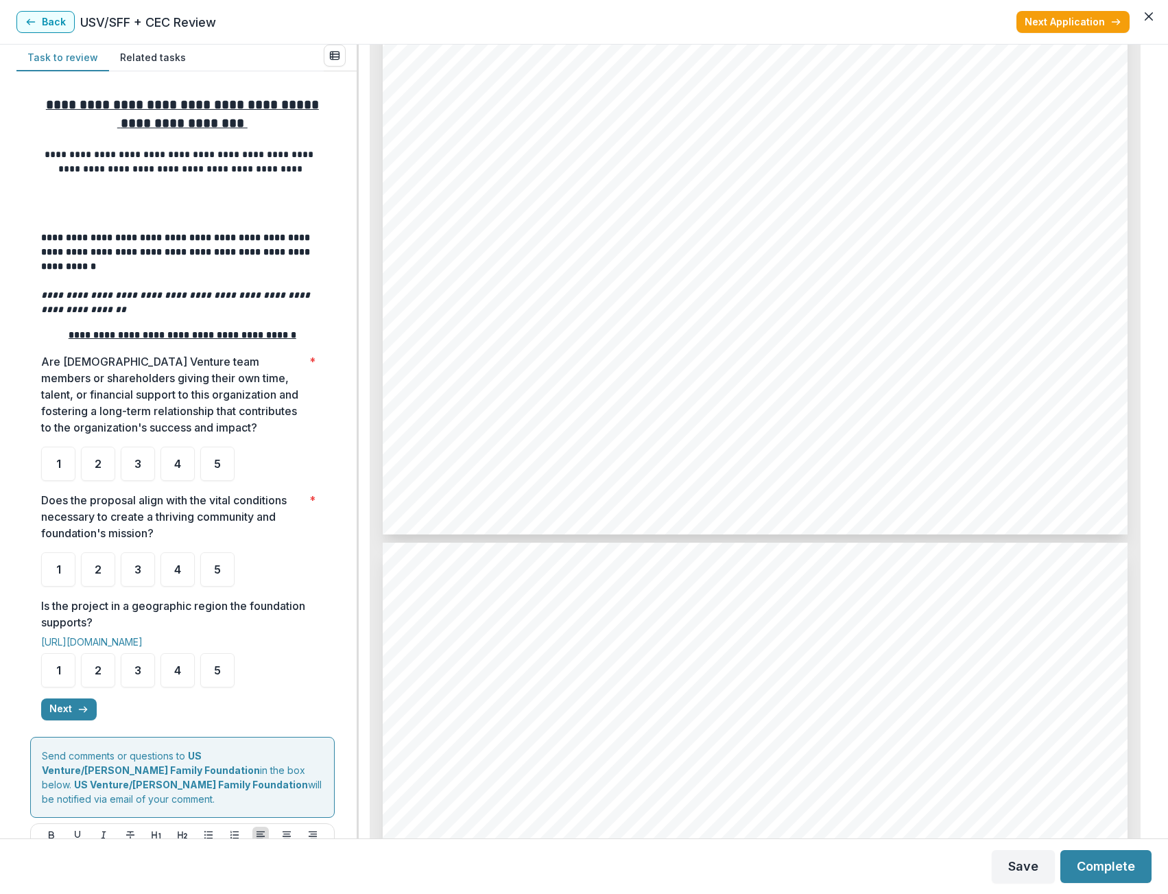
scroll to position [2799, 0]
click at [189, 480] on div "4" at bounding box center [178, 464] width 34 height 34
click at [215, 480] on div "5" at bounding box center [217, 464] width 34 height 34
click at [213, 456] on div "5" at bounding box center [217, 464] width 34 height 34
click at [220, 575] on span "5" at bounding box center [217, 569] width 7 height 11
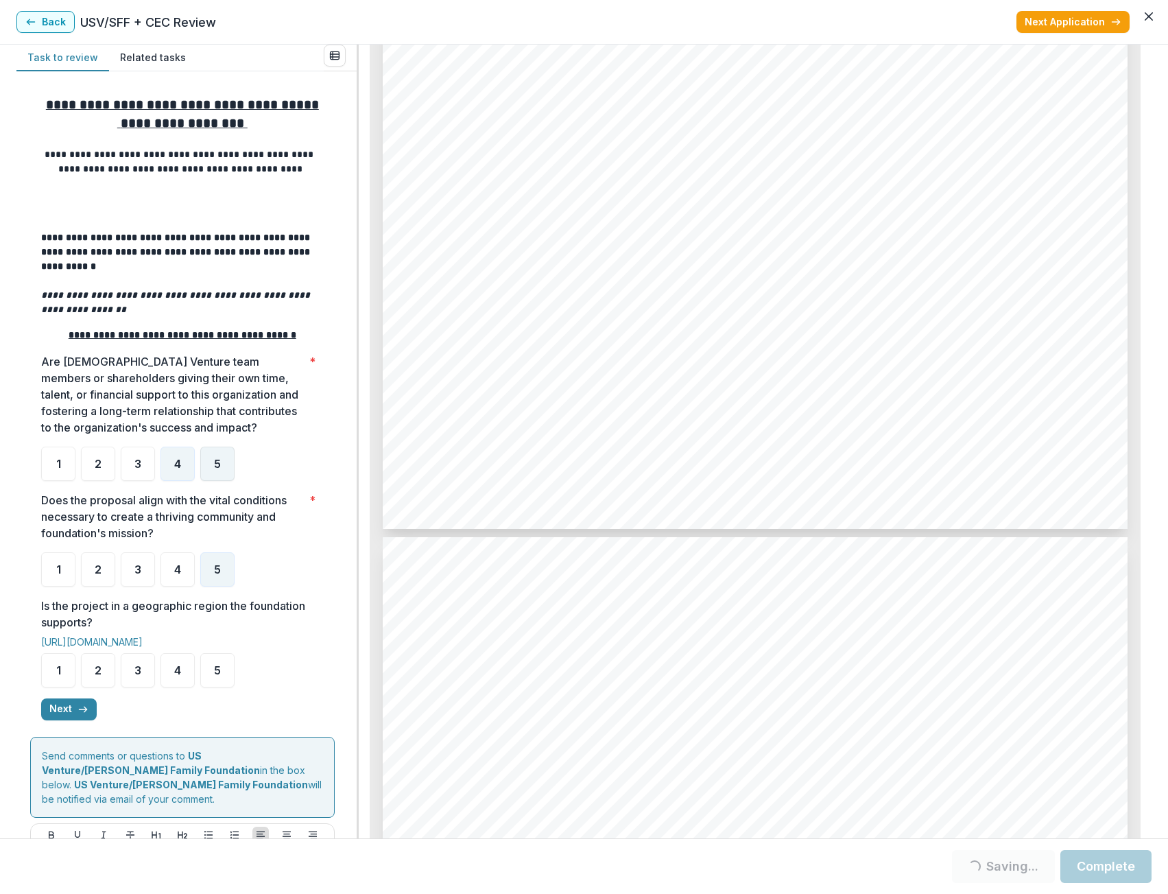
click at [230, 475] on div "5" at bounding box center [217, 464] width 34 height 34
click at [218, 671] on span "5" at bounding box center [217, 670] width 7 height 11
click at [195, 676] on ul "1 2 3 4 5" at bounding box center [182, 670] width 283 height 34
click at [205, 674] on div "5" at bounding box center [217, 670] width 34 height 34
click at [73, 712] on button "Next" at bounding box center [69, 709] width 56 height 22
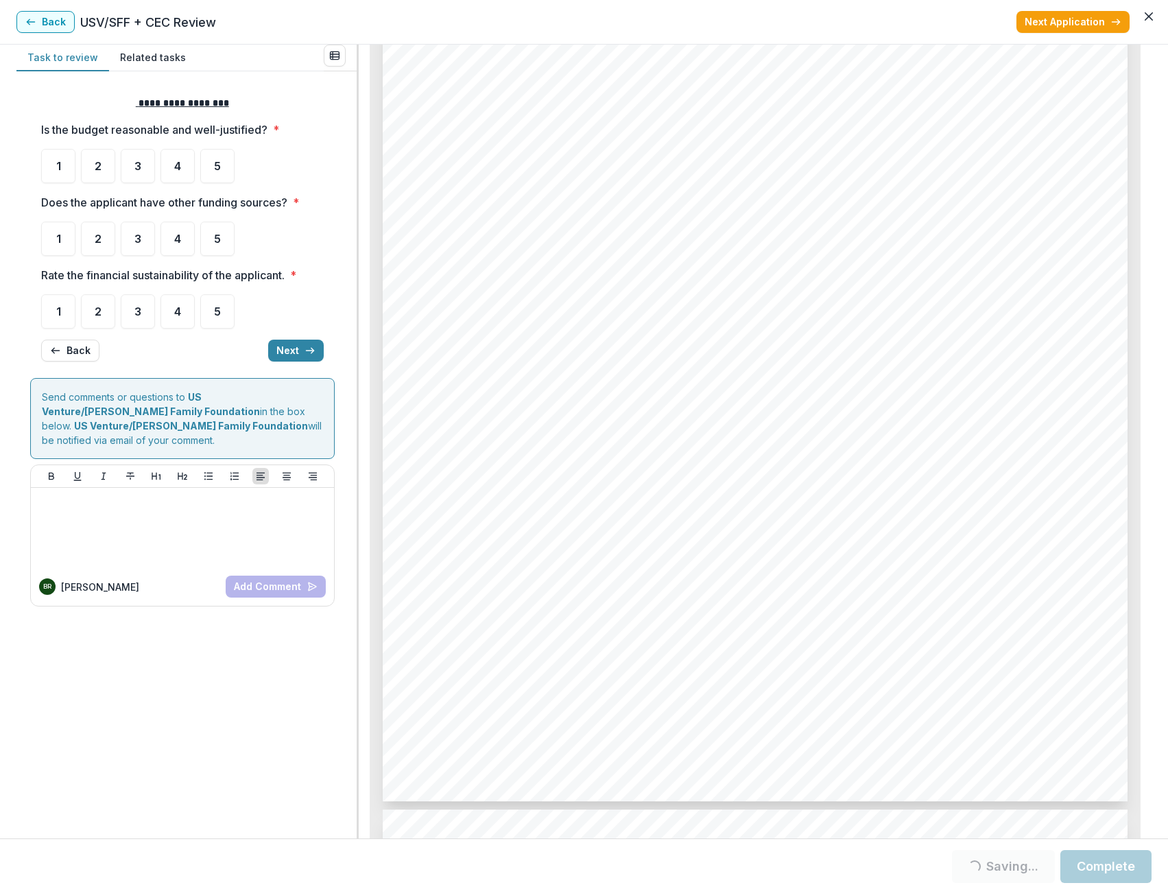
scroll to position [4651, 0]
click at [227, 172] on div "5" at bounding box center [217, 166] width 34 height 34
click at [216, 244] on span "5" at bounding box center [217, 238] width 7 height 11
click at [180, 179] on div "4" at bounding box center [178, 166] width 34 height 34
click at [223, 322] on div "5" at bounding box center [217, 311] width 34 height 34
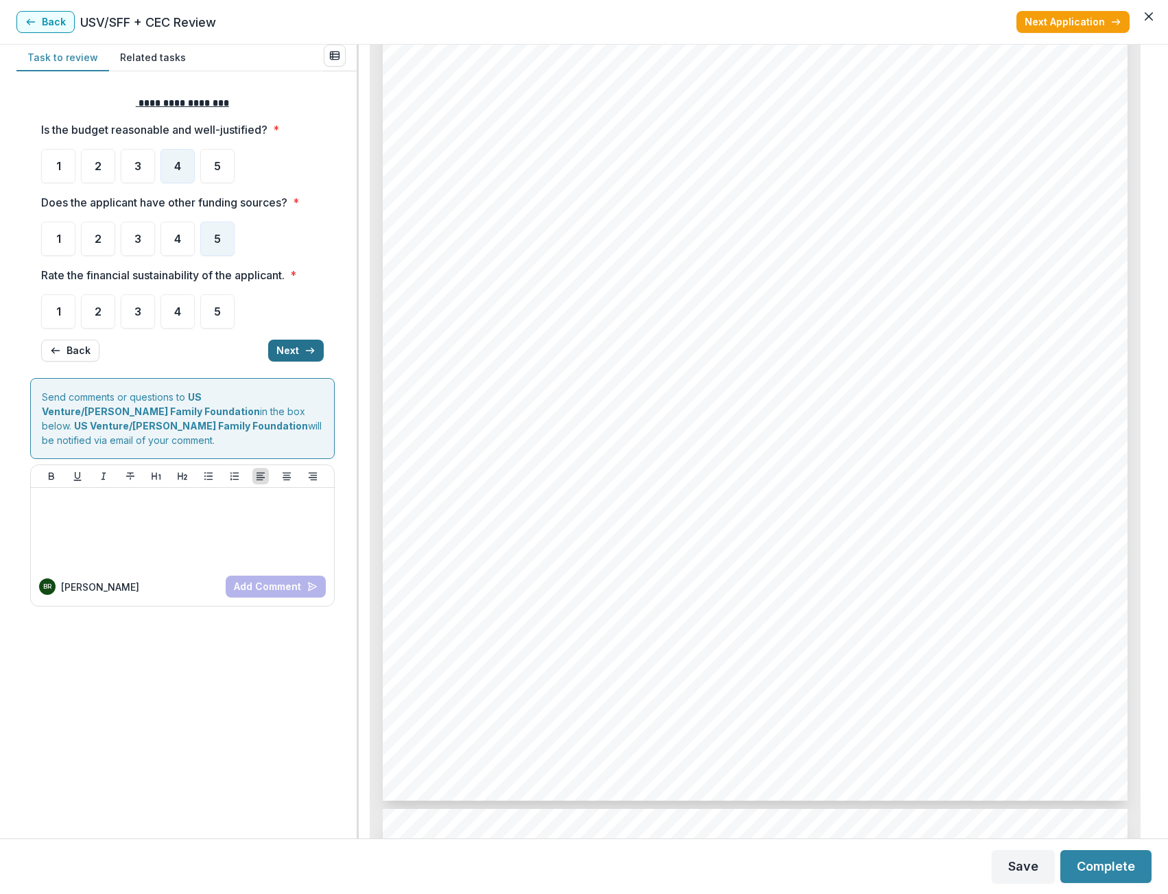
click at [298, 357] on button "Next" at bounding box center [296, 351] width 56 height 22
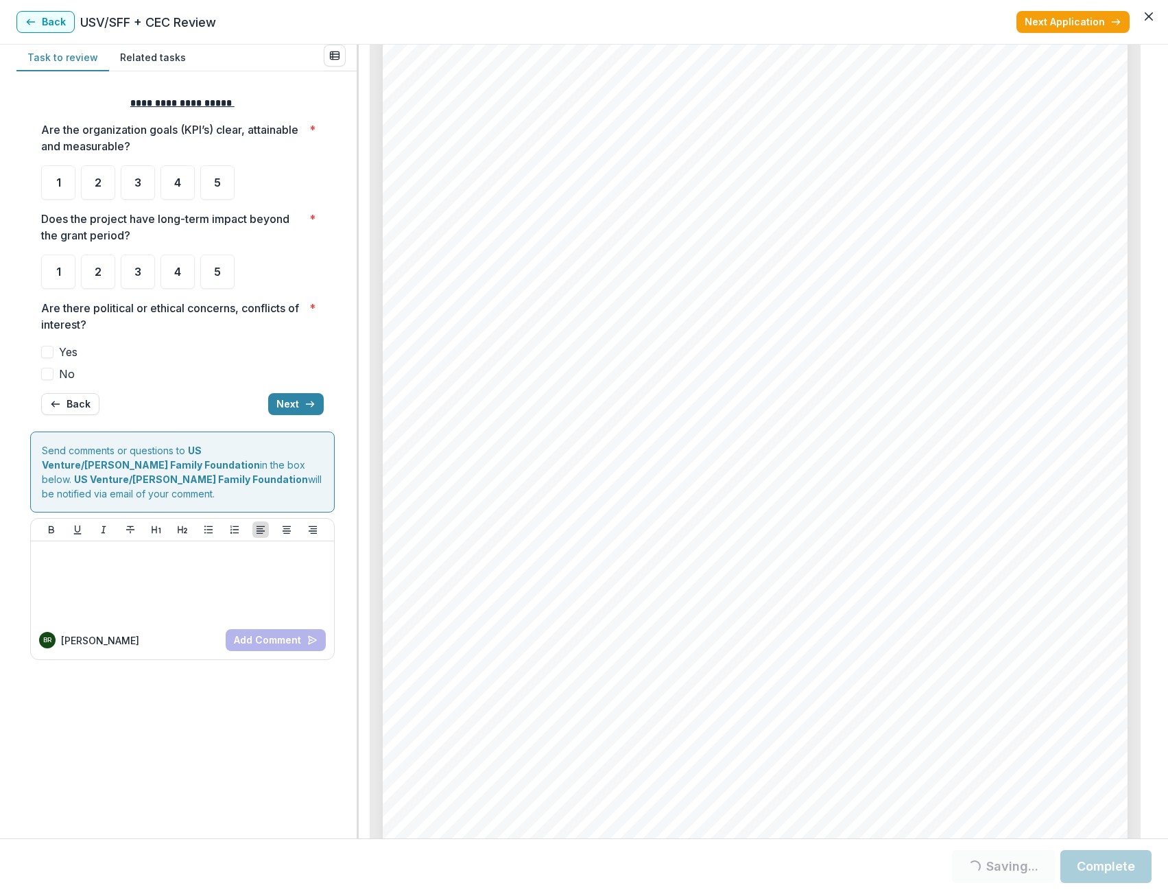
scroll to position [5612, 0]
click at [218, 170] on div "5" at bounding box center [217, 182] width 34 height 34
click at [138, 180] on span "3" at bounding box center [137, 182] width 7 height 11
click at [220, 260] on div "5" at bounding box center [217, 272] width 34 height 34
click at [137, 185] on span "3" at bounding box center [137, 182] width 7 height 11
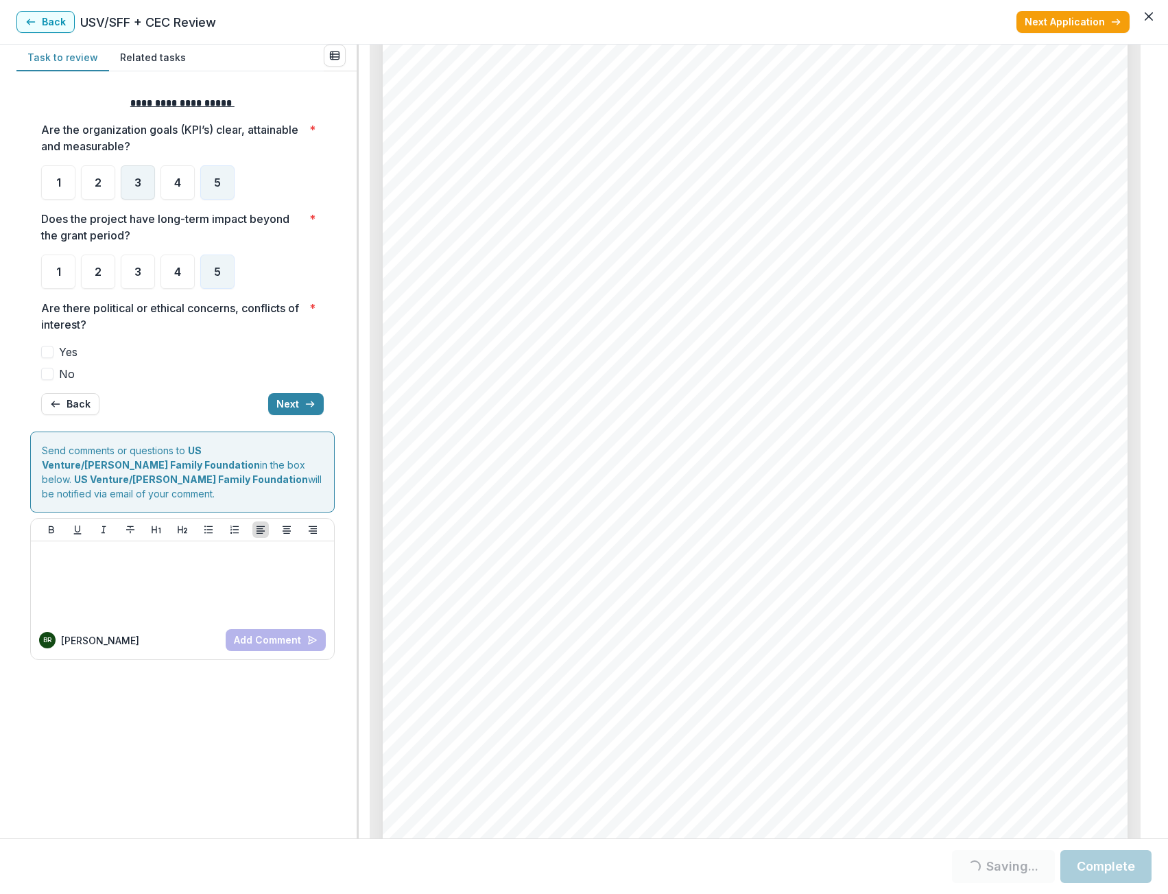
click at [132, 167] on div "3" at bounding box center [138, 182] width 34 height 34
click at [167, 186] on div "4" at bounding box center [178, 182] width 34 height 34
click at [137, 181] on span "3" at bounding box center [137, 182] width 7 height 11
click at [60, 373] on span "No" at bounding box center [67, 374] width 16 height 16
click at [46, 381] on label "No" at bounding box center [182, 374] width 283 height 16
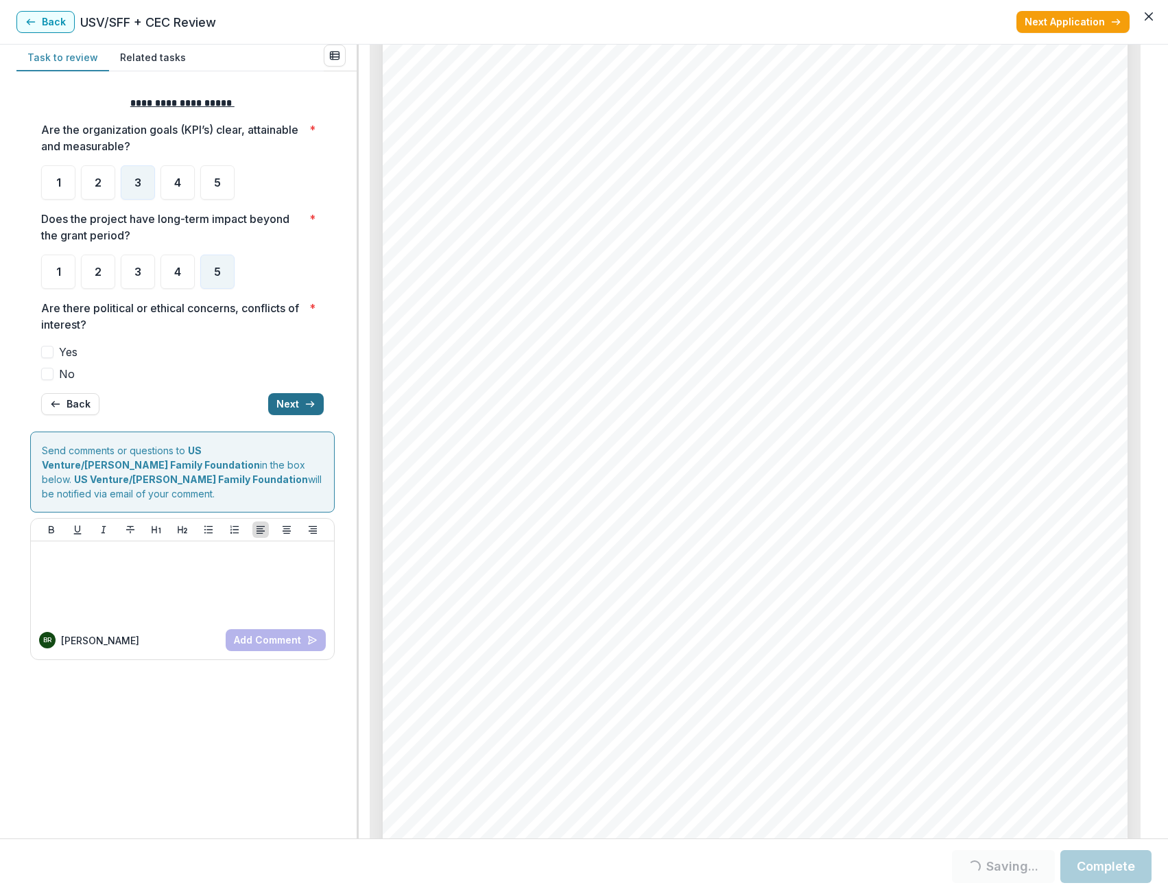
click at [296, 402] on button "Next" at bounding box center [296, 404] width 56 height 22
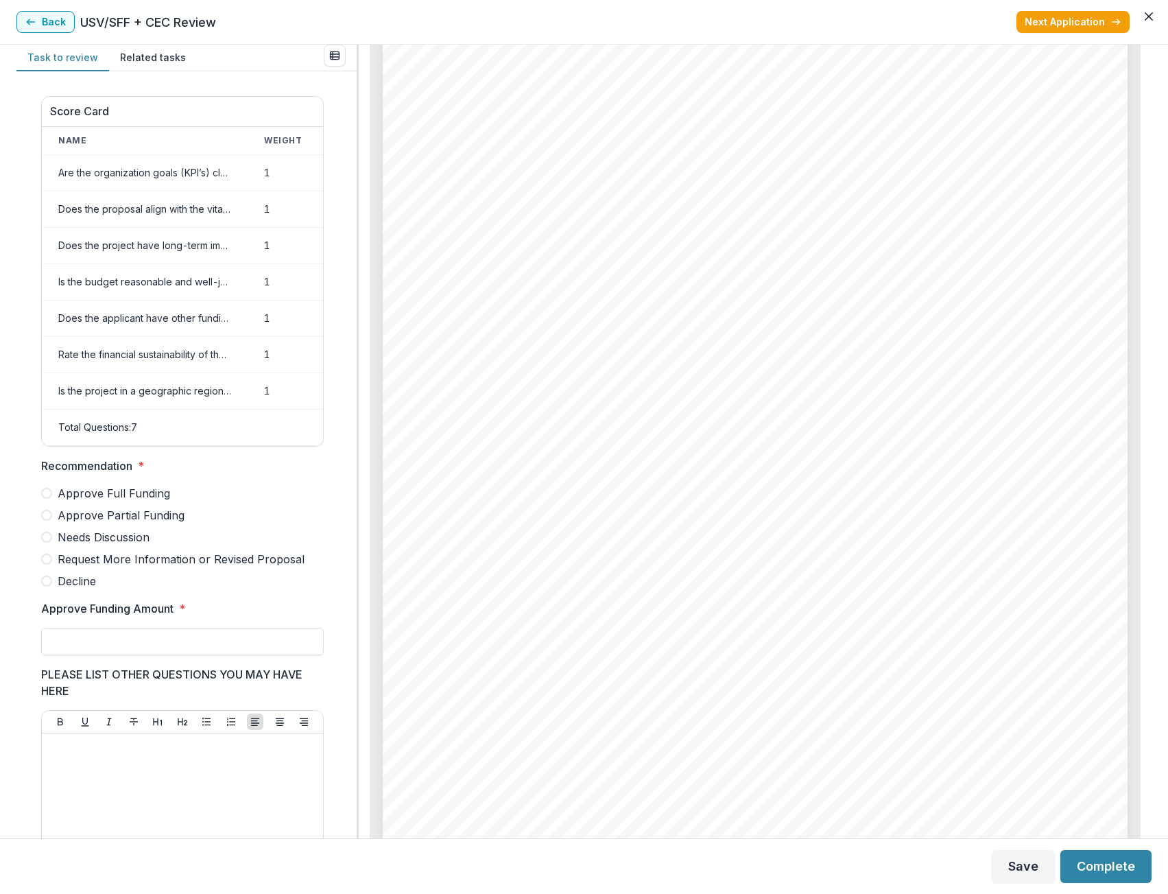
scroll to position [405, 0]
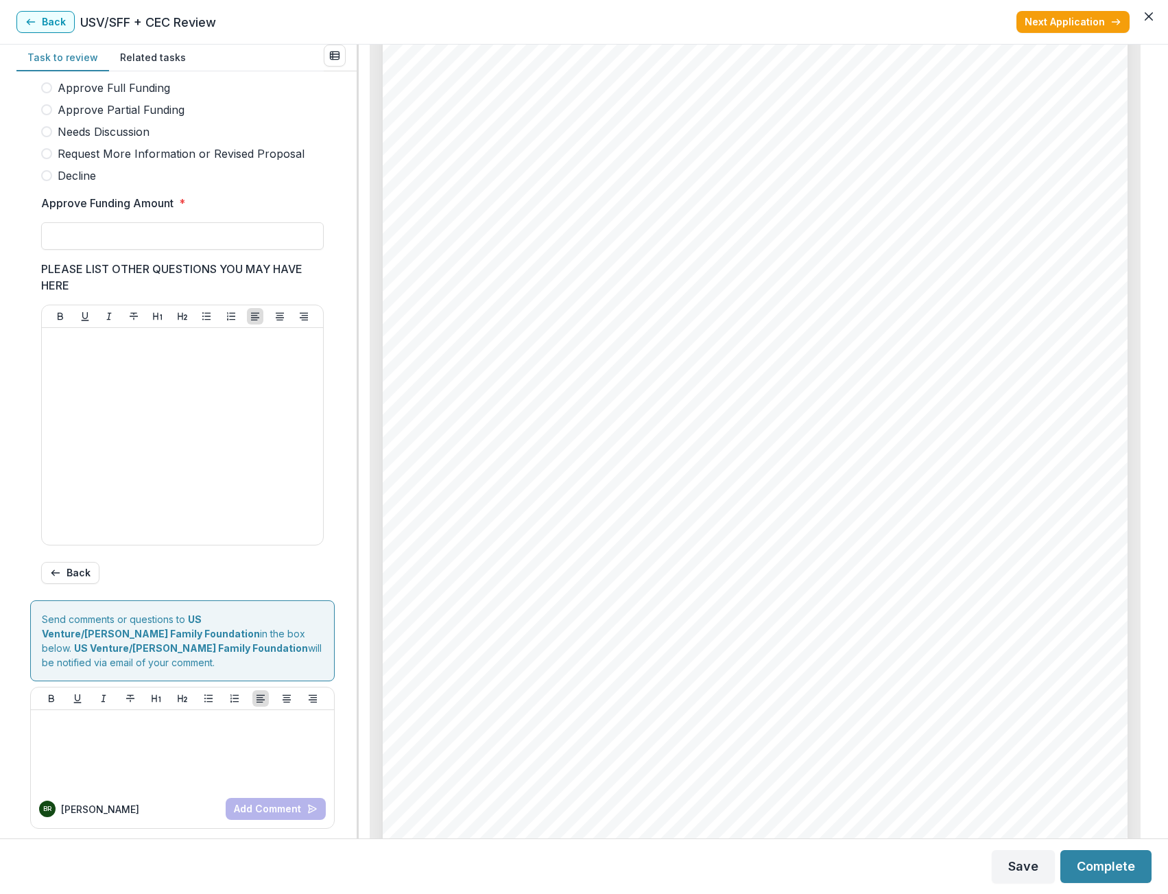
click at [47, 137] on span at bounding box center [46, 131] width 11 height 11
click at [122, 241] on input "Approve Funding Amount *" at bounding box center [182, 235] width 283 height 27
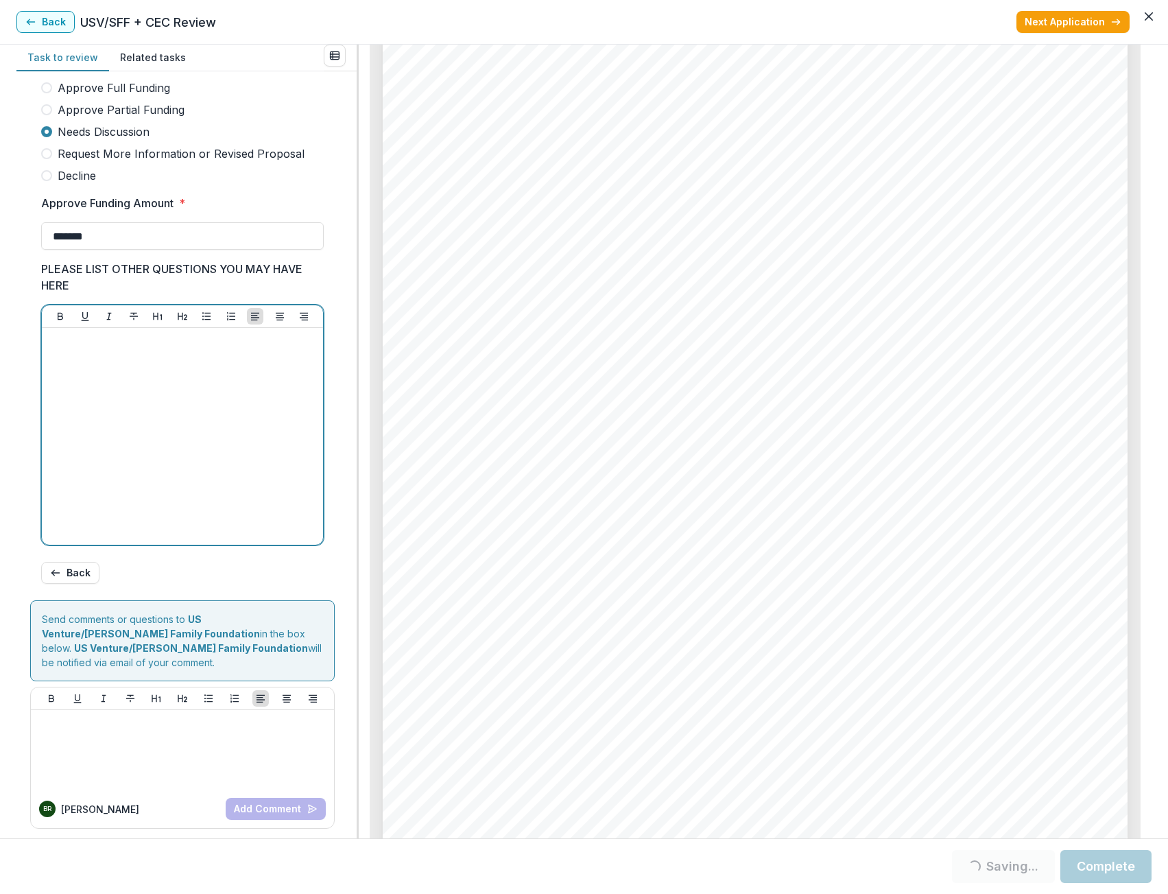
click at [137, 362] on div at bounding box center [182, 436] width 270 height 206
click at [104, 250] on input "*******" at bounding box center [182, 235] width 283 height 27
click at [122, 250] on input "*******" at bounding box center [182, 235] width 283 height 27
click at [41, 244] on input "*******" at bounding box center [182, 235] width 283 height 27
click at [189, 383] on div at bounding box center [182, 436] width 270 height 206
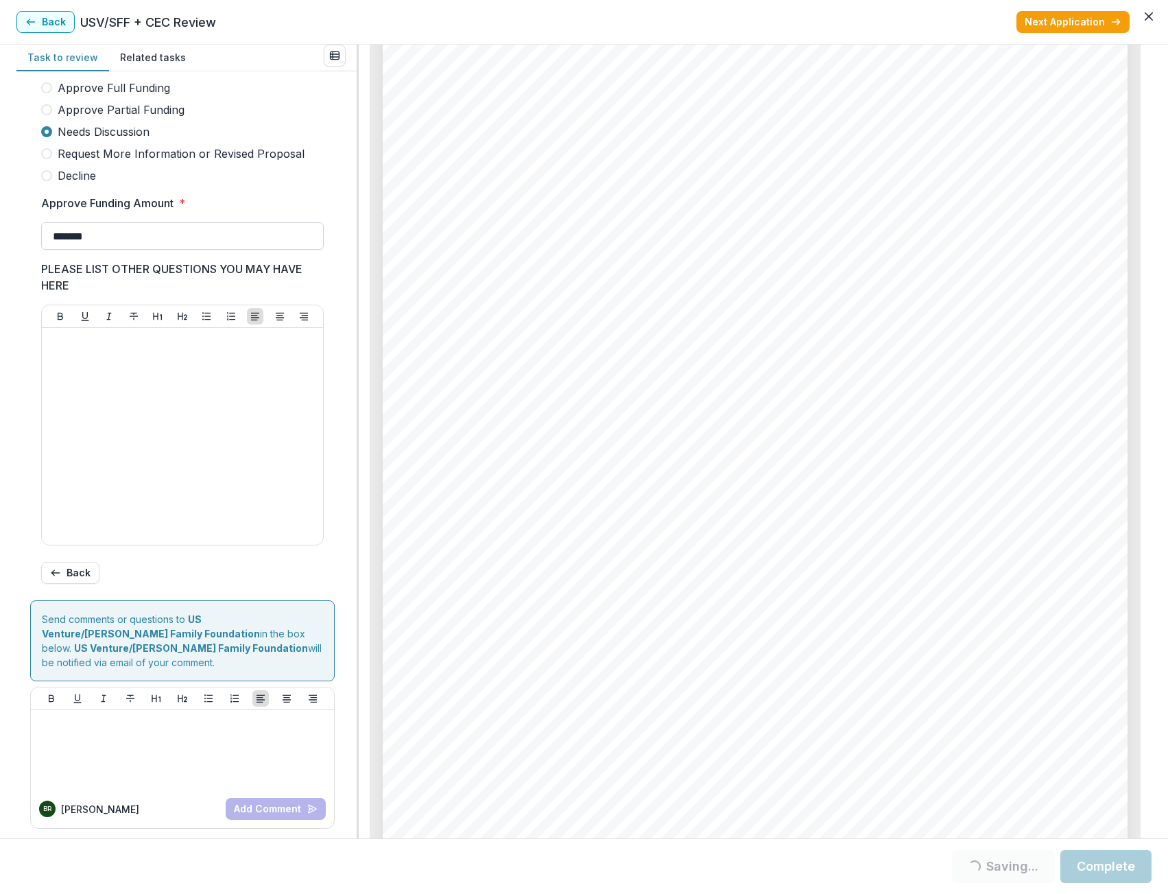
click at [137, 249] on input "*******" at bounding box center [182, 235] width 283 height 27
type input "********"
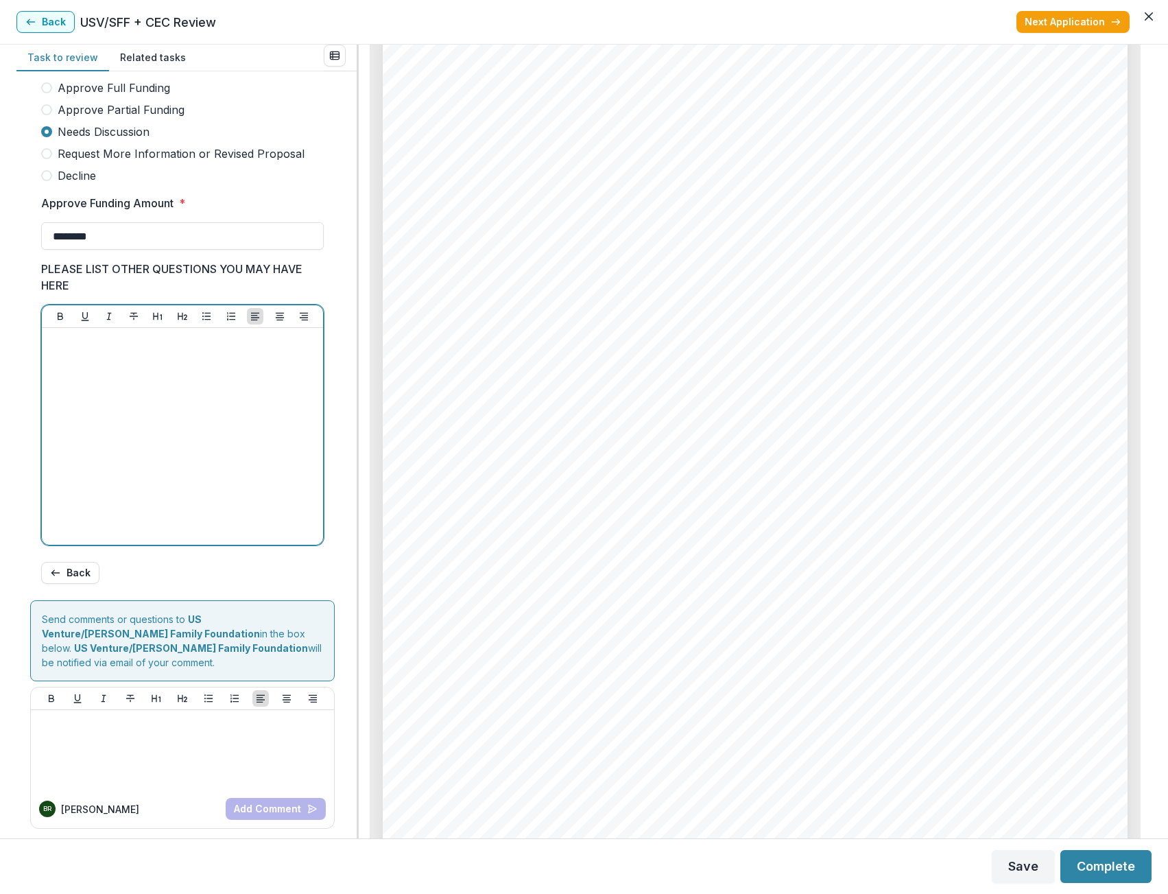
click at [147, 381] on div at bounding box center [182, 436] width 270 height 206
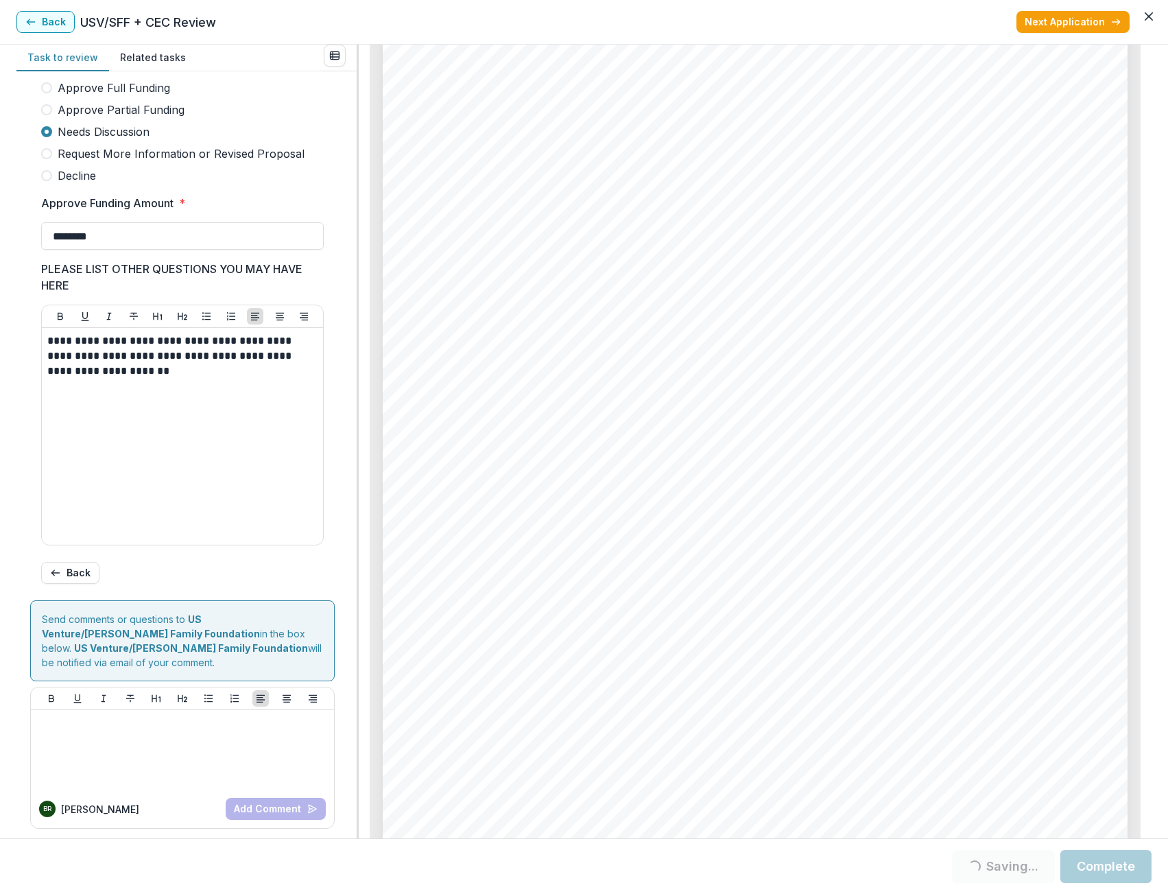
click at [1114, 876] on button "Complete" at bounding box center [1106, 866] width 91 height 33
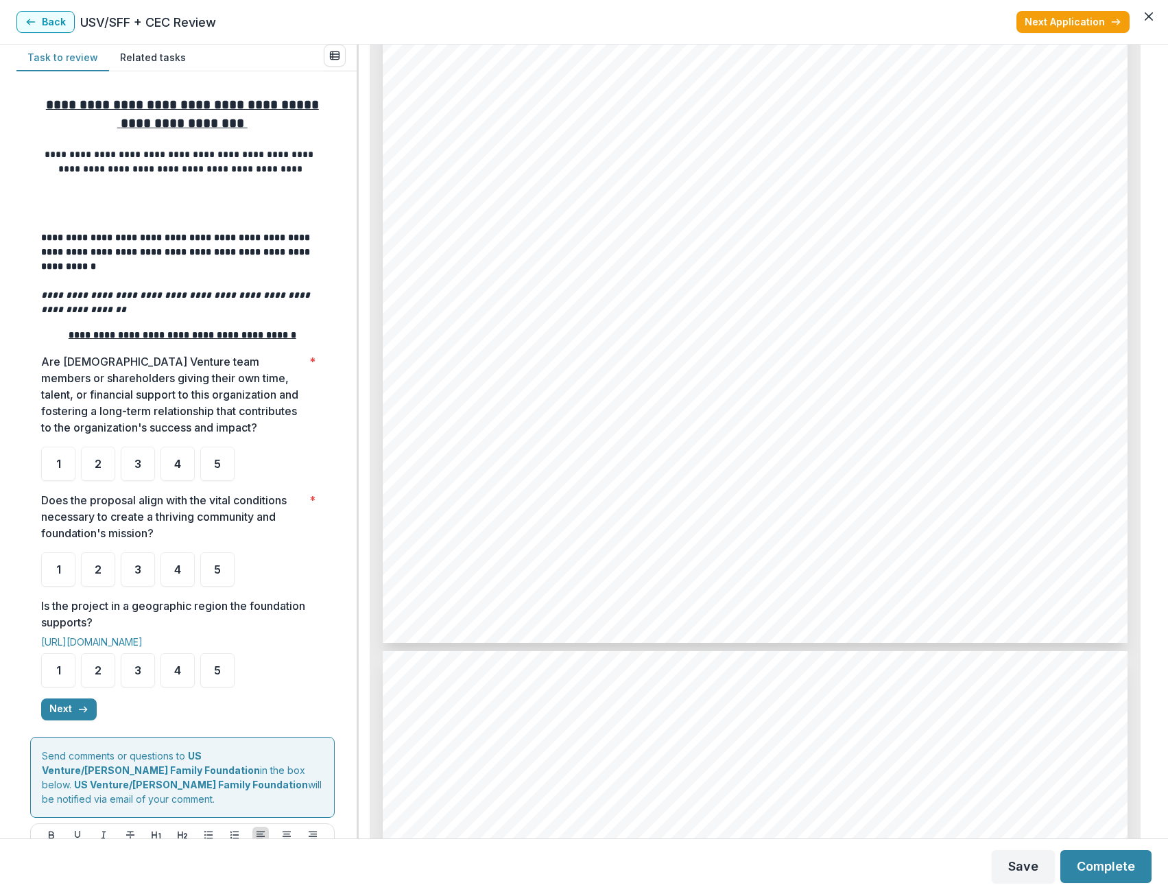
scroll to position [1874, 0]
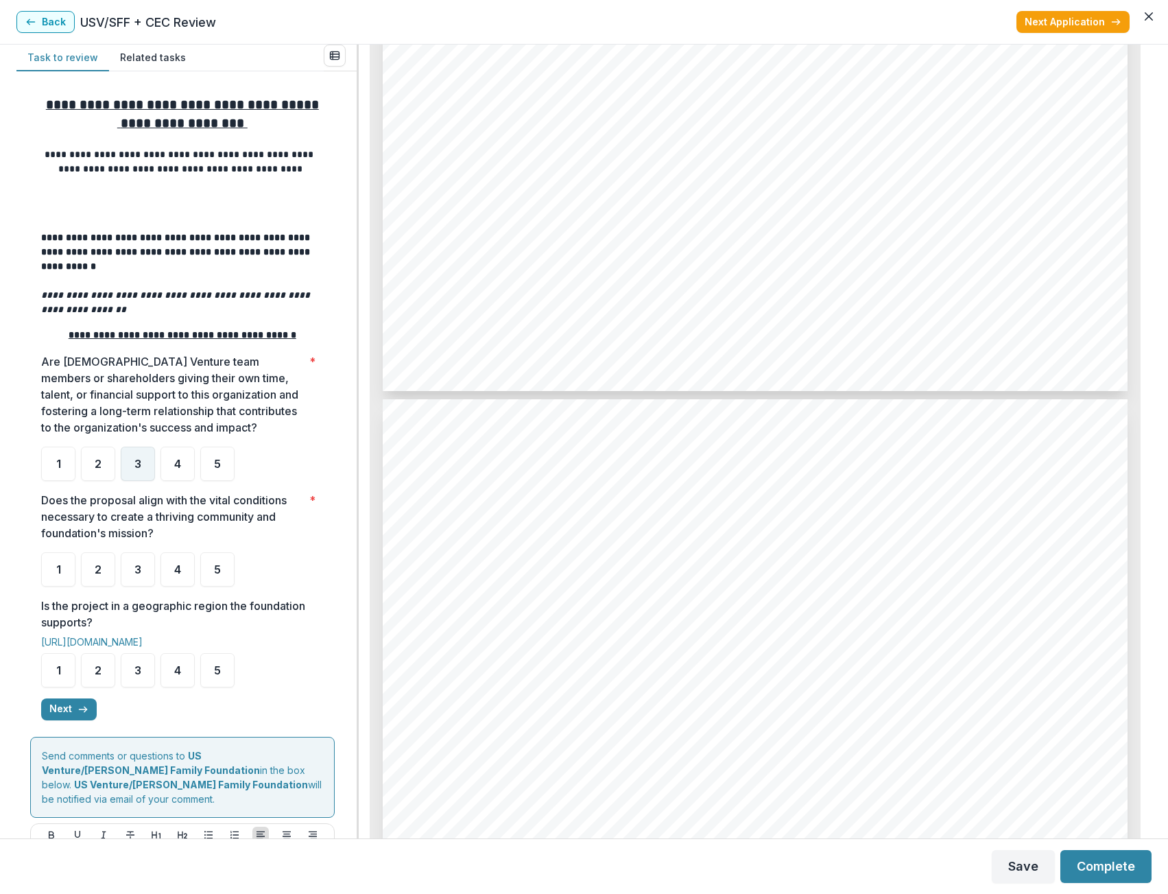
click at [126, 469] on div "3" at bounding box center [138, 464] width 34 height 34
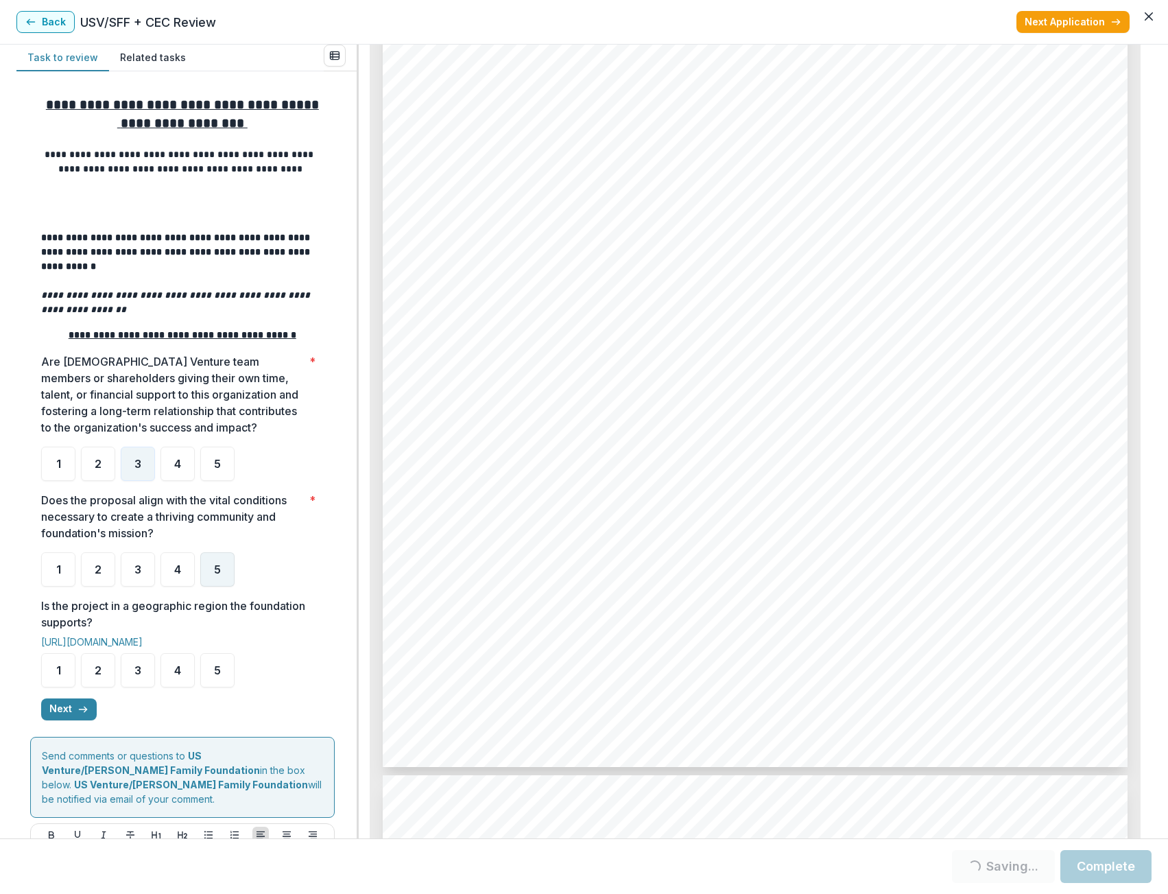
click at [222, 567] on div "5" at bounding box center [217, 569] width 34 height 34
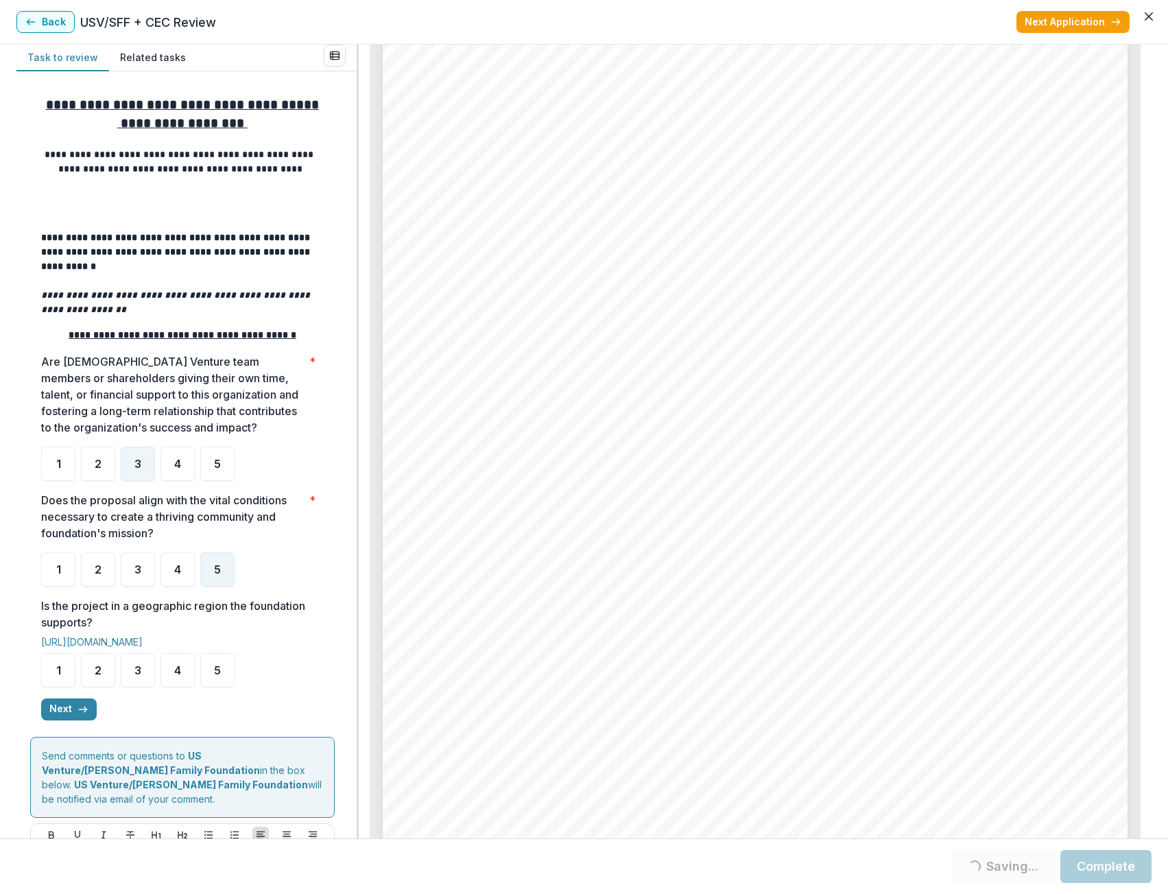
scroll to position [3521, 0]
click at [181, 680] on div "4" at bounding box center [178, 670] width 34 height 34
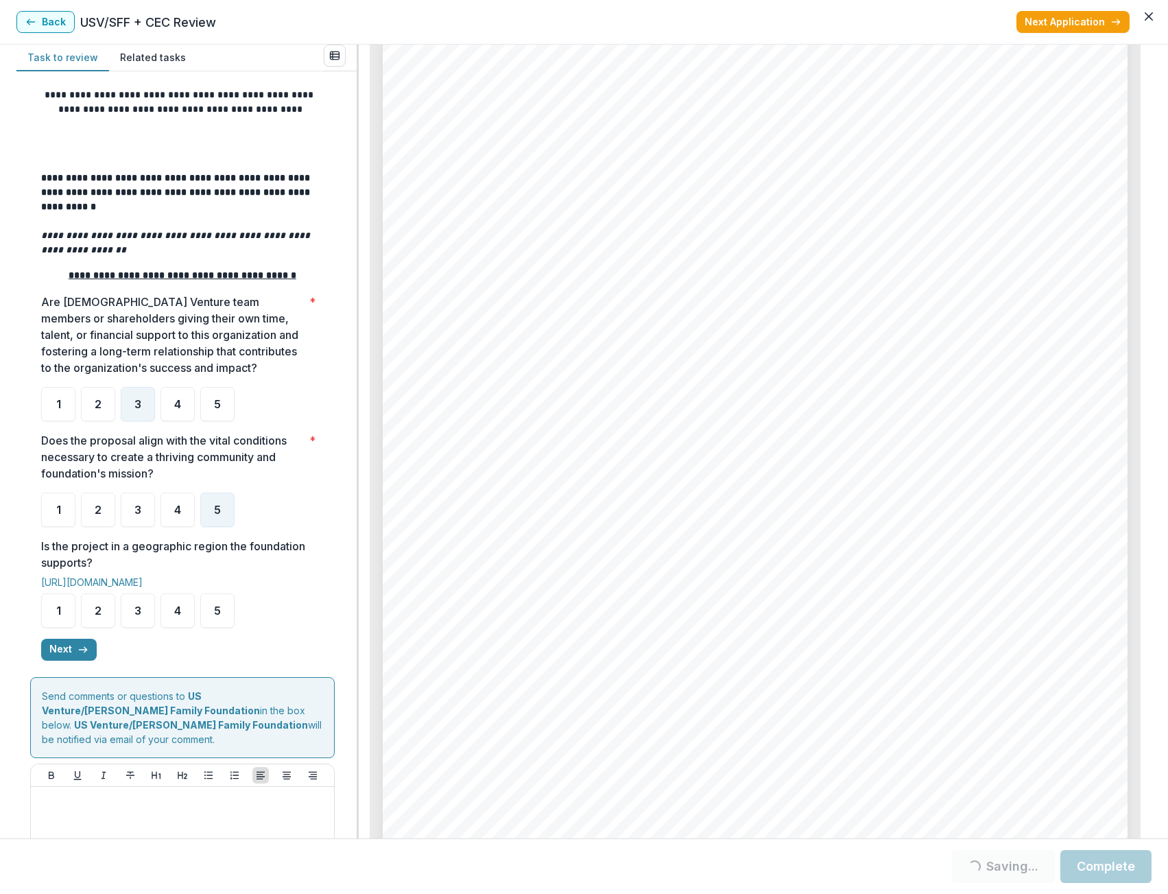
scroll to position [130, 0]
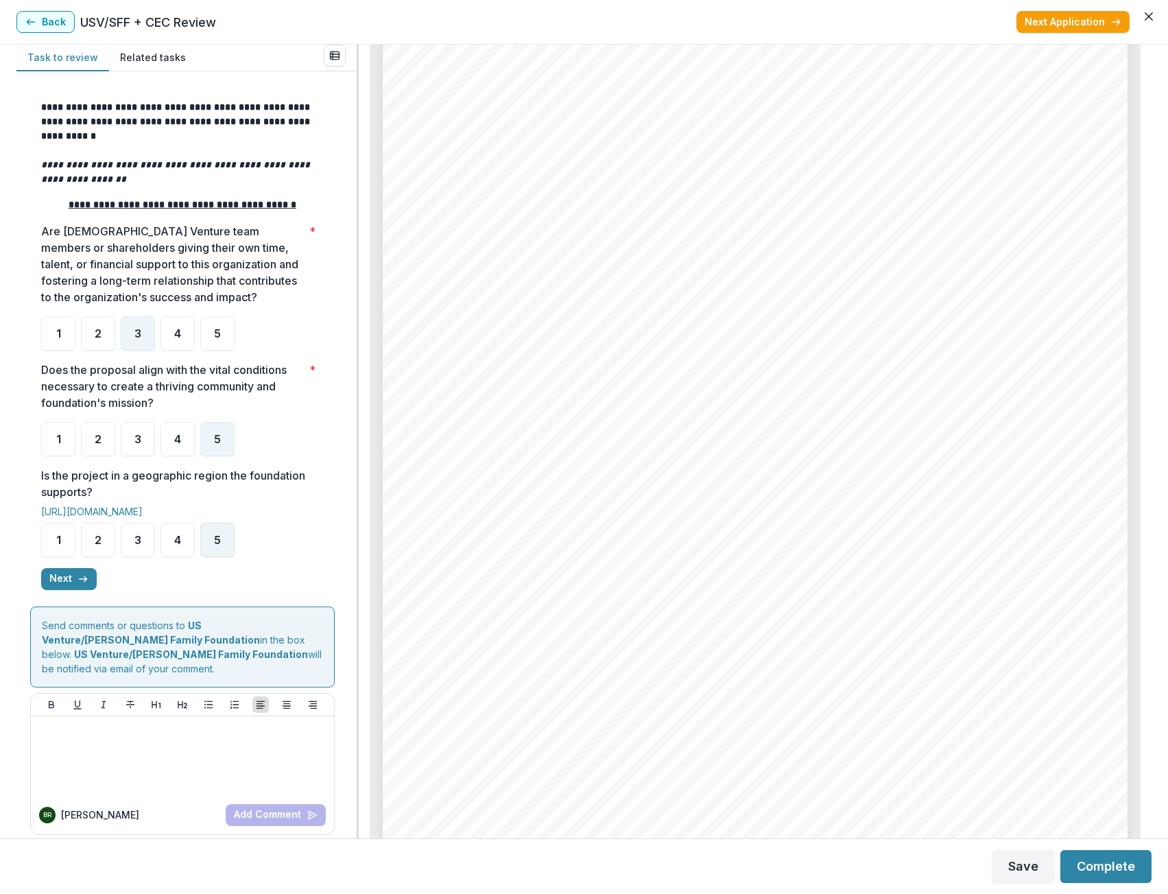
click at [202, 552] on div "5" at bounding box center [217, 540] width 34 height 34
click at [231, 550] on div "5" at bounding box center [217, 540] width 34 height 34
click at [83, 577] on icon "button" at bounding box center [83, 579] width 11 height 11
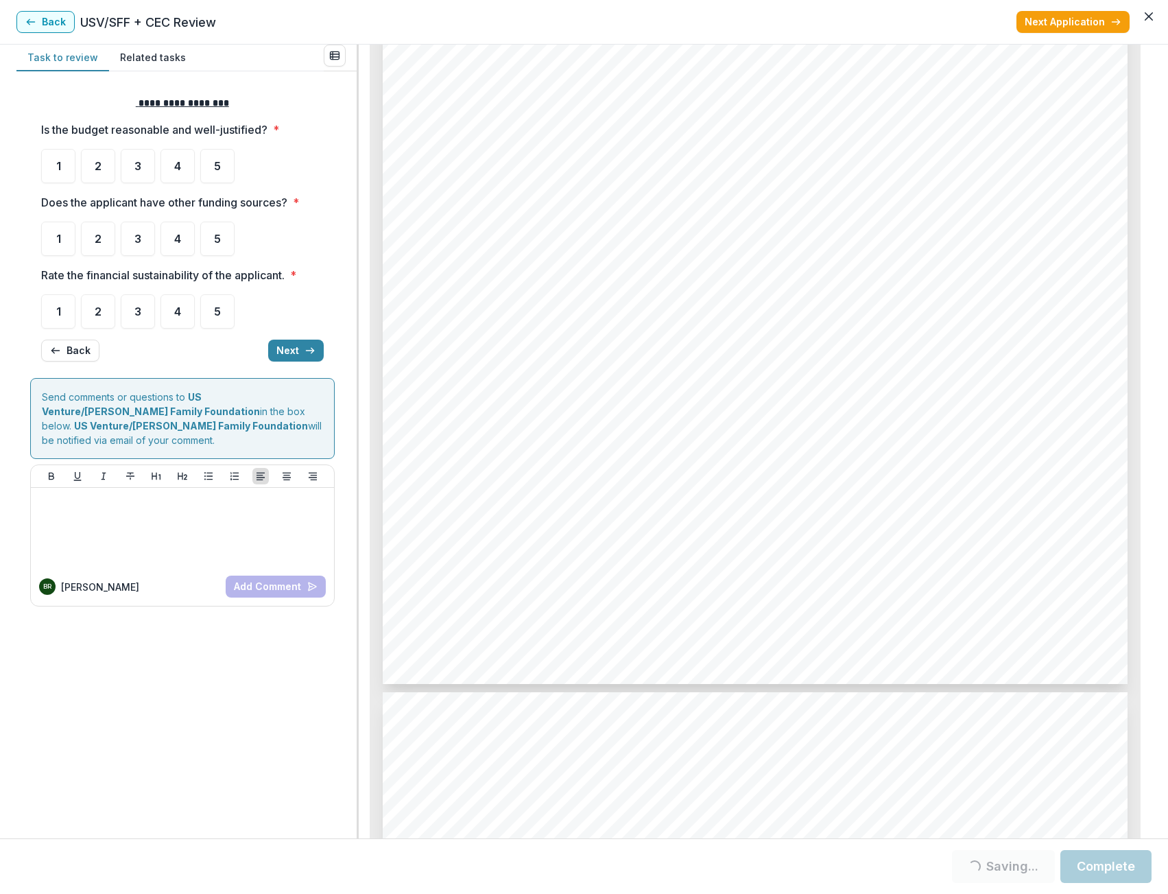
scroll to position [3727, 0]
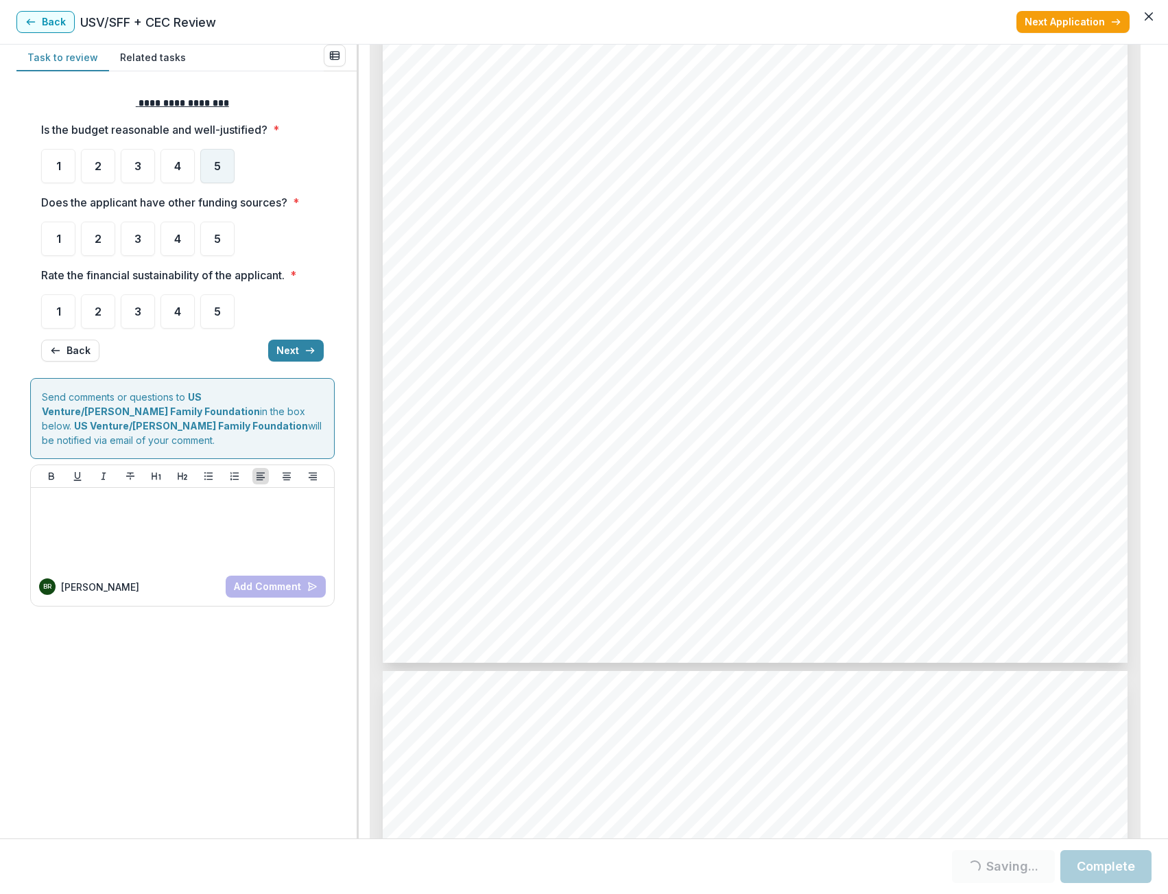
click at [219, 163] on span "5" at bounding box center [217, 166] width 7 height 11
click at [224, 240] on div "5" at bounding box center [217, 239] width 34 height 34
click at [180, 233] on span "4" at bounding box center [177, 238] width 7 height 11
click at [224, 312] on div "5" at bounding box center [217, 311] width 34 height 34
click at [303, 352] on button "Next" at bounding box center [296, 351] width 56 height 22
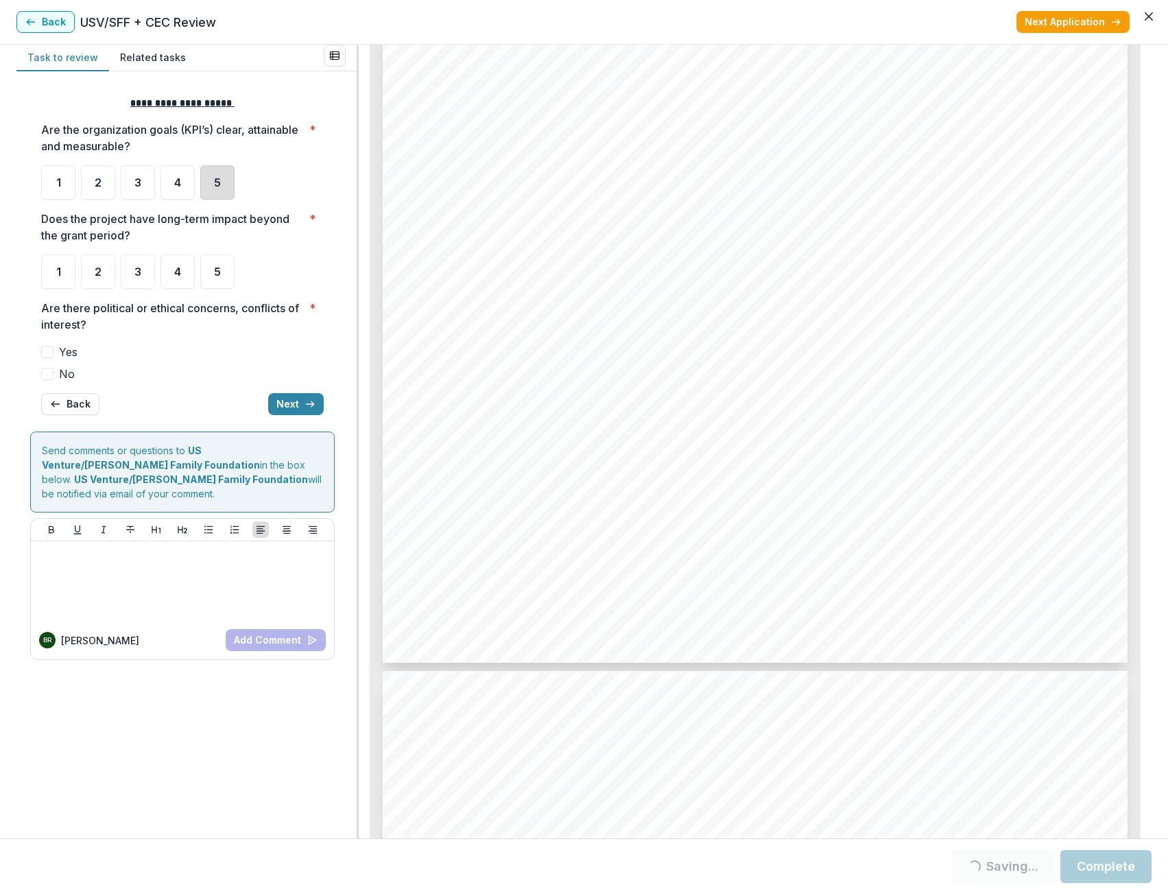
click at [212, 183] on div "5" at bounding box center [217, 182] width 34 height 34
click at [181, 174] on div "4" at bounding box center [178, 182] width 34 height 34
click at [218, 276] on span "5" at bounding box center [217, 271] width 7 height 11
click at [202, 269] on div "5" at bounding box center [217, 272] width 34 height 34
click at [221, 260] on div "5" at bounding box center [217, 272] width 34 height 34
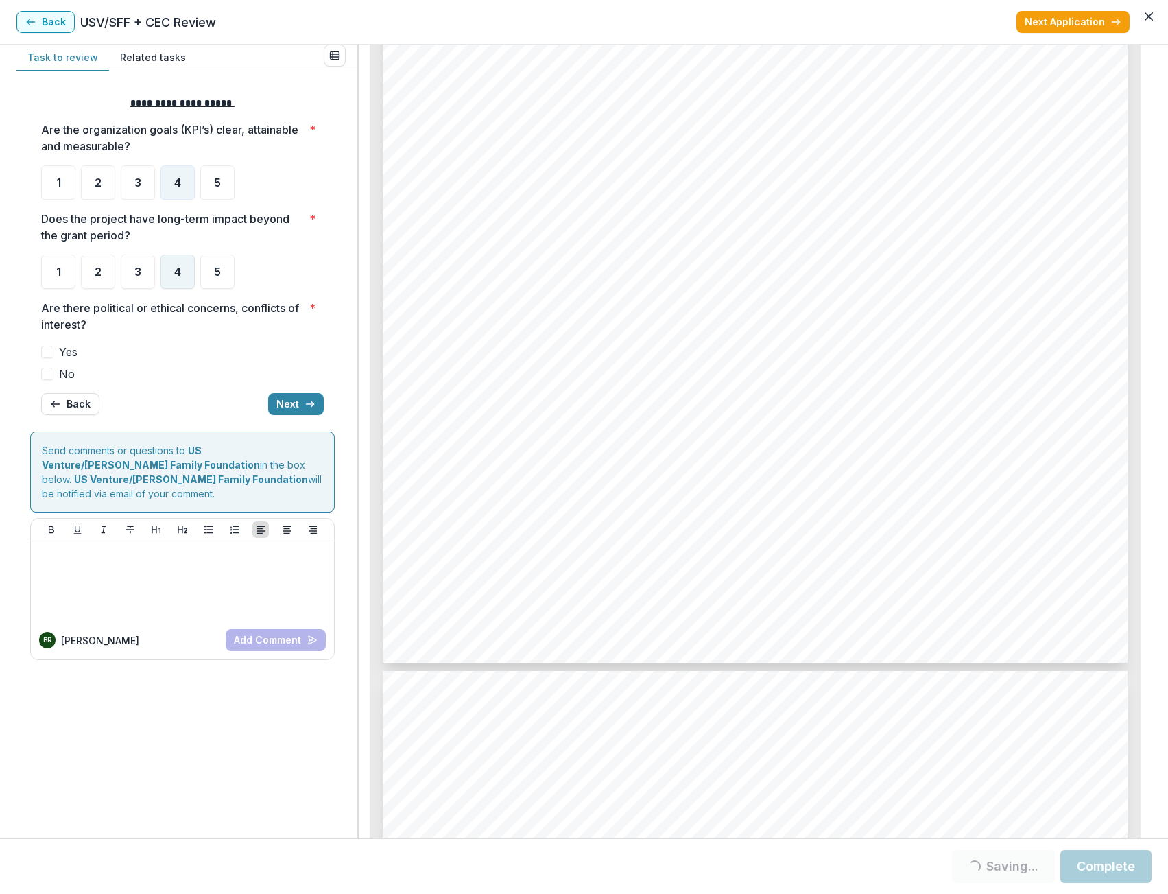
click at [177, 274] on span "4" at bounding box center [177, 271] width 7 height 11
click at [233, 272] on div "5" at bounding box center [217, 272] width 34 height 34
click at [49, 371] on span at bounding box center [47, 374] width 12 height 12
click at [200, 267] on ul "1 2 3 4 5" at bounding box center [182, 272] width 283 height 34
click at [205, 267] on div "5" at bounding box center [217, 272] width 34 height 34
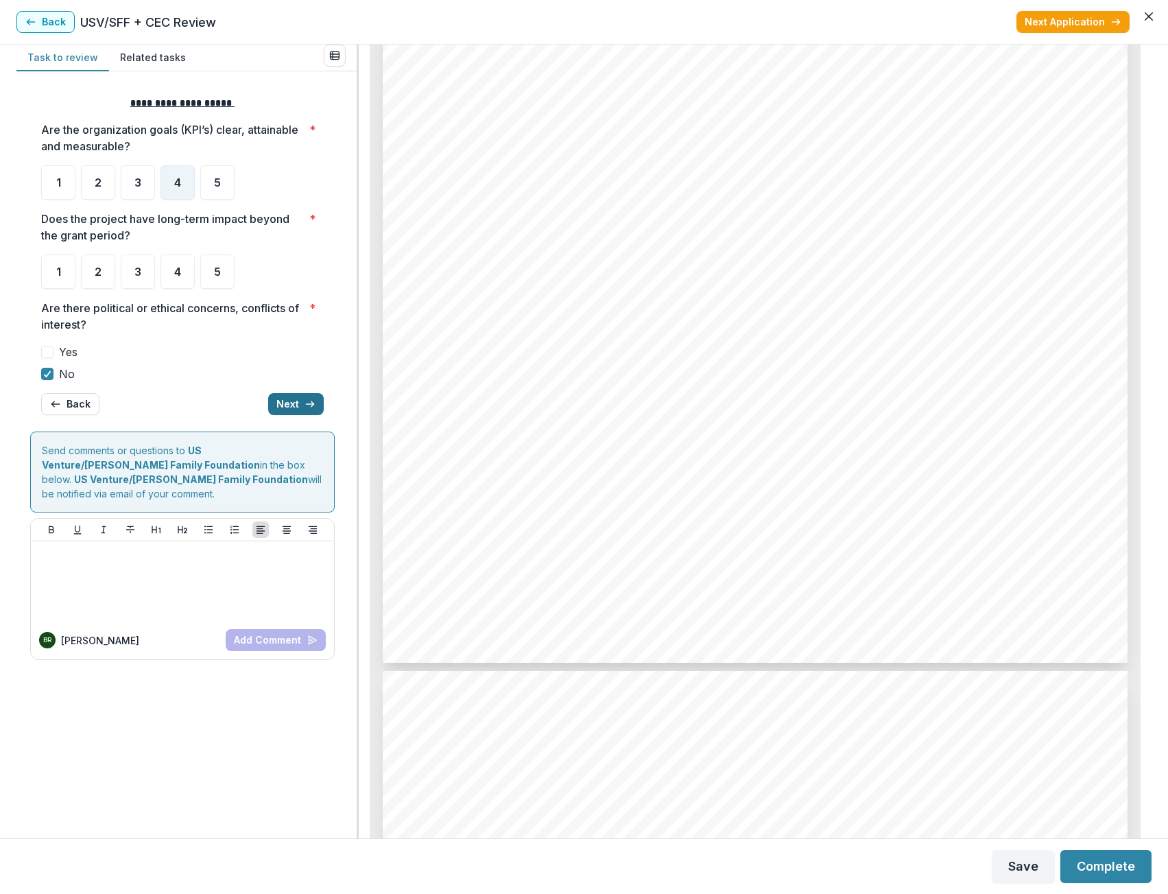
click at [292, 403] on button "Next" at bounding box center [296, 404] width 56 height 22
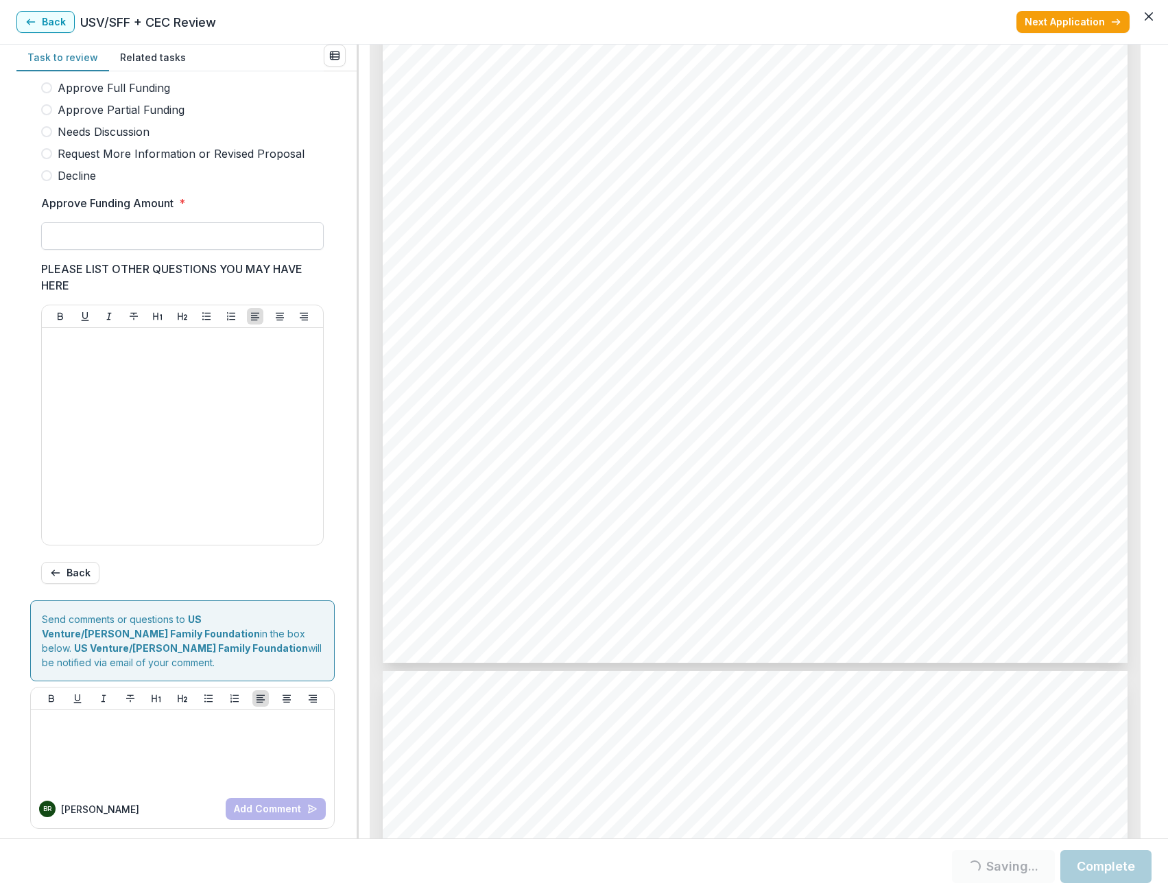
click at [169, 245] on input "Approve Funding Amount *" at bounding box center [182, 235] width 283 height 27
type input "*******"
click at [145, 388] on div at bounding box center [182, 436] width 270 height 206
click at [1125, 863] on button "Complete" at bounding box center [1106, 866] width 91 height 33
click at [251, 110] on div "Approve Full Funding Approve Partial Funding Needs Discussion Request More Info…" at bounding box center [182, 132] width 283 height 104
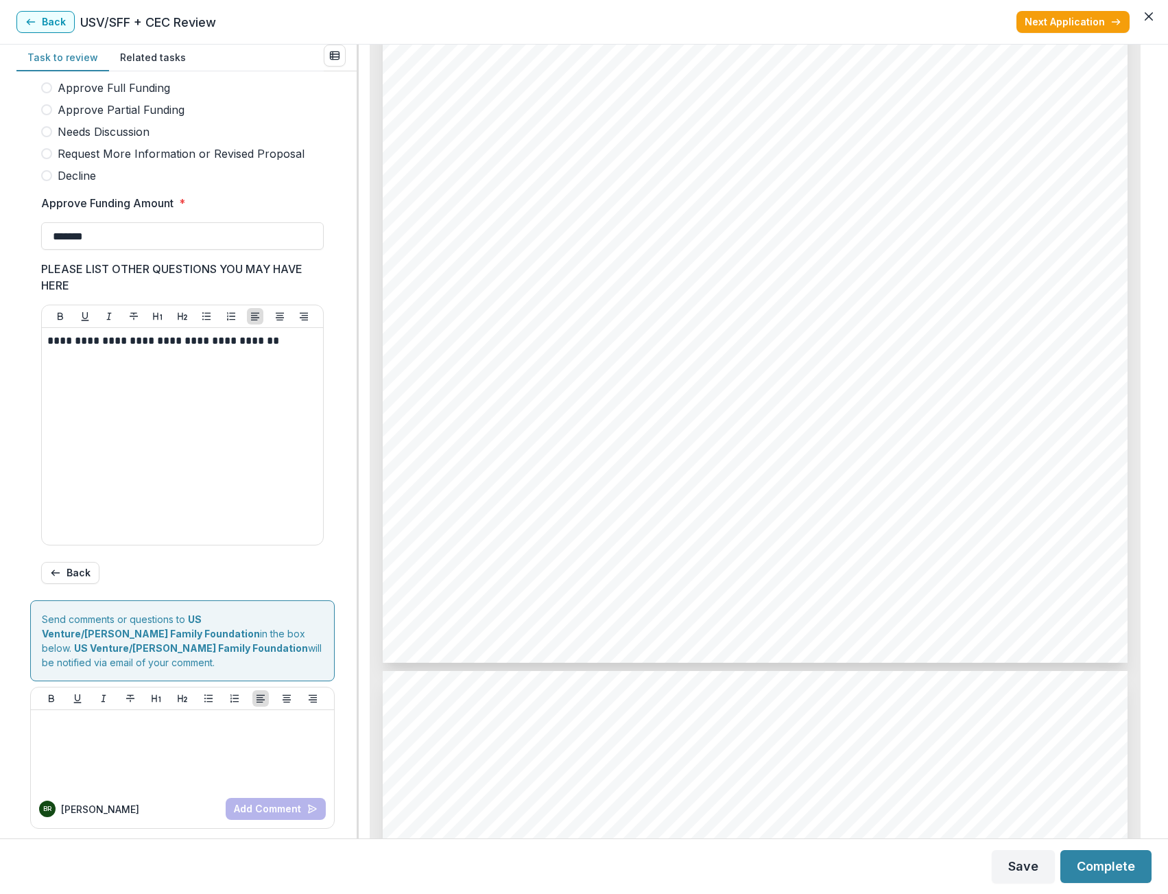
click at [102, 118] on span "Approve Partial Funding" at bounding box center [121, 110] width 127 height 16
click at [46, 115] on span at bounding box center [46, 109] width 11 height 11
click at [1109, 867] on button "Complete" at bounding box center [1106, 866] width 91 height 33
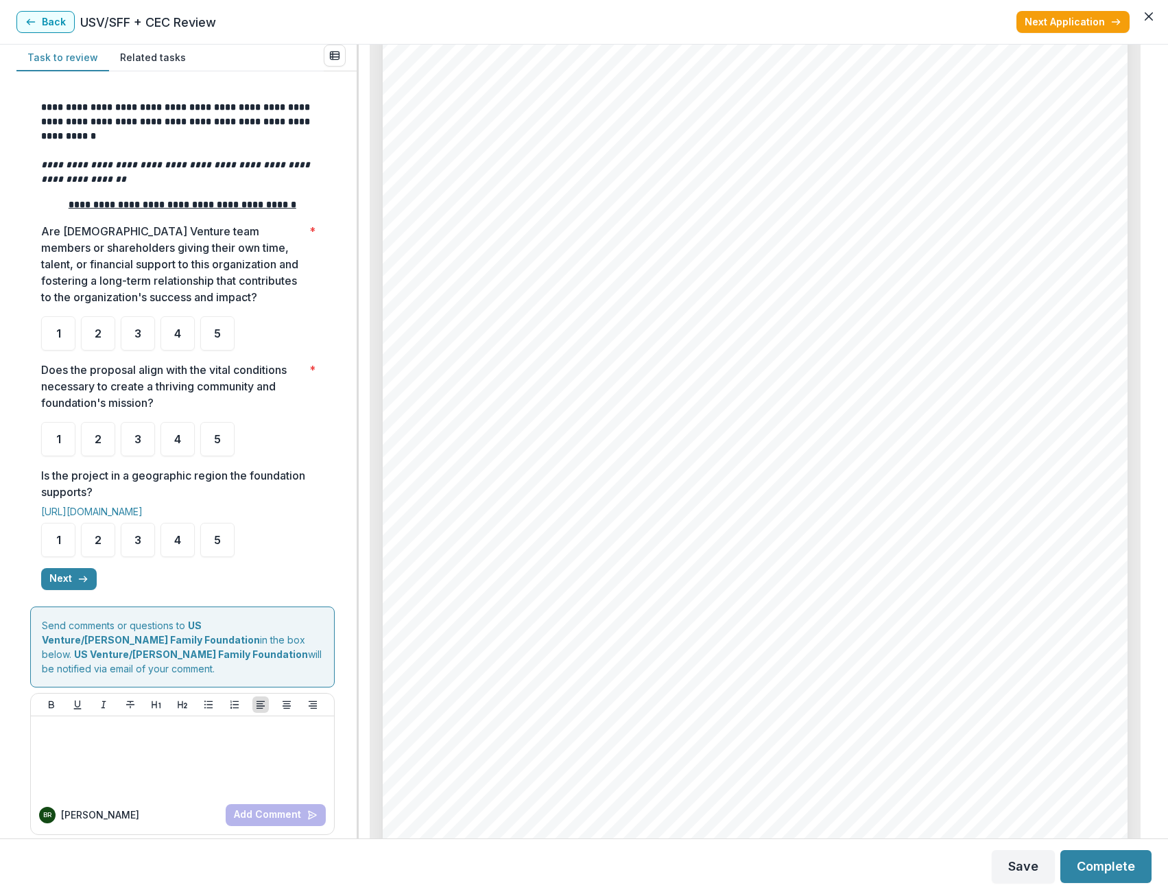
scroll to position [2264, 0]
click at [145, 340] on div "3" at bounding box center [138, 333] width 34 height 34
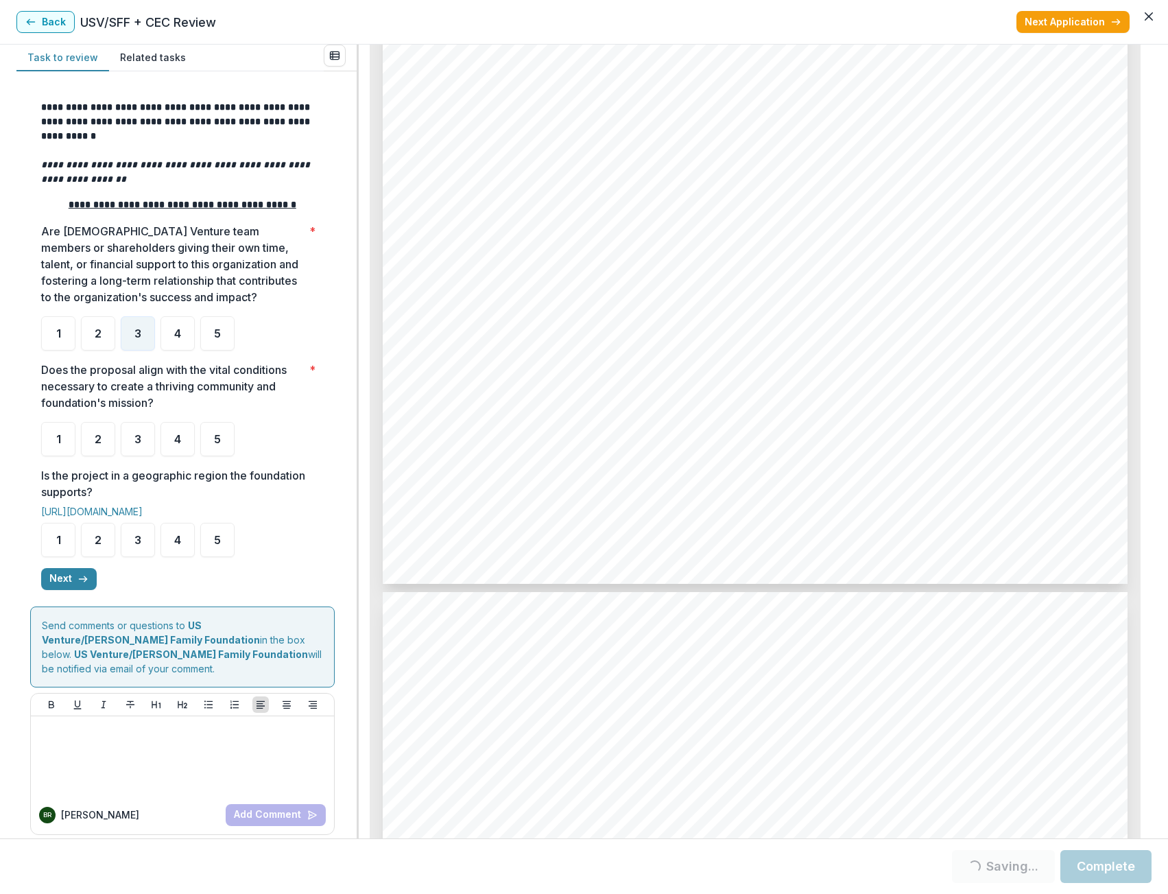
scroll to position [2744, 0]
click at [213, 445] on div "5" at bounding box center [217, 439] width 34 height 34
click at [220, 537] on div "5" at bounding box center [217, 540] width 34 height 34
click at [85, 590] on button "Next" at bounding box center [69, 579] width 56 height 22
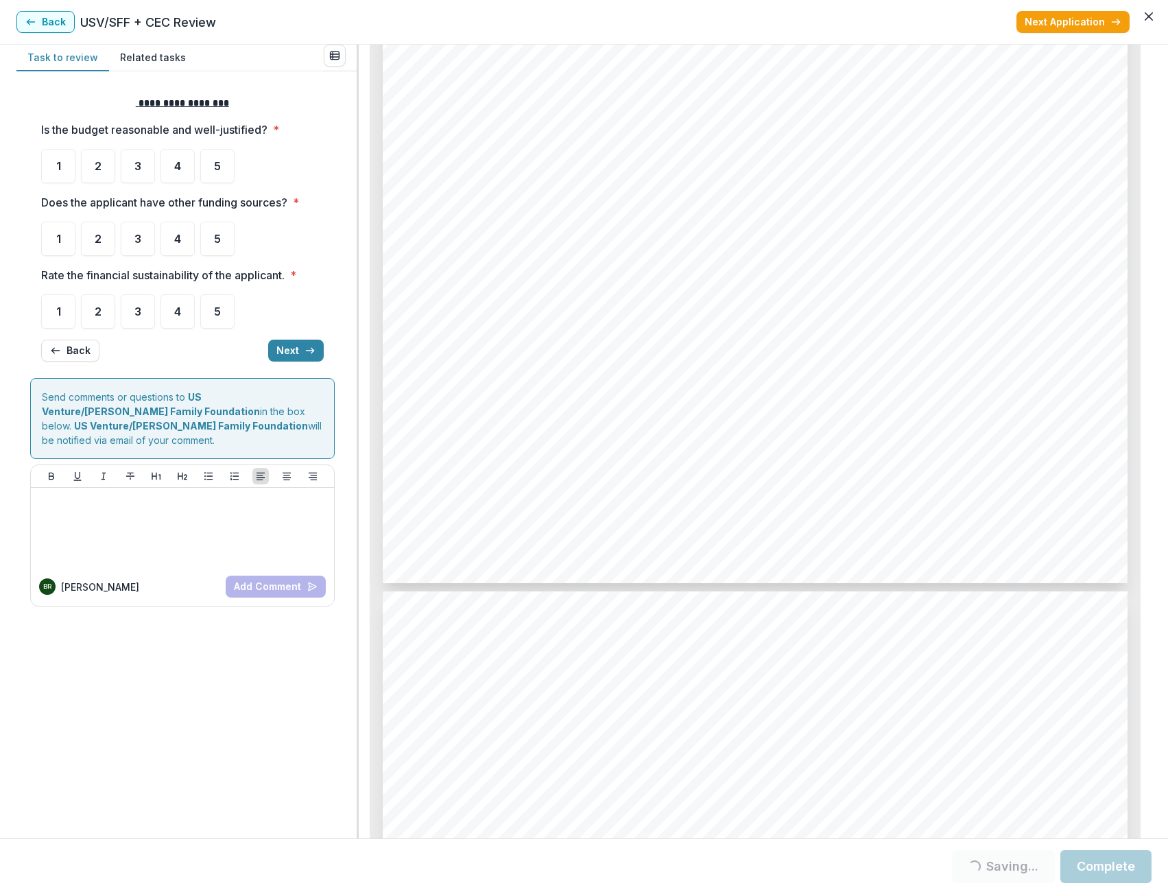
scroll to position [0, 0]
click at [224, 180] on div "5" at bounding box center [217, 166] width 34 height 34
click at [216, 242] on span "5" at bounding box center [217, 238] width 7 height 11
click at [213, 237] on div "5" at bounding box center [217, 239] width 34 height 34
click at [239, 296] on ul "1 2 3 4 5" at bounding box center [182, 311] width 283 height 34
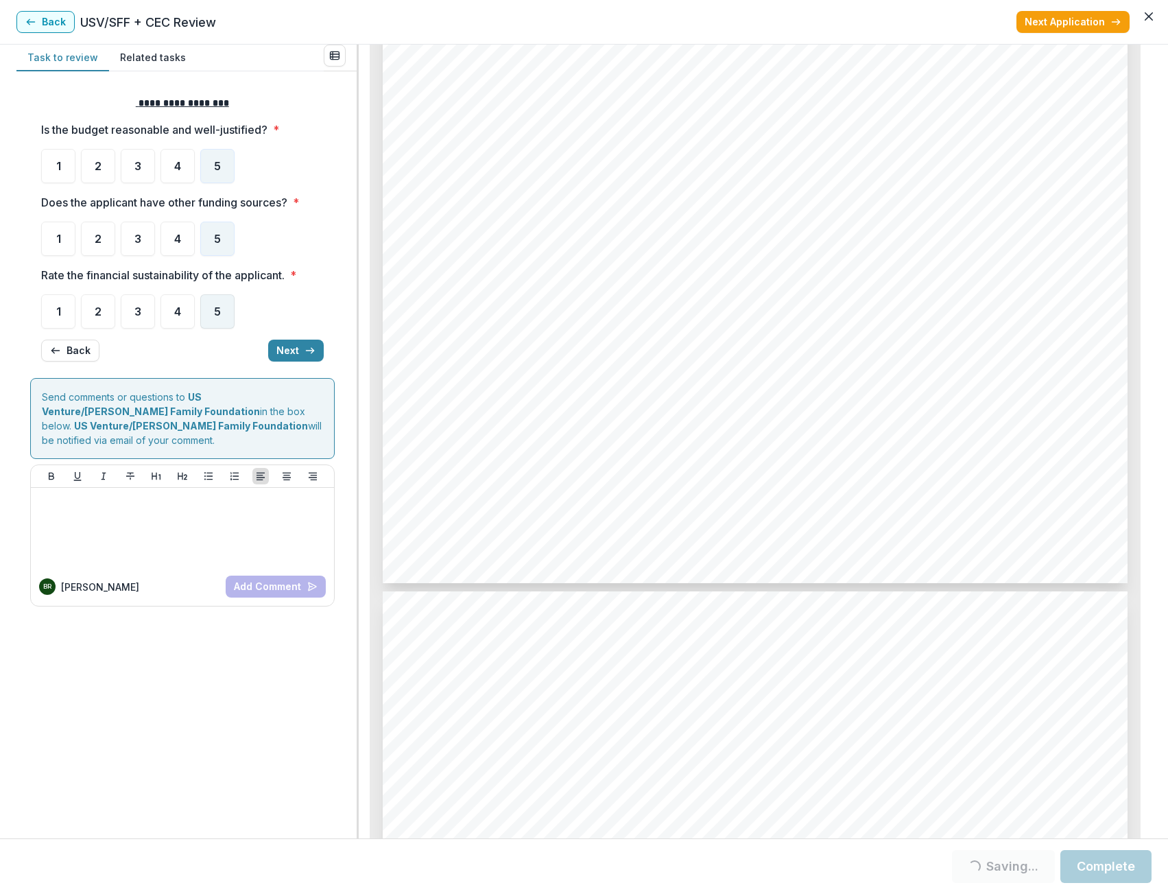
click at [220, 328] on div "5" at bounding box center [217, 311] width 34 height 34
click at [301, 345] on button "Next" at bounding box center [296, 351] width 56 height 22
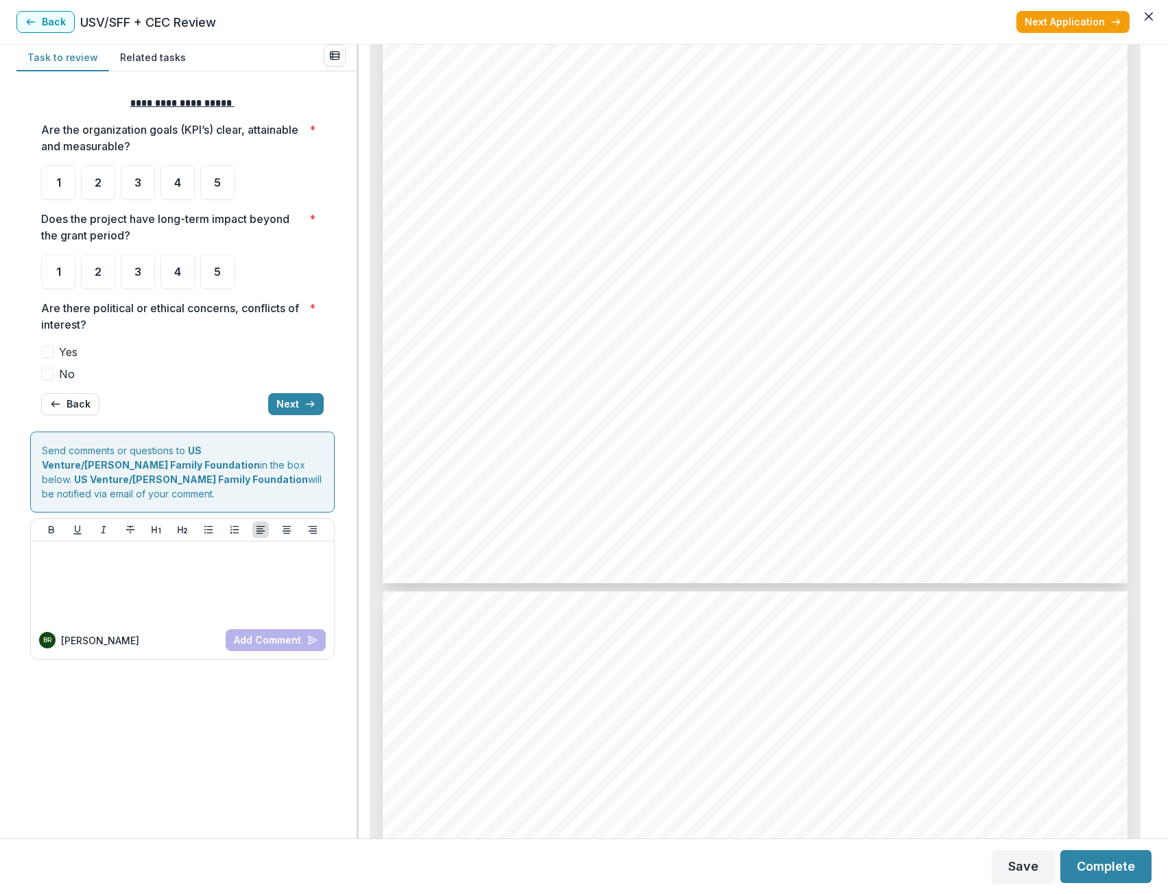
click at [195, 182] on ul "1 2 3 4 5" at bounding box center [182, 182] width 283 height 34
click at [211, 188] on div "5" at bounding box center [217, 182] width 34 height 34
click at [217, 260] on div "5" at bounding box center [217, 272] width 34 height 34
click at [52, 372] on span at bounding box center [47, 374] width 12 height 12
click at [273, 396] on button "Next" at bounding box center [296, 404] width 56 height 22
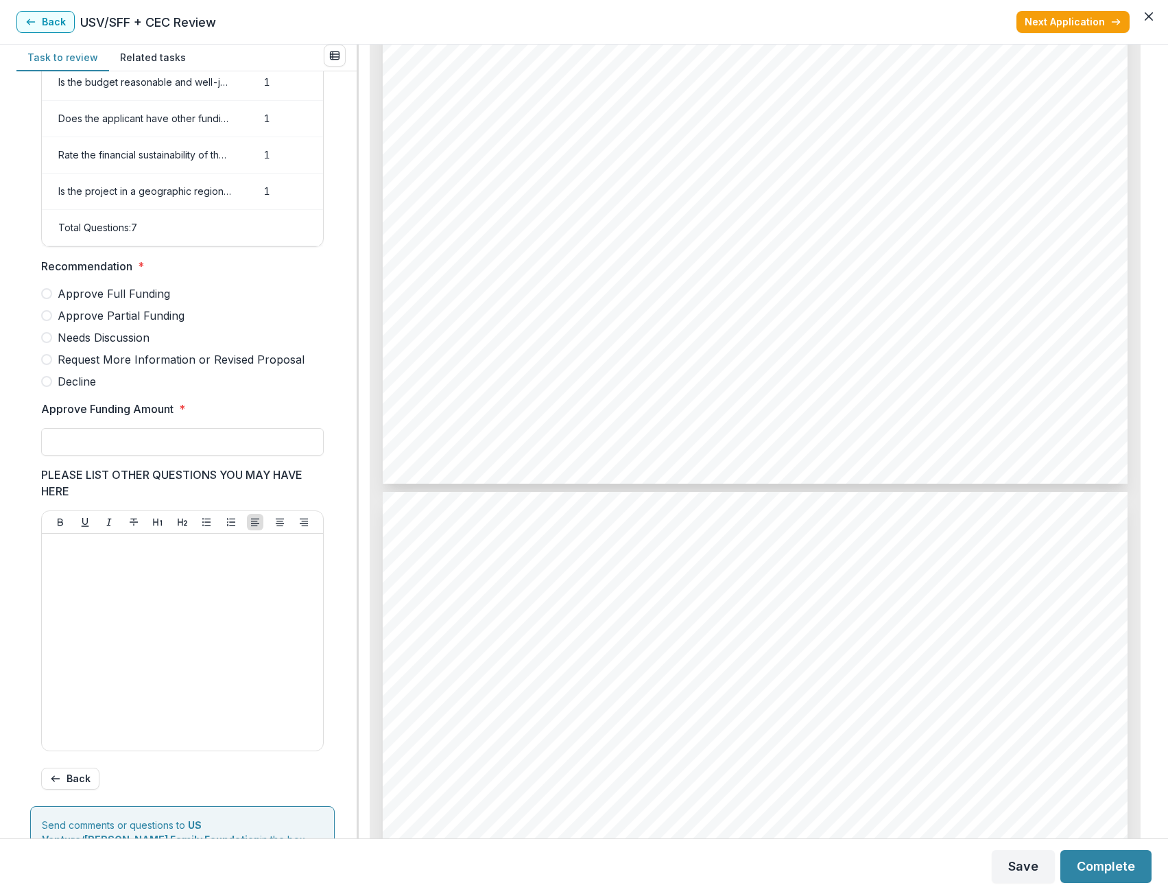
scroll to position [3911, 0]
click at [130, 324] on span "Approve Partial Funding" at bounding box center [121, 315] width 127 height 16
click at [117, 438] on input "Approve Funding Amount *" at bounding box center [182, 441] width 283 height 27
type input "*******"
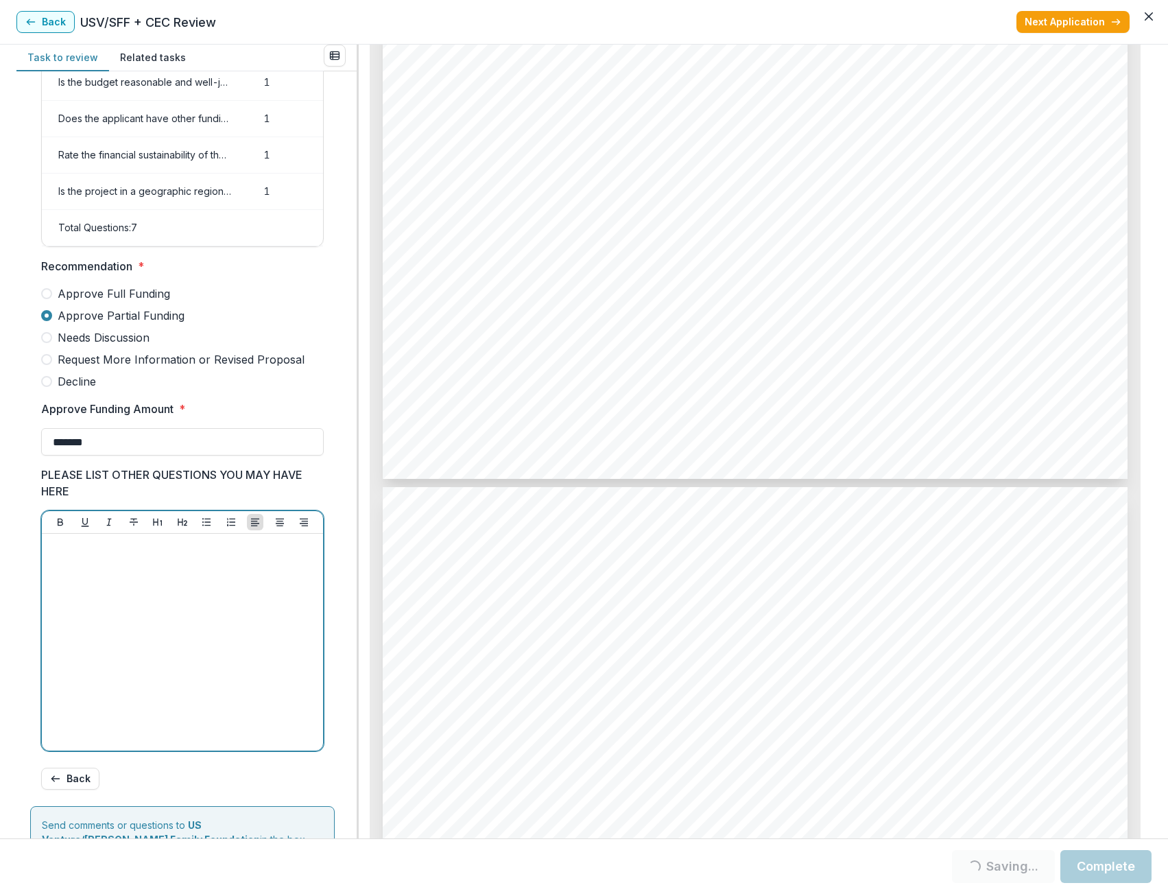
click at [148, 620] on div at bounding box center [182, 642] width 270 height 206
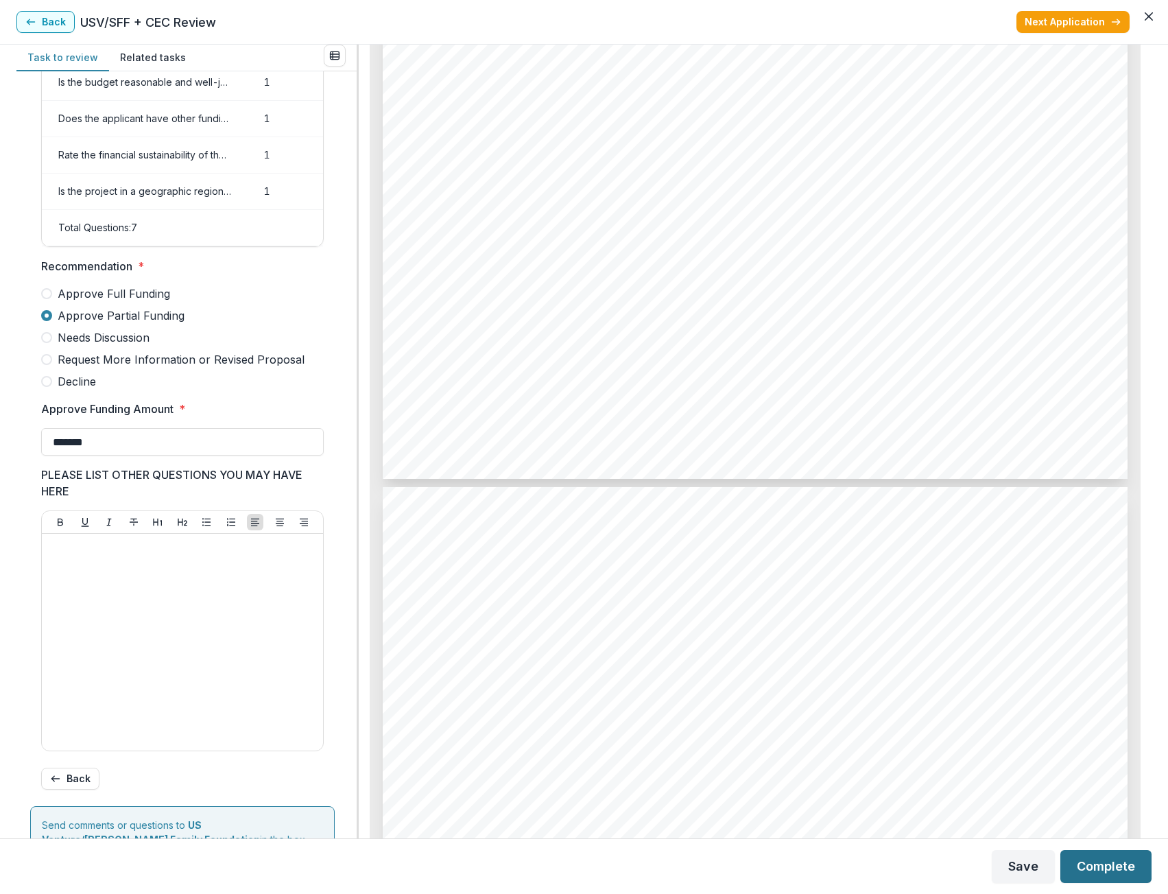
click at [1083, 878] on button "Complete" at bounding box center [1106, 866] width 91 height 33
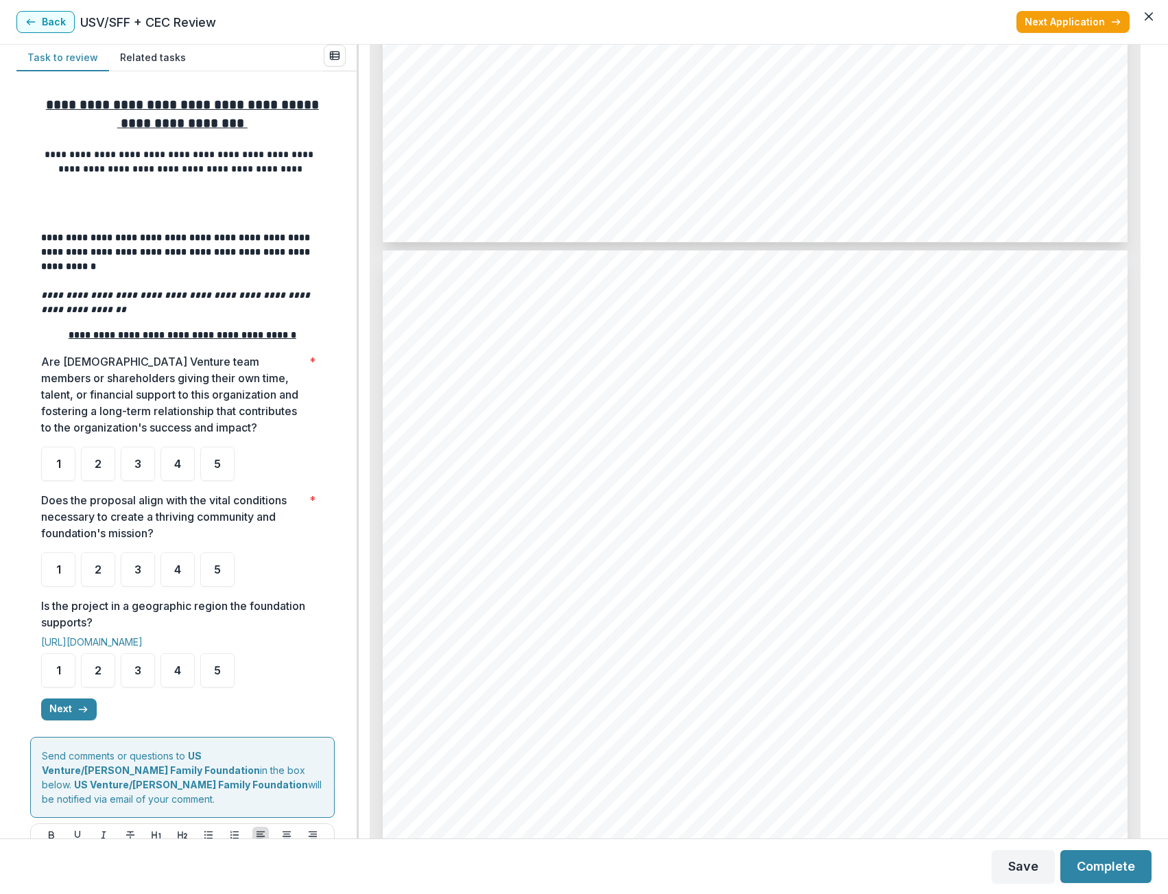
scroll to position [2058, 0]
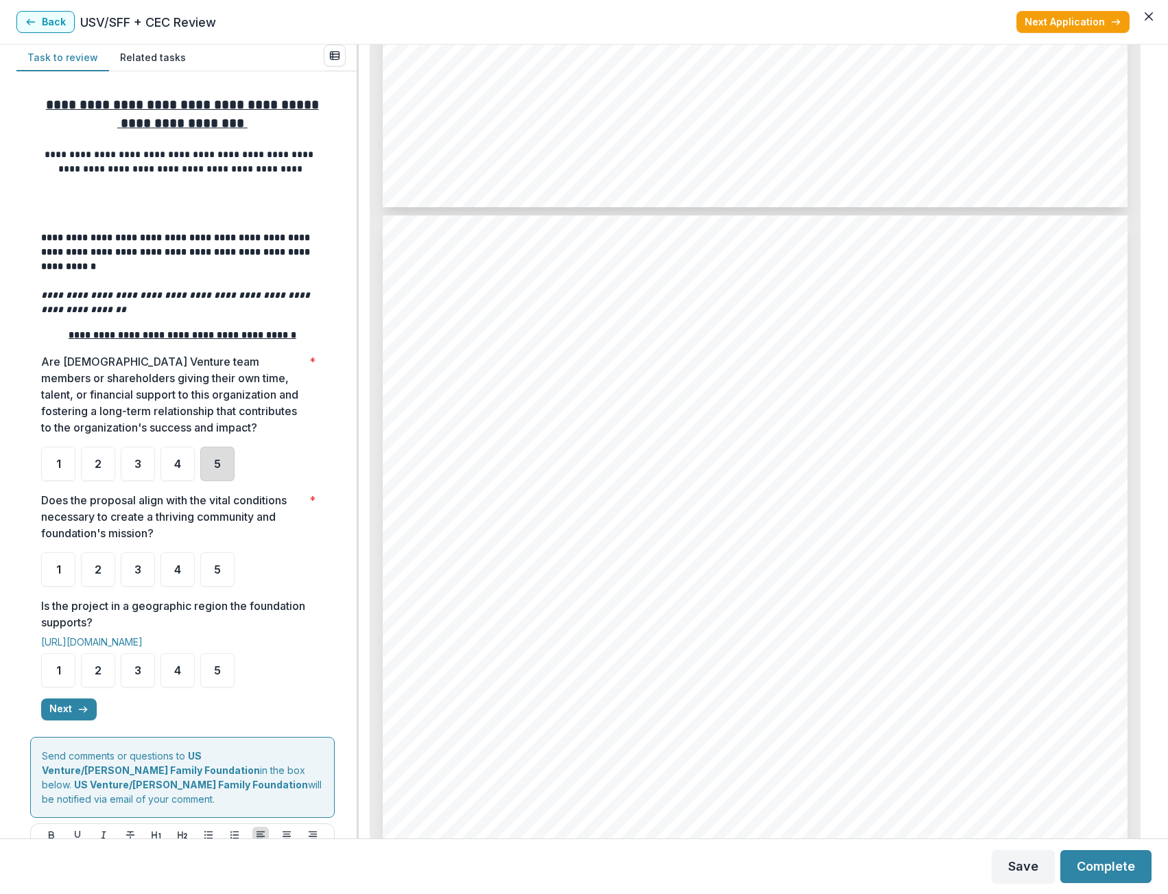
click at [209, 465] on div "5" at bounding box center [217, 464] width 34 height 34
click at [204, 578] on div "5" at bounding box center [217, 569] width 34 height 34
click at [169, 480] on div "4" at bounding box center [178, 464] width 34 height 34
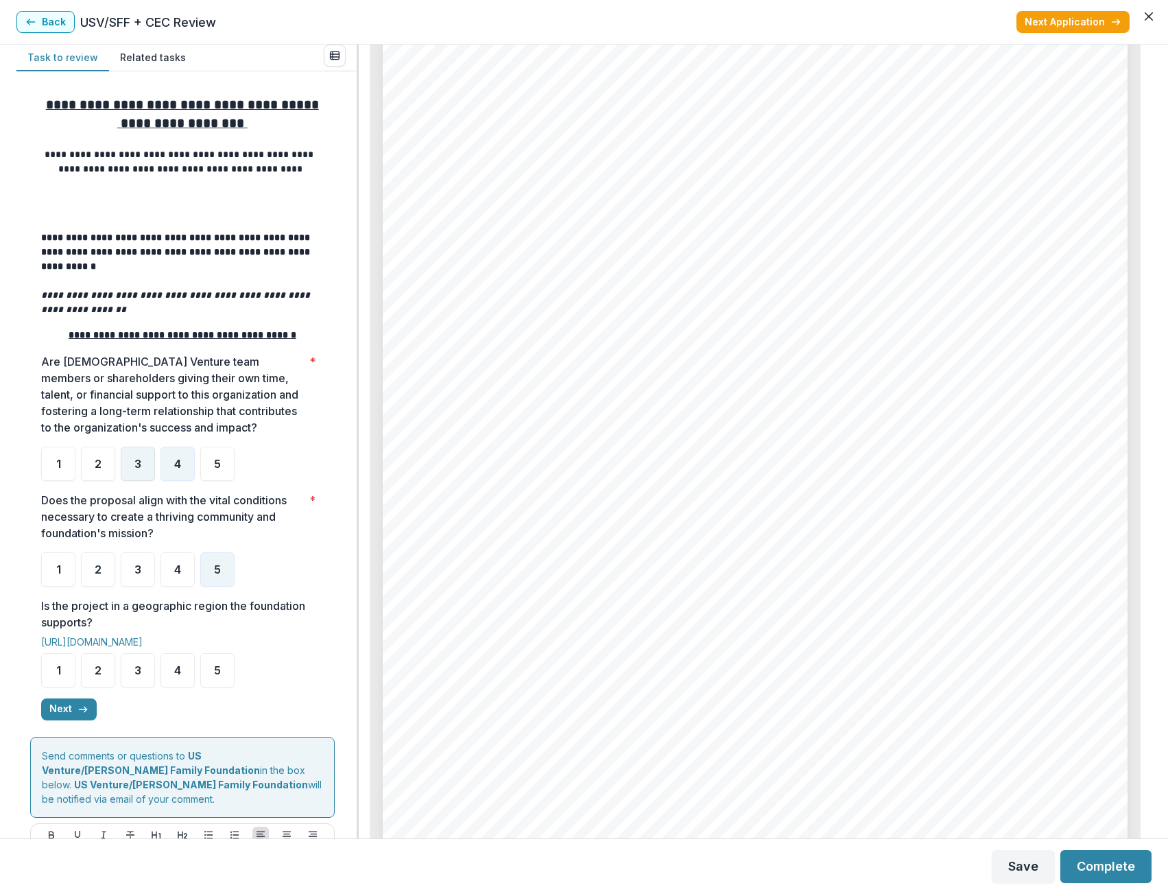
click at [143, 471] on div "3" at bounding box center [138, 464] width 34 height 34
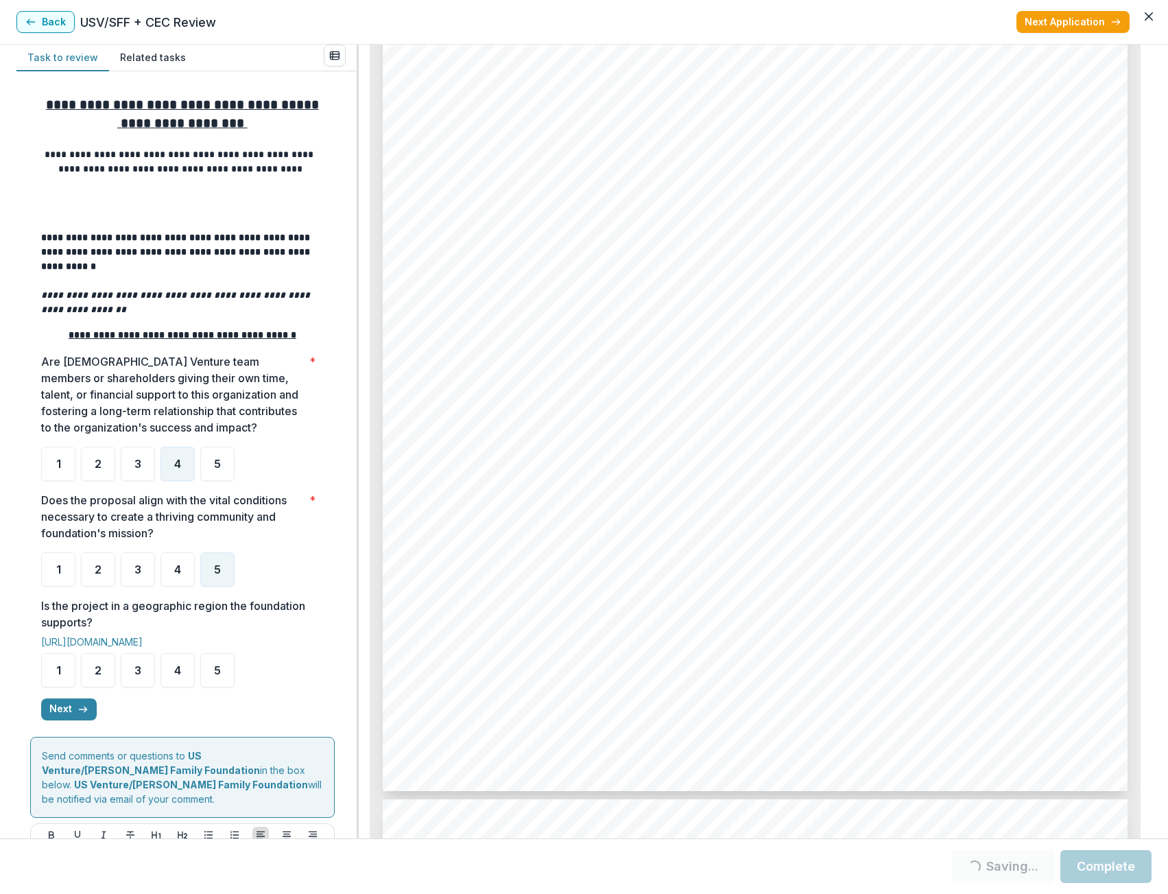
scroll to position [2539, 0]
click at [130, 464] on div "3" at bounding box center [138, 464] width 34 height 34
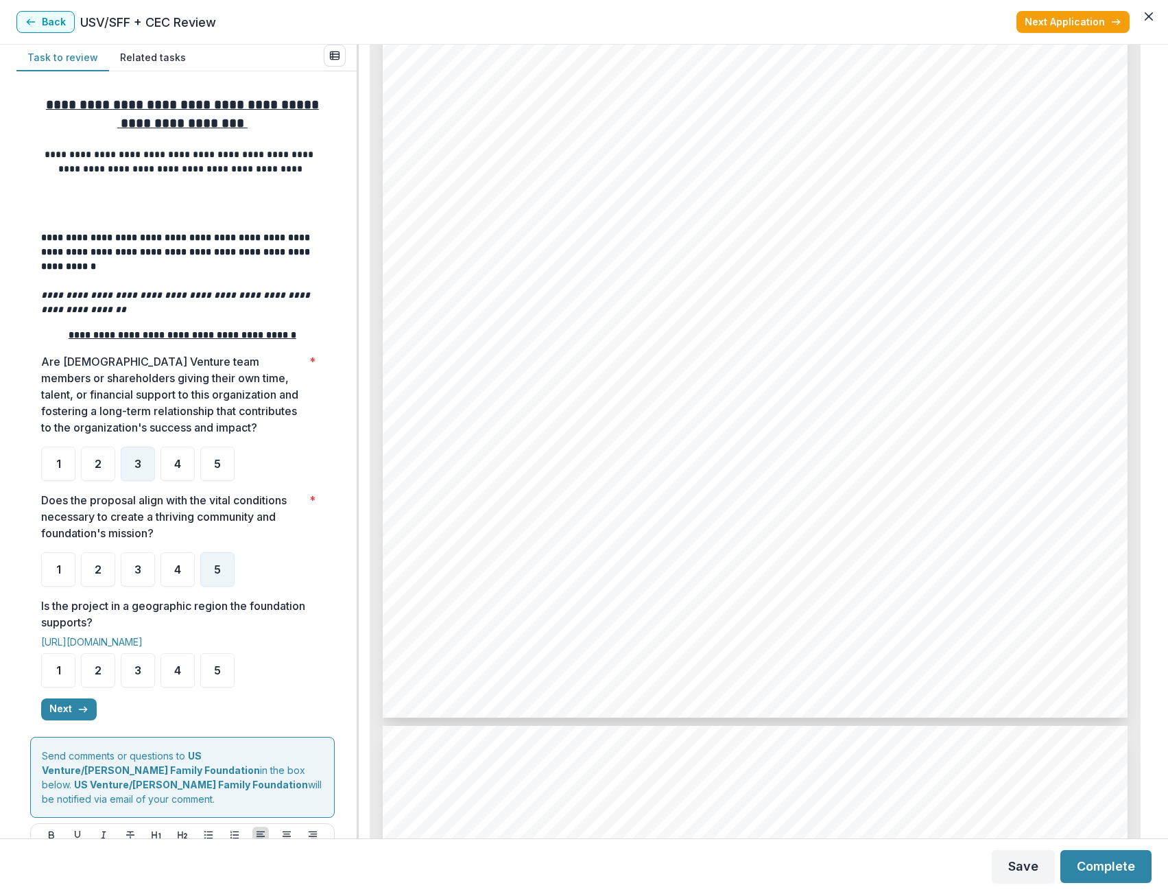
scroll to position [130, 0]
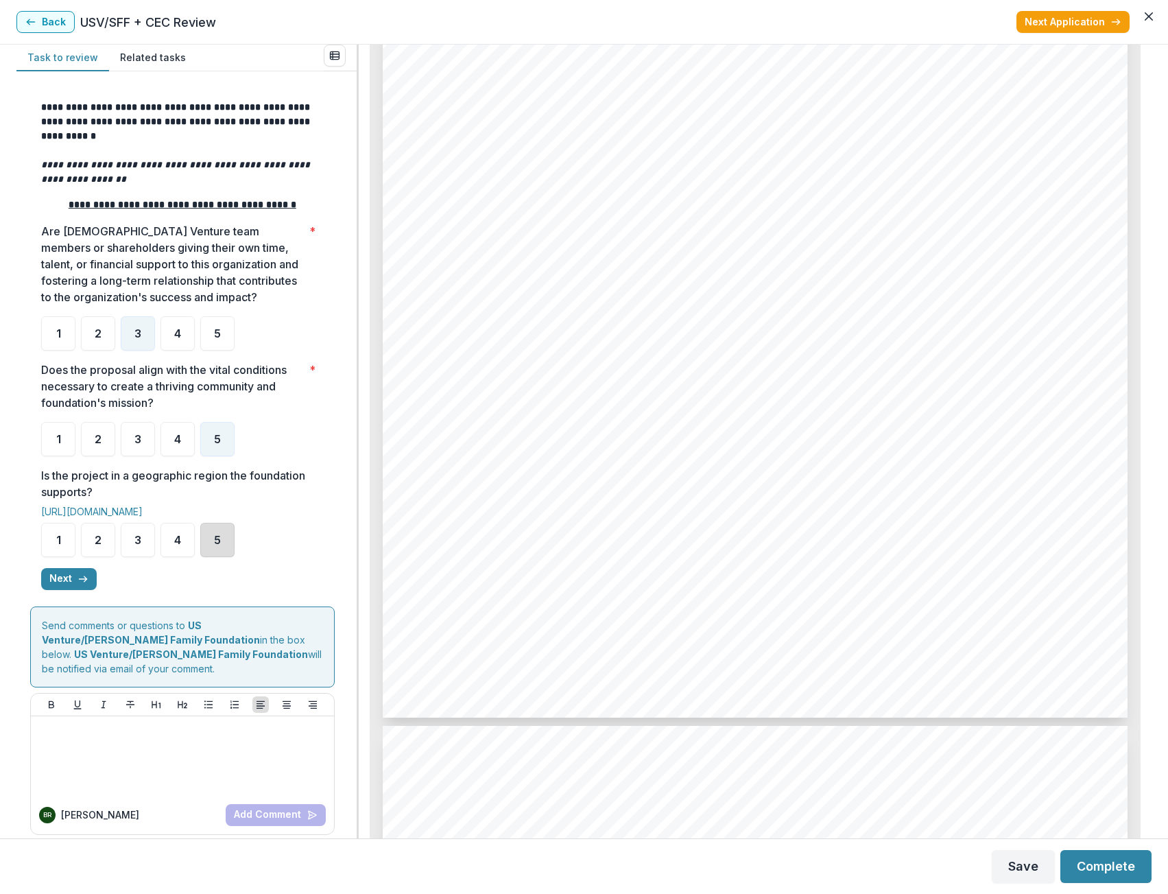
click at [220, 552] on div "5" at bounding box center [217, 540] width 34 height 34
click at [73, 587] on button "Next" at bounding box center [69, 579] width 56 height 22
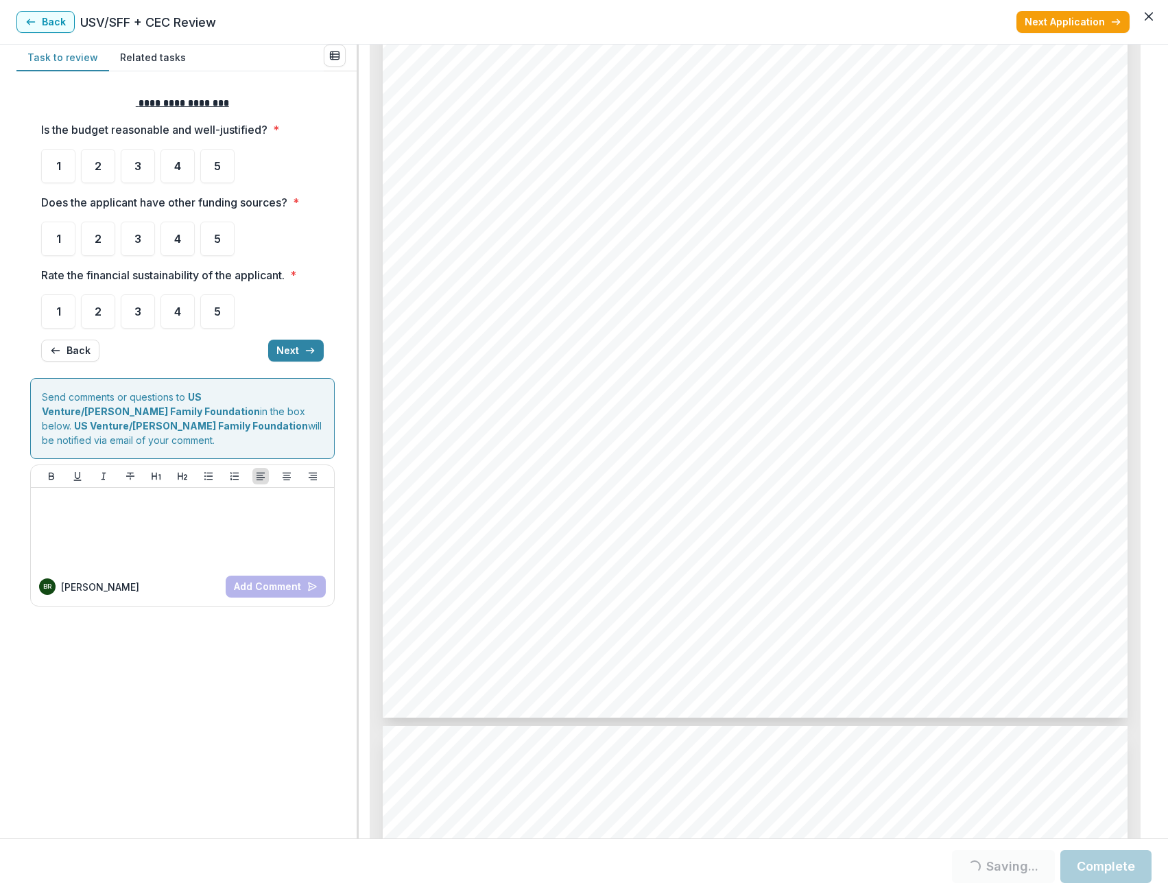
scroll to position [0, 0]
click at [184, 166] on div "4" at bounding box center [178, 166] width 34 height 34
click at [169, 250] on div "4" at bounding box center [178, 239] width 34 height 34
click at [183, 316] on div "4" at bounding box center [178, 311] width 34 height 34
click at [298, 347] on button "Next" at bounding box center [296, 351] width 56 height 22
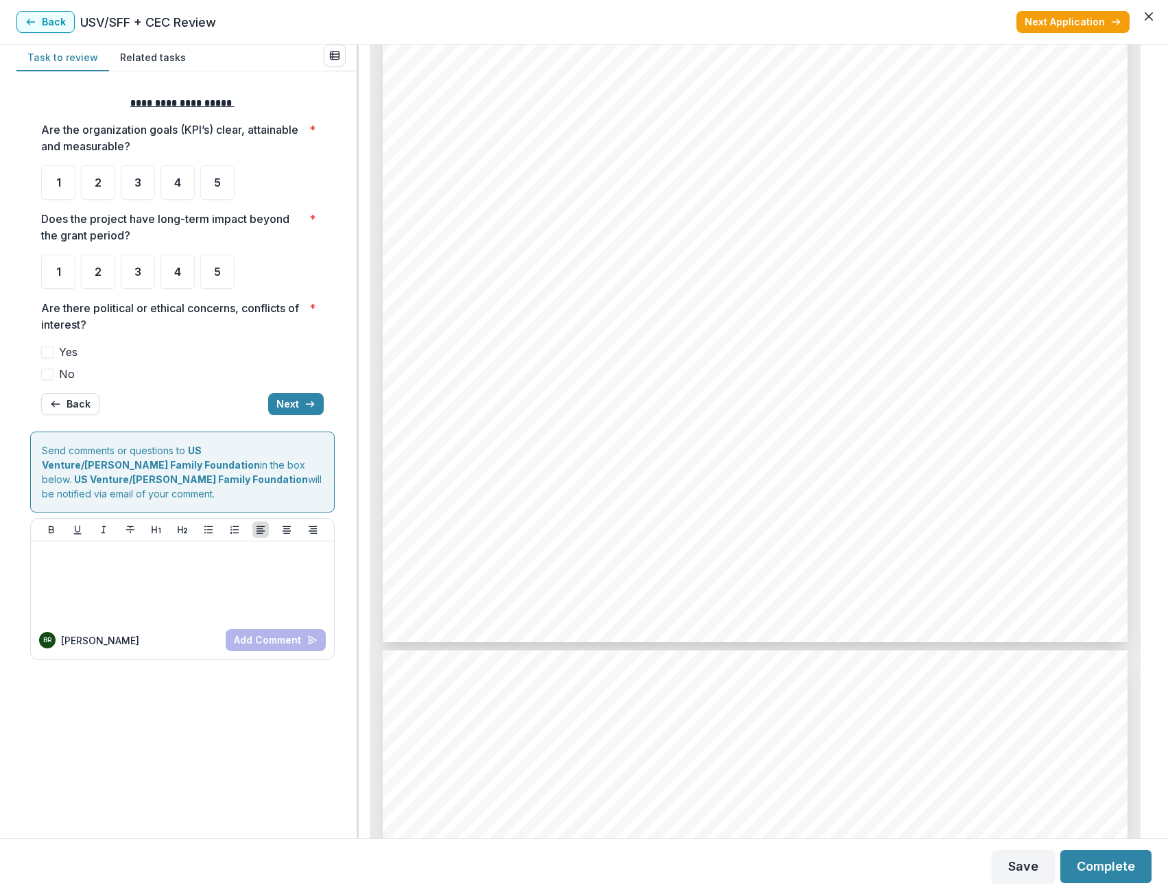
scroll to position [4940, 0]
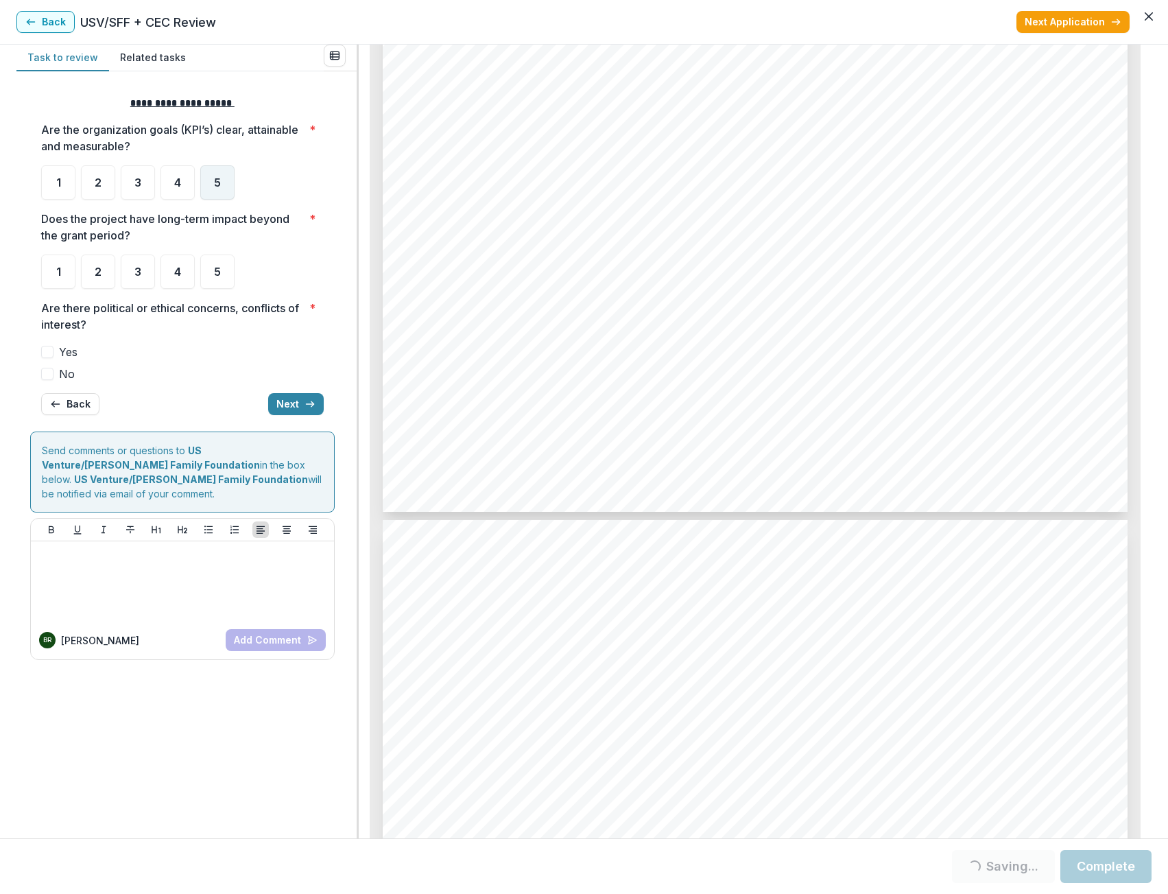
click at [213, 178] on div "5" at bounding box center [217, 182] width 34 height 34
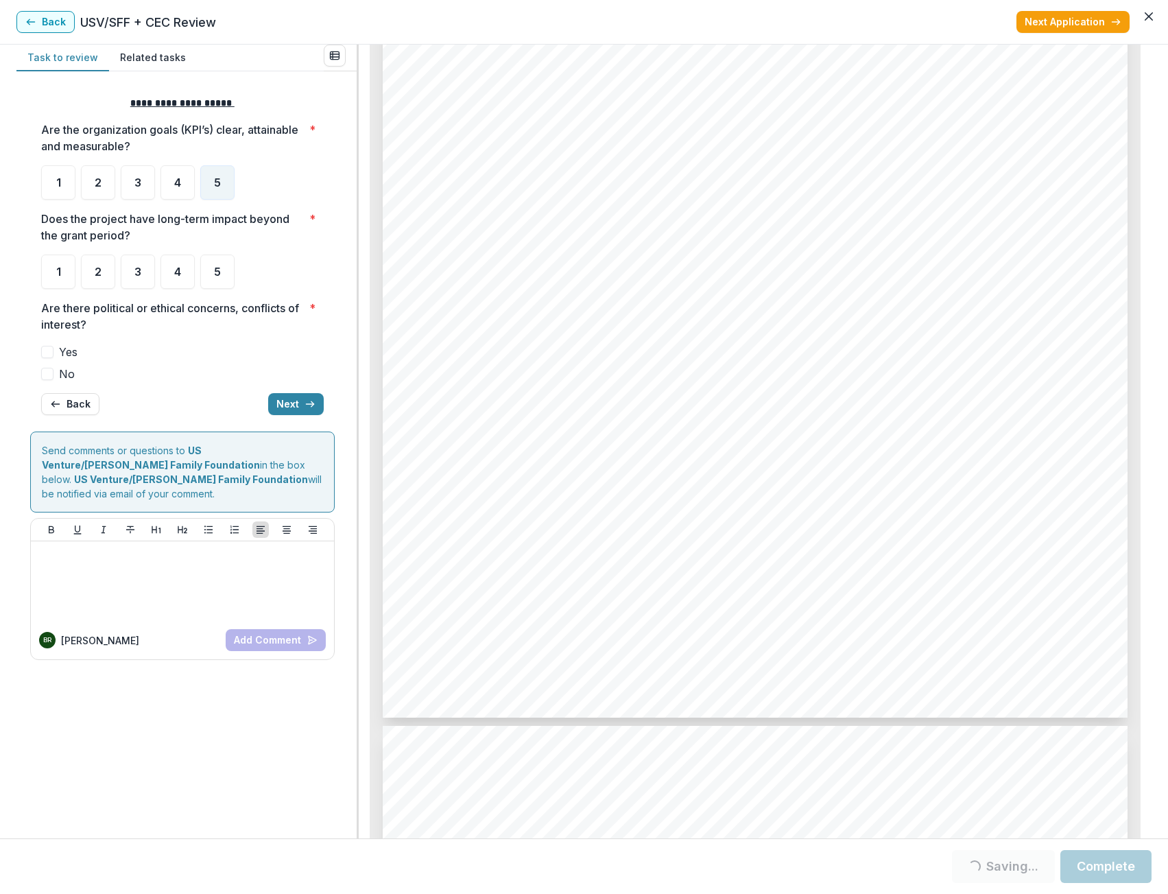
scroll to position [4322, 0]
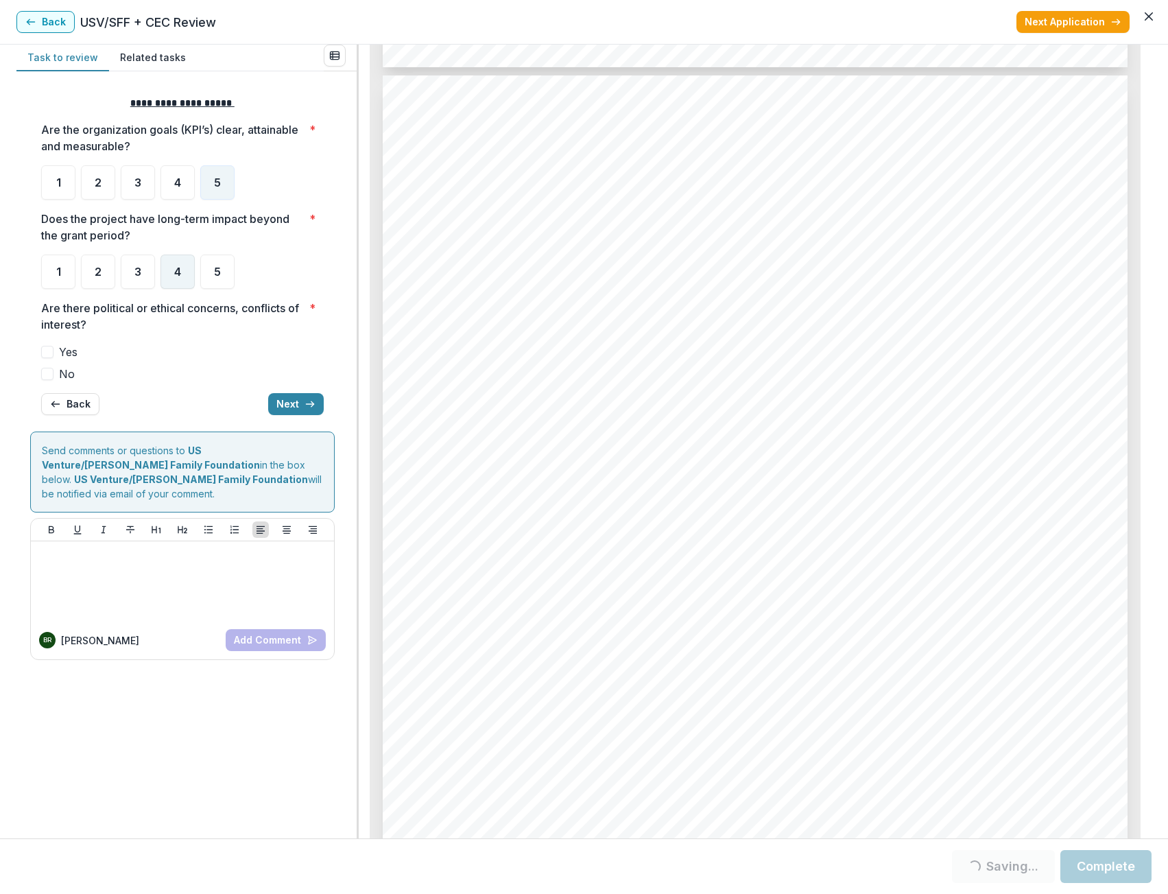
click at [187, 266] on div "4" at bounding box center [178, 272] width 34 height 34
click at [56, 374] on label "No" at bounding box center [182, 374] width 283 height 16
click at [281, 399] on button "Next" at bounding box center [296, 404] width 56 height 22
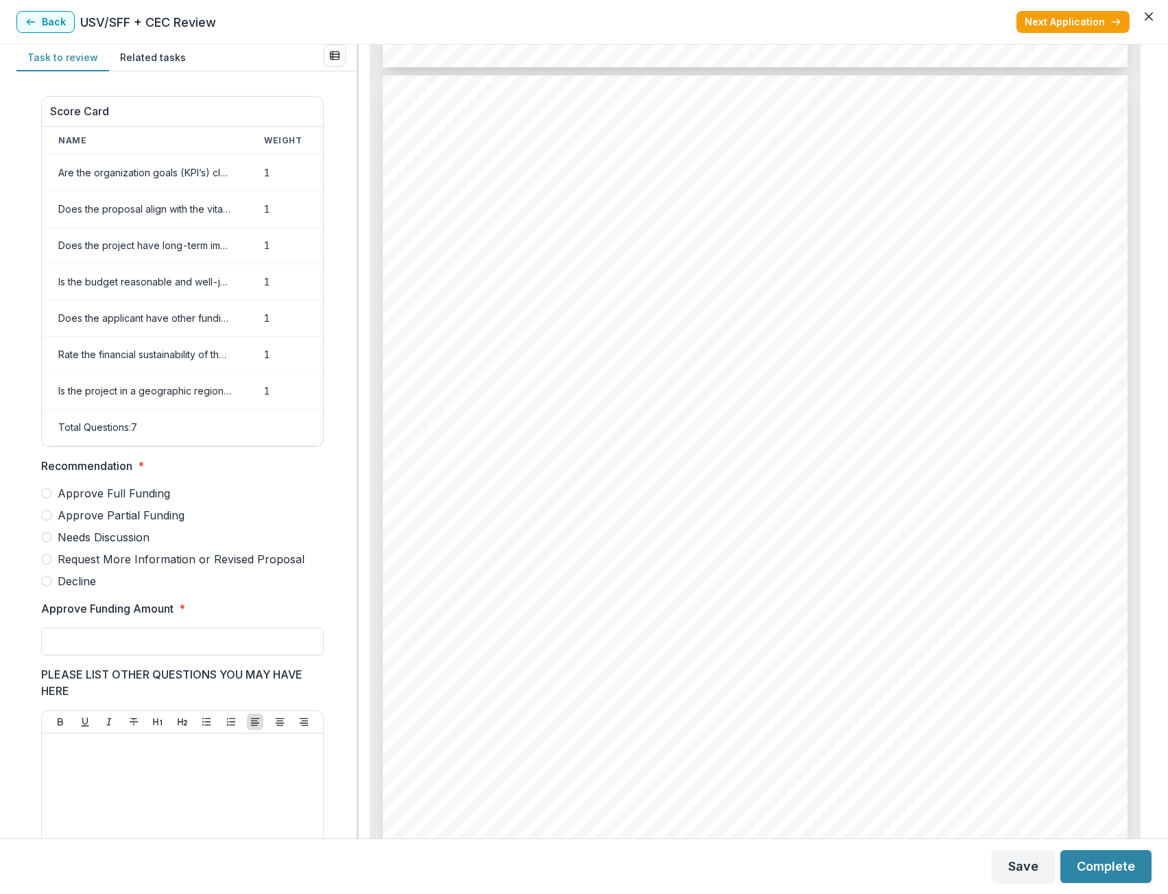
scroll to position [405, 0]
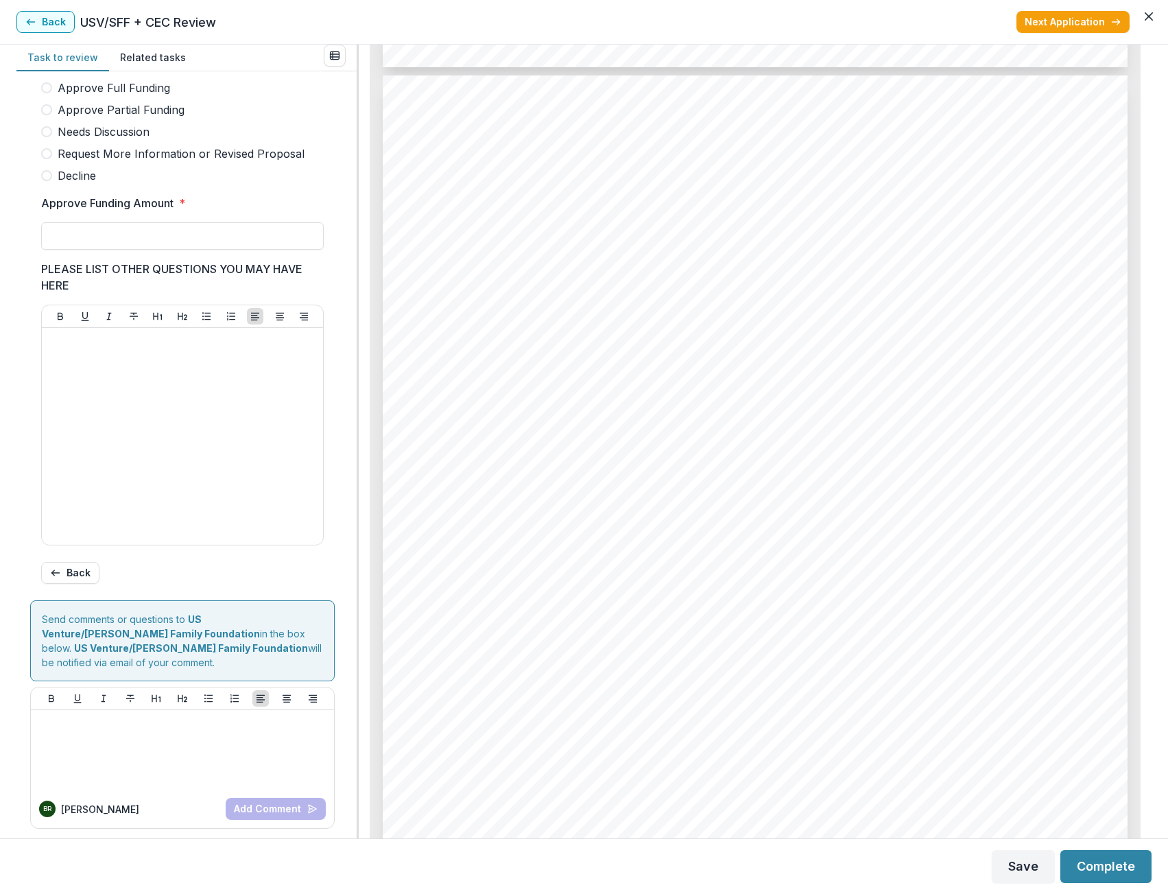
click at [49, 137] on span at bounding box center [46, 131] width 11 height 11
click at [113, 250] on input "Approve Funding Amount *" at bounding box center [182, 235] width 283 height 27
type input "*******"
click at [201, 438] on div at bounding box center [182, 436] width 270 height 206
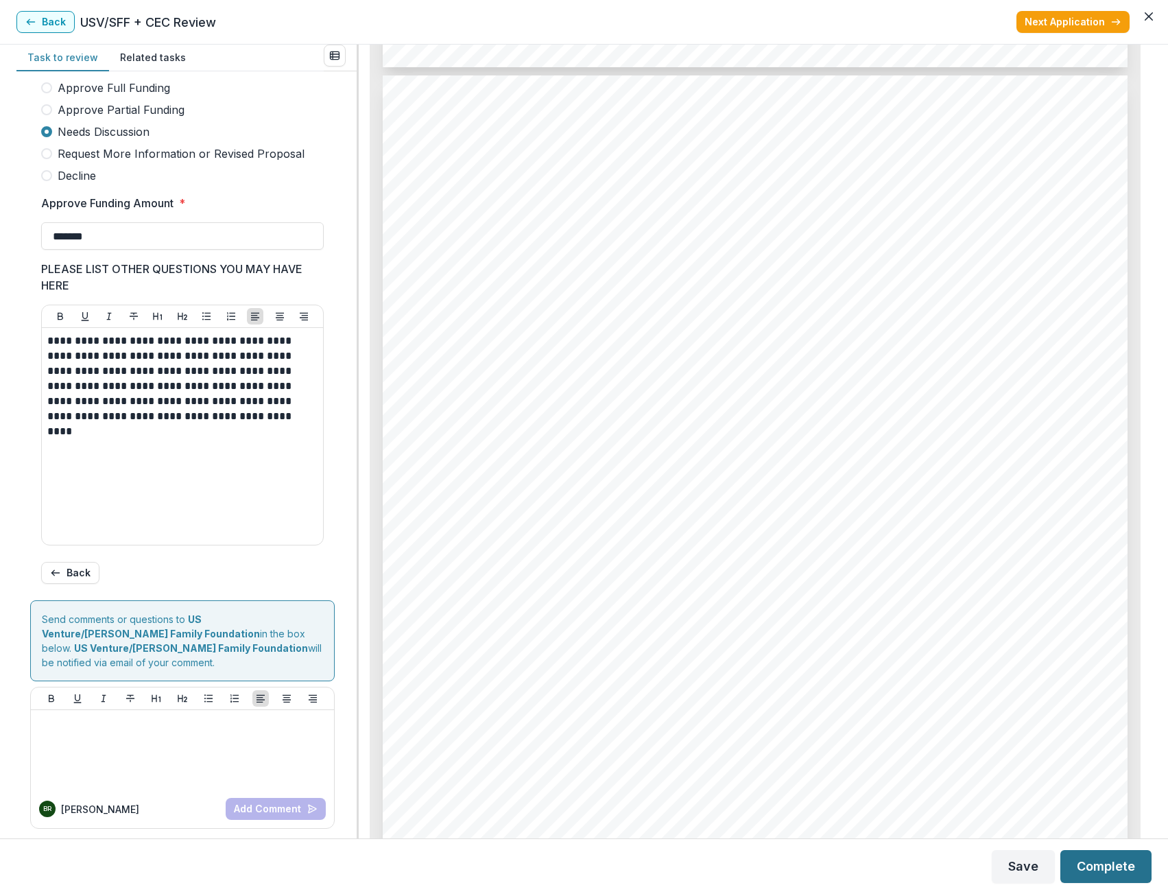
click at [1086, 871] on button "Complete" at bounding box center [1106, 866] width 91 height 33
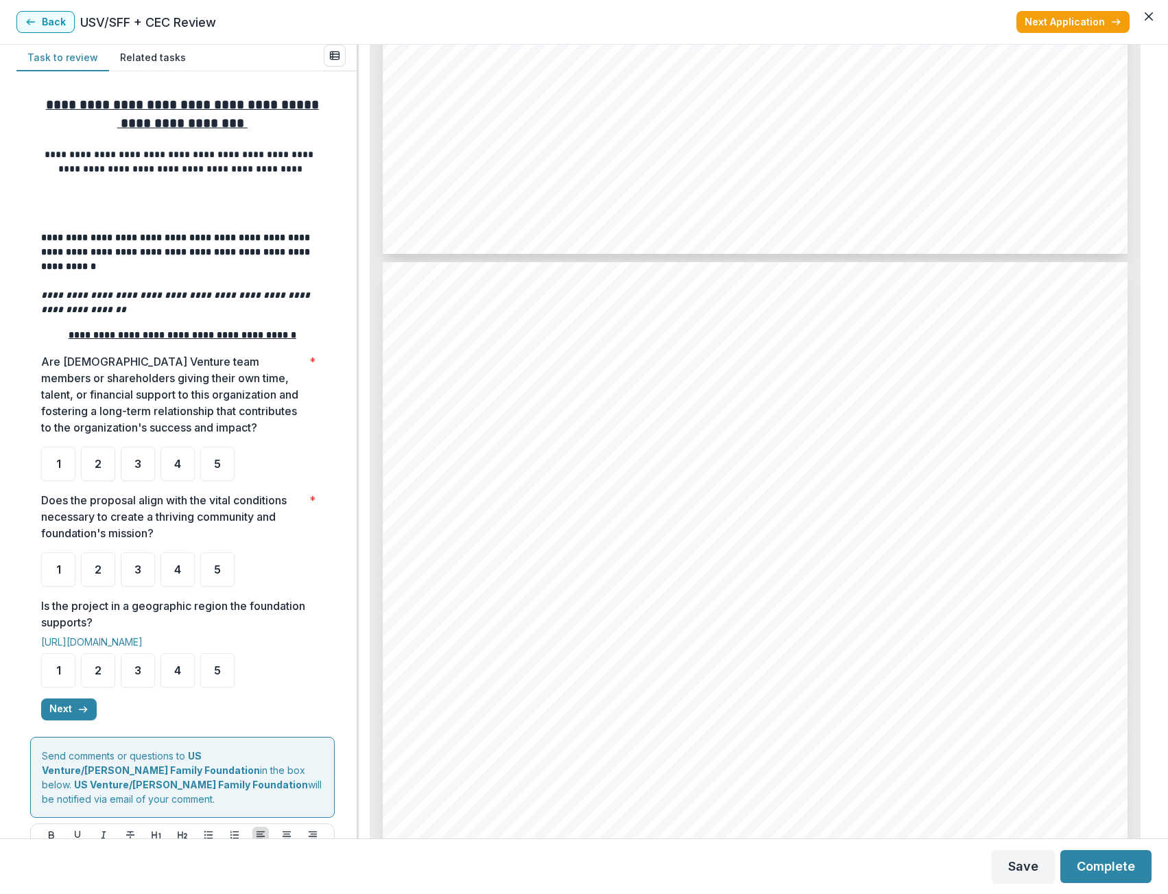
scroll to position [2286, 0]
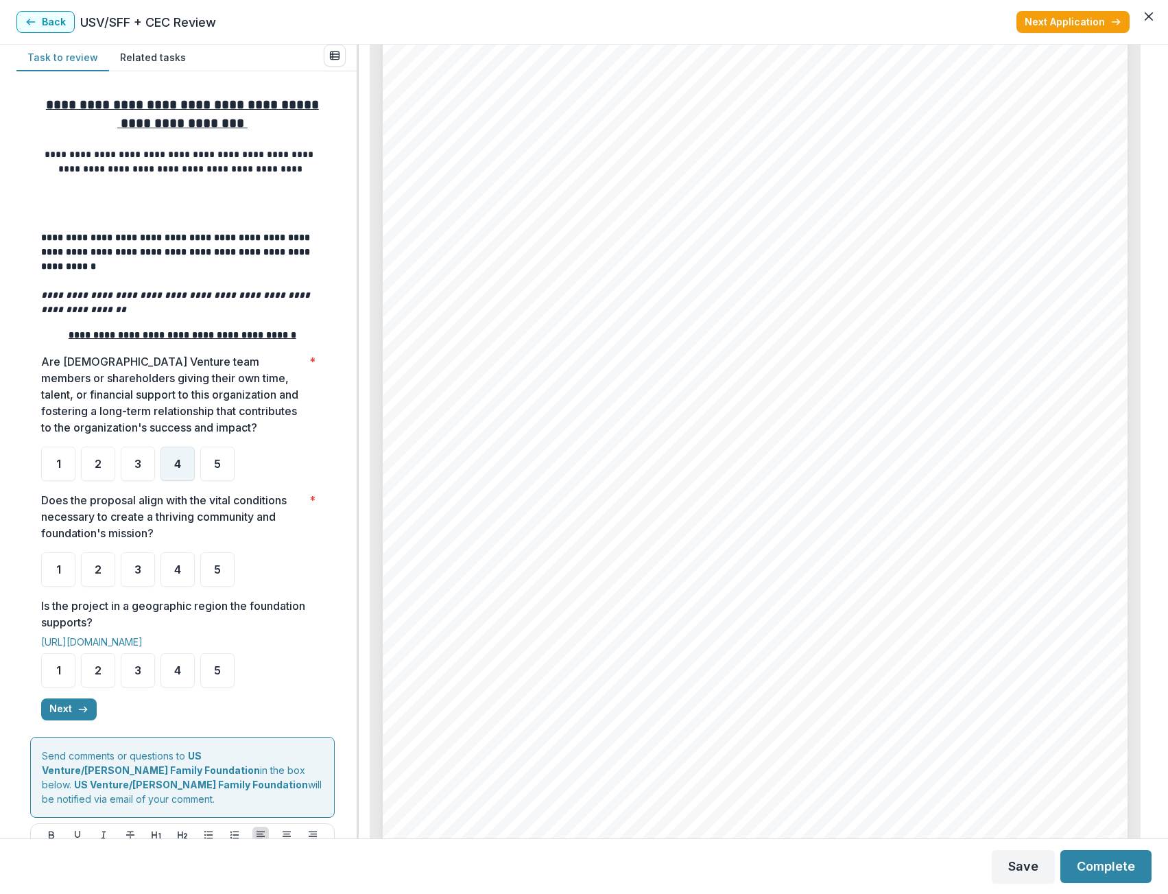
click at [185, 469] on div "4" at bounding box center [178, 464] width 34 height 34
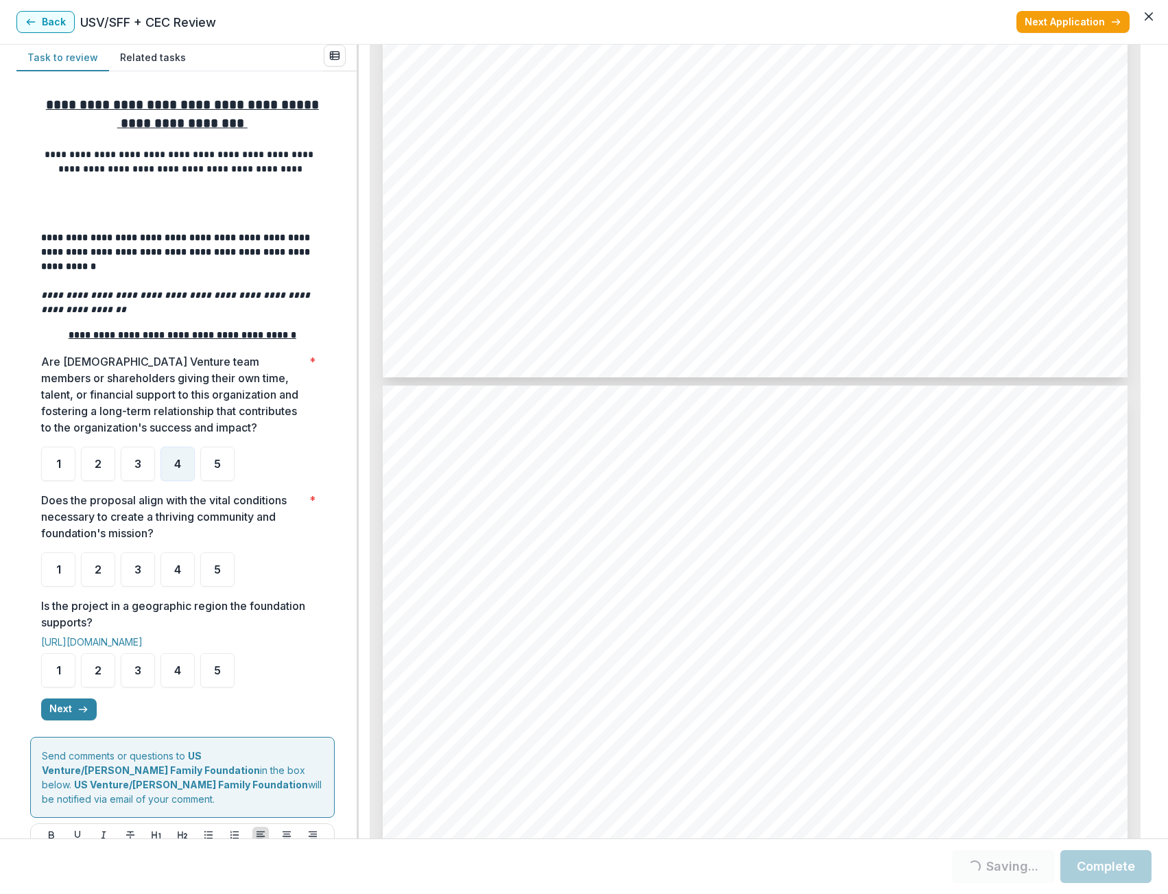
scroll to position [4070, 0]
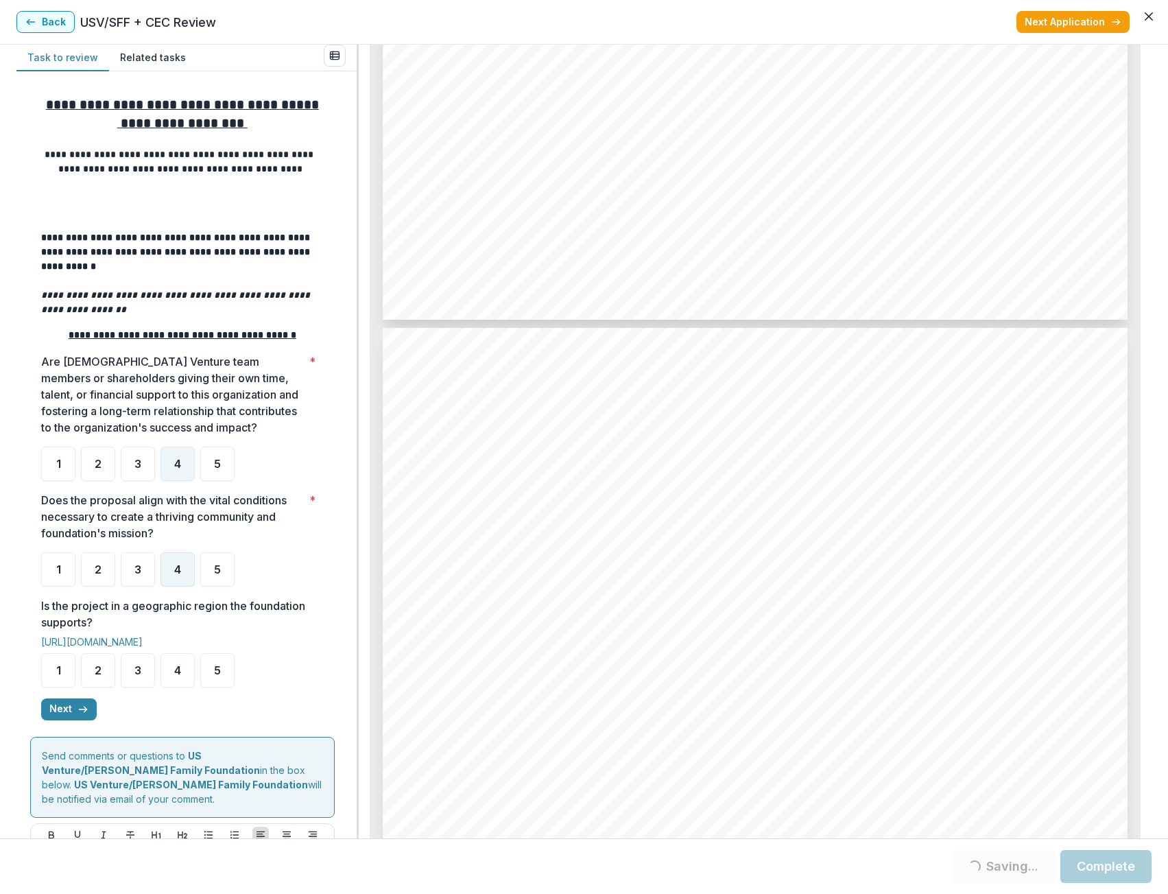
click at [169, 569] on div "4" at bounding box center [178, 569] width 34 height 34
click at [174, 580] on div "4" at bounding box center [178, 569] width 34 height 34
click at [208, 680] on div "5" at bounding box center [217, 670] width 34 height 34
click at [205, 676] on div "5" at bounding box center [217, 670] width 34 height 34
click at [215, 681] on div "5" at bounding box center [217, 670] width 34 height 34
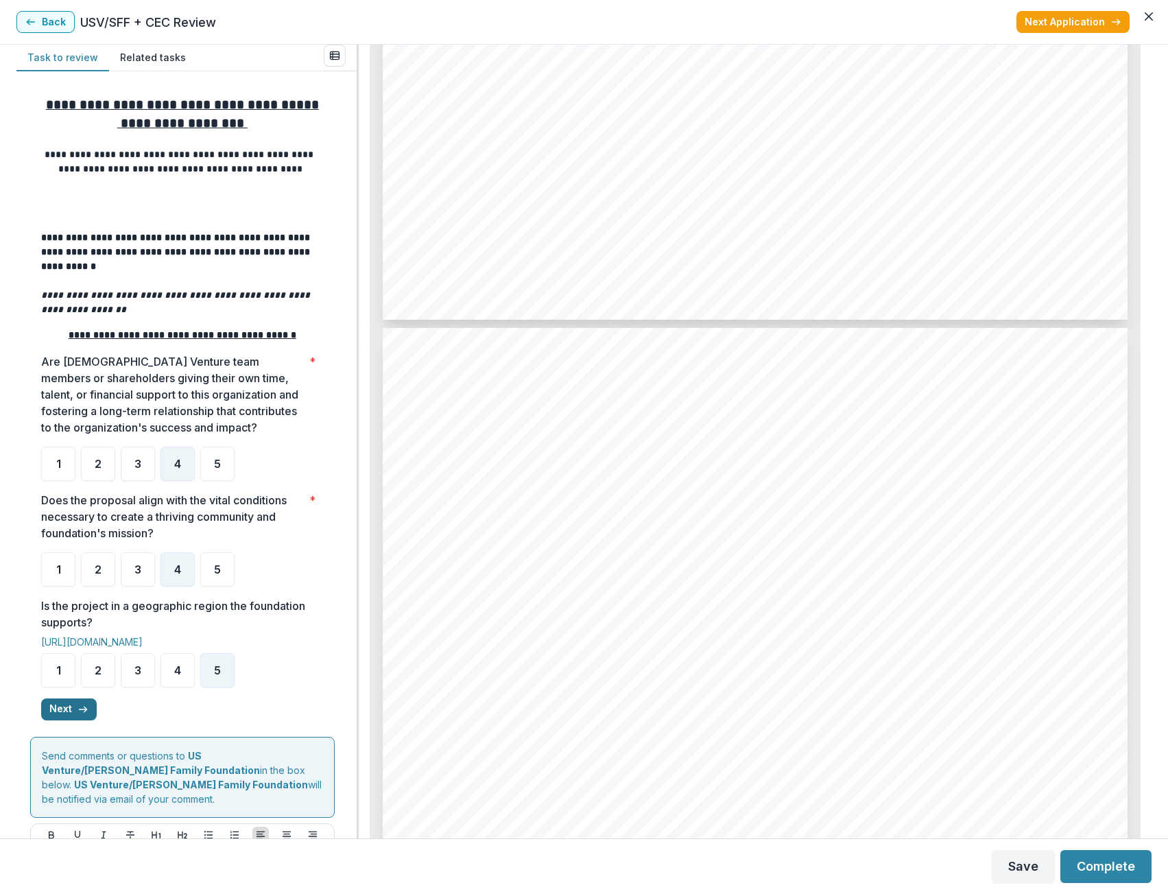
click at [81, 712] on icon "button" at bounding box center [83, 709] width 11 height 11
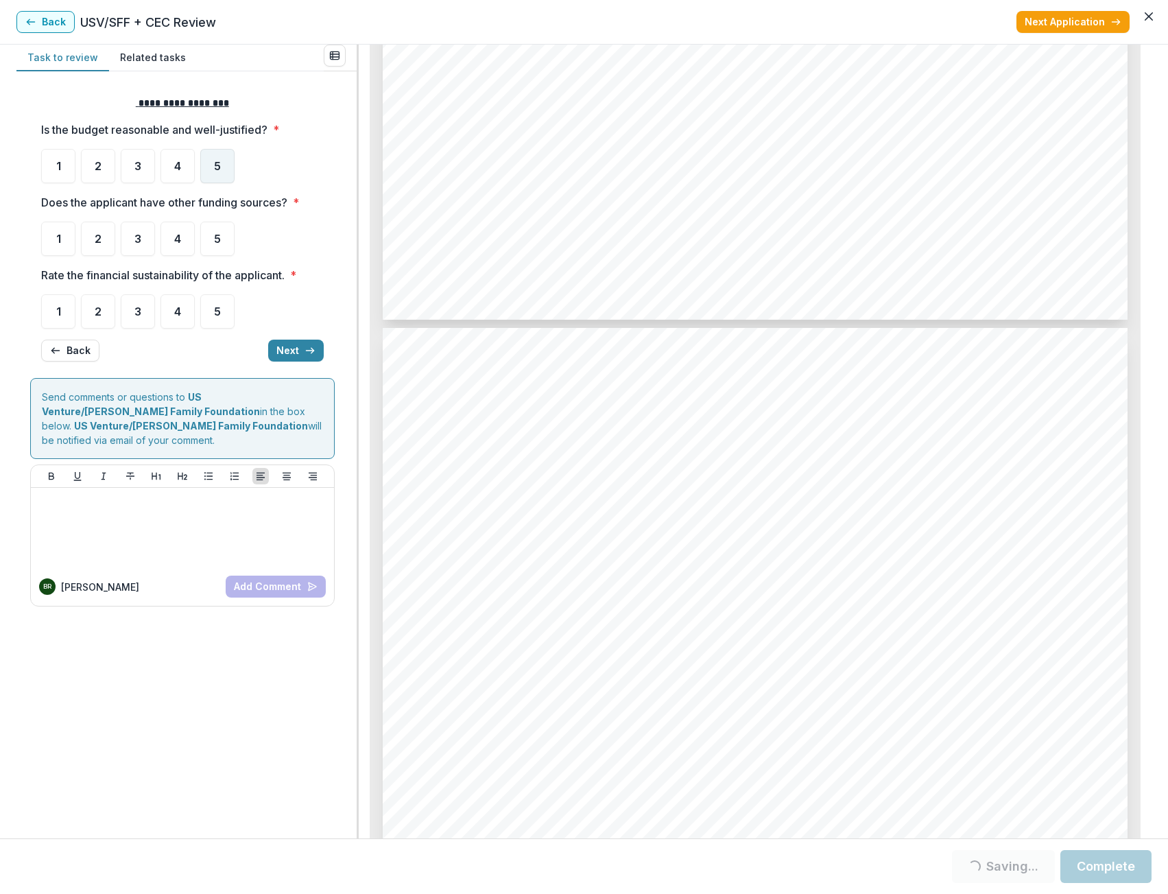
click at [226, 167] on div "5" at bounding box center [217, 166] width 34 height 34
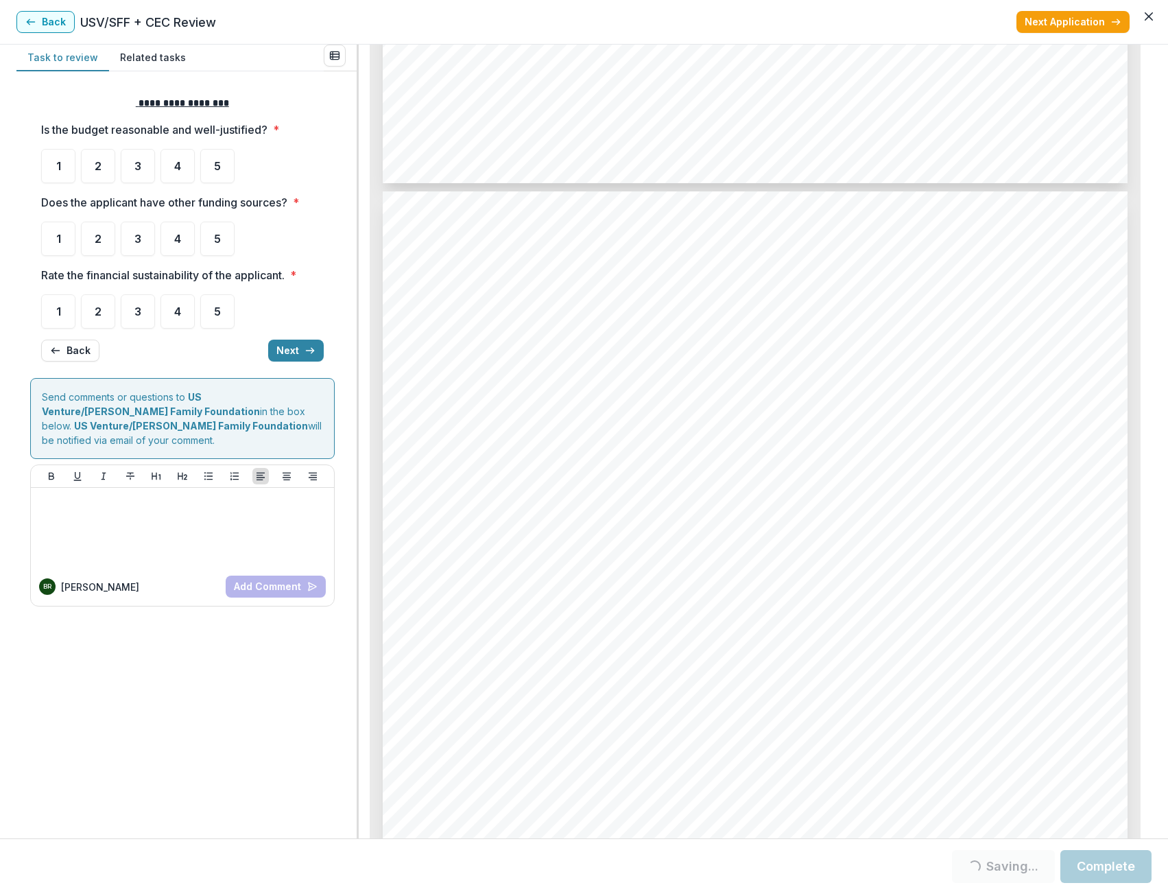
scroll to position [4207, 0]
click at [222, 164] on div "5" at bounding box center [217, 166] width 34 height 34
click at [211, 249] on div "5" at bounding box center [217, 239] width 34 height 34
click at [226, 167] on div "5" at bounding box center [217, 166] width 34 height 34
click at [208, 239] on div "5" at bounding box center [217, 239] width 34 height 34
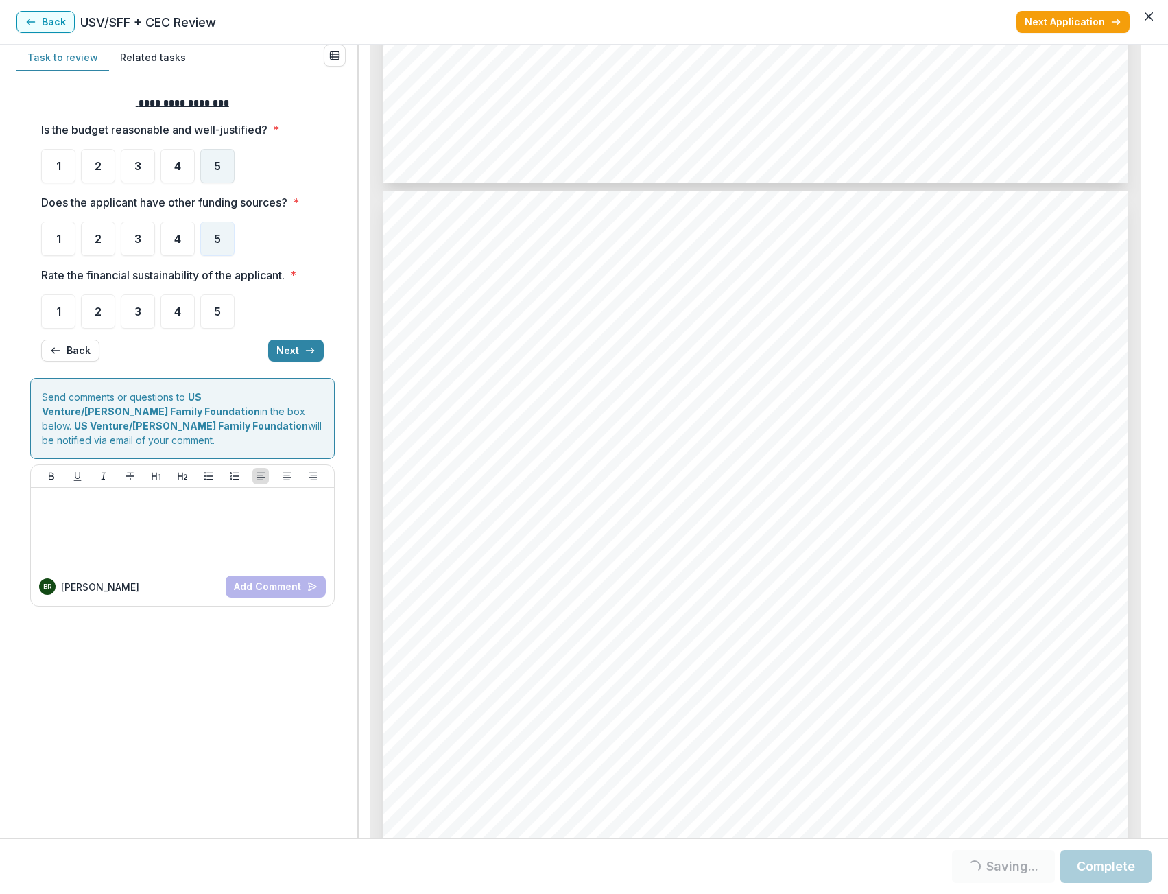
click at [212, 173] on div "5" at bounding box center [217, 166] width 34 height 34
click at [222, 314] on div "5" at bounding box center [217, 311] width 34 height 34
click at [303, 359] on button "Next" at bounding box center [296, 351] width 56 height 22
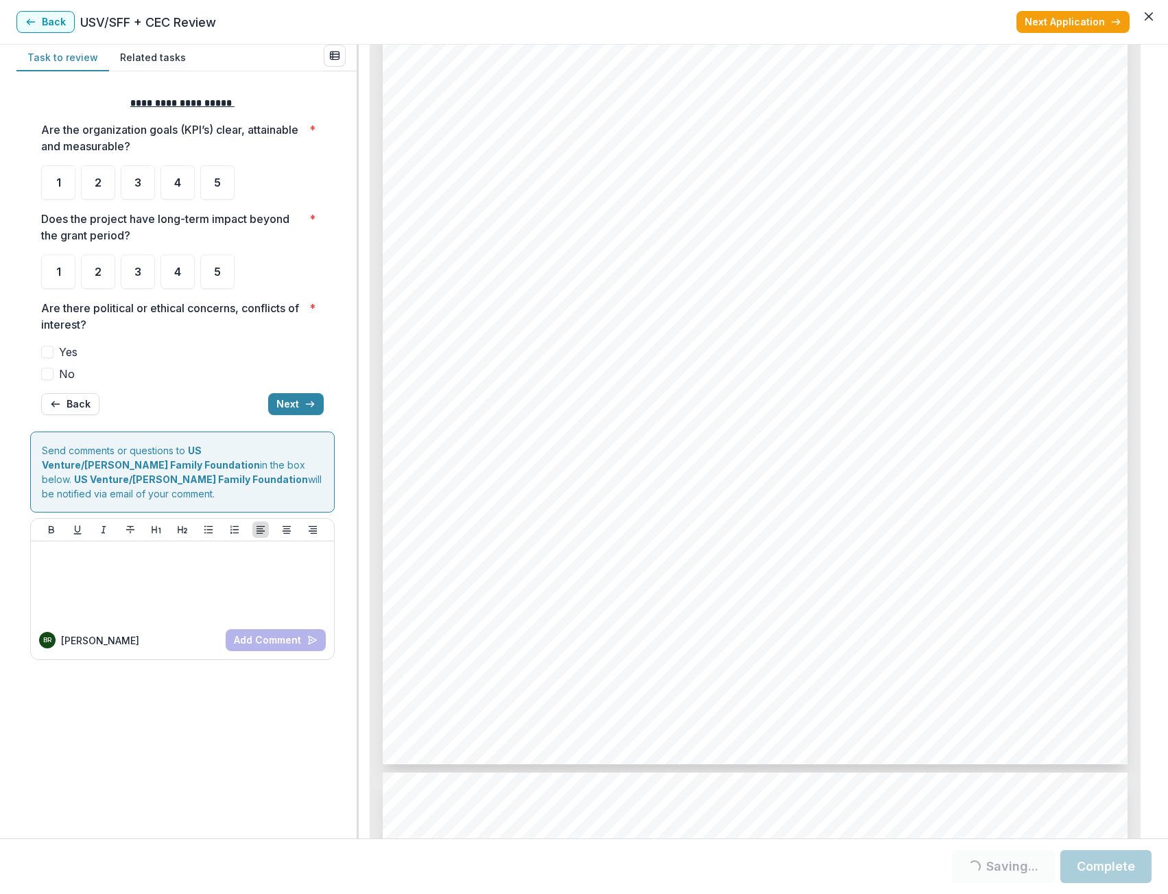
scroll to position [5030, 0]
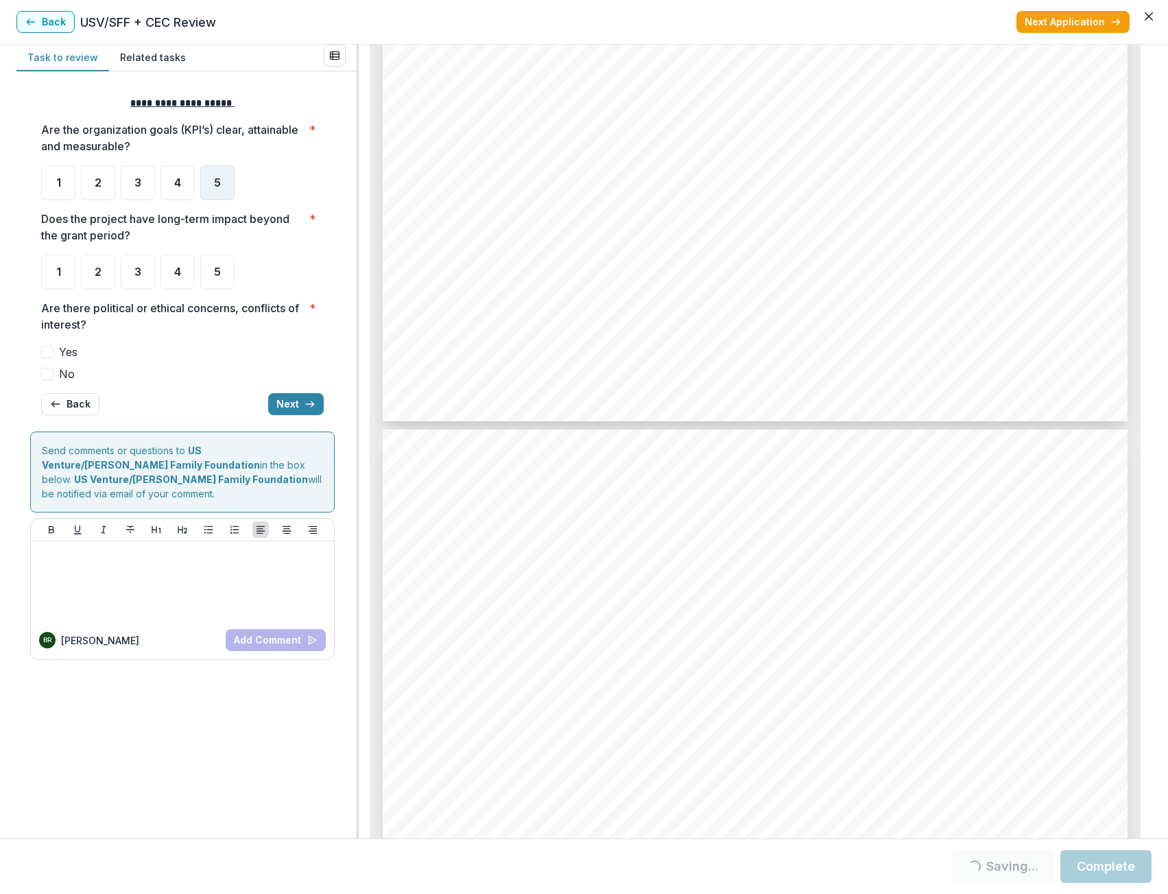
click at [217, 194] on div "5" at bounding box center [217, 182] width 34 height 34
click at [227, 251] on div at bounding box center [182, 251] width 283 height 5
click at [227, 279] on div "5" at bounding box center [217, 272] width 34 height 34
click at [221, 282] on div "5" at bounding box center [217, 272] width 34 height 34
click at [287, 397] on button "Next" at bounding box center [296, 404] width 56 height 22
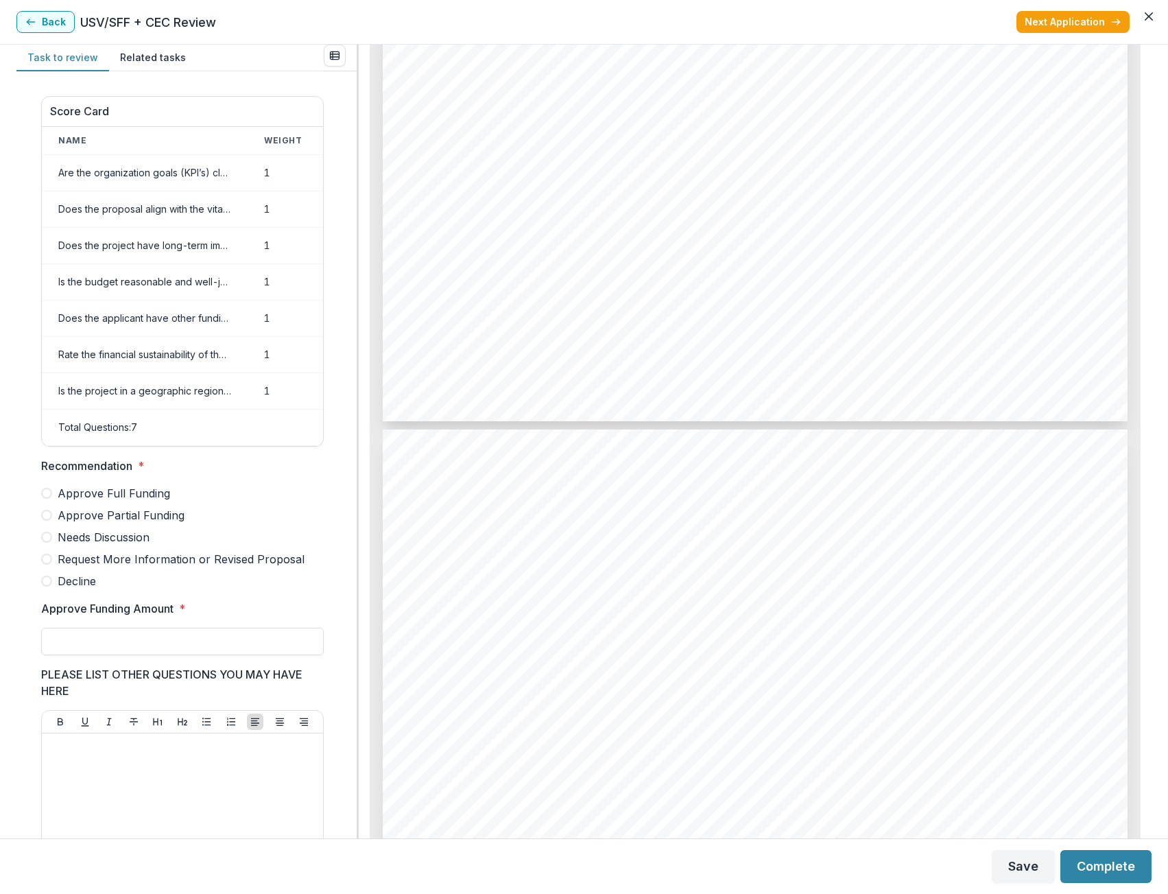
scroll to position [405, 0]
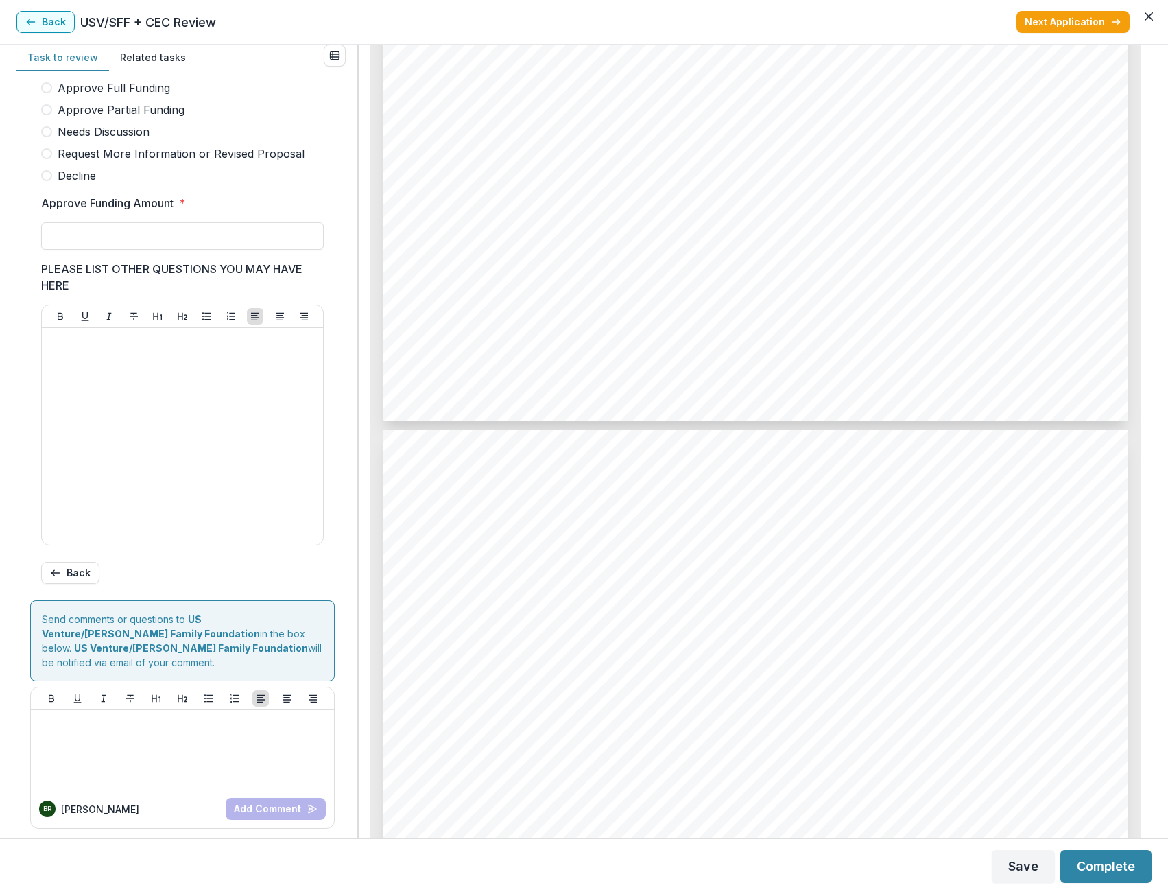
click at [50, 93] on span at bounding box center [46, 87] width 11 height 11
click at [100, 250] on input "Approve Funding Amount *" at bounding box center [182, 235] width 283 height 27
type input "*******"
click at [131, 416] on div at bounding box center [182, 436] width 270 height 206
click at [167, 448] on div at bounding box center [182, 436] width 270 height 206
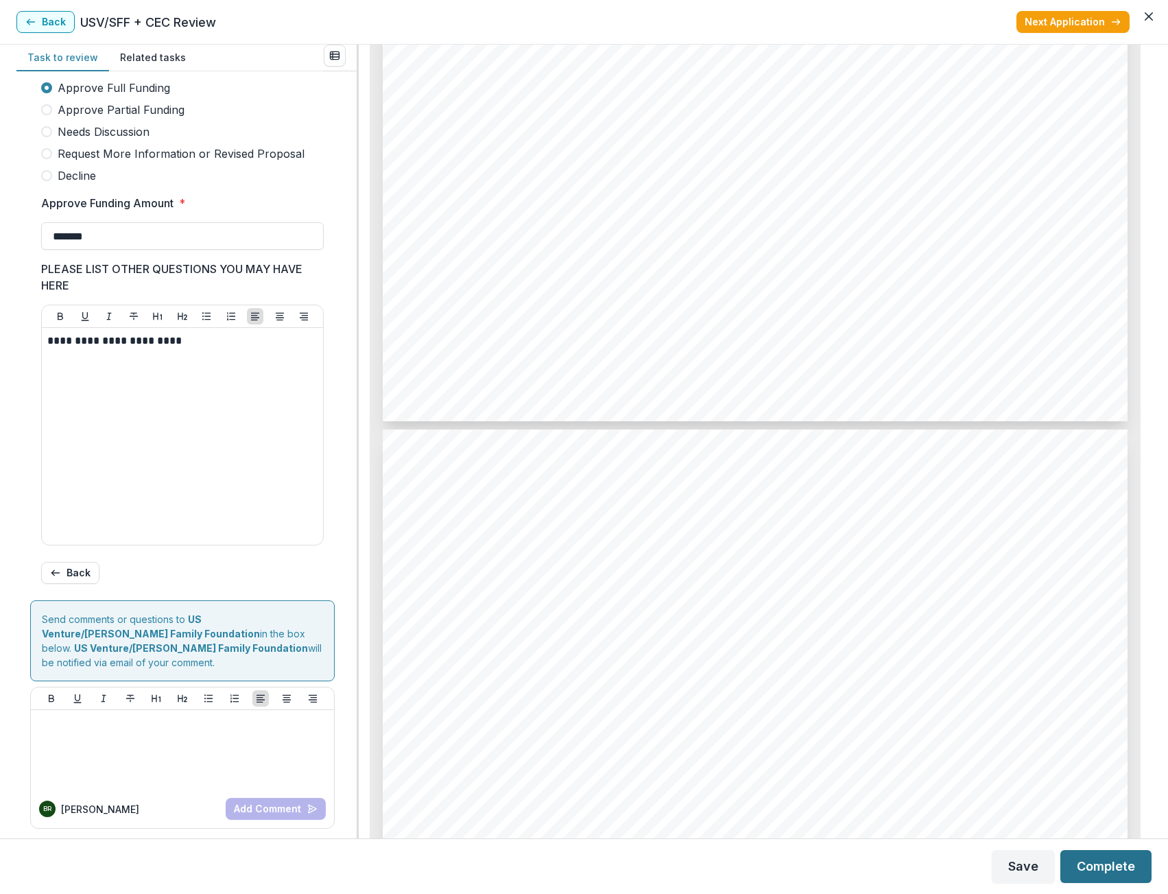
click at [1087, 866] on button "Complete" at bounding box center [1106, 866] width 91 height 33
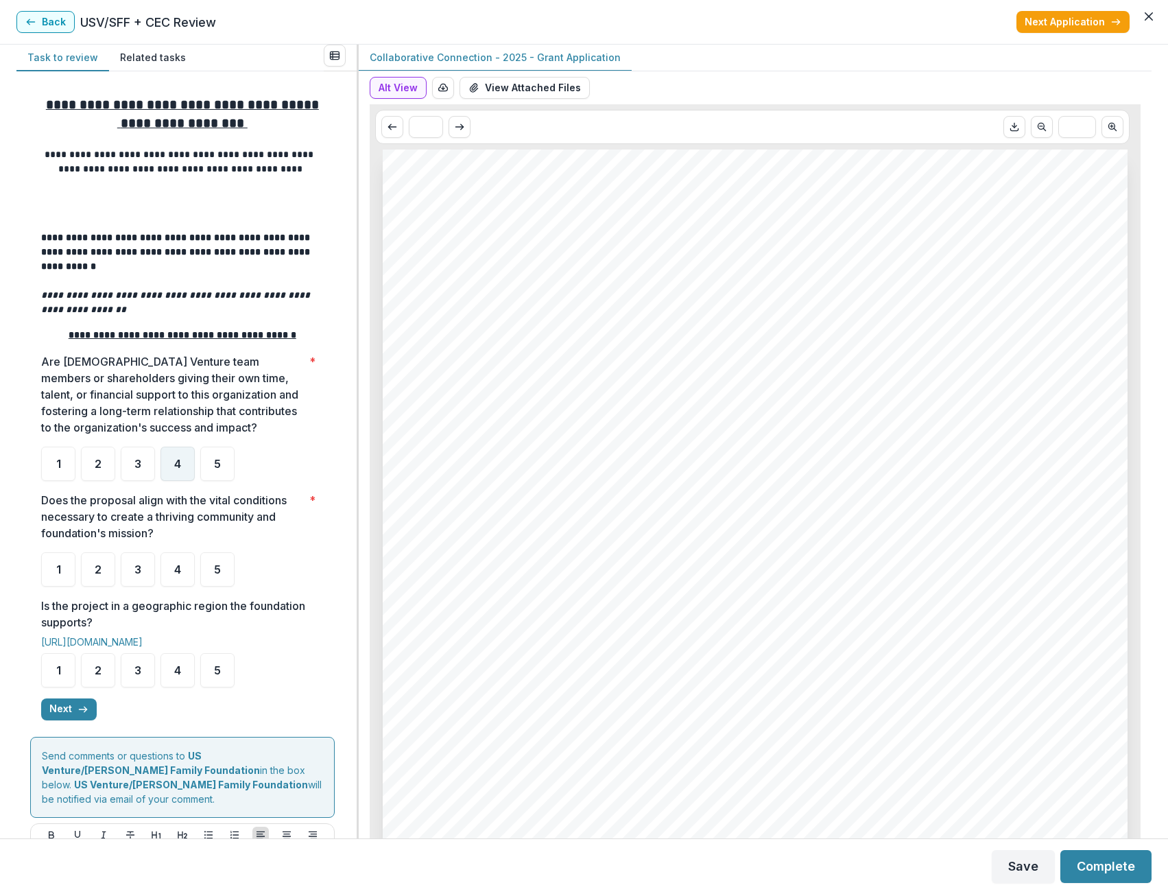
click at [187, 480] on div "4" at bounding box center [178, 464] width 34 height 34
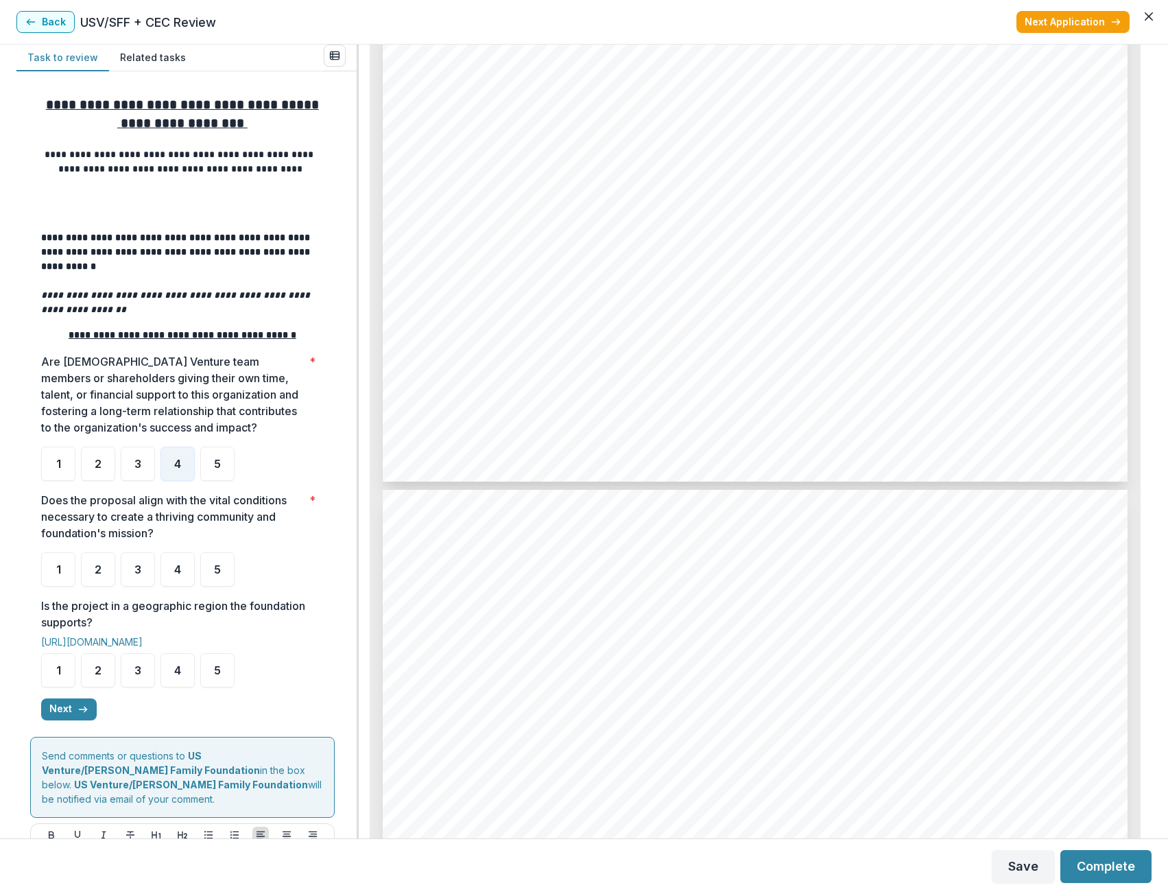
scroll to position [2127, 0]
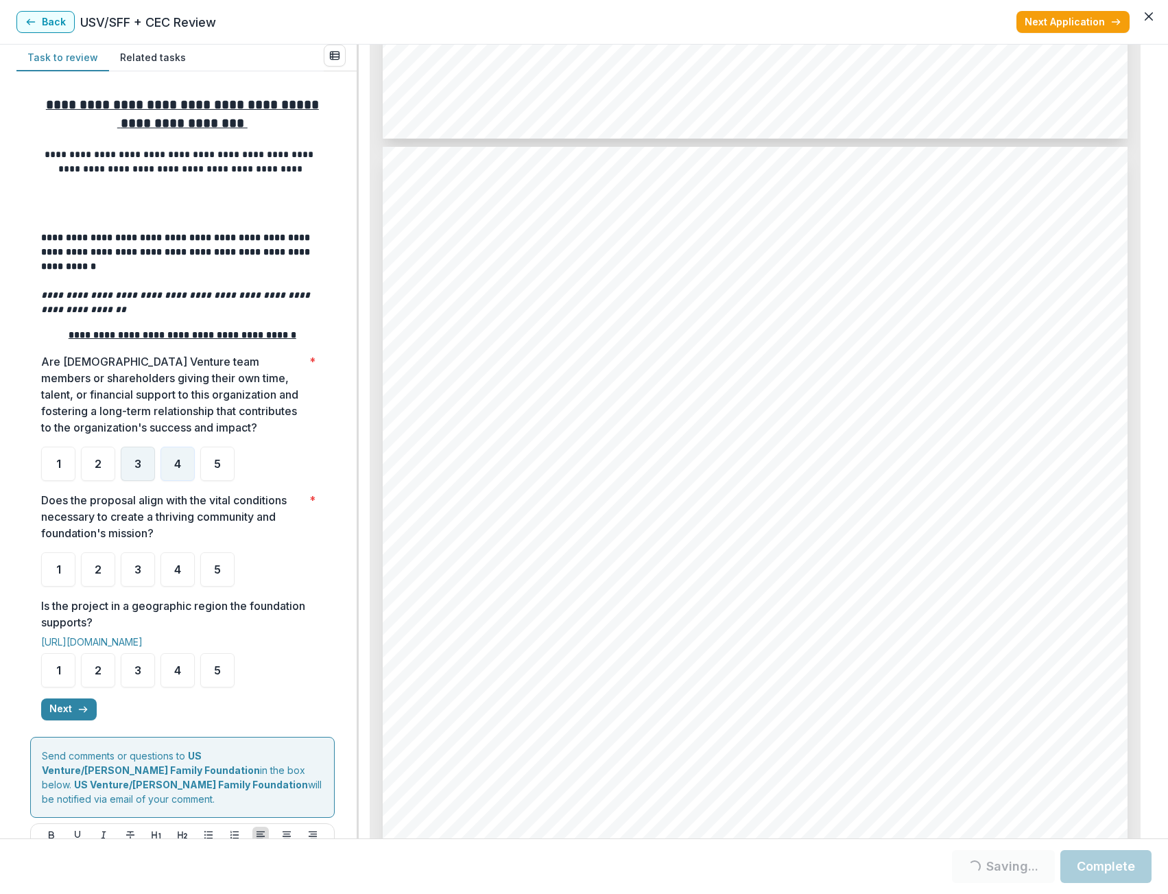
click at [132, 481] on div "3" at bounding box center [138, 464] width 34 height 34
click at [137, 467] on span "3" at bounding box center [137, 463] width 7 height 11
click at [138, 467] on span "3" at bounding box center [137, 463] width 7 height 11
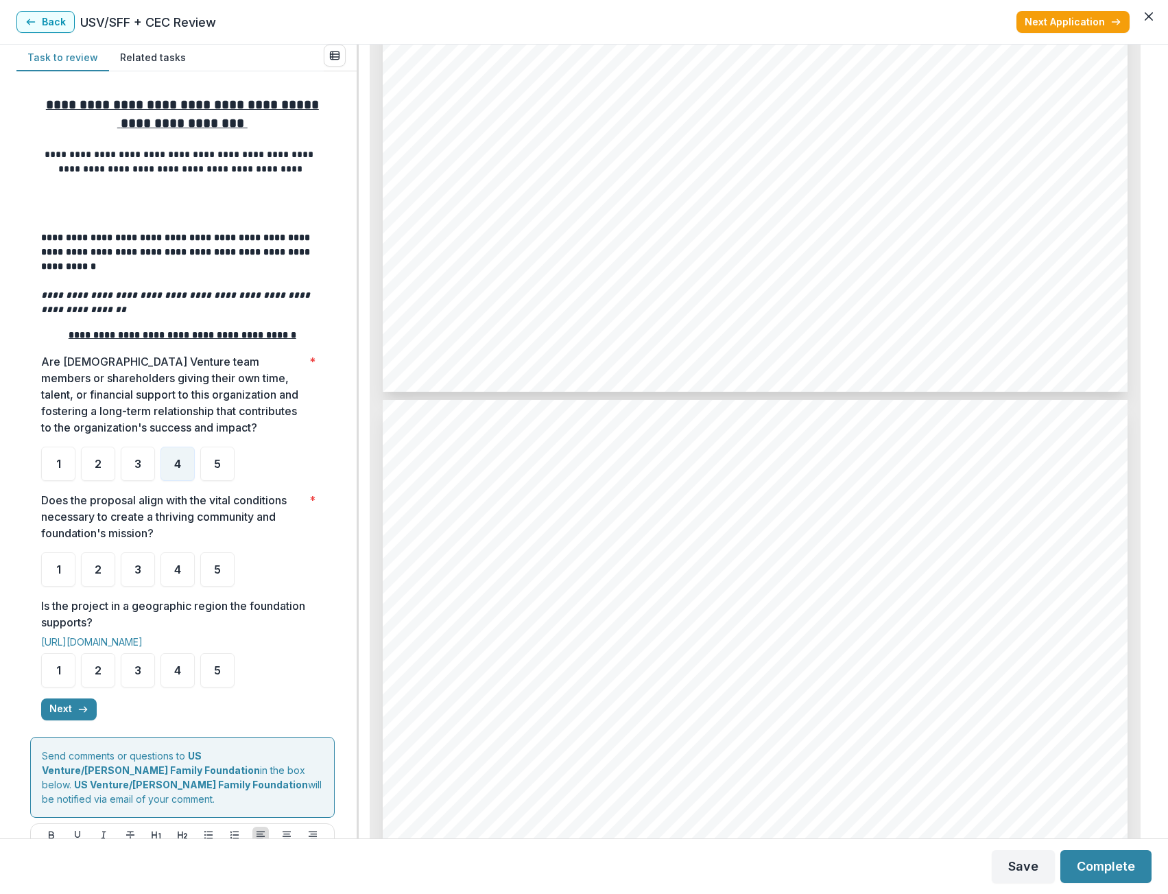
scroll to position [3019, 0]
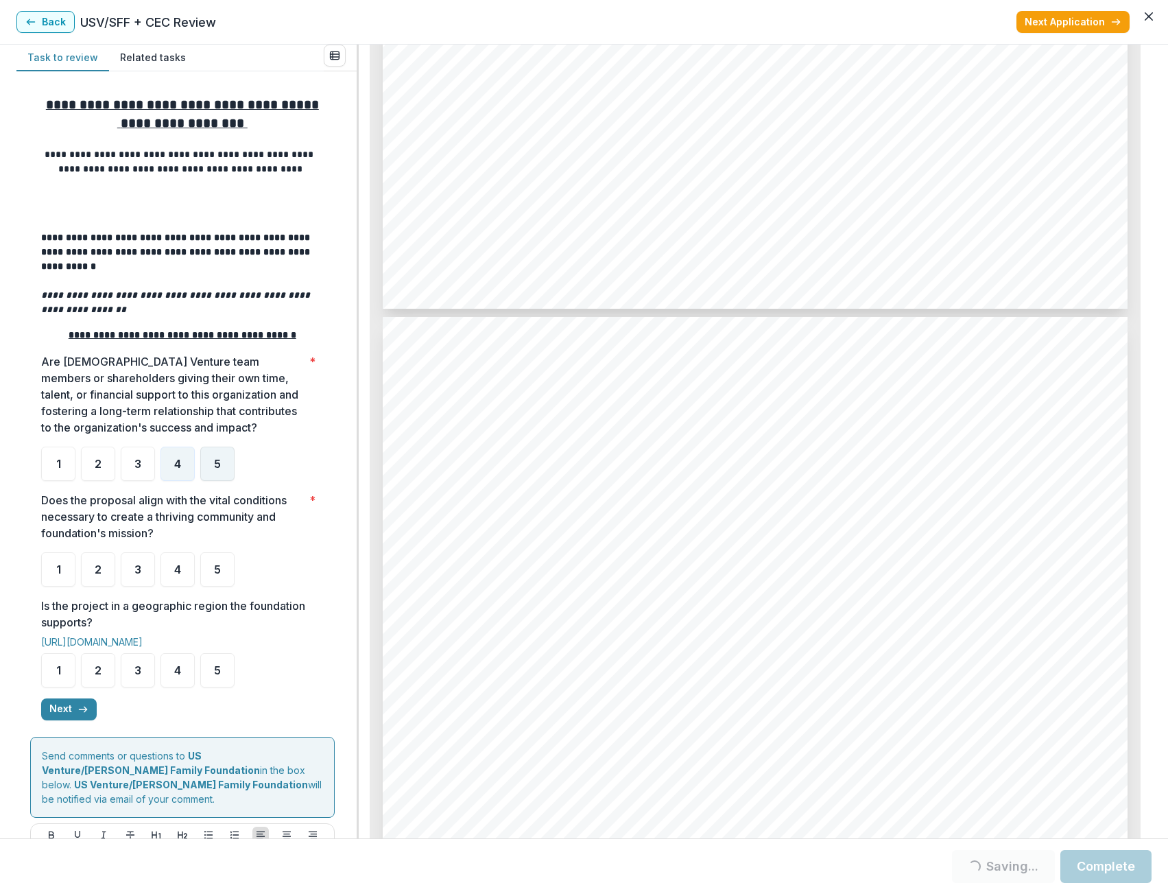
click at [224, 474] on div "5" at bounding box center [217, 464] width 34 height 34
click at [224, 569] on div "5" at bounding box center [217, 569] width 34 height 34
click at [222, 679] on div "5" at bounding box center [217, 670] width 34 height 34
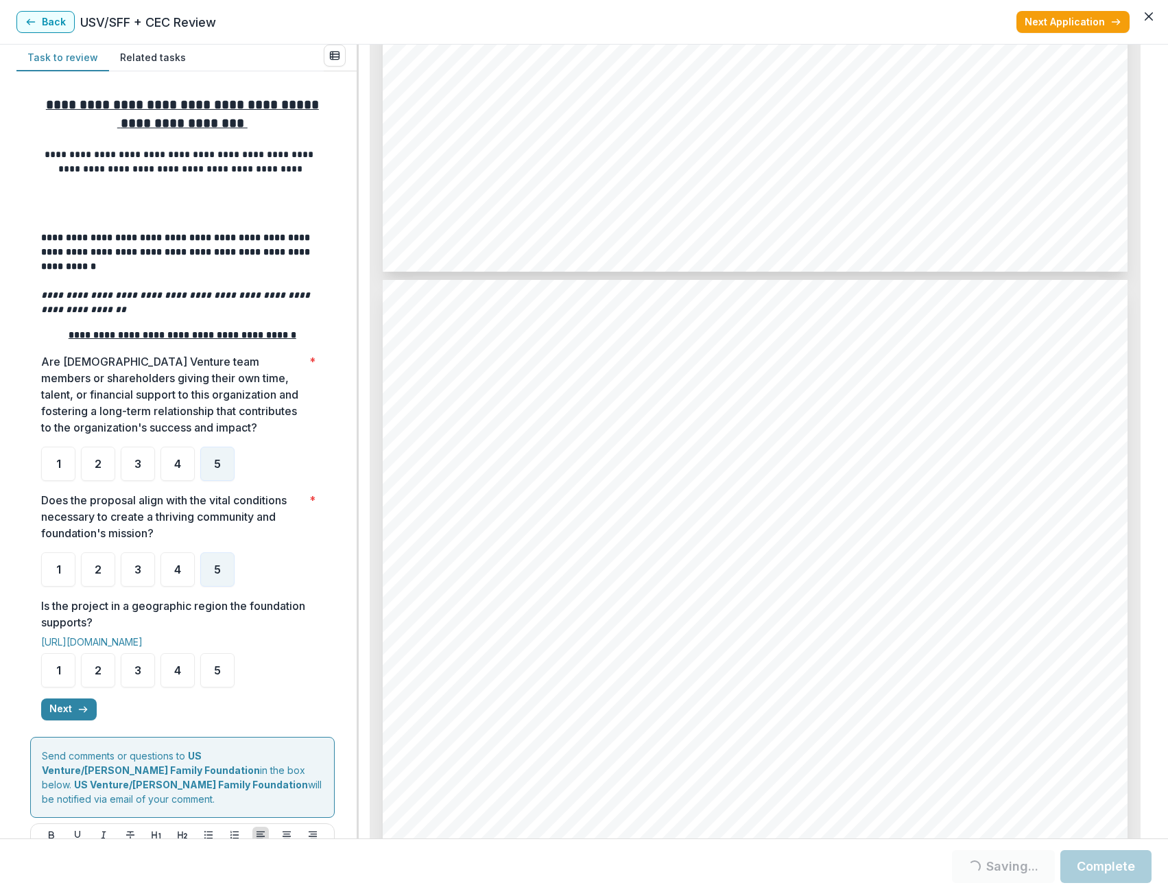
scroll to position [3087, 0]
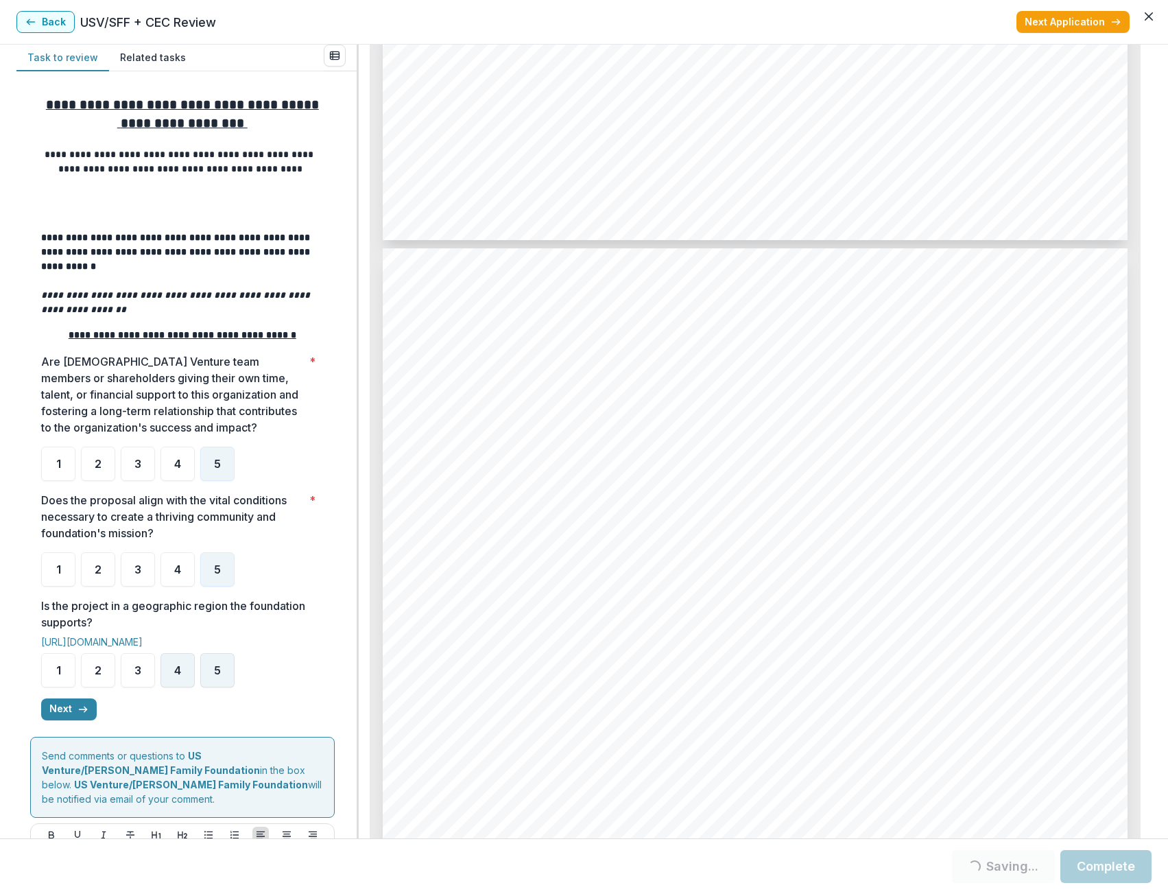
click at [215, 674] on span "5" at bounding box center [217, 670] width 7 height 11
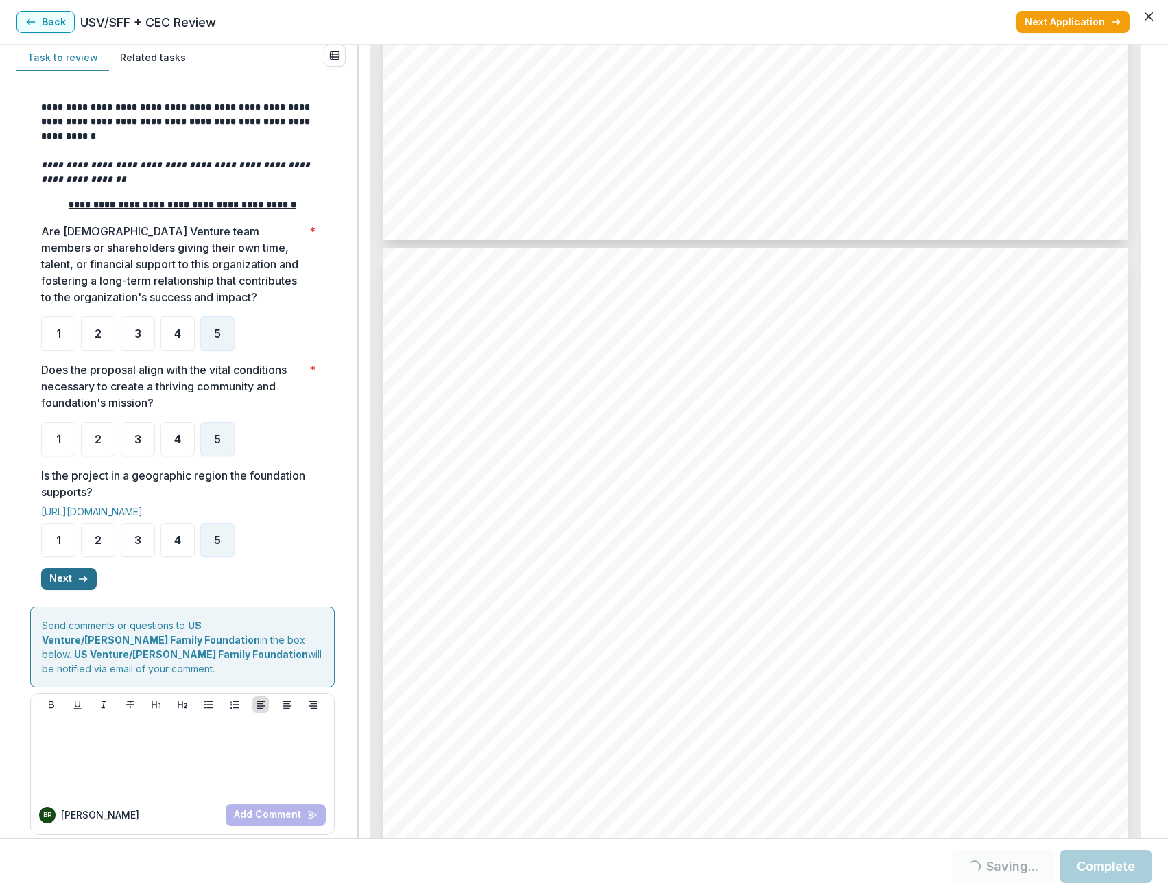
click at [70, 585] on button "Next" at bounding box center [69, 579] width 56 height 22
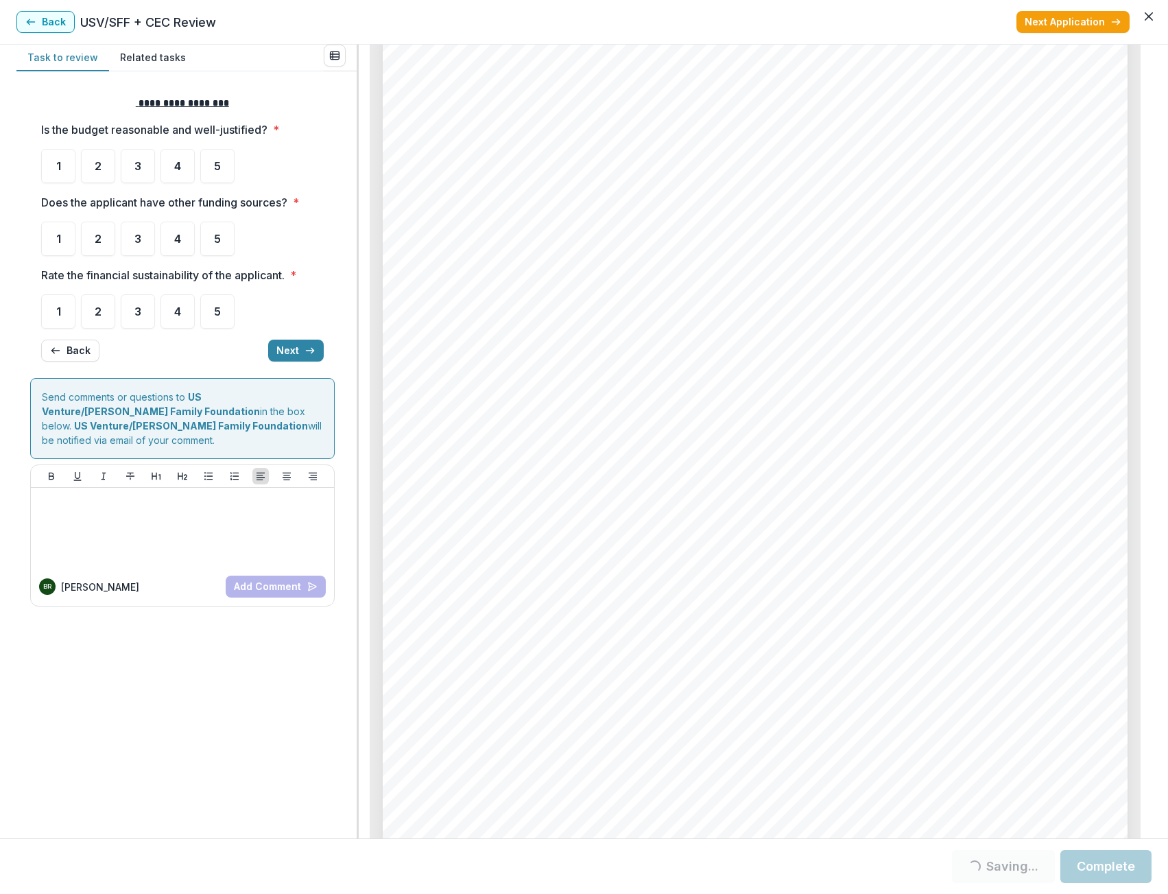
scroll to position [5626, 0]
click at [307, 354] on icon "button" at bounding box center [310, 350] width 11 height 11
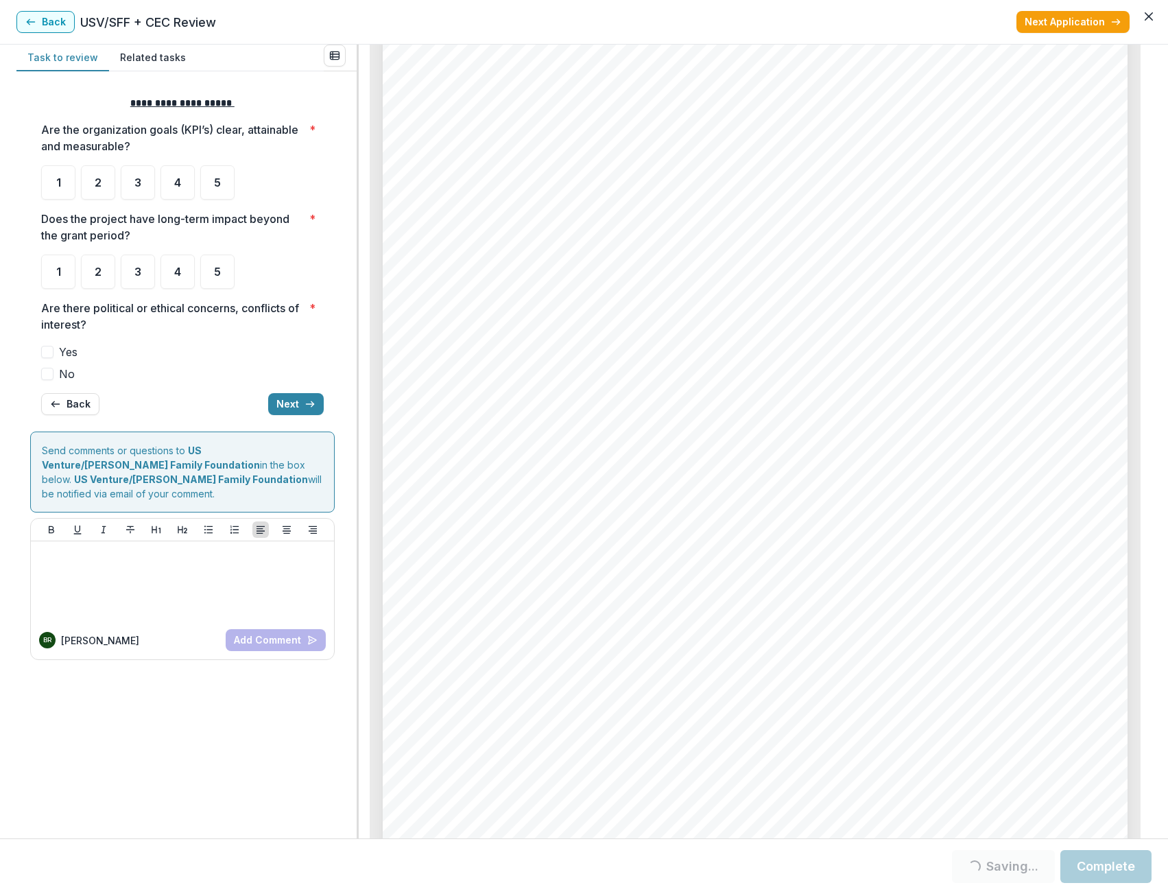
scroll to position [2401, 0]
click at [221, 182] on div "5" at bounding box center [217, 182] width 34 height 34
click at [221, 269] on div "5" at bounding box center [217, 272] width 34 height 34
click at [51, 375] on span at bounding box center [47, 374] width 12 height 12
click at [202, 259] on div "5" at bounding box center [217, 272] width 34 height 34
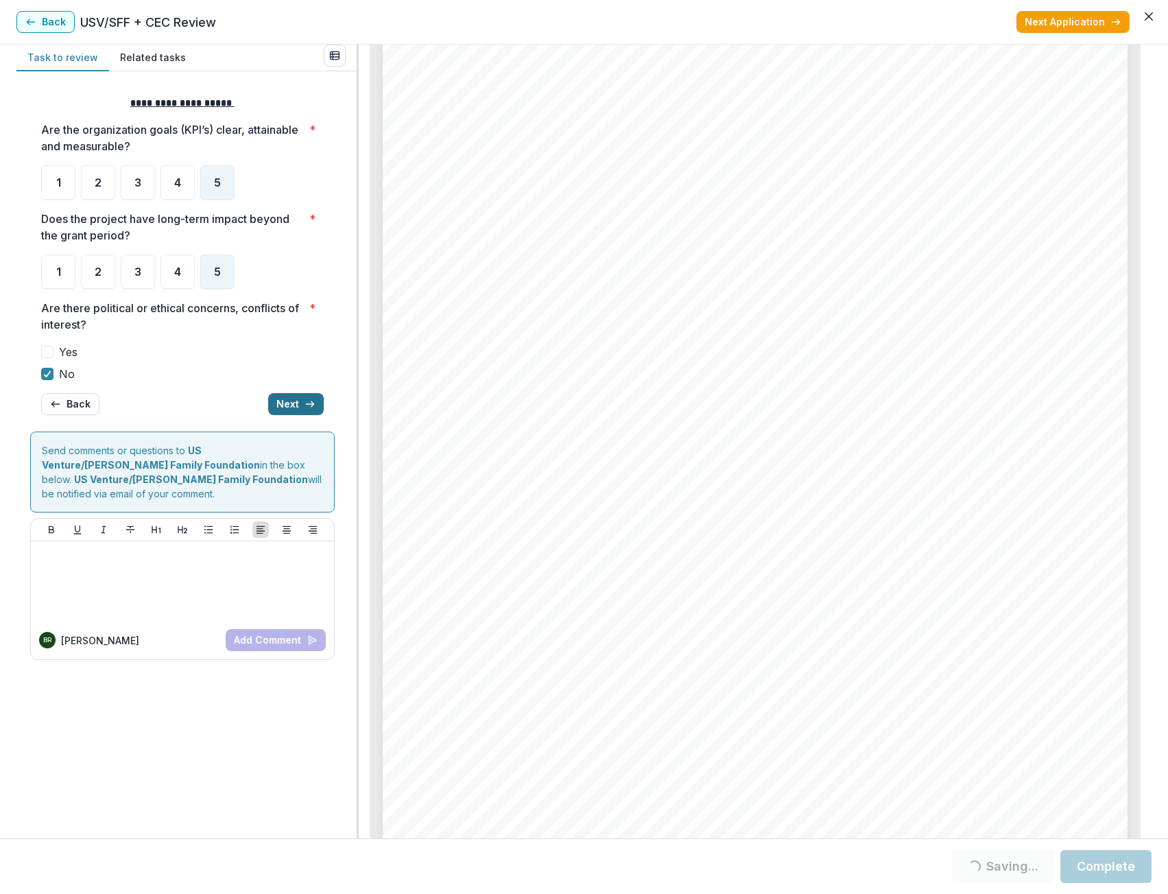
click at [279, 397] on button "Next" at bounding box center [296, 404] width 56 height 22
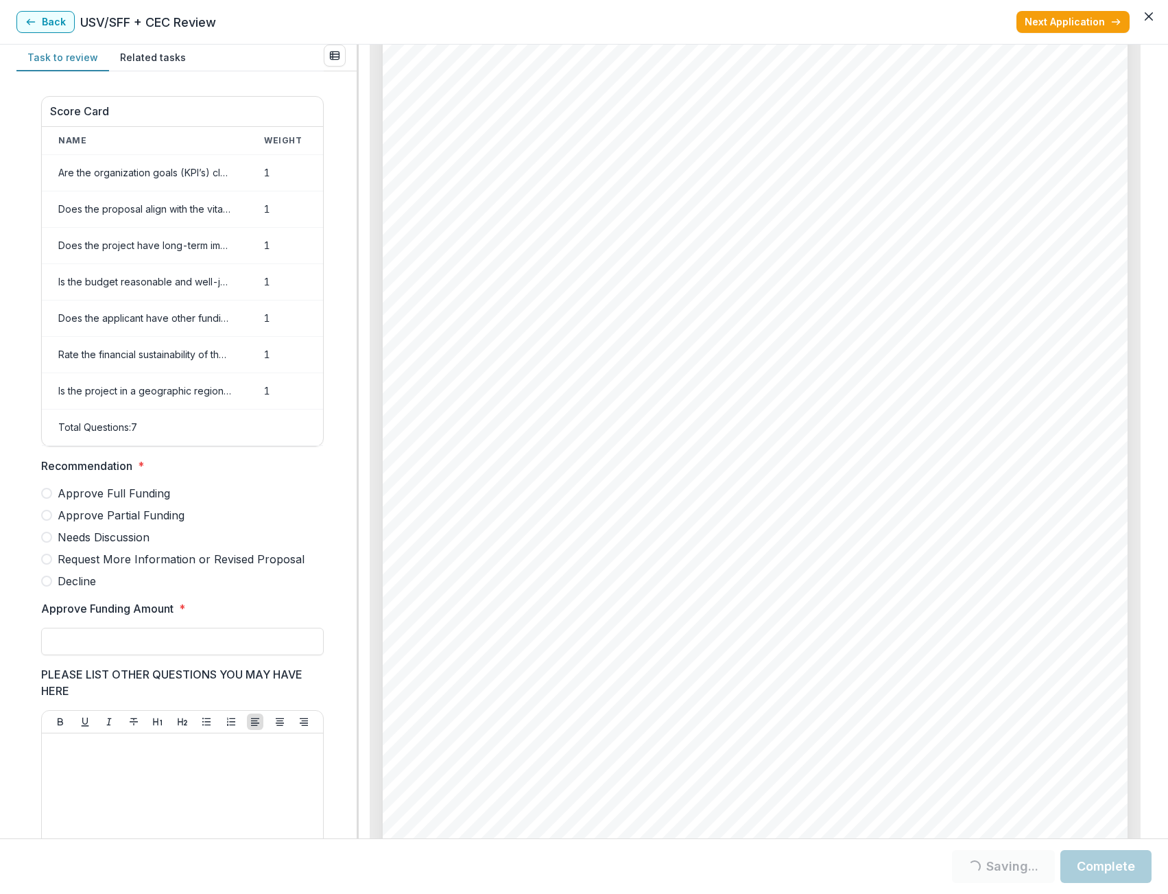
scroll to position [405, 0]
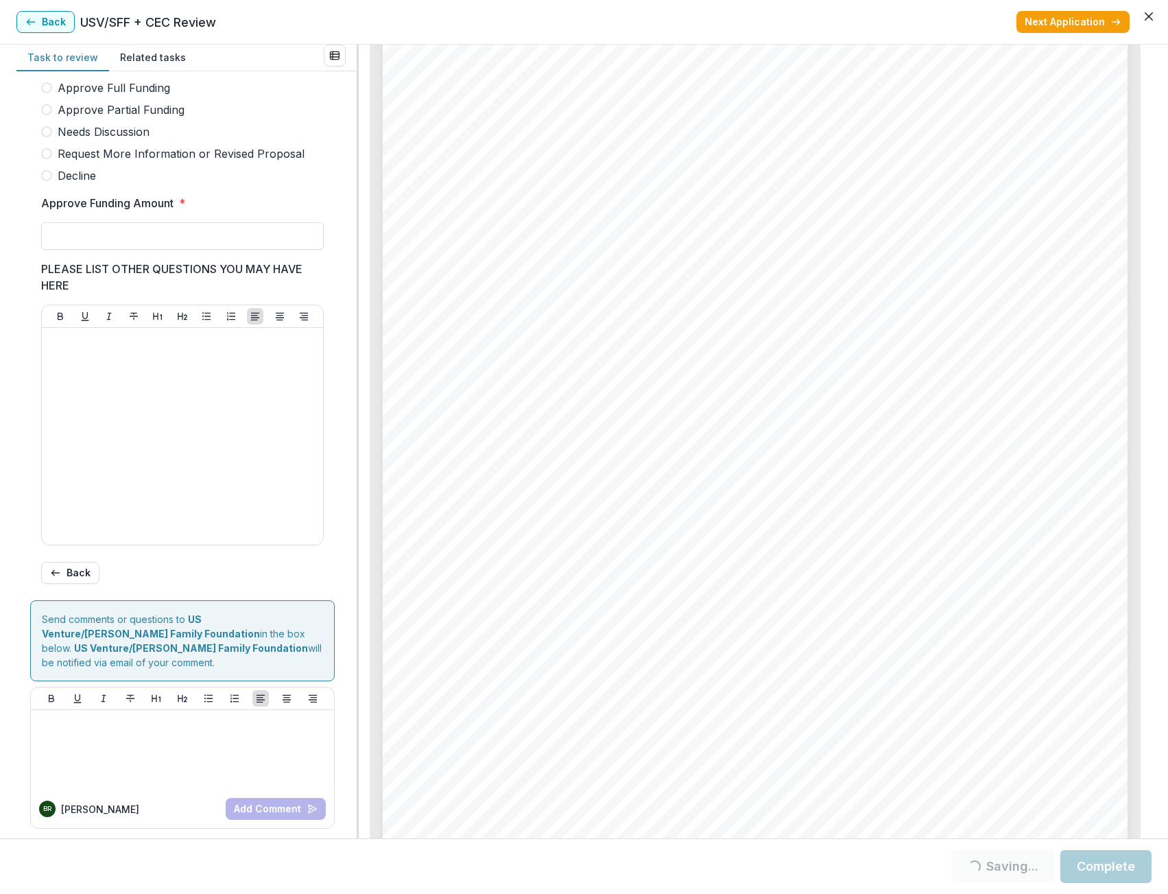
click at [60, 117] on span "Approve Partial Funding" at bounding box center [121, 110] width 127 height 16
click at [147, 246] on input "Approve Funding Amount *" at bounding box center [182, 235] width 283 height 27
type input "*******"
click at [168, 365] on div at bounding box center [182, 436] width 270 height 206
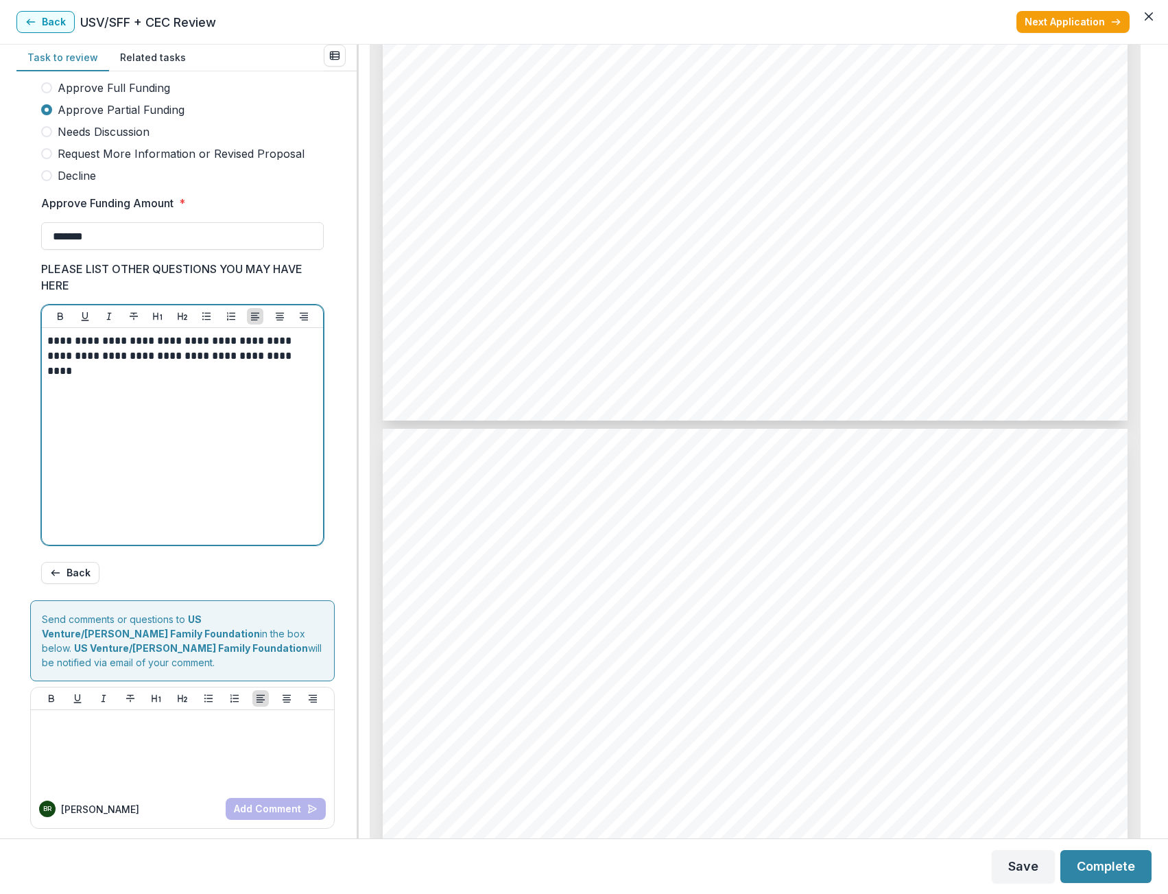
scroll to position [3979, 0]
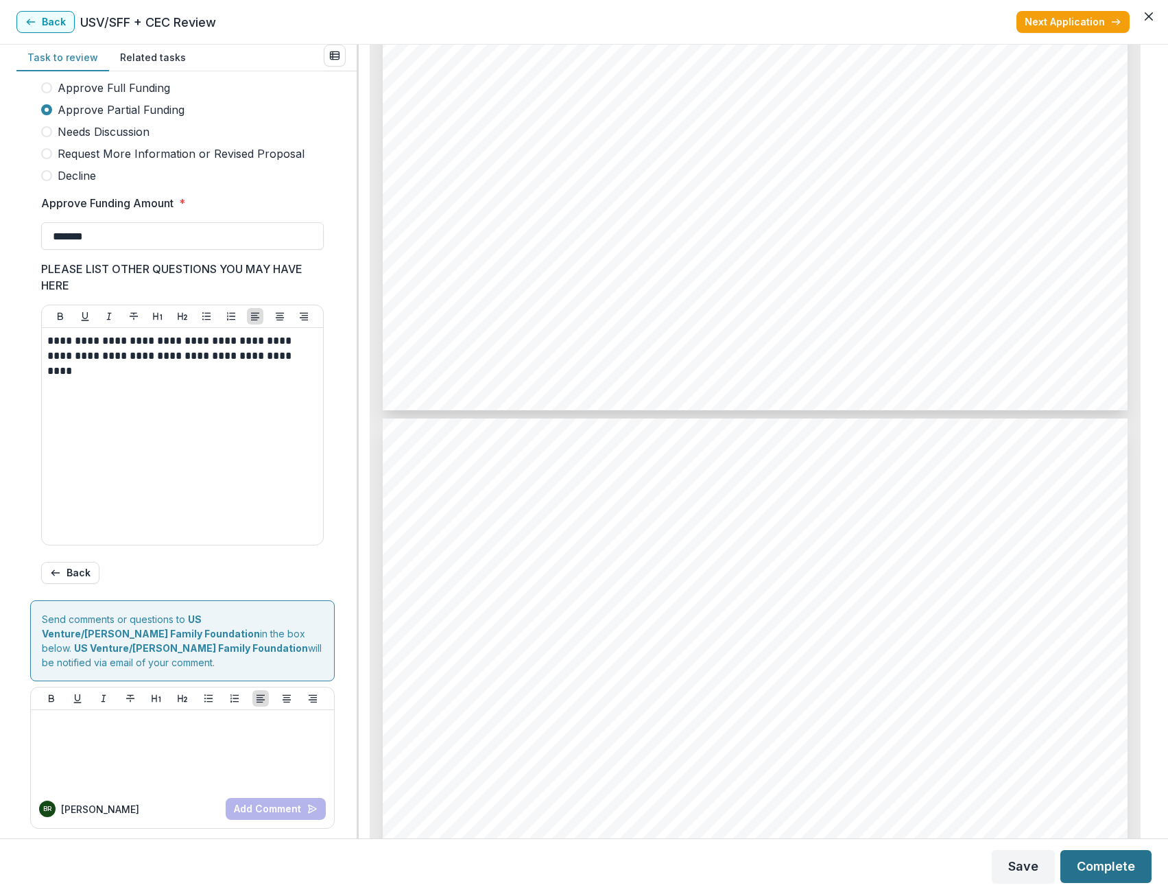
click at [1091, 867] on button "Complete" at bounding box center [1106, 866] width 91 height 33
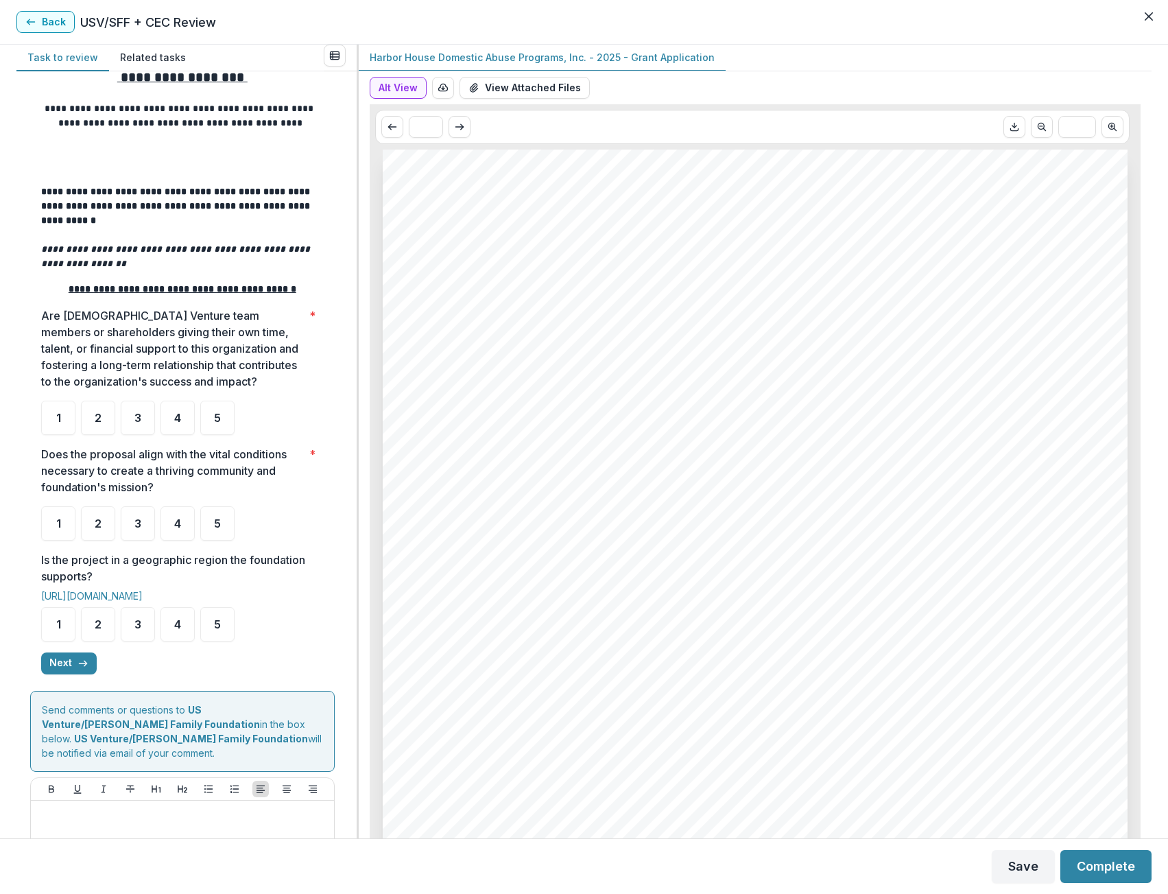
scroll to position [69, 0]
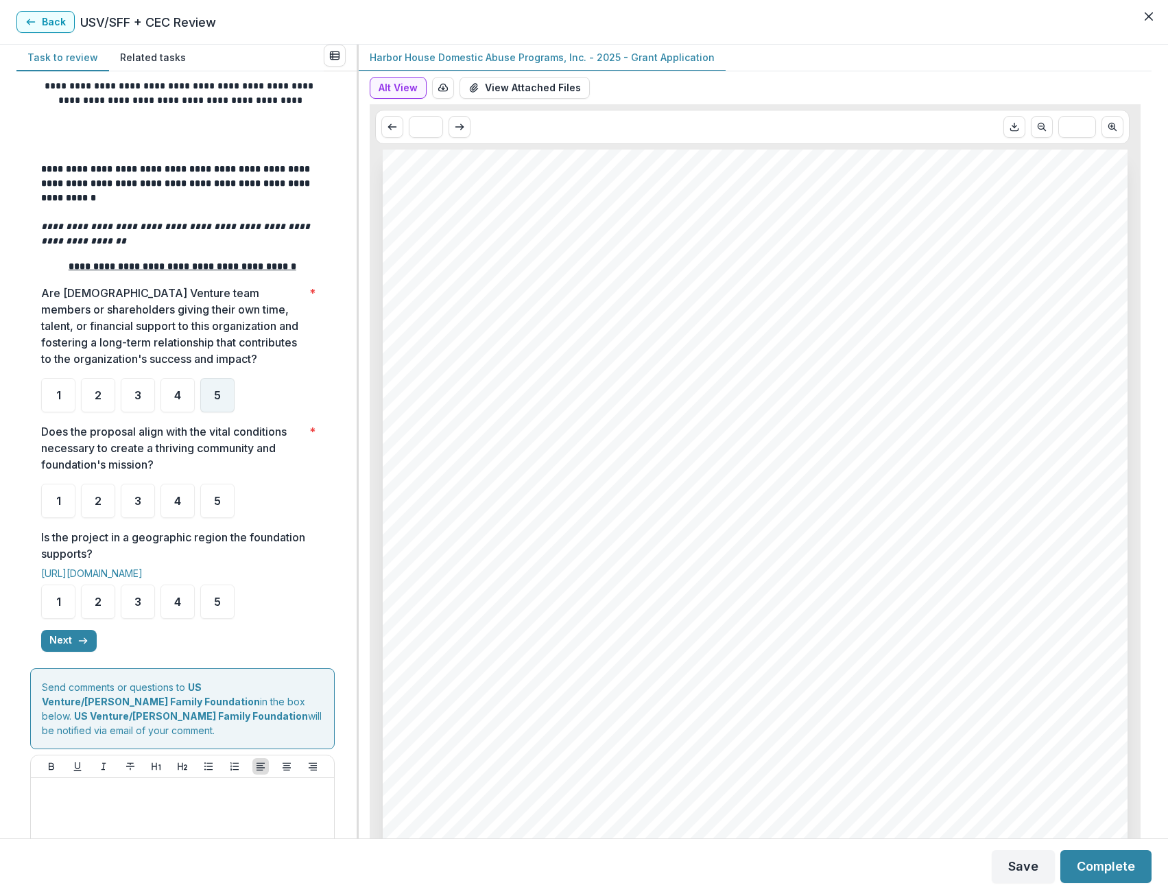
click at [215, 410] on div "5" at bounding box center [217, 395] width 34 height 34
click at [218, 480] on div "Does the proposal align with the vital conditions necessary to create a thrivin…" at bounding box center [182, 470] width 283 height 95
click at [212, 504] on div "5" at bounding box center [217, 501] width 34 height 34
click at [220, 599] on span "5" at bounding box center [217, 601] width 7 height 11
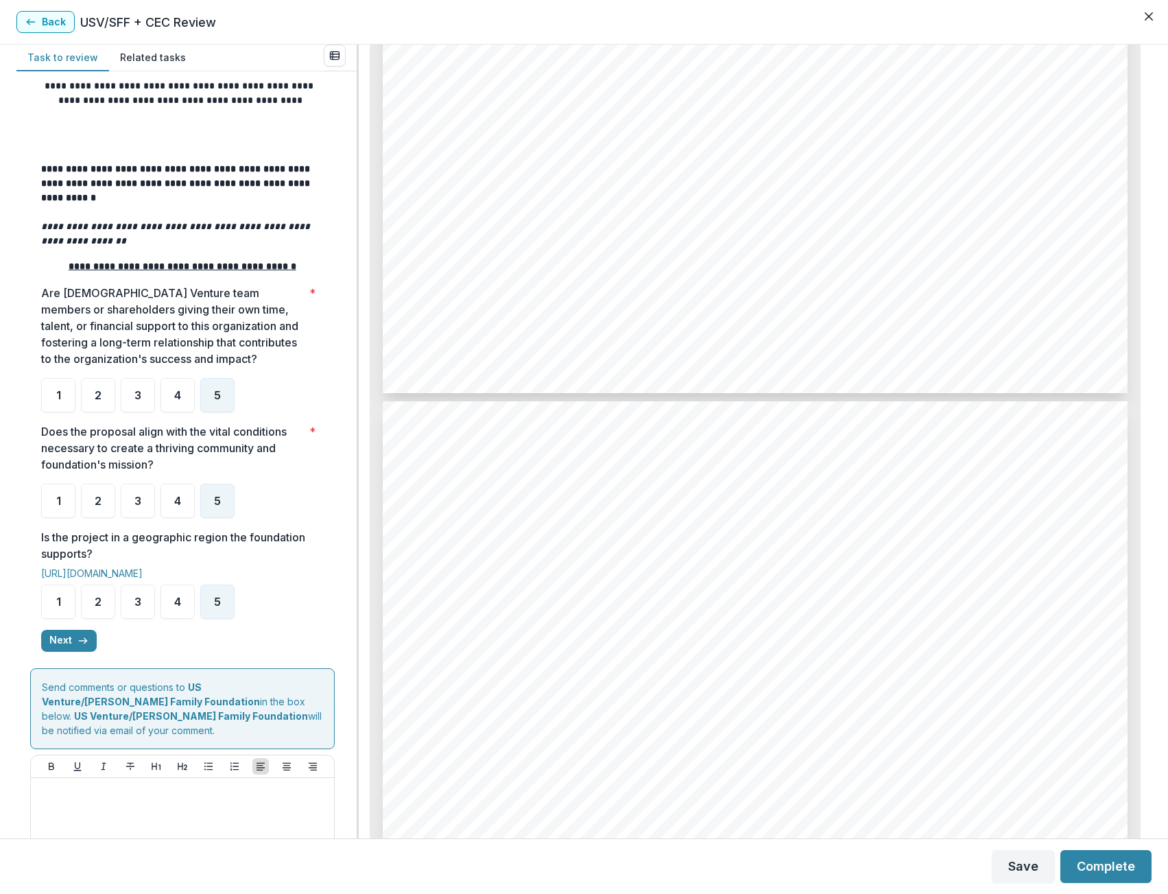
scroll to position [4117, 0]
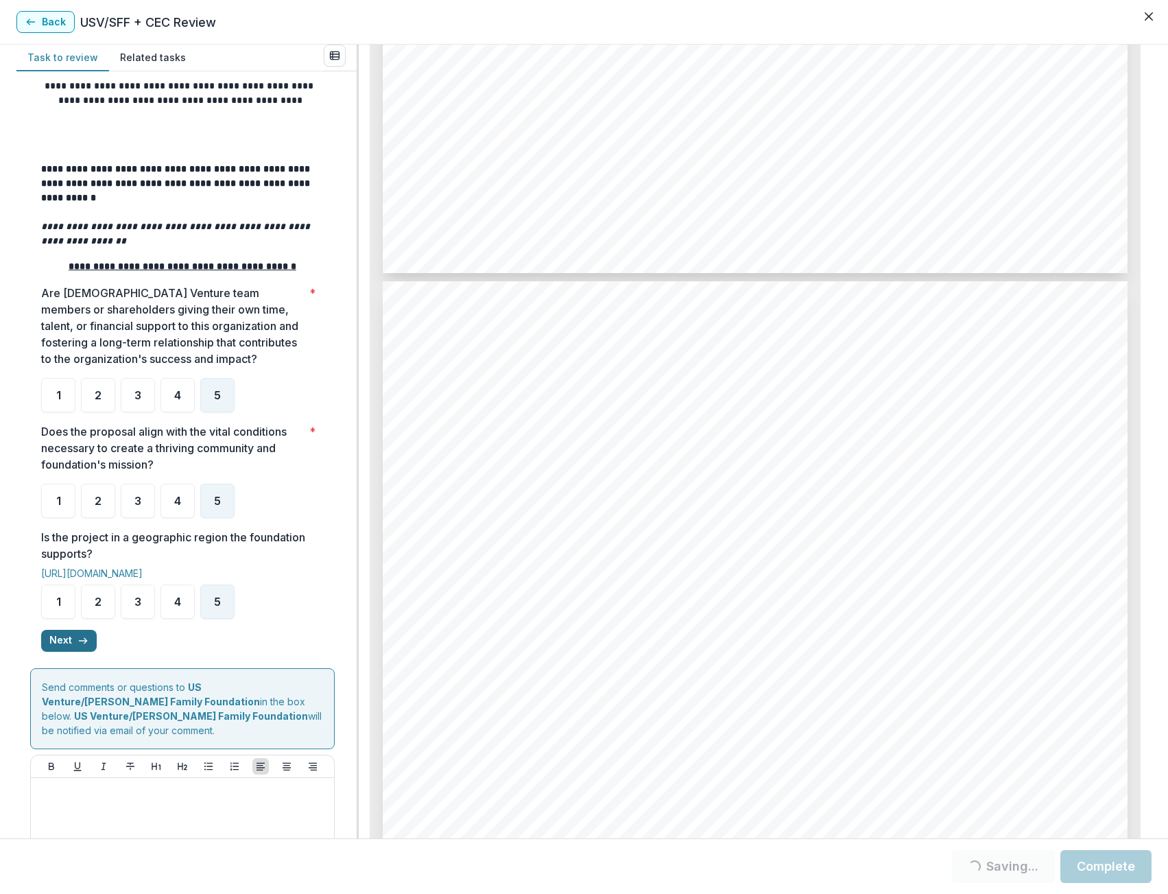
click at [56, 651] on button "Next" at bounding box center [69, 641] width 56 height 22
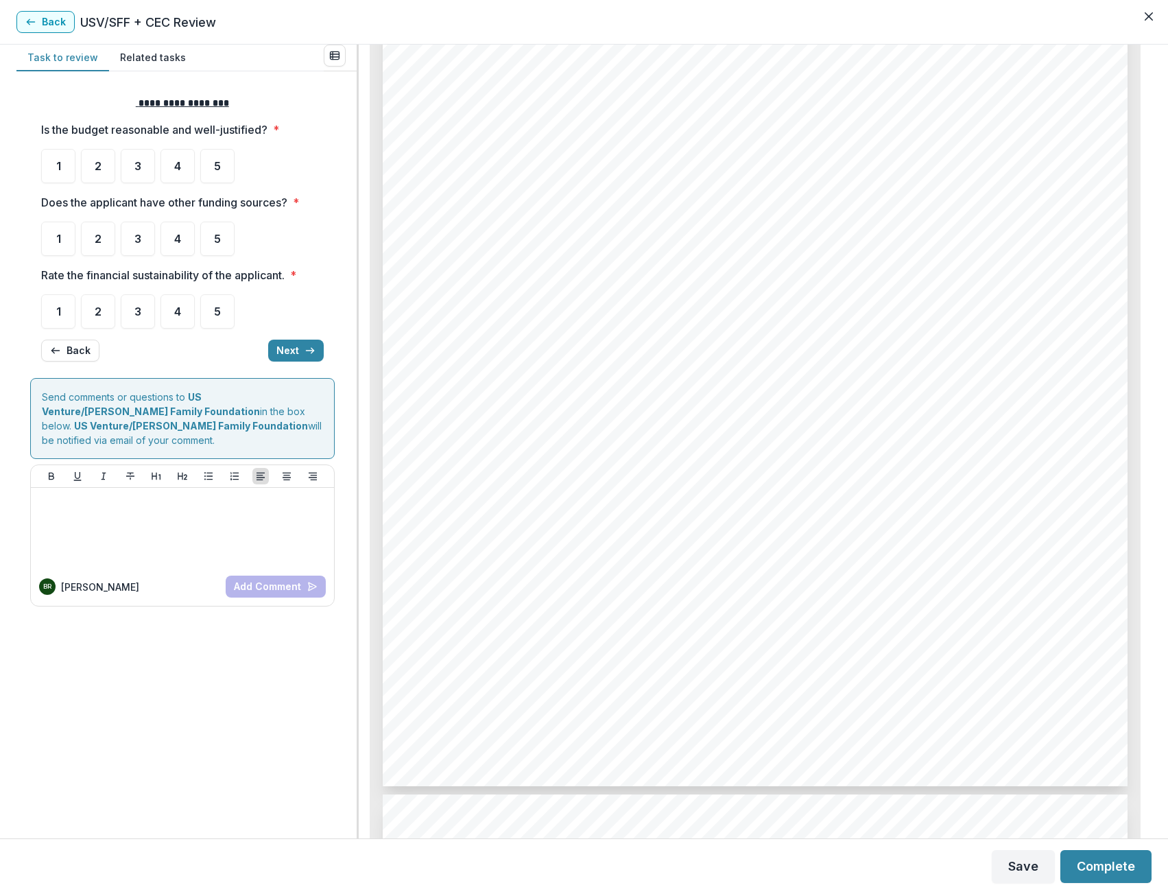
scroll to position [4391, 0]
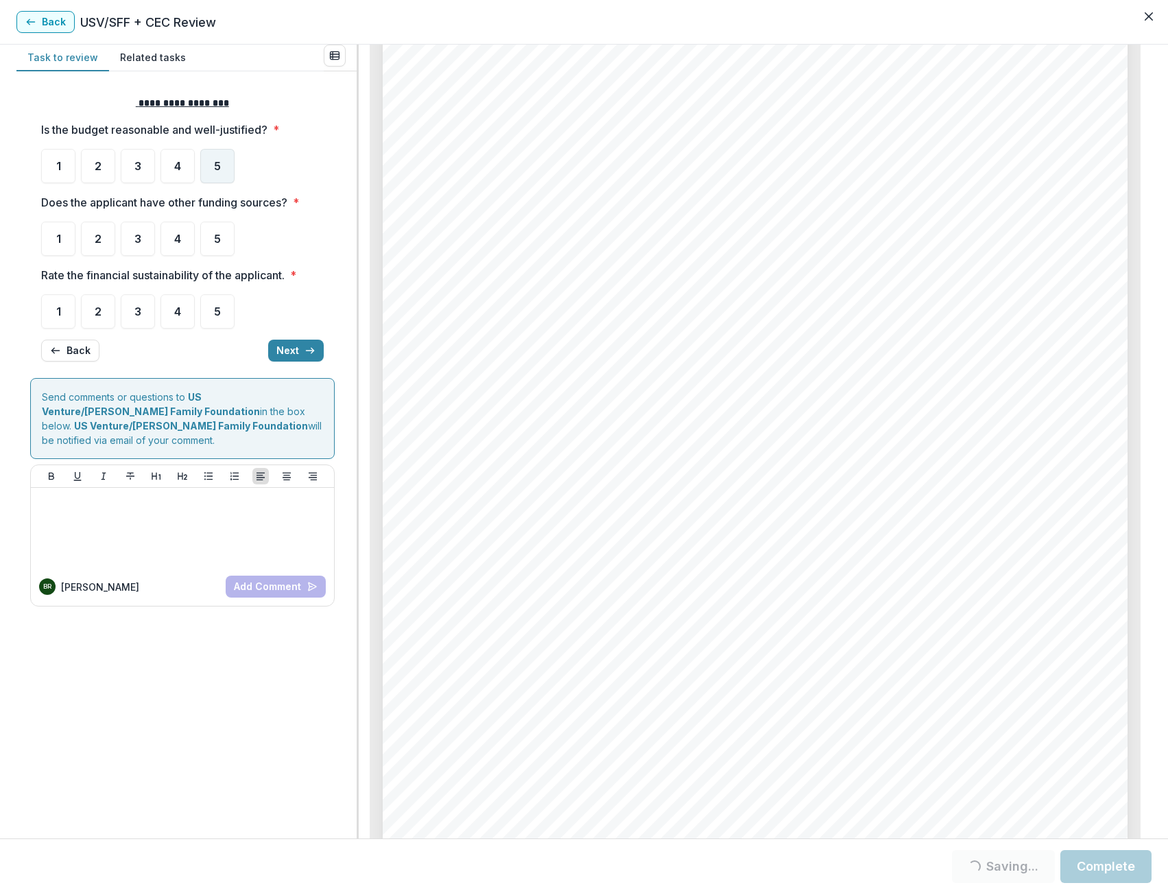
click at [213, 177] on div "5" at bounding box center [217, 166] width 34 height 34
click at [207, 240] on div "5" at bounding box center [217, 239] width 34 height 34
click at [217, 161] on span "5" at bounding box center [217, 166] width 7 height 11
click at [222, 307] on div "5" at bounding box center [217, 311] width 34 height 34
click at [234, 174] on div "5" at bounding box center [217, 166] width 34 height 34
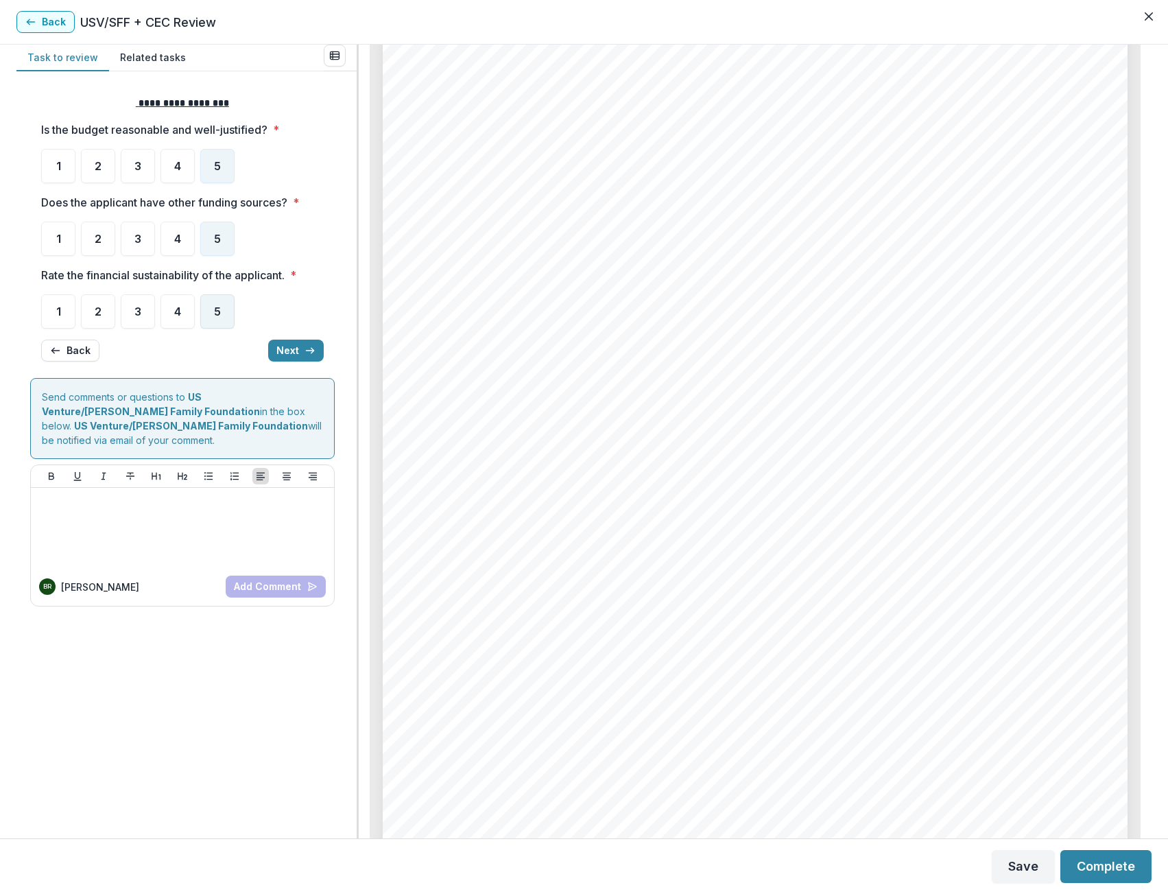
click at [233, 307] on div "5" at bounding box center [217, 311] width 34 height 34
click at [304, 360] on button "Next" at bounding box center [296, 351] width 56 height 22
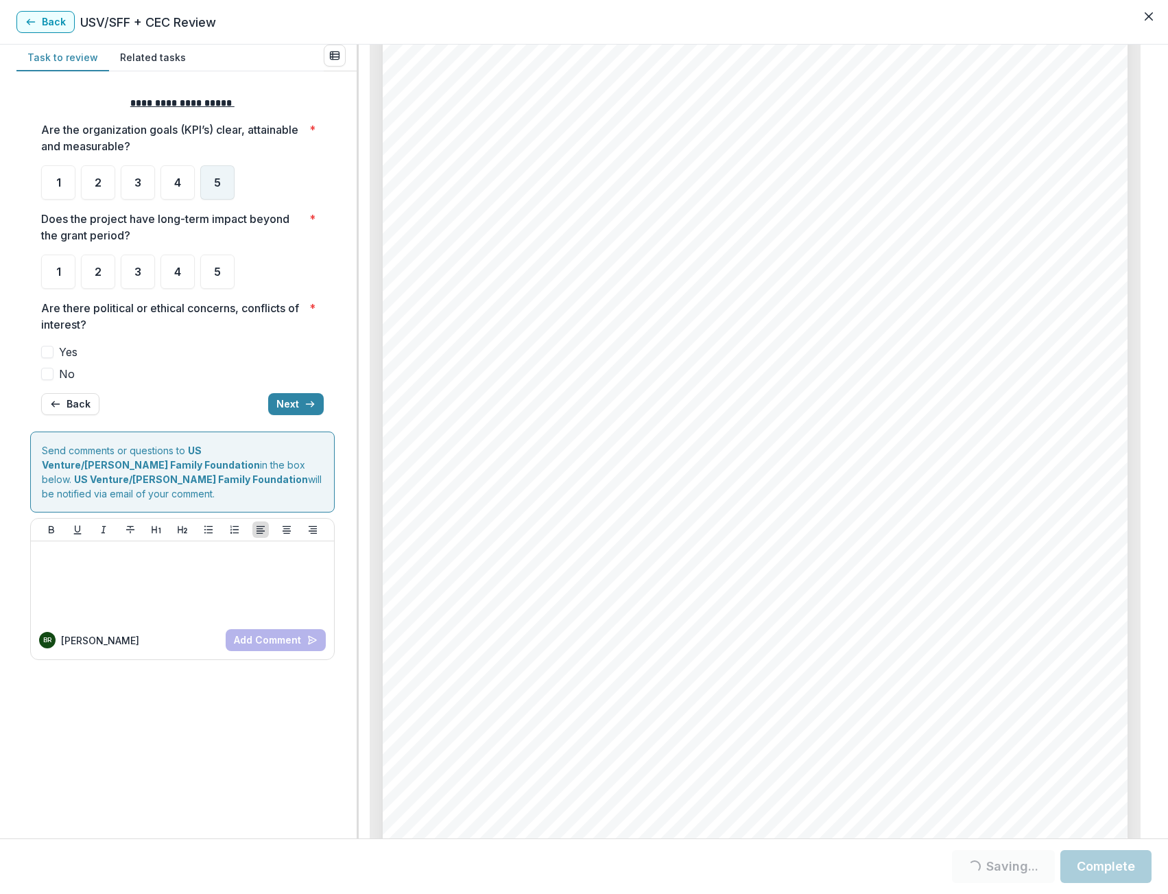
click at [222, 183] on div "5" at bounding box center [217, 182] width 34 height 34
click at [223, 256] on div "5" at bounding box center [217, 272] width 34 height 34
click at [217, 267] on span "5" at bounding box center [217, 271] width 7 height 11
click at [215, 270] on span "5" at bounding box center [217, 271] width 7 height 11
click at [56, 370] on label "No" at bounding box center [182, 374] width 283 height 16
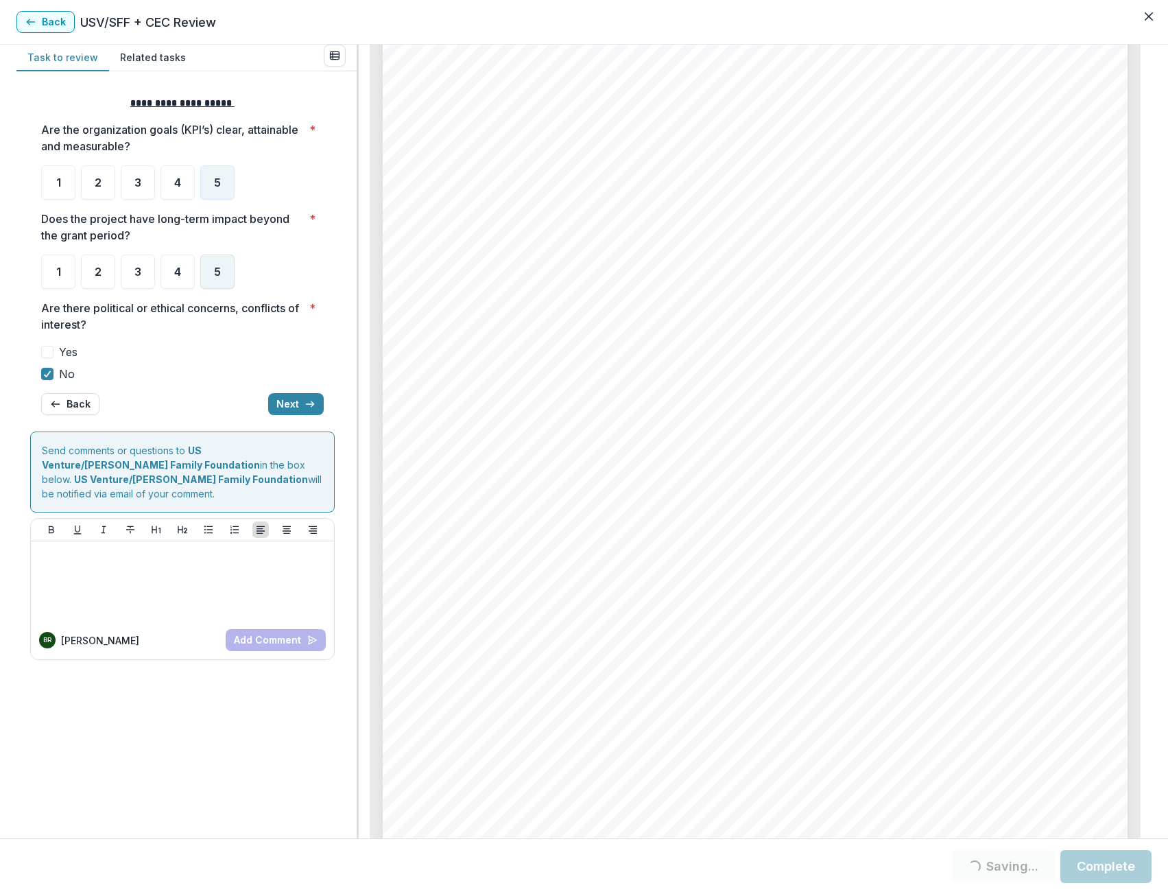
click at [220, 272] on span "5" at bounding box center [217, 271] width 7 height 11
click at [208, 283] on div "5" at bounding box center [217, 272] width 34 height 34
click at [303, 390] on div "**********" at bounding box center [182, 255] width 283 height 341
click at [305, 408] on icon "button" at bounding box center [310, 404] width 11 height 11
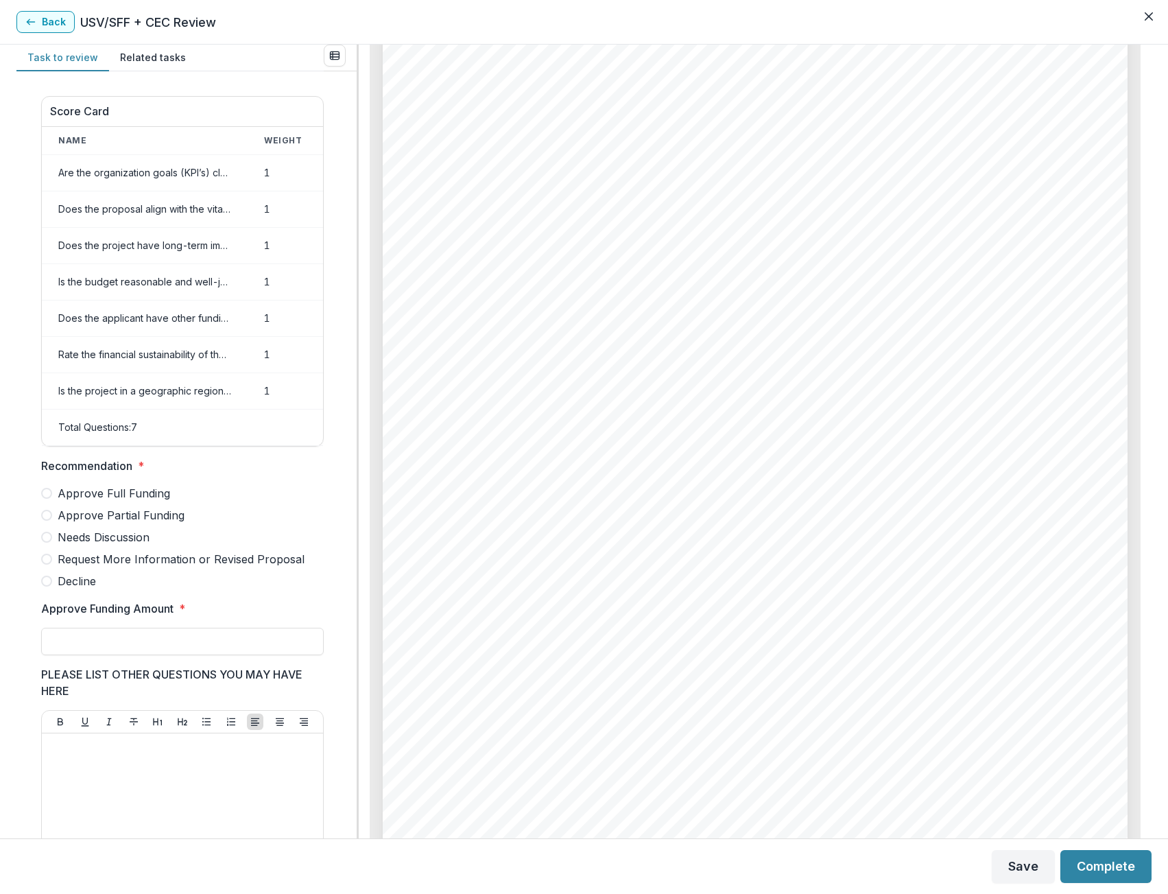
scroll to position [405, 0]
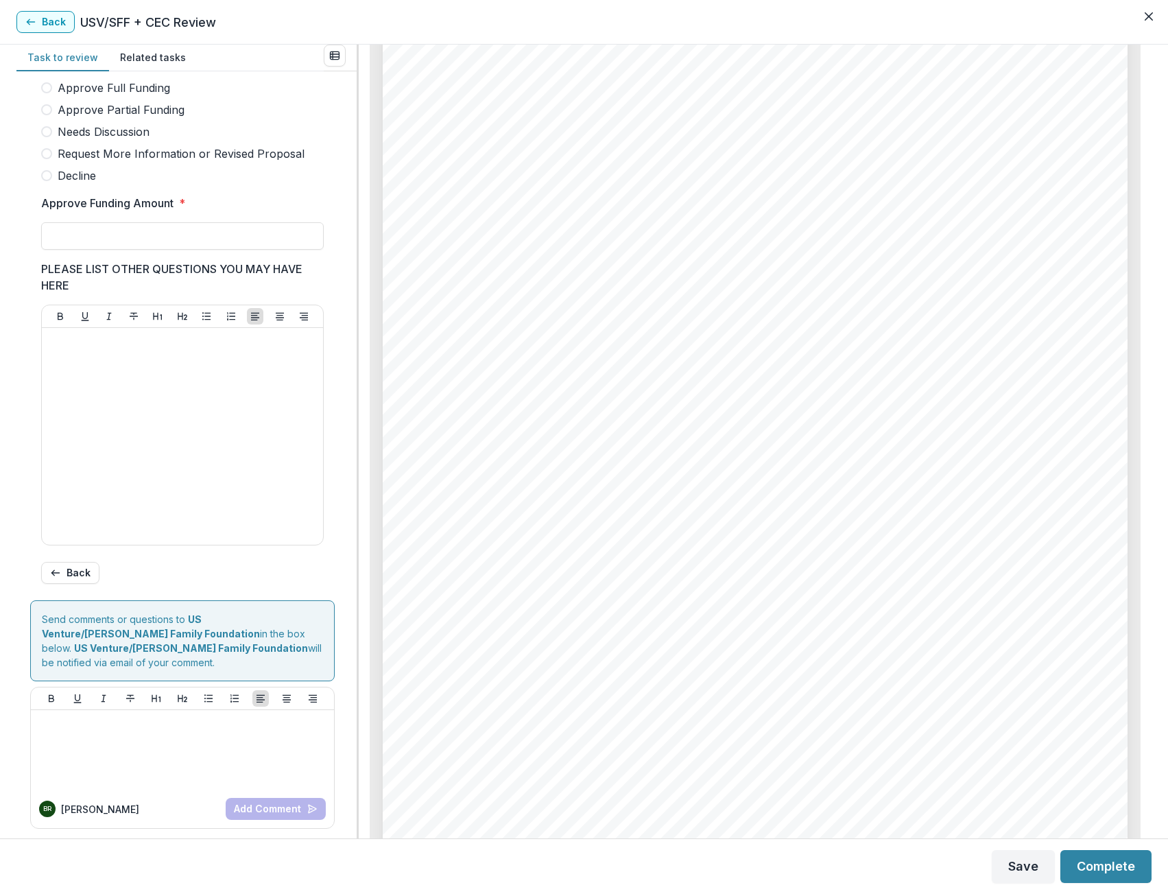
click at [45, 96] on label "Approve Full Funding" at bounding box center [182, 88] width 283 height 16
click at [97, 248] on input "Approve Funding Amount *" at bounding box center [182, 235] width 283 height 27
type input "********"
click at [146, 469] on div at bounding box center [182, 436] width 270 height 206
click at [1103, 859] on button "Complete" at bounding box center [1106, 866] width 91 height 33
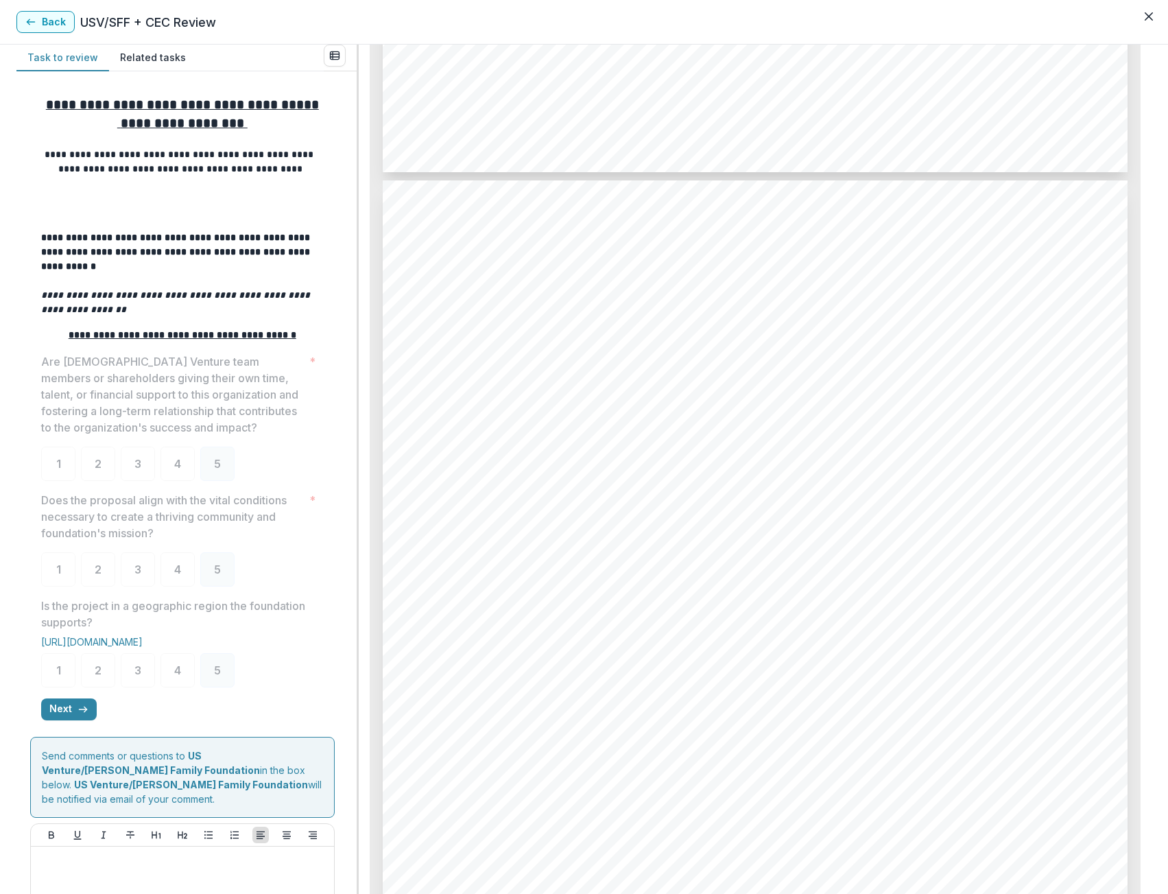
scroll to position [3361, 0]
click at [62, 703] on button "Next" at bounding box center [69, 709] width 56 height 22
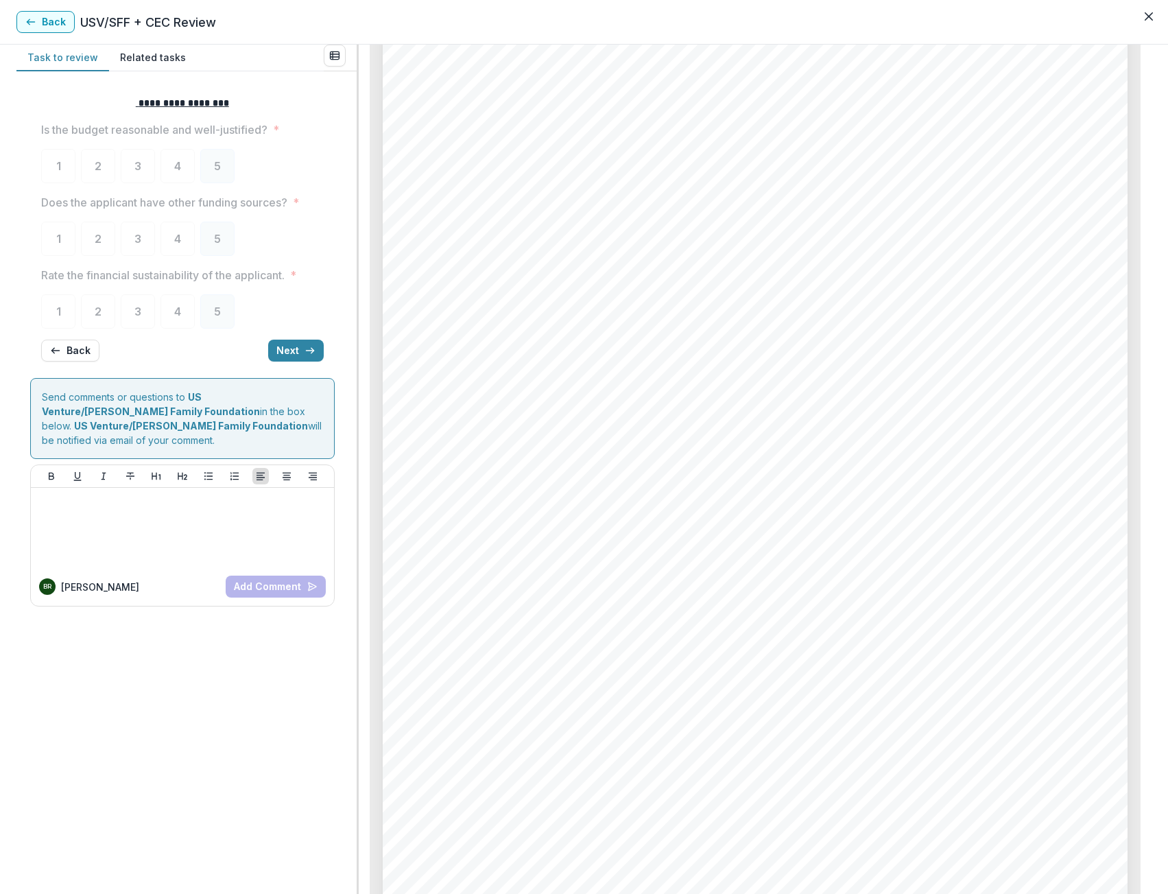
click at [311, 333] on div "**********" at bounding box center [182, 228] width 283 height 287
click at [305, 343] on button "Next" at bounding box center [296, 351] width 56 height 22
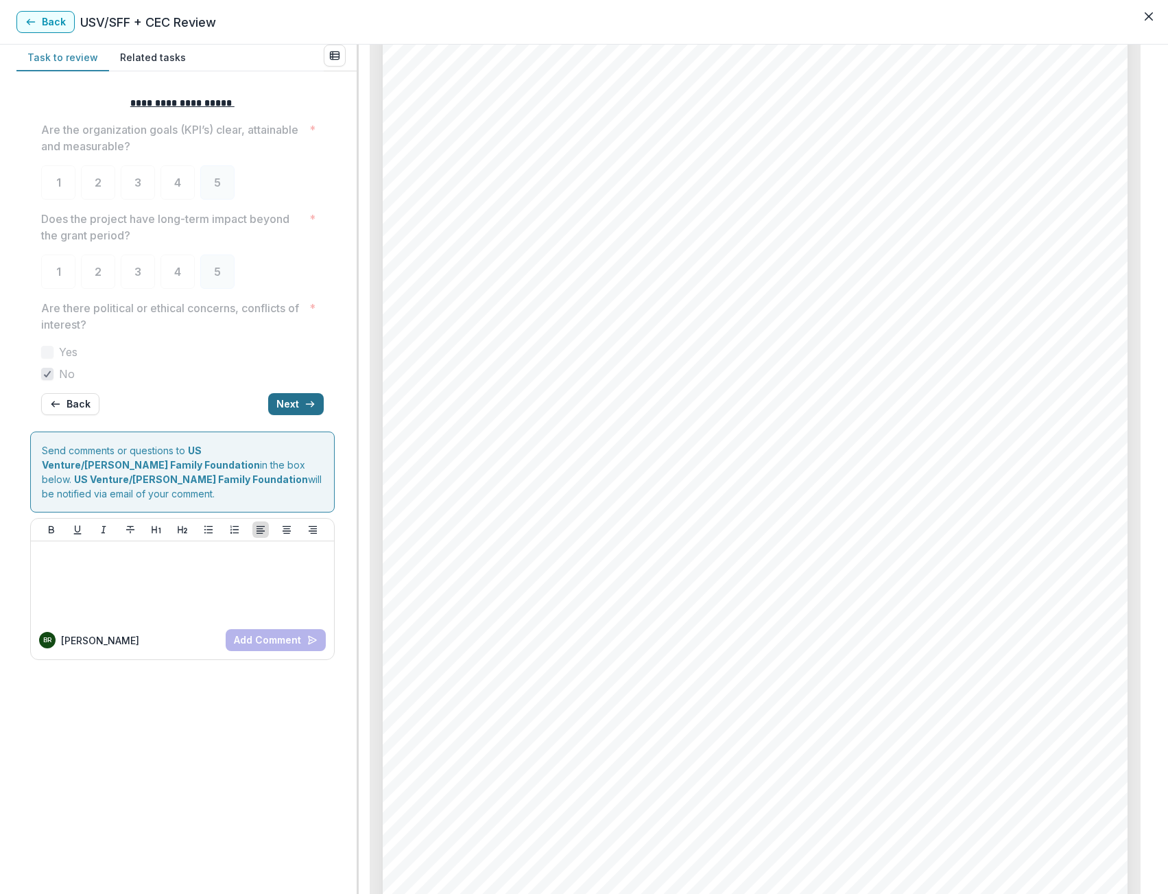
click at [298, 403] on button "Next" at bounding box center [296, 404] width 56 height 22
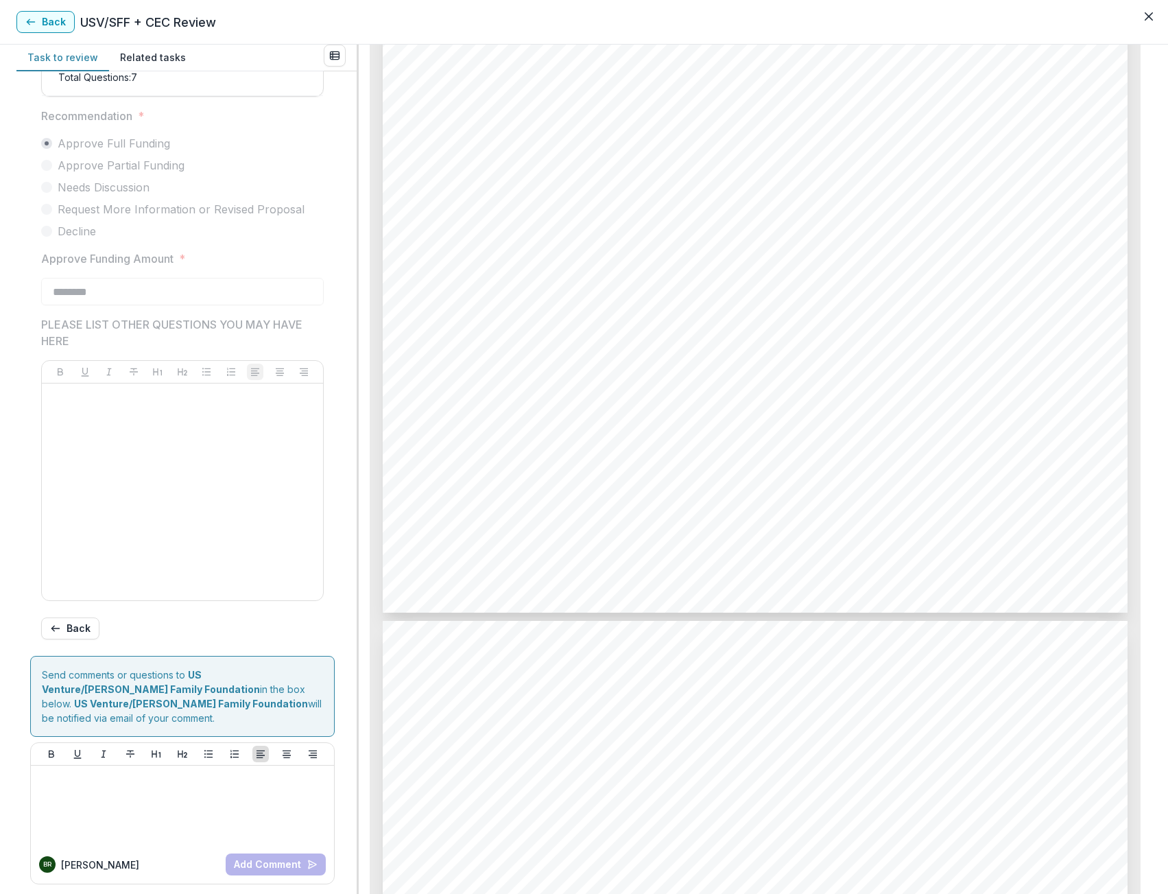
scroll to position [0, 0]
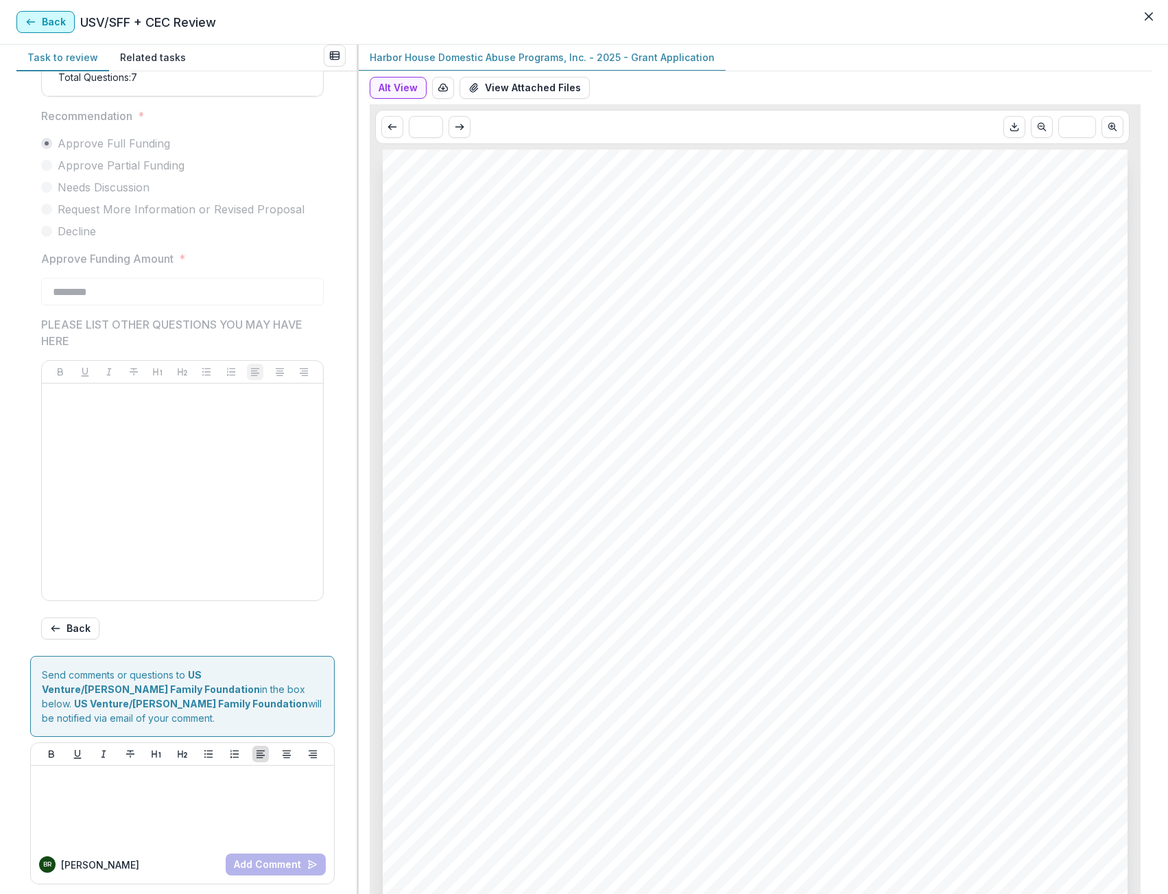
click at [45, 19] on button "Back" at bounding box center [45, 22] width 58 height 22
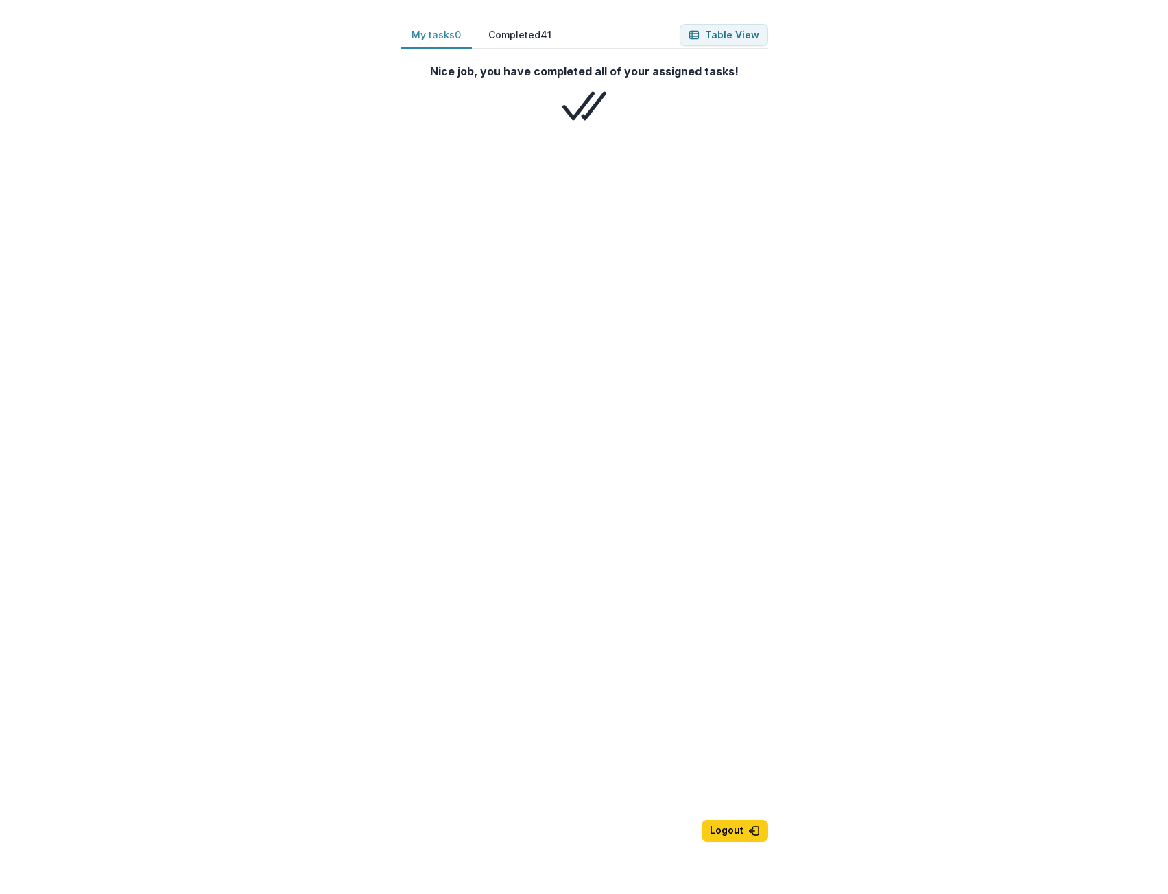
click at [435, 37] on button "My tasks 0" at bounding box center [436, 35] width 71 height 27
click at [539, 30] on button "Completed 41" at bounding box center [520, 35] width 85 height 27
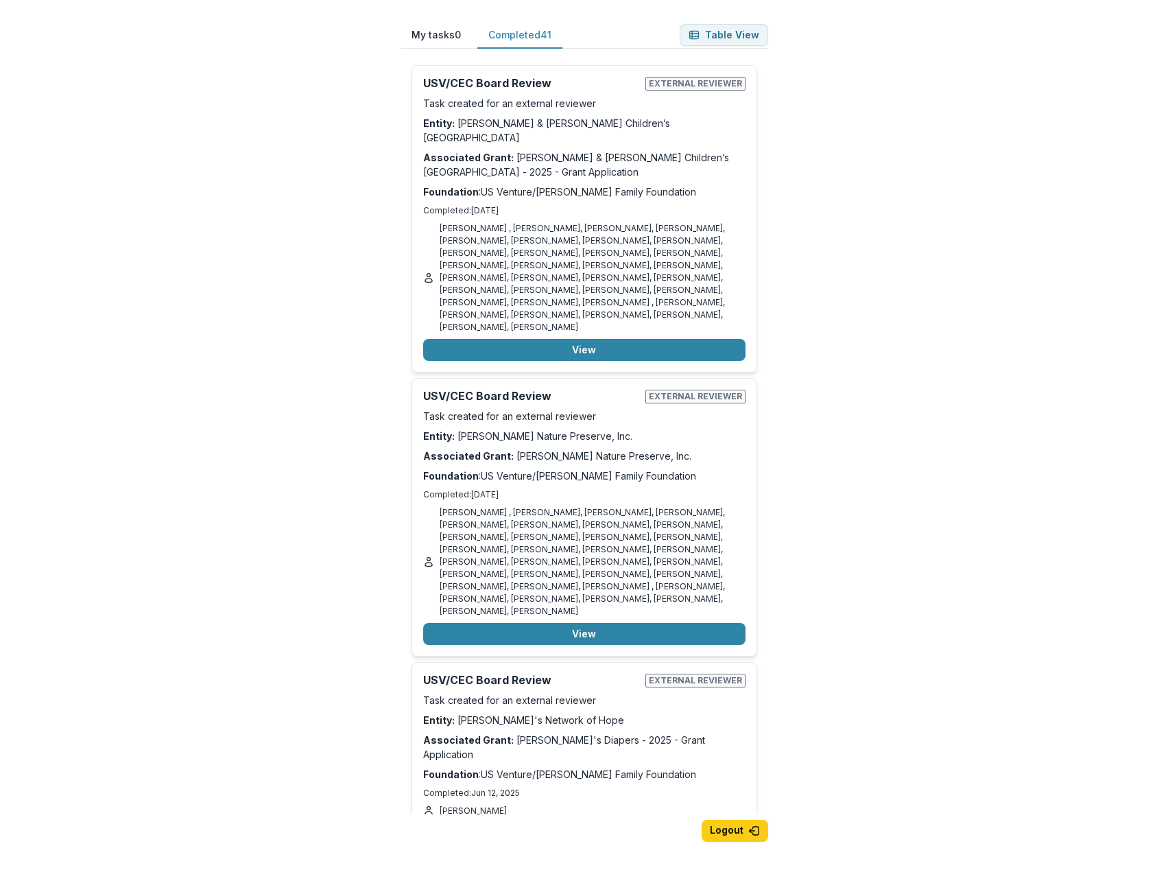
click at [440, 33] on button "My tasks 0" at bounding box center [436, 35] width 71 height 27
